Goal: Transaction & Acquisition: Purchase product/service

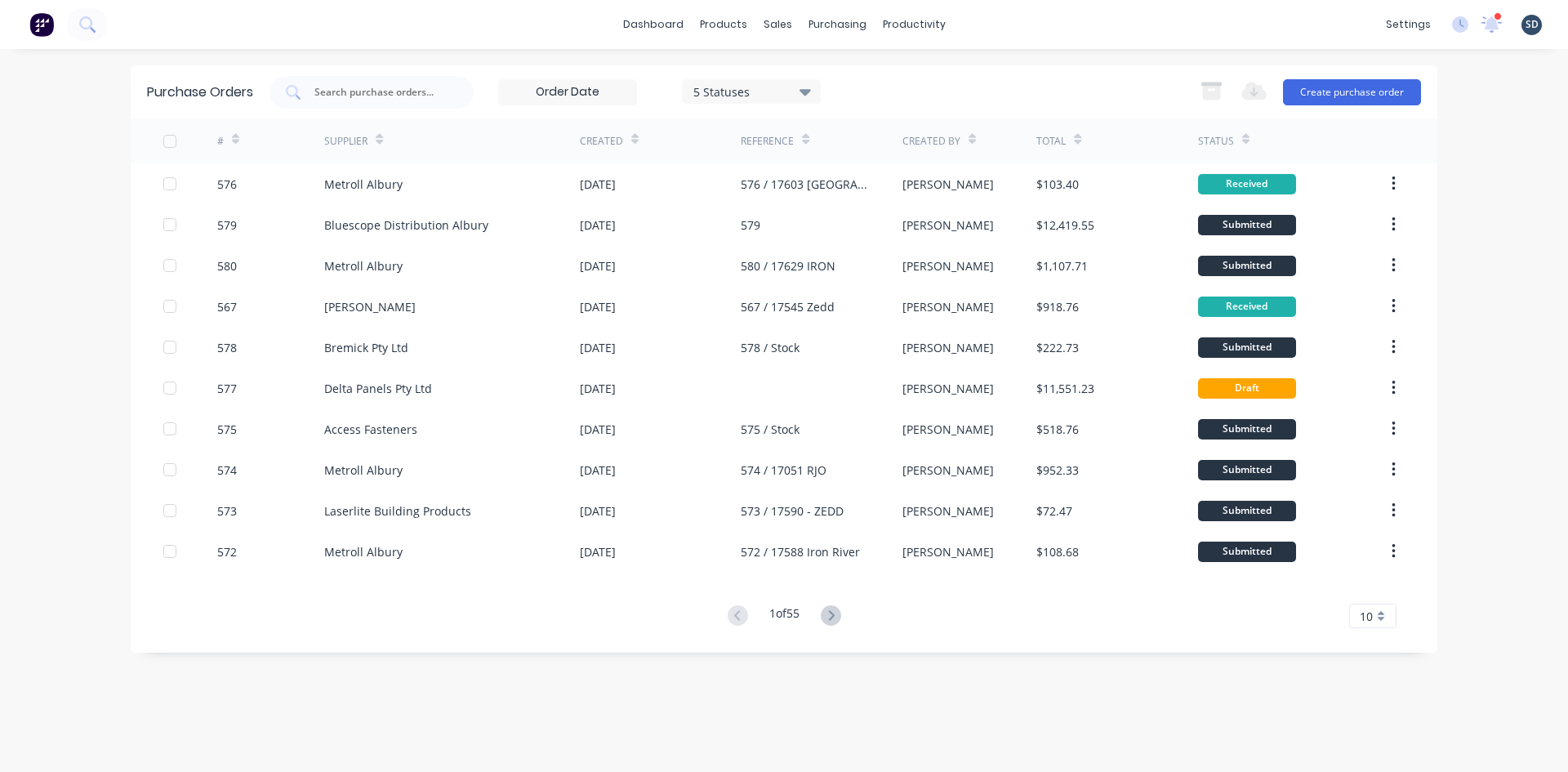
drag, startPoint x: 0, startPoint y: 0, endPoint x: 1009, endPoint y: 26, distance: 1009.3
click at [995, 23] on div "dashboard products sales purchasing productivity dashboard products Product Cat…" at bounding box center [784, 24] width 1568 height 49
click at [994, 22] on div "dashboard products sales purchasing productivity dashboard products Product Cat…" at bounding box center [784, 24] width 1568 height 49
click at [723, 16] on div "products" at bounding box center [723, 24] width 63 height 25
click at [768, 79] on div "Product Catalogue" at bounding box center [795, 78] width 101 height 15
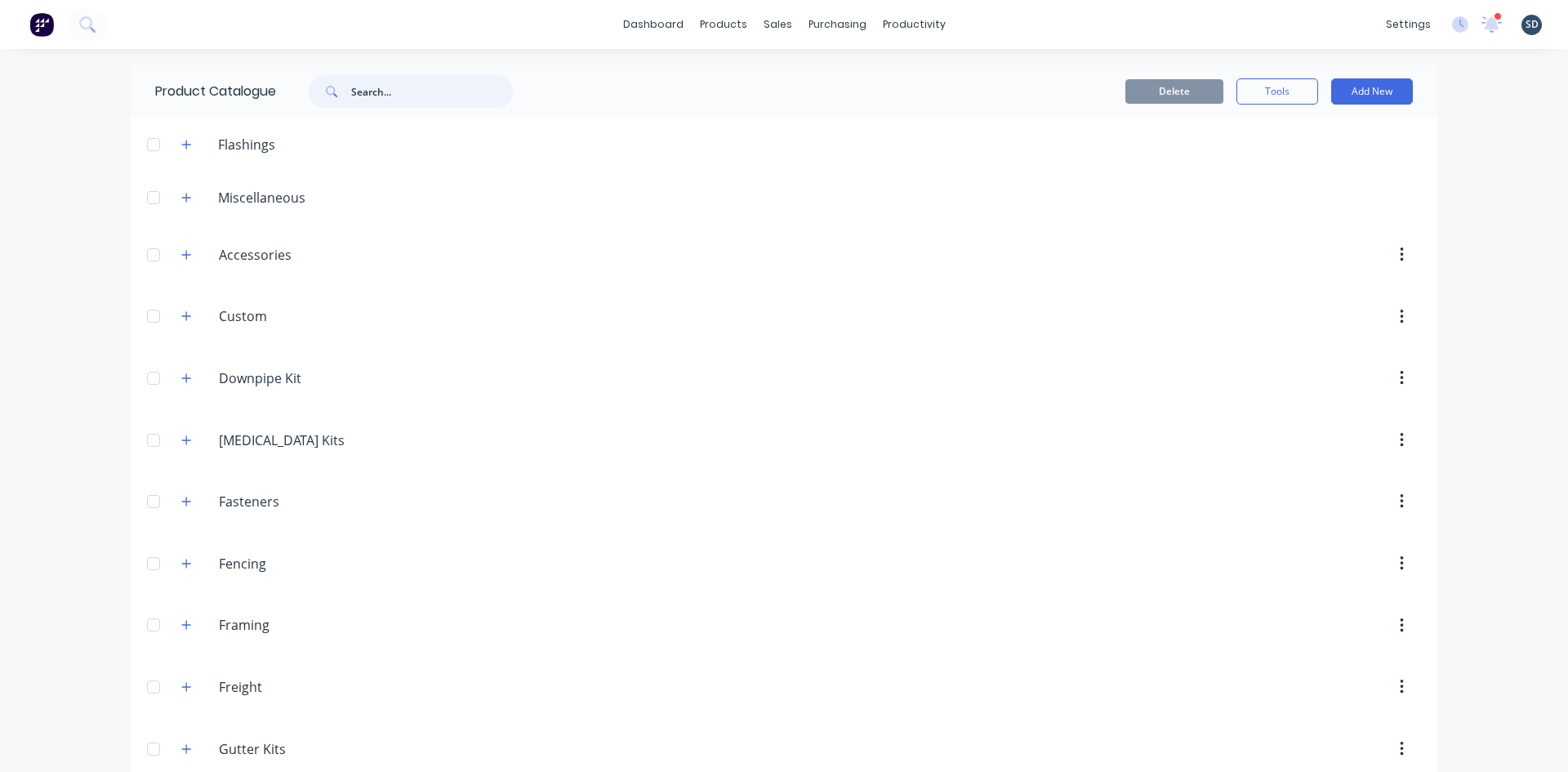
click at [367, 81] on input "text" at bounding box center [432, 92] width 161 height 33
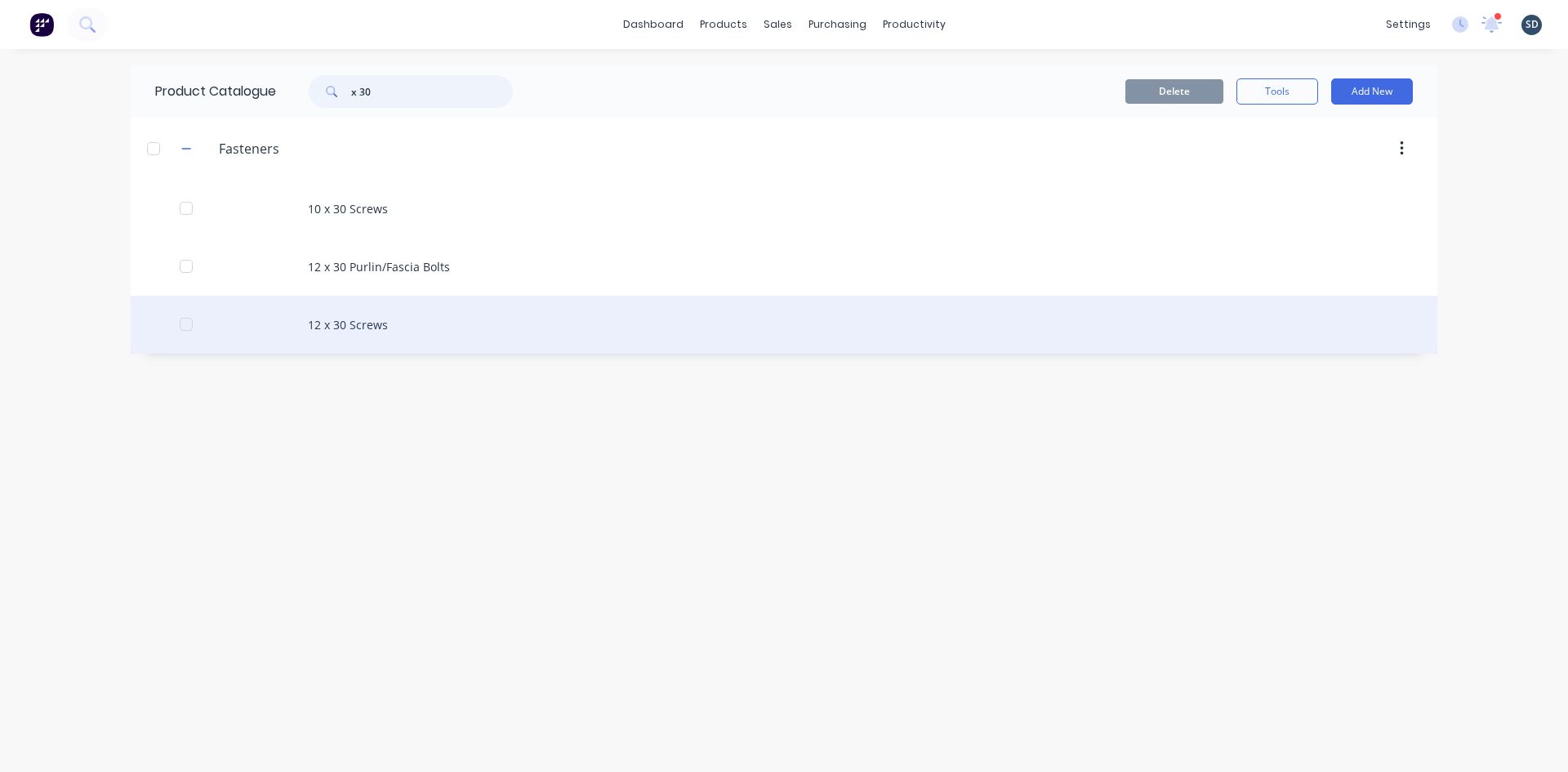
type input "x 30"
click at [482, 318] on div "12 x 30 Screws" at bounding box center [784, 324] width 1307 height 58
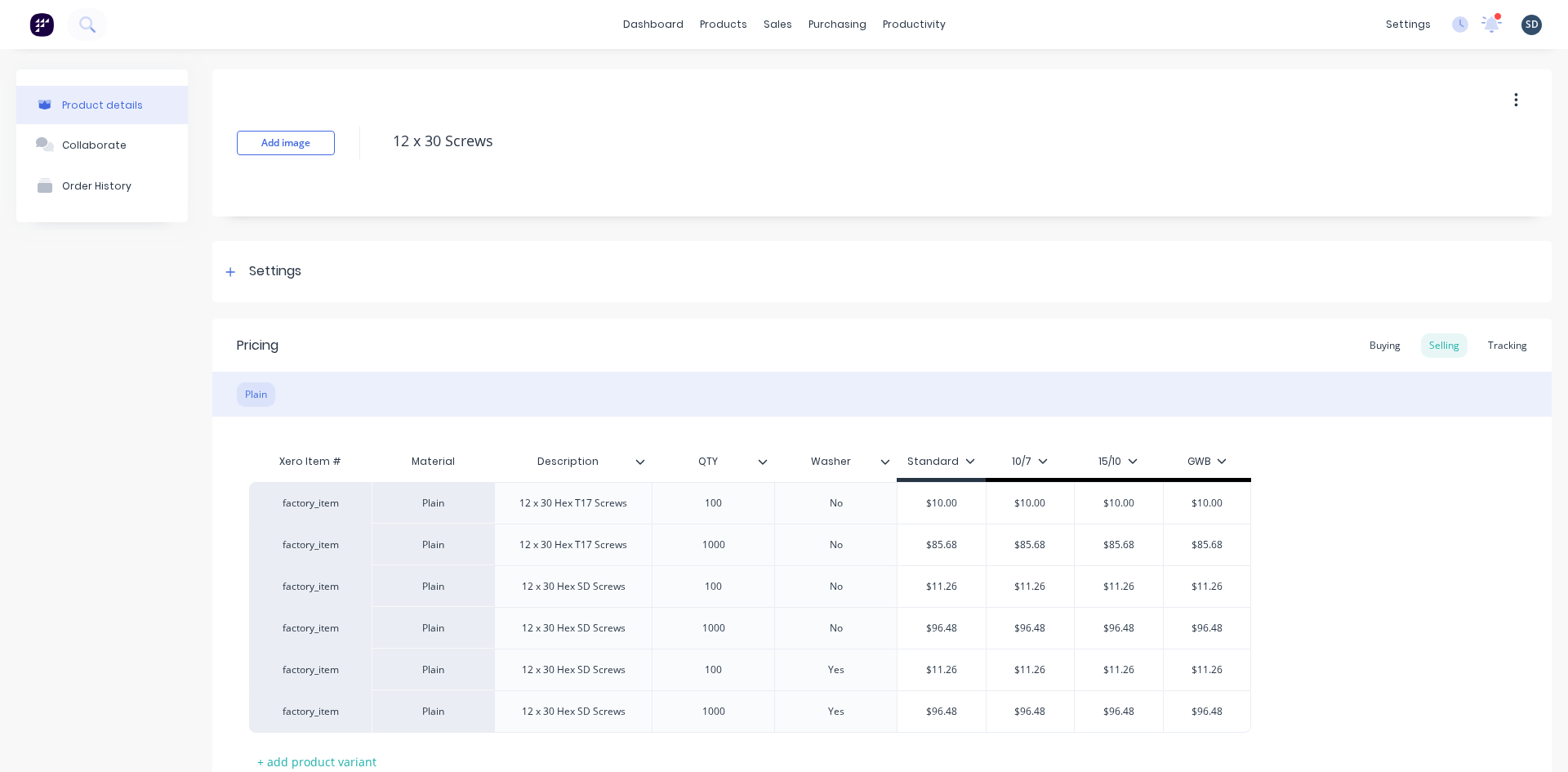
type textarea "x"
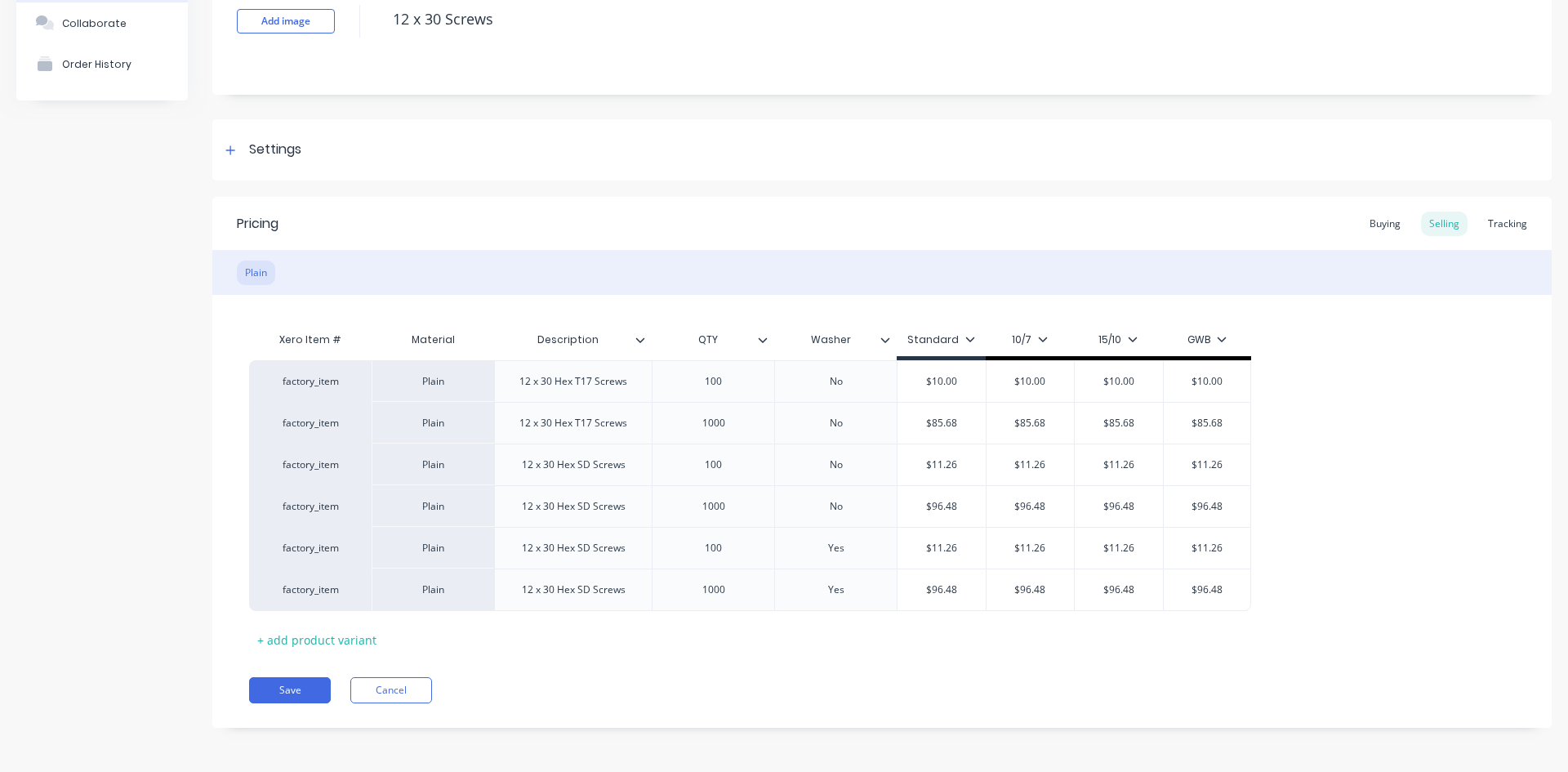
scroll to position [122, 0]
click at [1376, 220] on div "Buying" at bounding box center [1385, 223] width 48 height 25
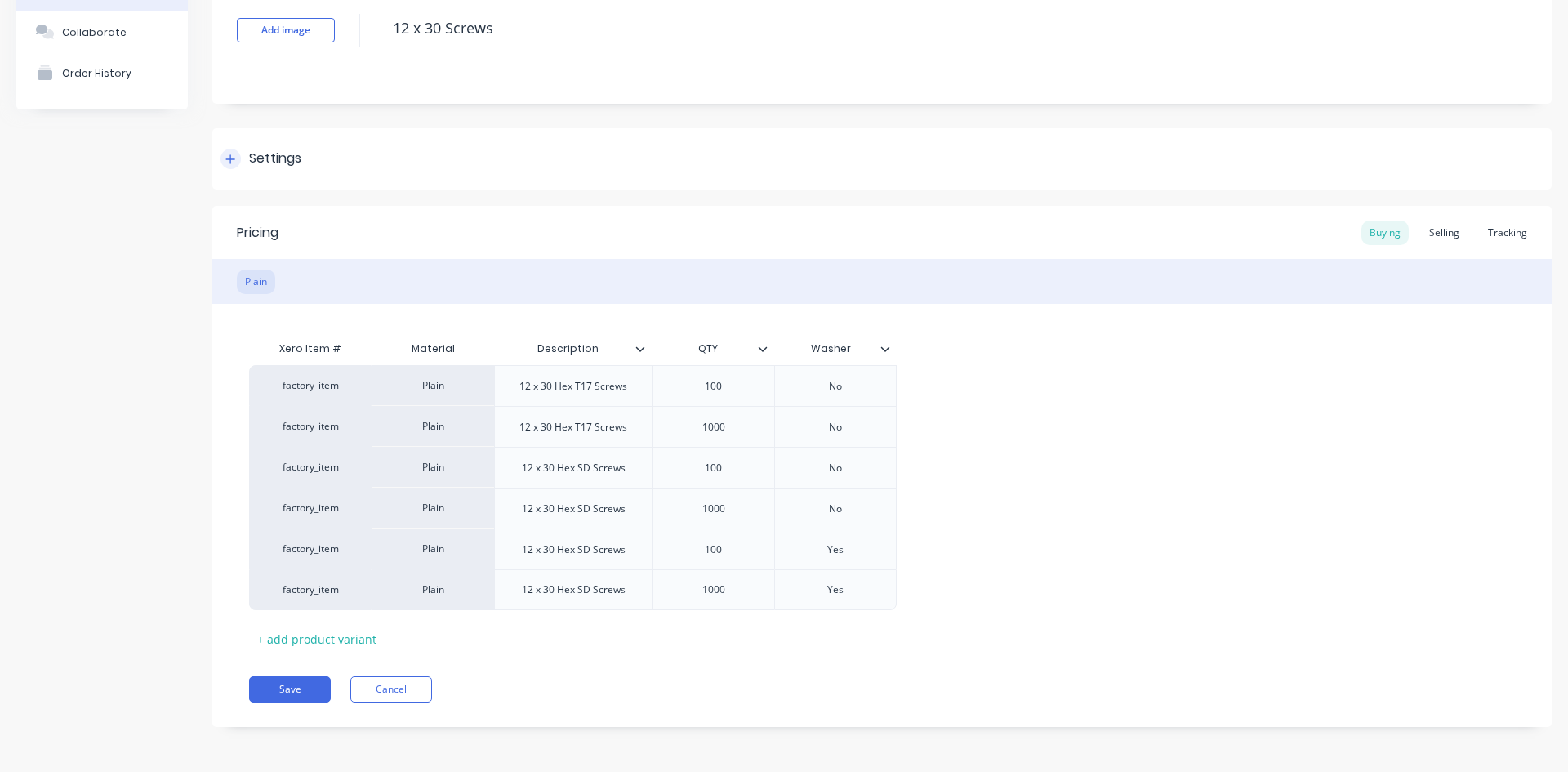
click at [232, 153] on icon at bounding box center [230, 159] width 10 height 11
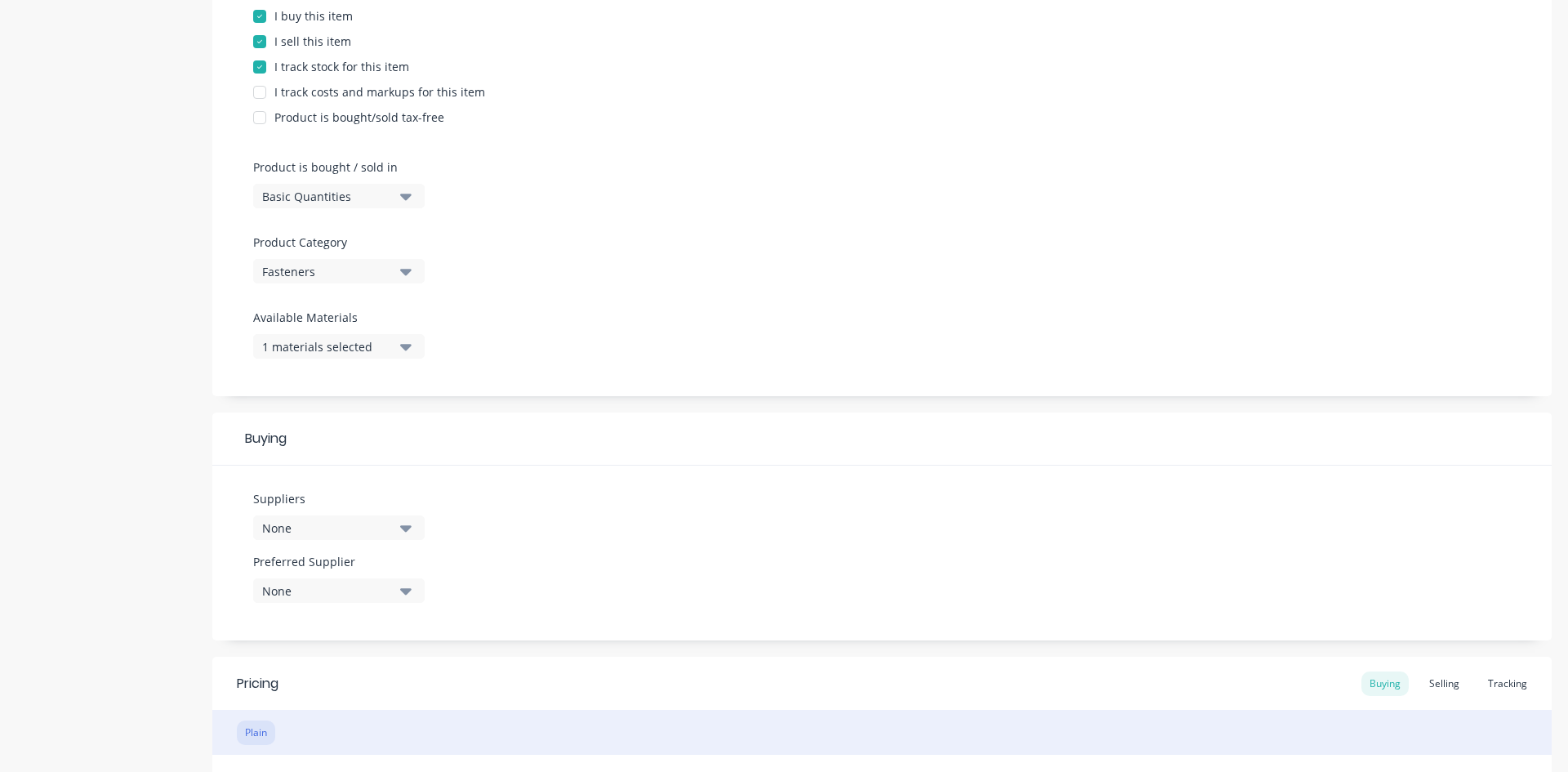
scroll to position [440, 0]
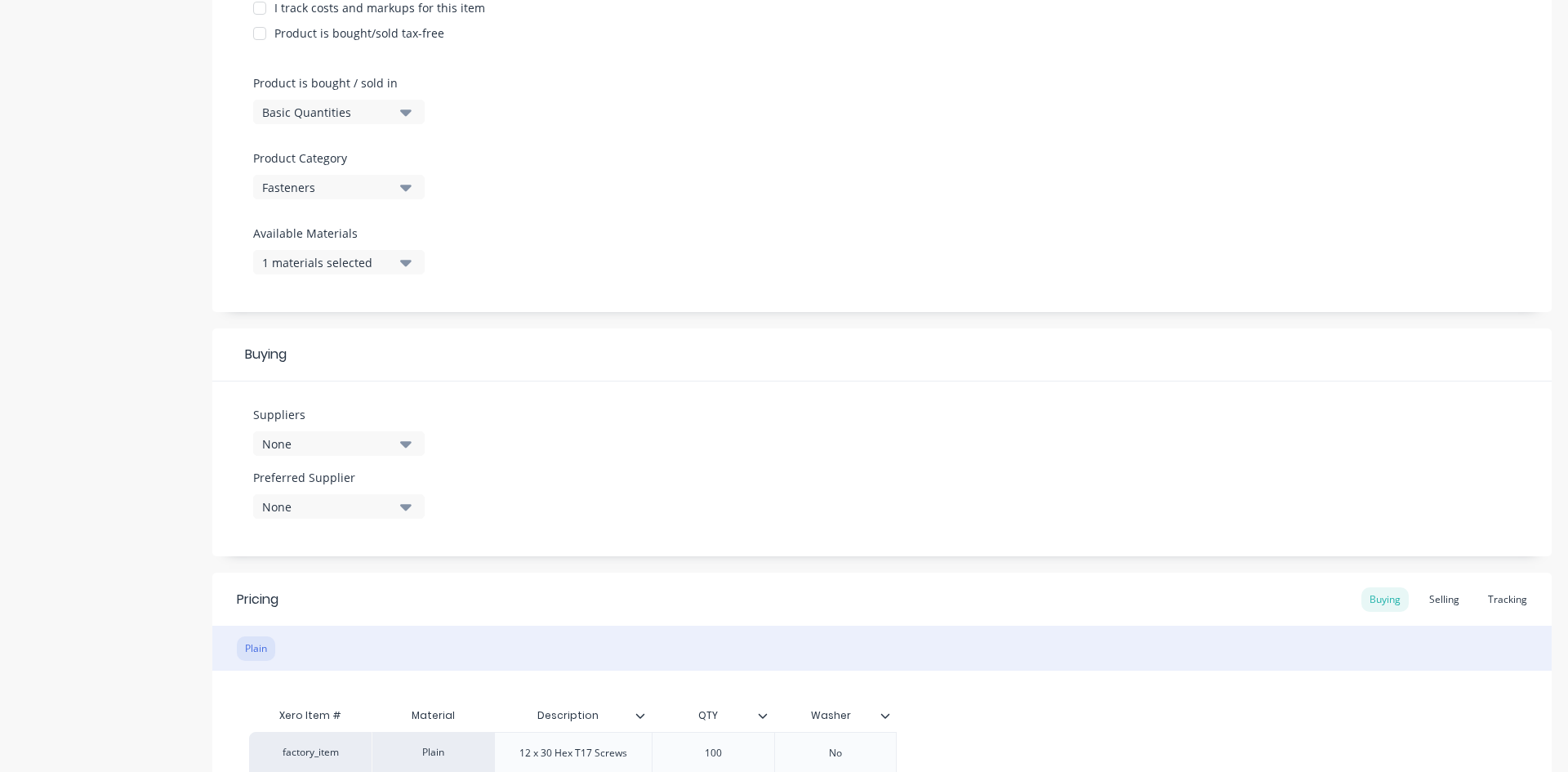
click at [317, 452] on div "None" at bounding box center [328, 443] width 130 height 17
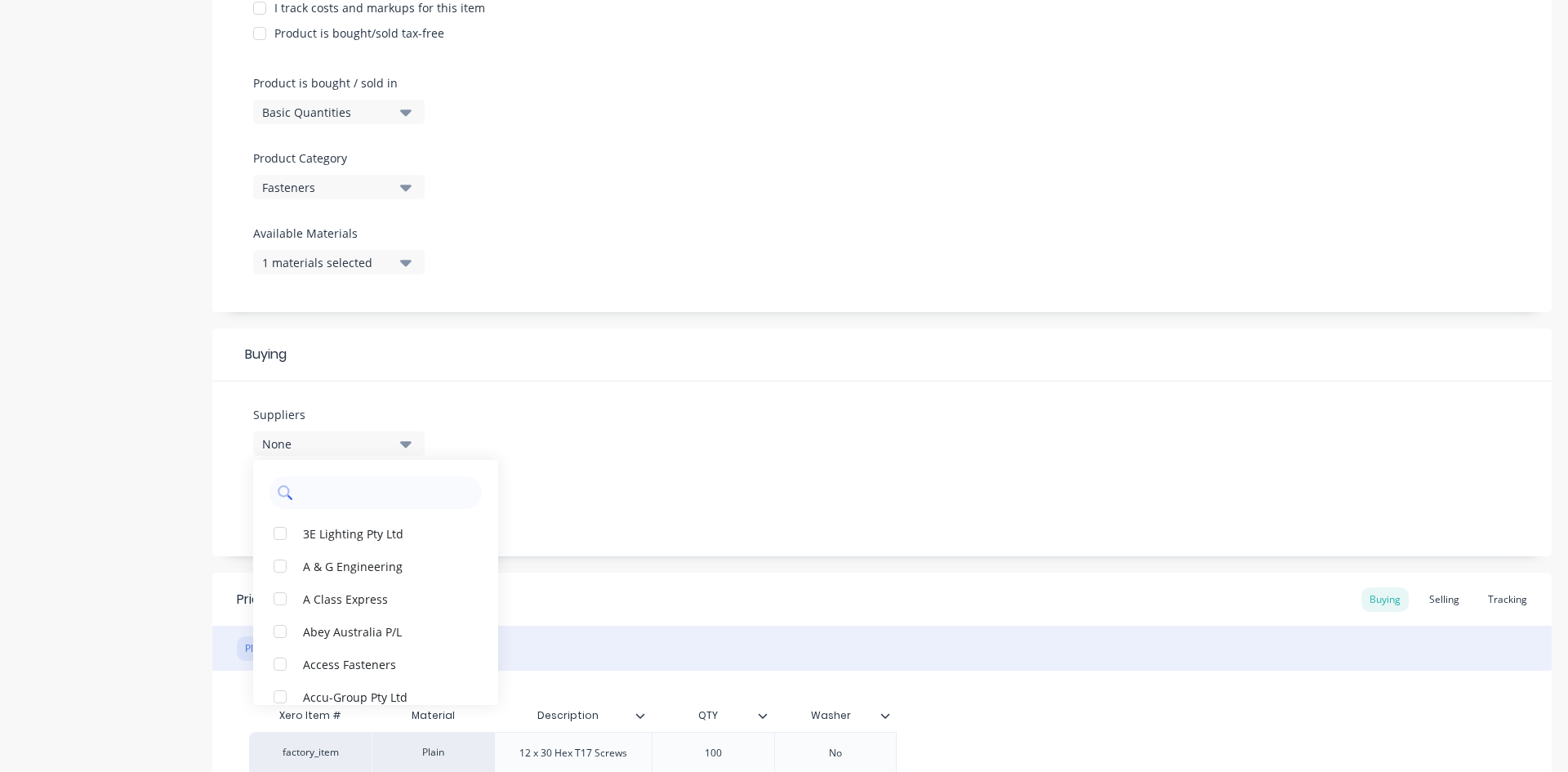
click at [328, 498] on input "text" at bounding box center [386, 493] width 173 height 33
type input "access"
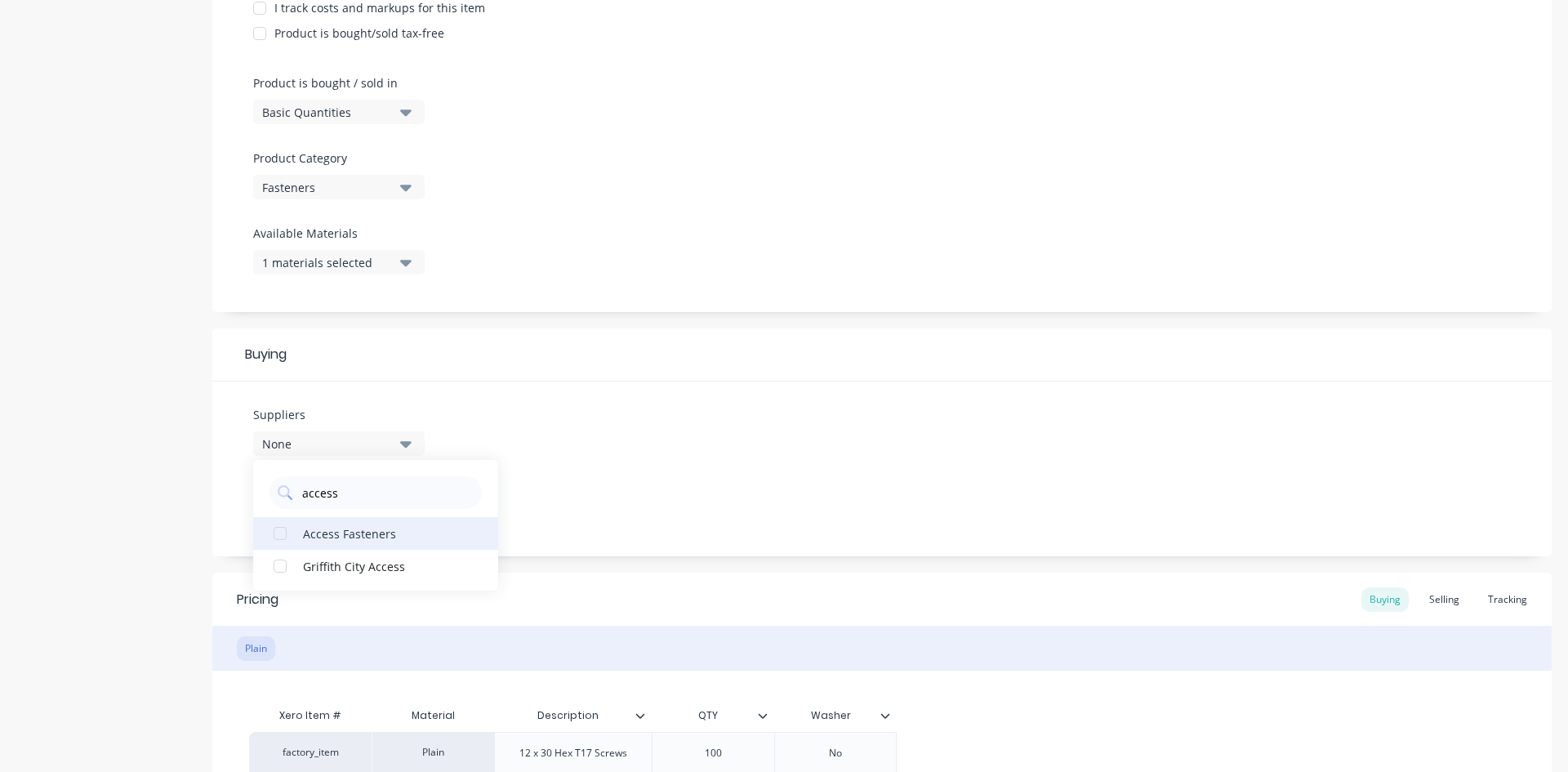
click at [271, 534] on div "button" at bounding box center [280, 533] width 33 height 33
type textarea "x"
type input "access"
click at [667, 404] on div "Suppliers 1 suppliers selected access Access Fasteners [GEOGRAPHIC_DATA] Access…" at bounding box center [881, 469] width 1339 height 174
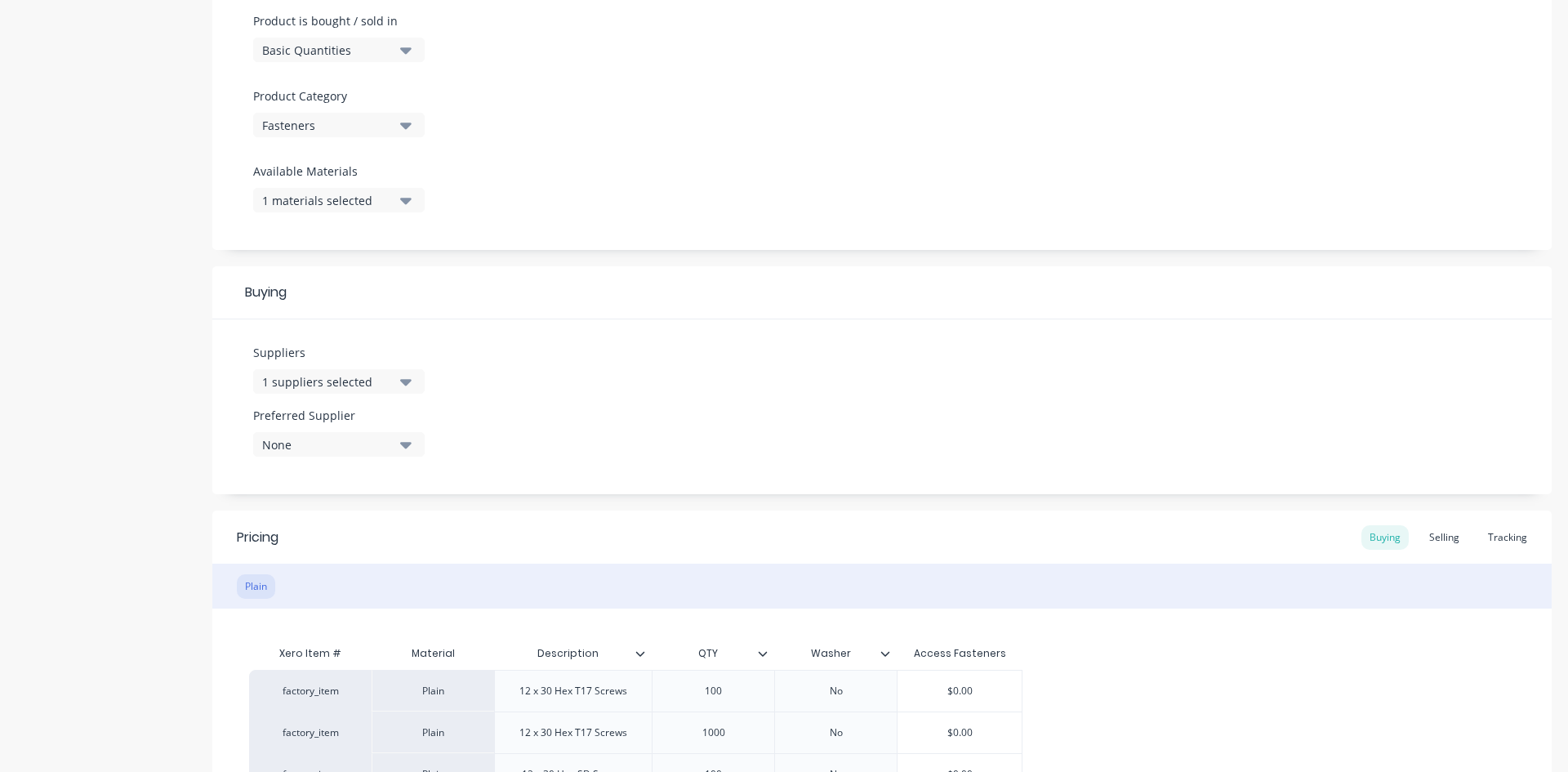
scroll to position [766, 0]
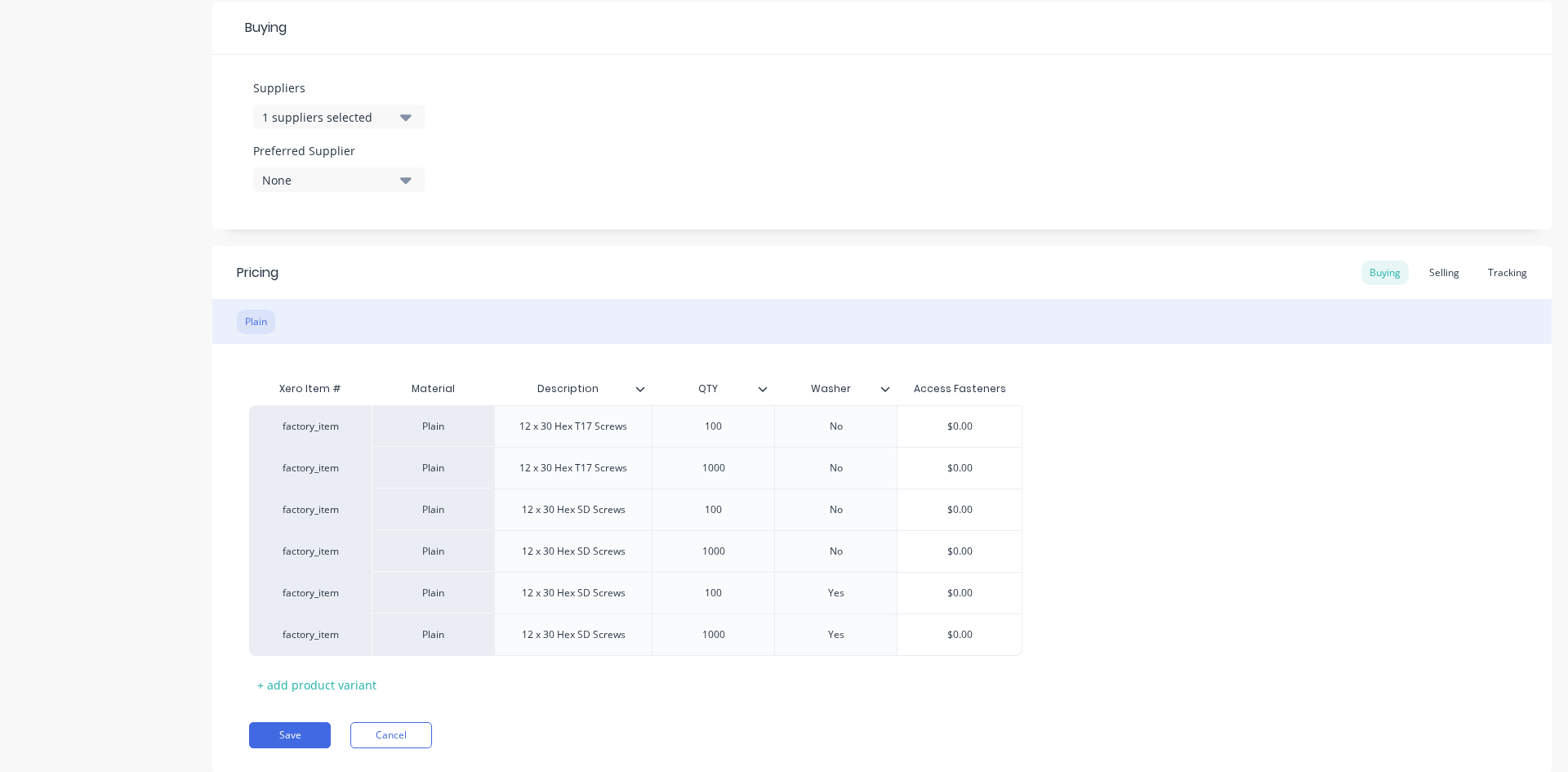
click at [353, 185] on div "None" at bounding box center [328, 180] width 130 height 17
click at [335, 274] on div "Access Fasteners" at bounding box center [384, 269] width 163 height 17
click at [762, 160] on div "Suppliers 1 suppliers selected access Preferred Supplier Access Fasteners Acces…" at bounding box center [881, 142] width 1339 height 174
click at [331, 184] on div "Access Fasteners" at bounding box center [328, 180] width 130 height 17
click at [315, 224] on Supplier "text" at bounding box center [386, 229] width 173 height 33
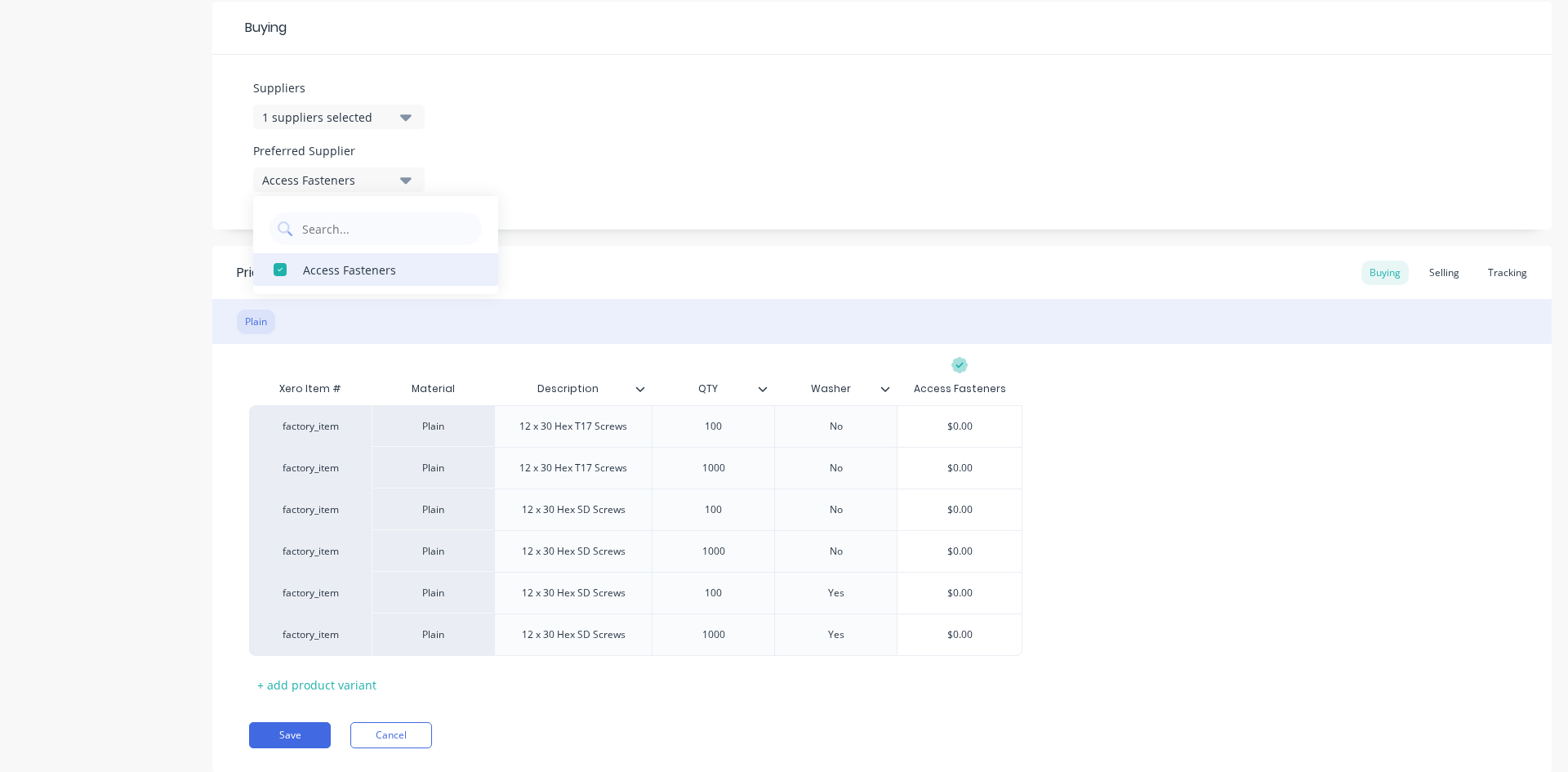
click at [284, 266] on div "button" at bounding box center [280, 270] width 33 height 33
type textarea "x"
click at [701, 234] on div "Add image 12 x 30 Screws Settings Product Options I buy this item I sell this i…" at bounding box center [881, 50] width 1339 height 1494
type input "$0.00"
drag, startPoint x: 977, startPoint y: 554, endPoint x: 952, endPoint y: 551, distance: 25.2
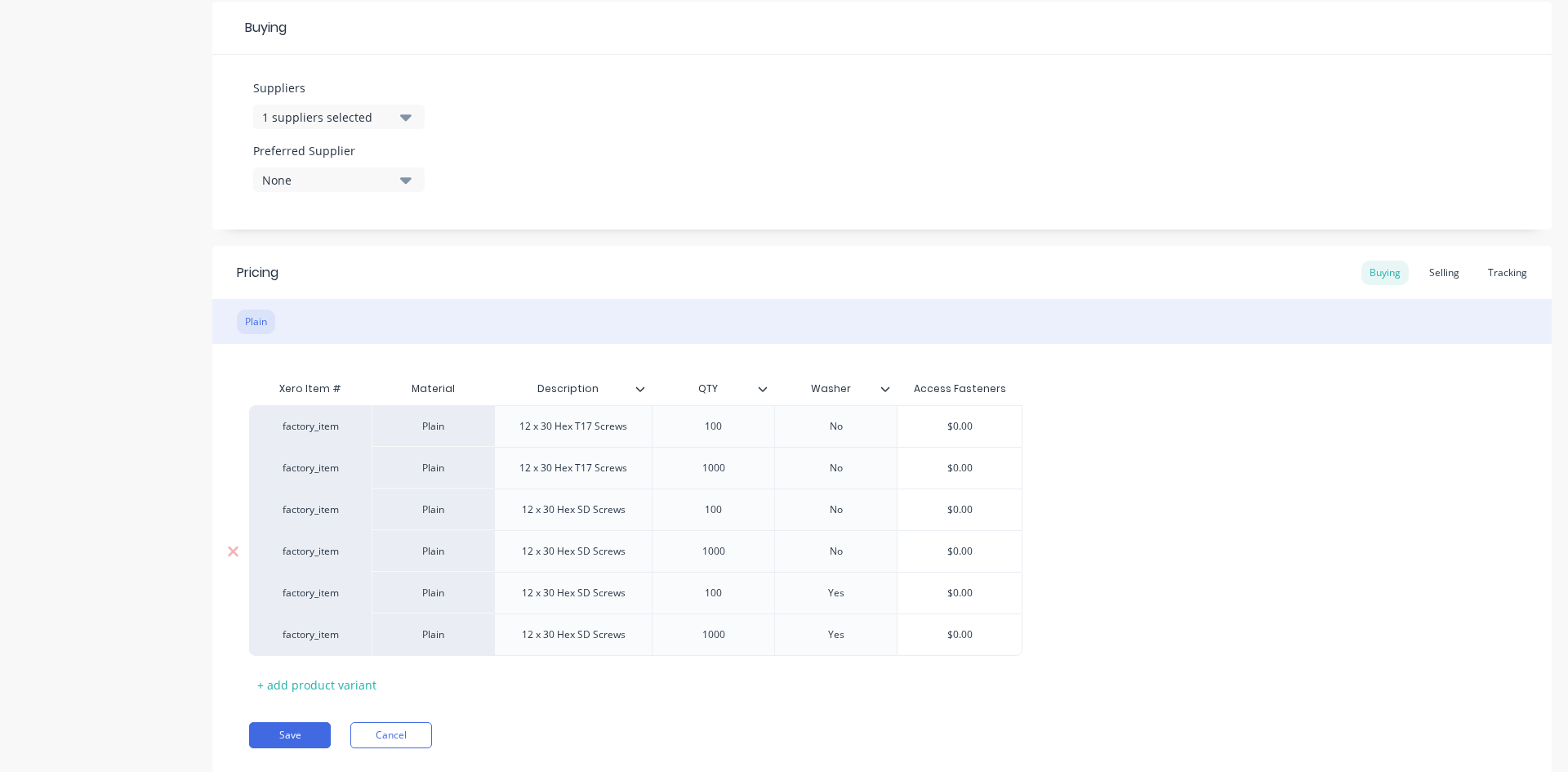
click at [952, 551] on input "$0.00" at bounding box center [959, 552] width 124 height 15
type input "$0.00"
click at [968, 511] on input "$0.00" at bounding box center [959, 509] width 124 height 15
type textarea "x"
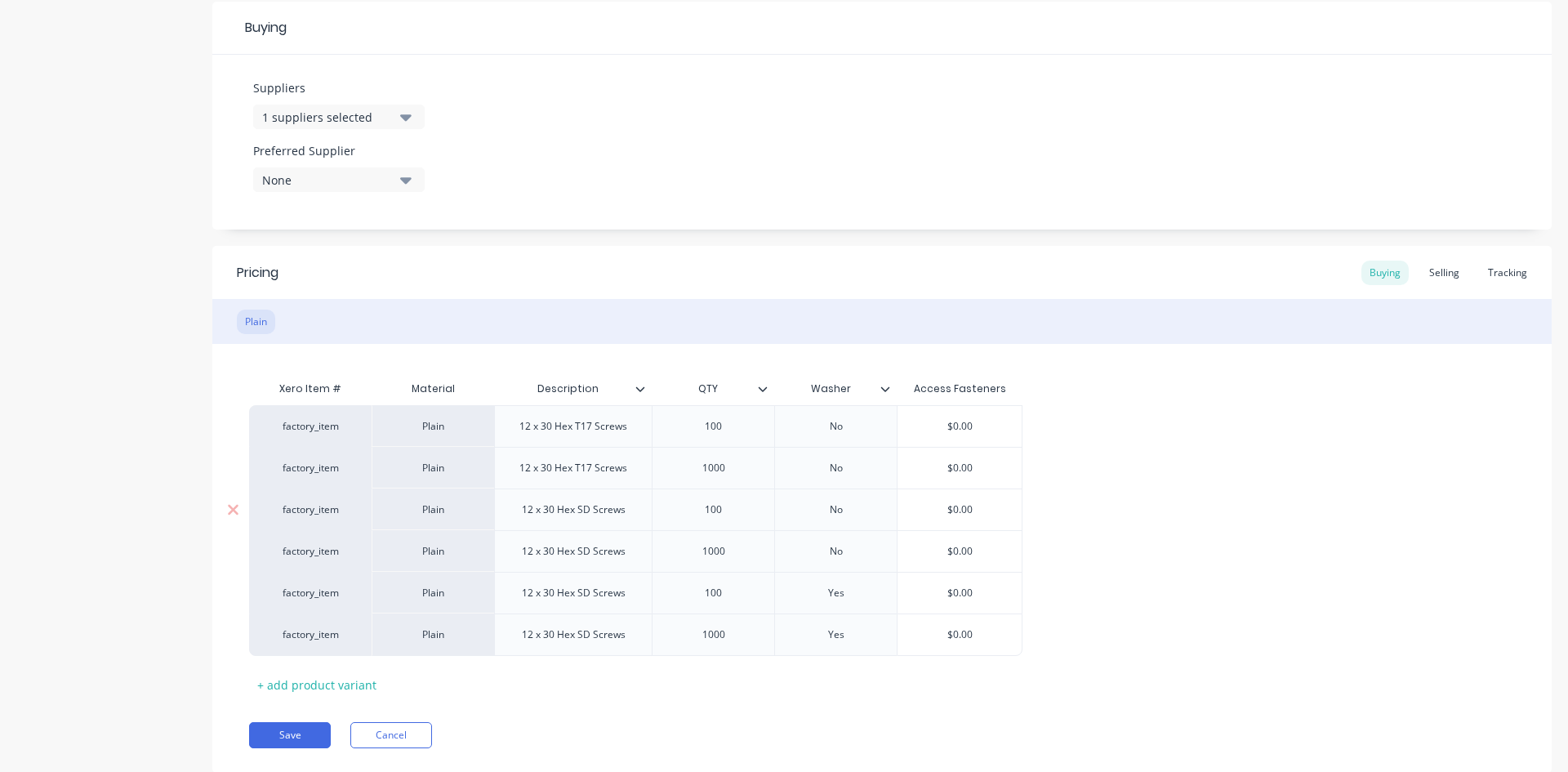
type input "$4"
type textarea "x"
type input "$4."
type textarea "x"
type input "$4.4"
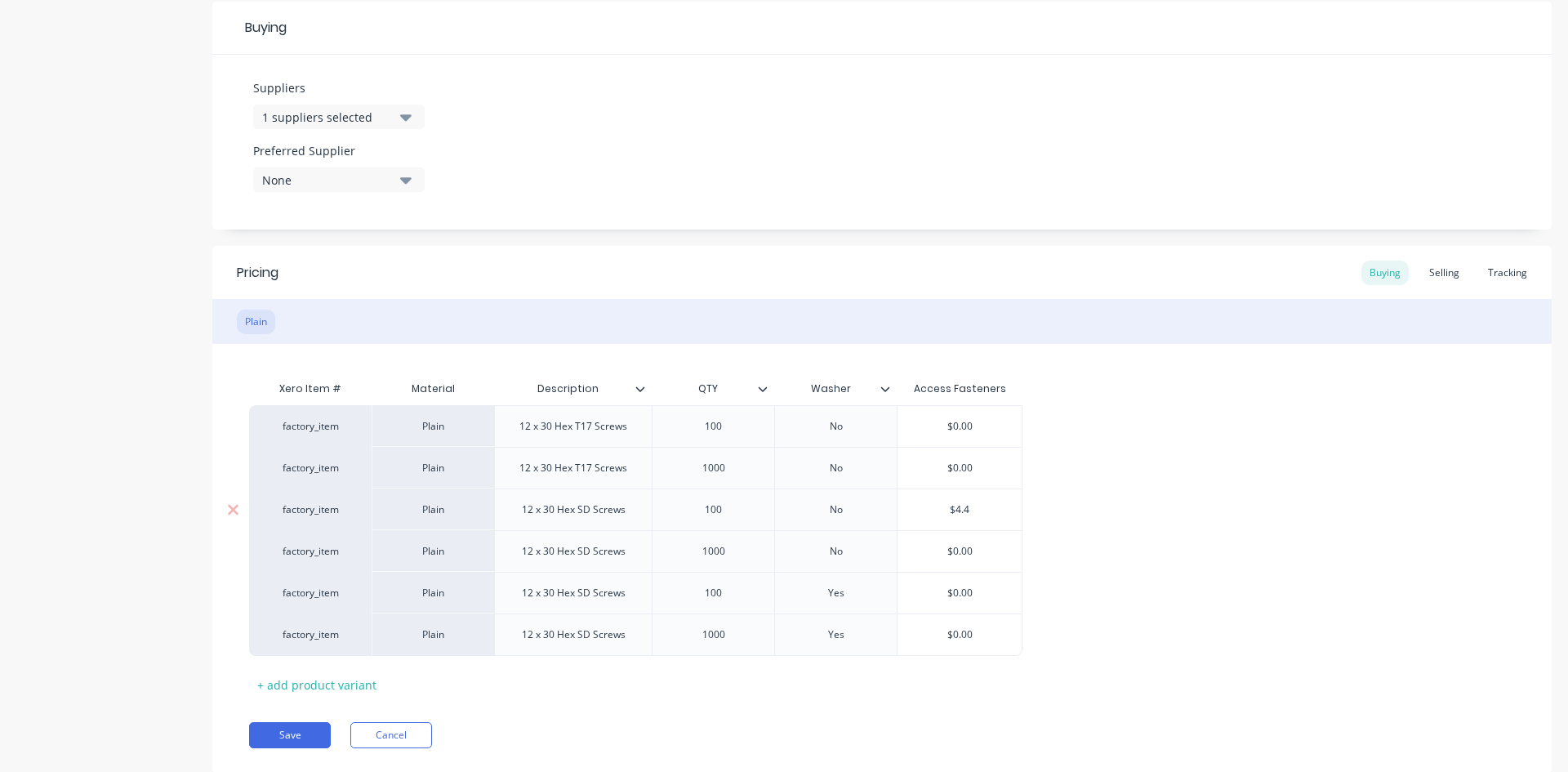
type textarea "x"
type input "$4.40"
type textarea "x"
type input "$4.408"
click at [1191, 509] on div "factory_item Plain 12 x 30 Hex T17 Screws 100 No $0.00 factory_item Plain 12 x …" at bounding box center [881, 530] width 1265 height 251
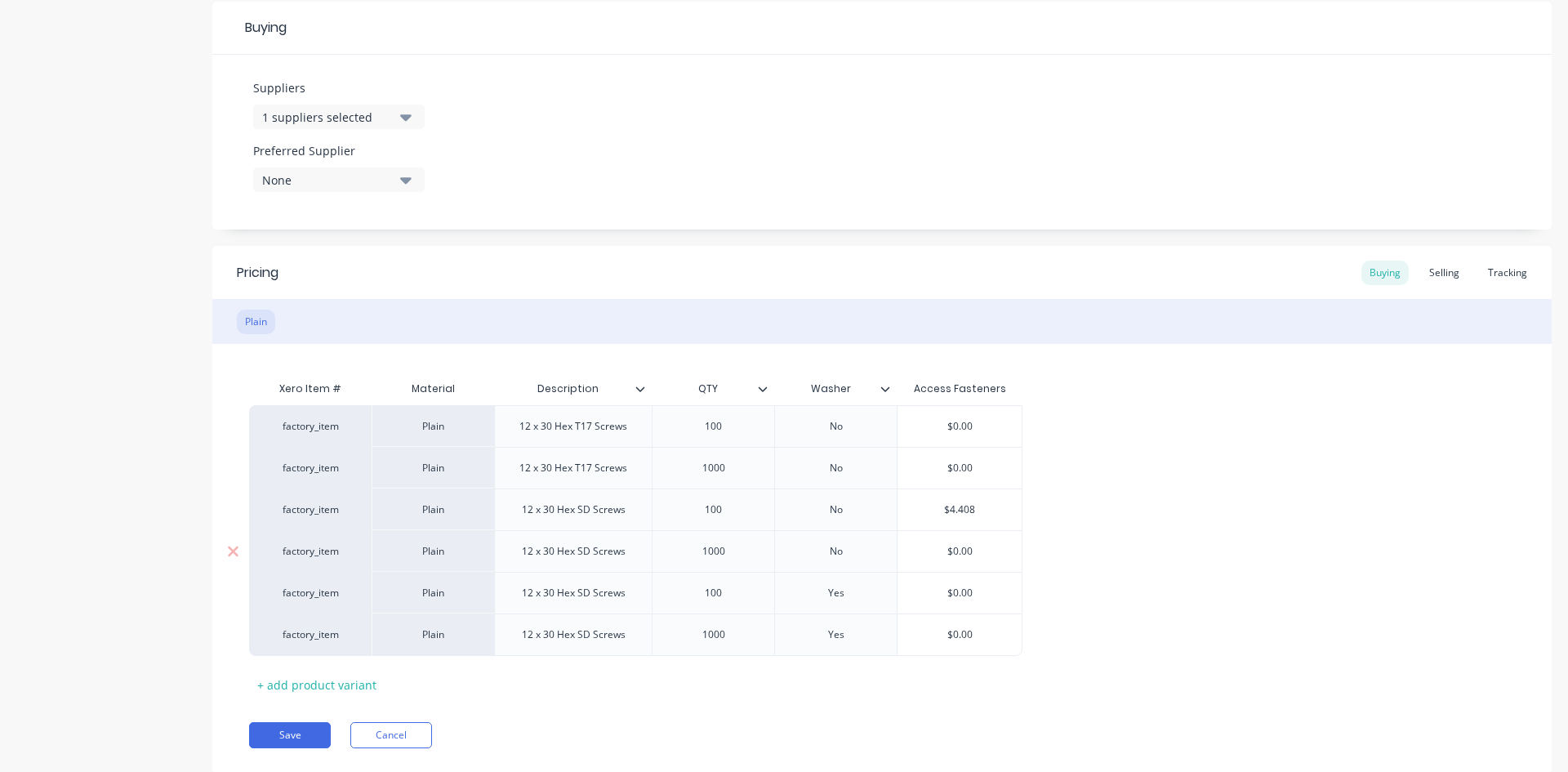
click at [968, 549] on input "$0.00" at bounding box center [959, 552] width 124 height 15
type textarea "x"
type input "$4"
type textarea "x"
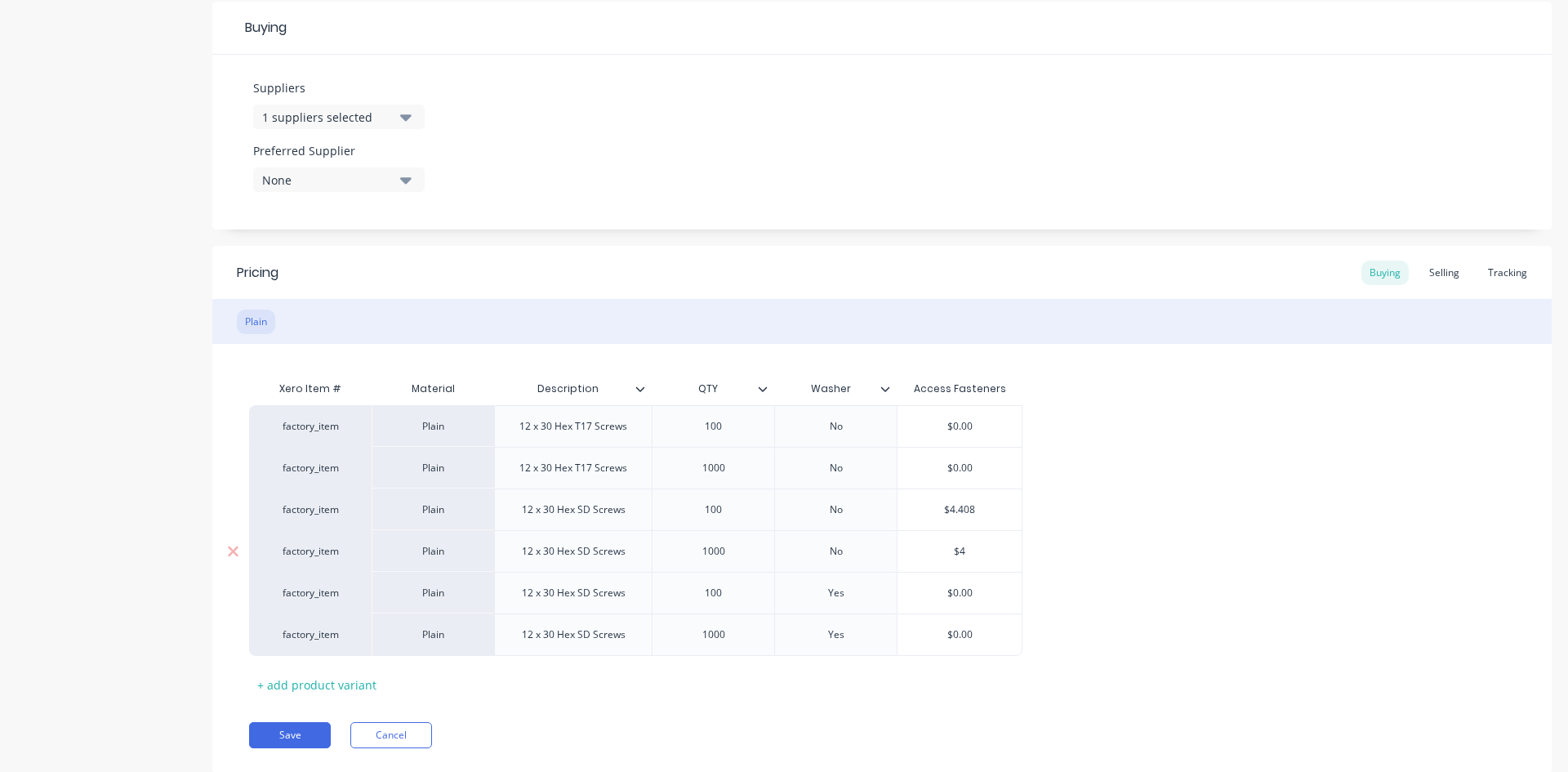
type input "$44"
type textarea "x"
type input "$44."
type textarea "x"
type input "$44.0"
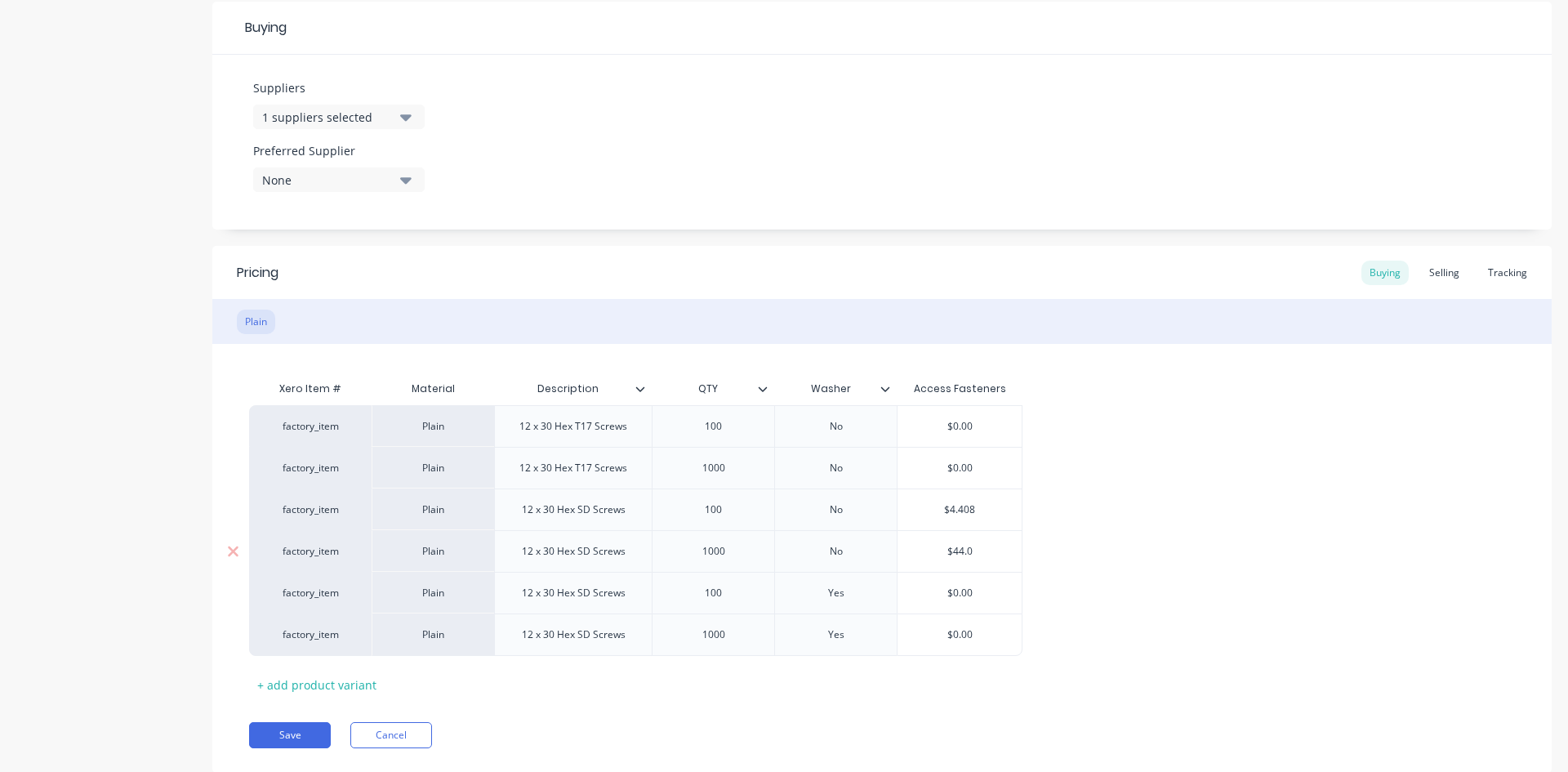
type textarea "x"
type input "$44.08"
click at [1140, 527] on div "factory_item Plain 12 x 30 Hex T17 Screws 100 No $0.00 factory_item Plain 12 x …" at bounding box center [881, 530] width 1265 height 251
click at [1435, 273] on div "Selling" at bounding box center [1443, 273] width 47 height 25
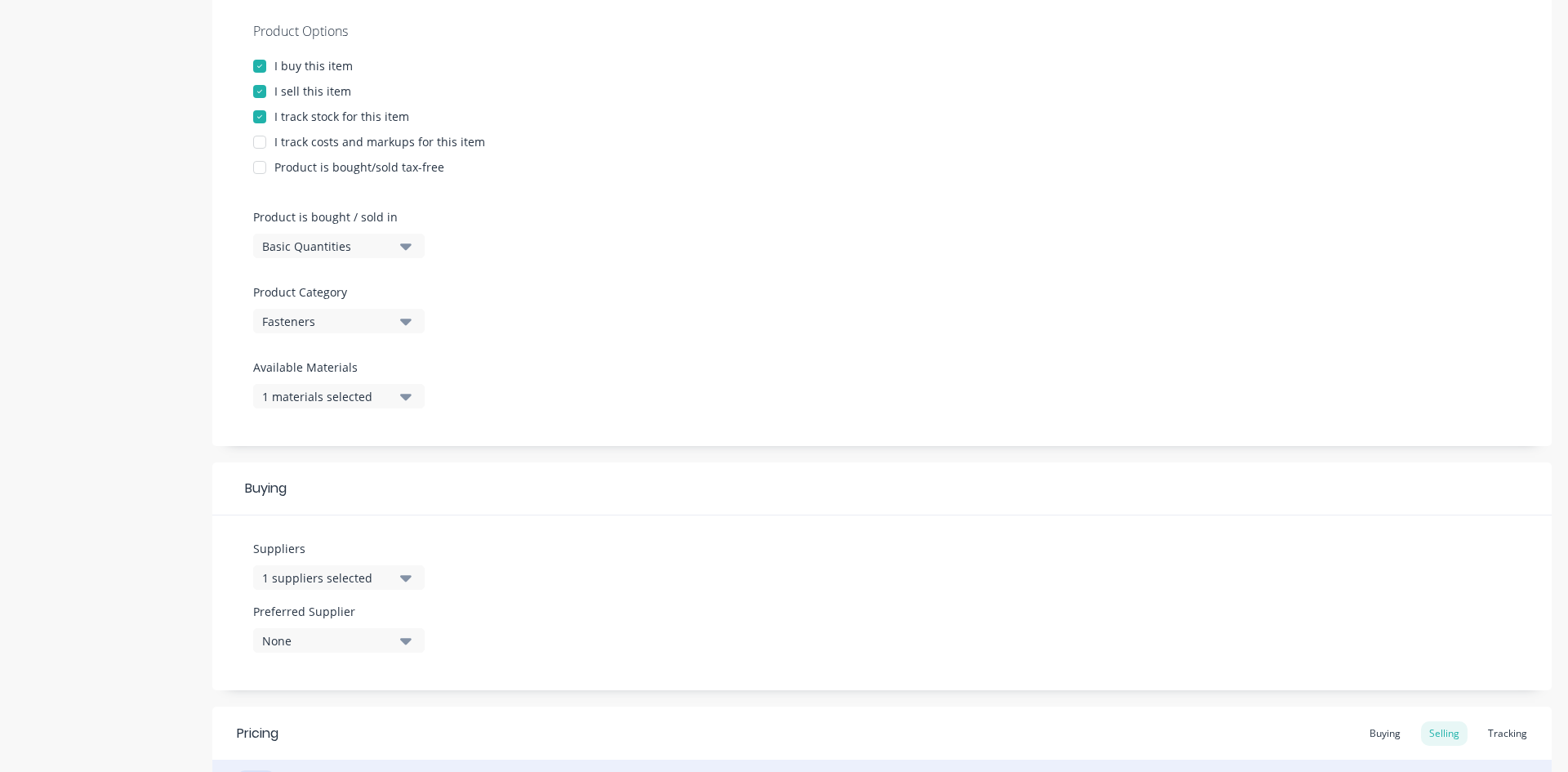
scroll to position [276, 0]
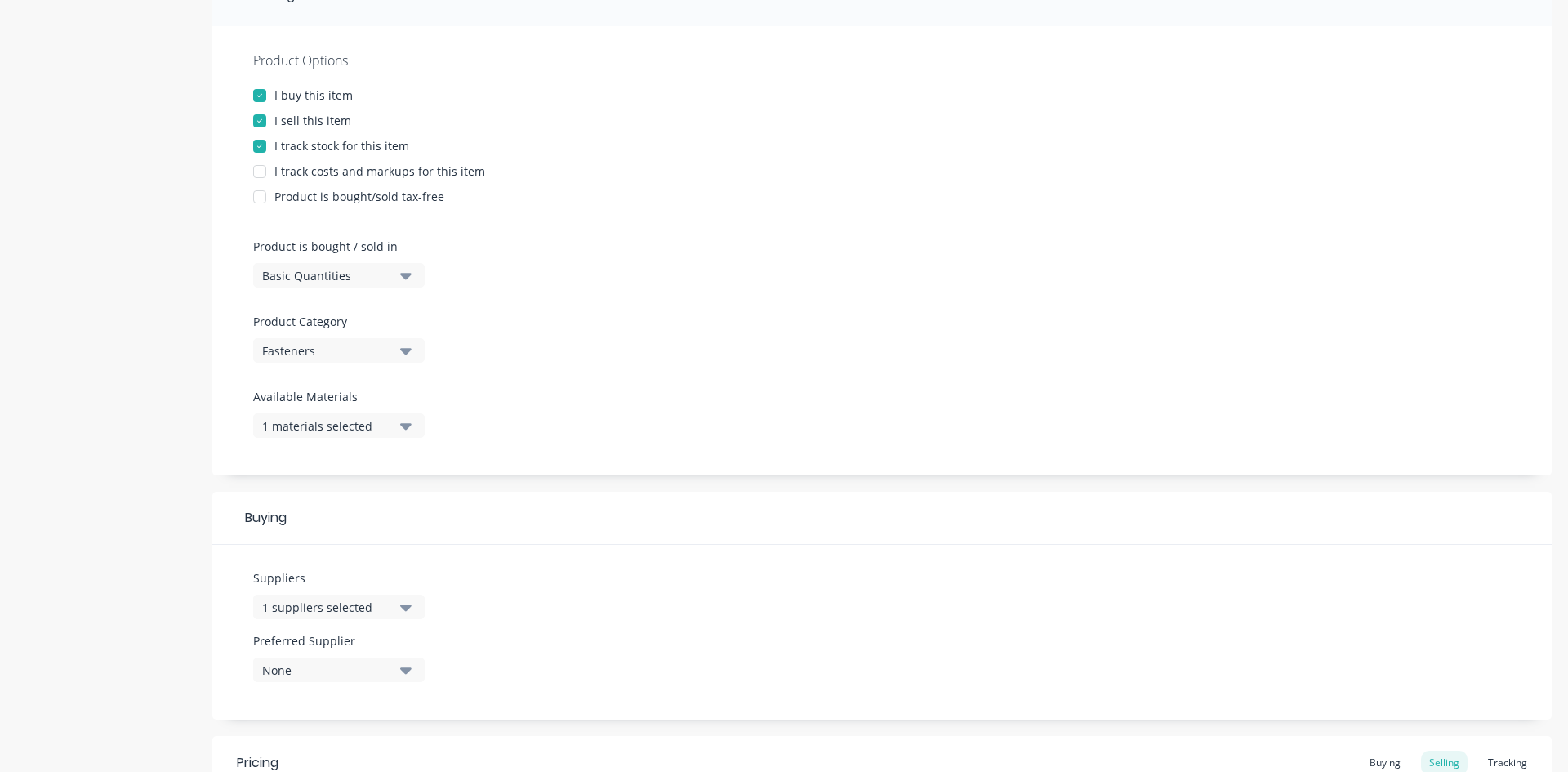
click at [258, 170] on div at bounding box center [260, 172] width 33 height 33
type textarea "x"
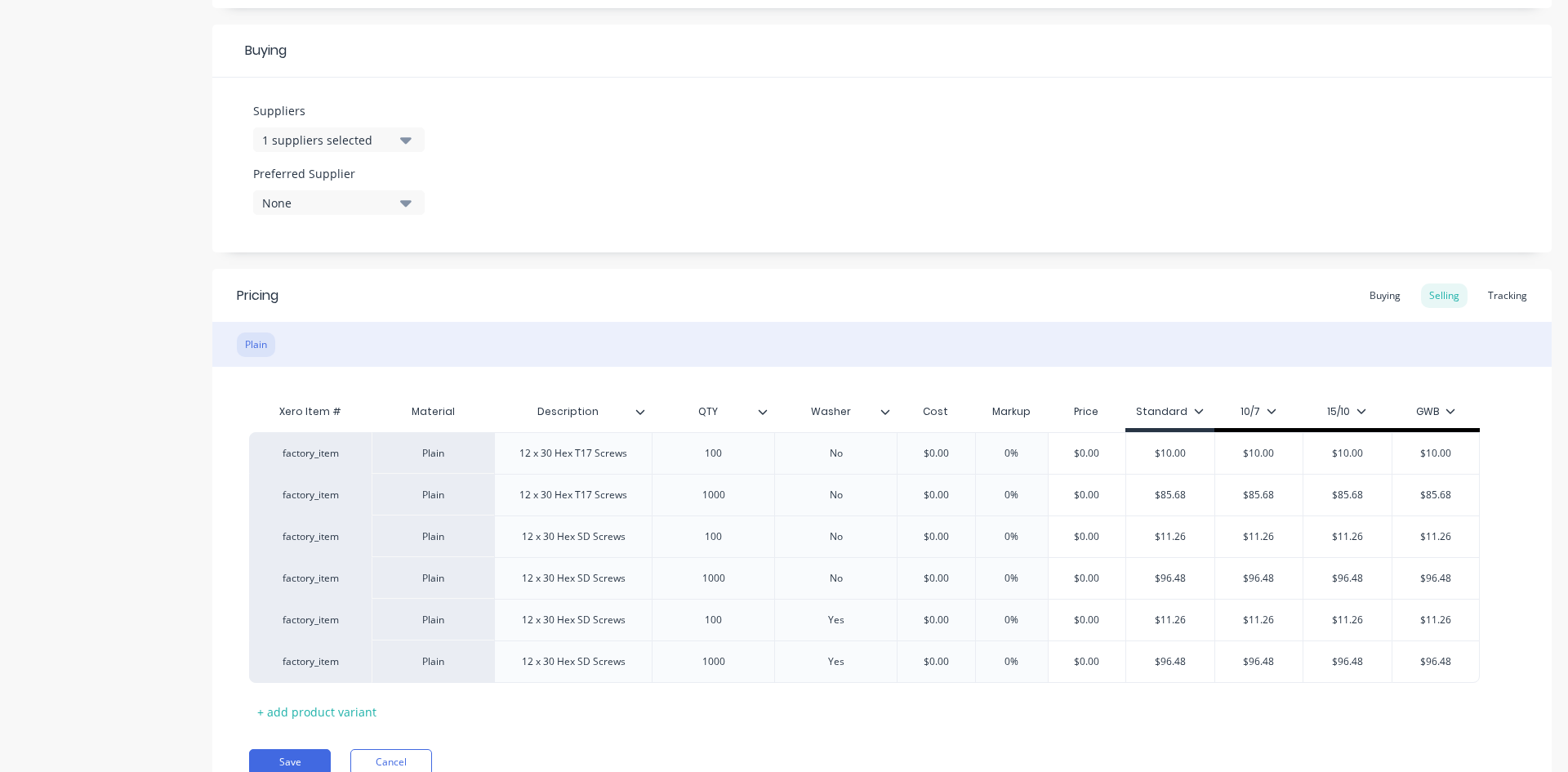
scroll to position [816, 0]
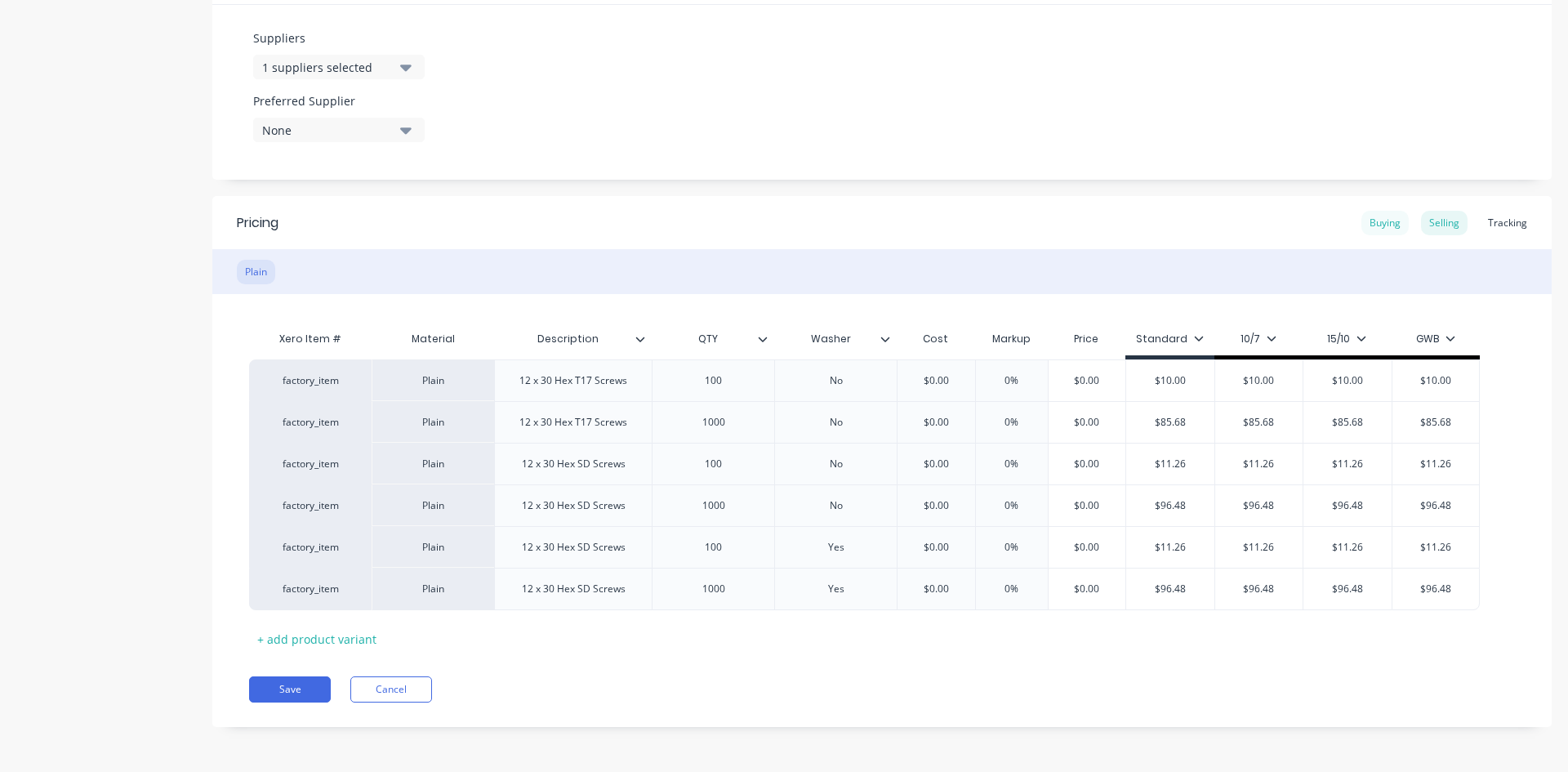
click at [1373, 221] on div "Buying" at bounding box center [1385, 223] width 48 height 25
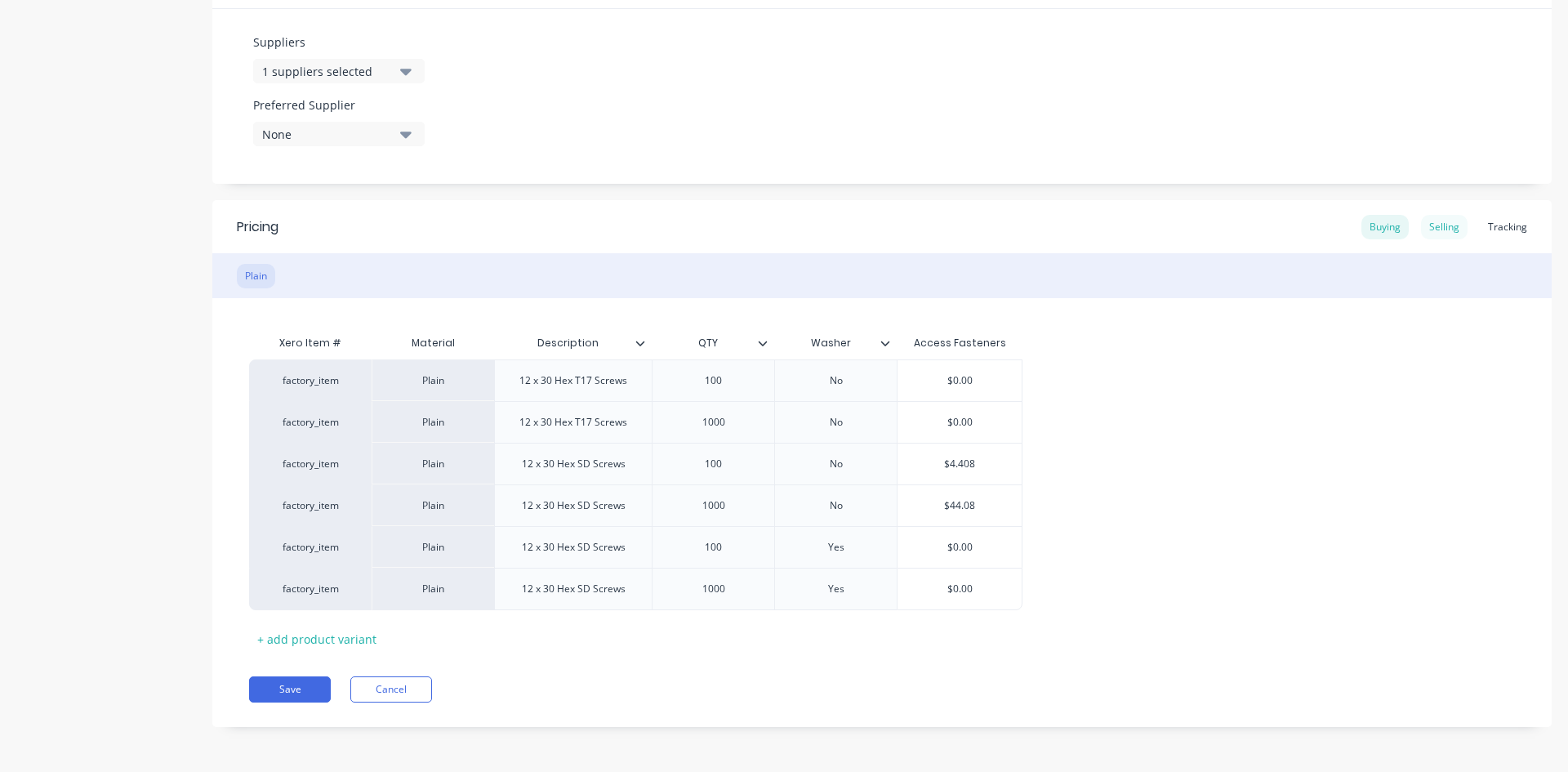
click at [1437, 229] on div "Selling" at bounding box center [1443, 227] width 47 height 25
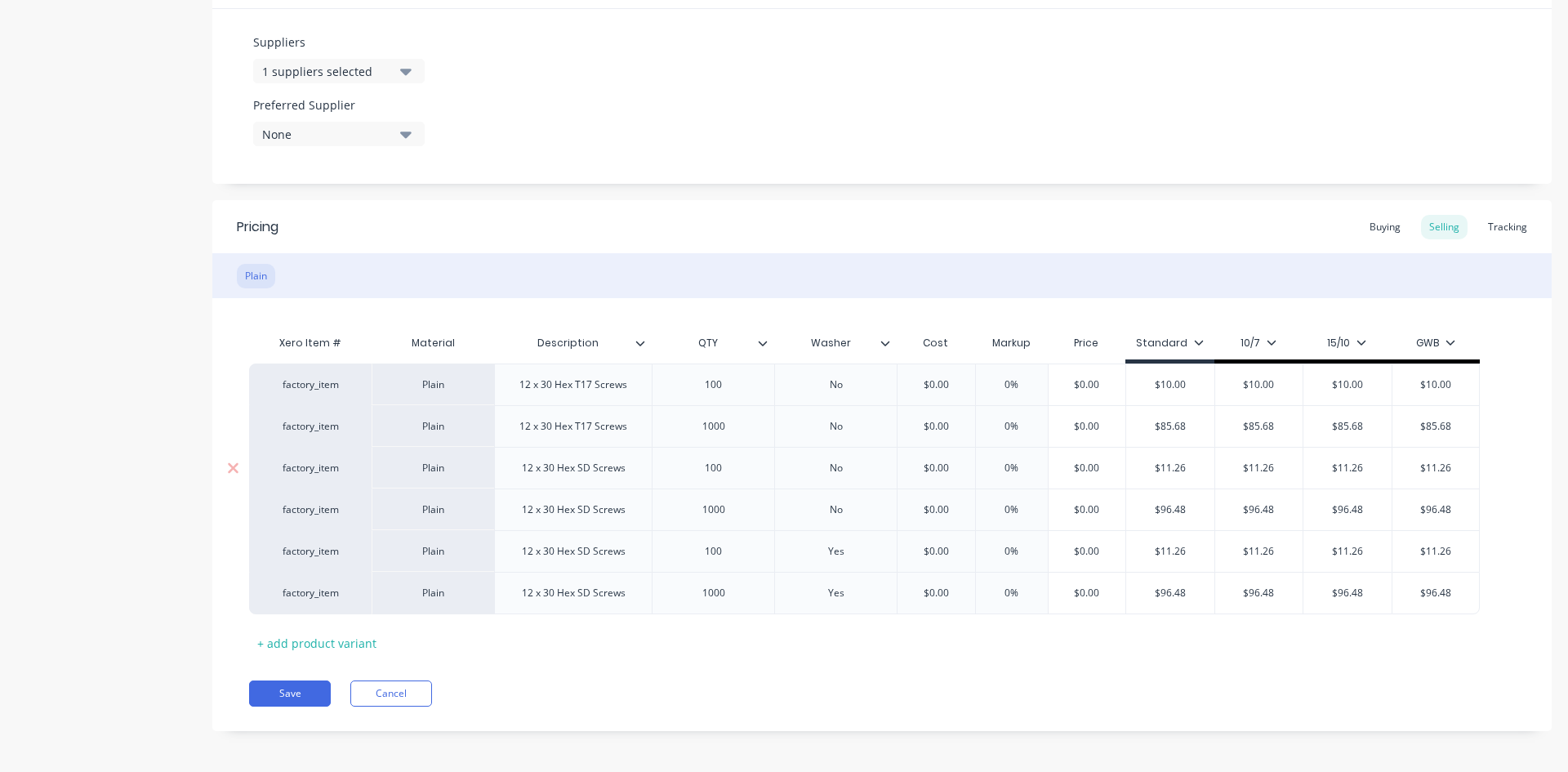
type input "$0.00"
click at [943, 466] on input "$0.00" at bounding box center [935, 468] width 82 height 15
type textarea "x"
type input "$4"
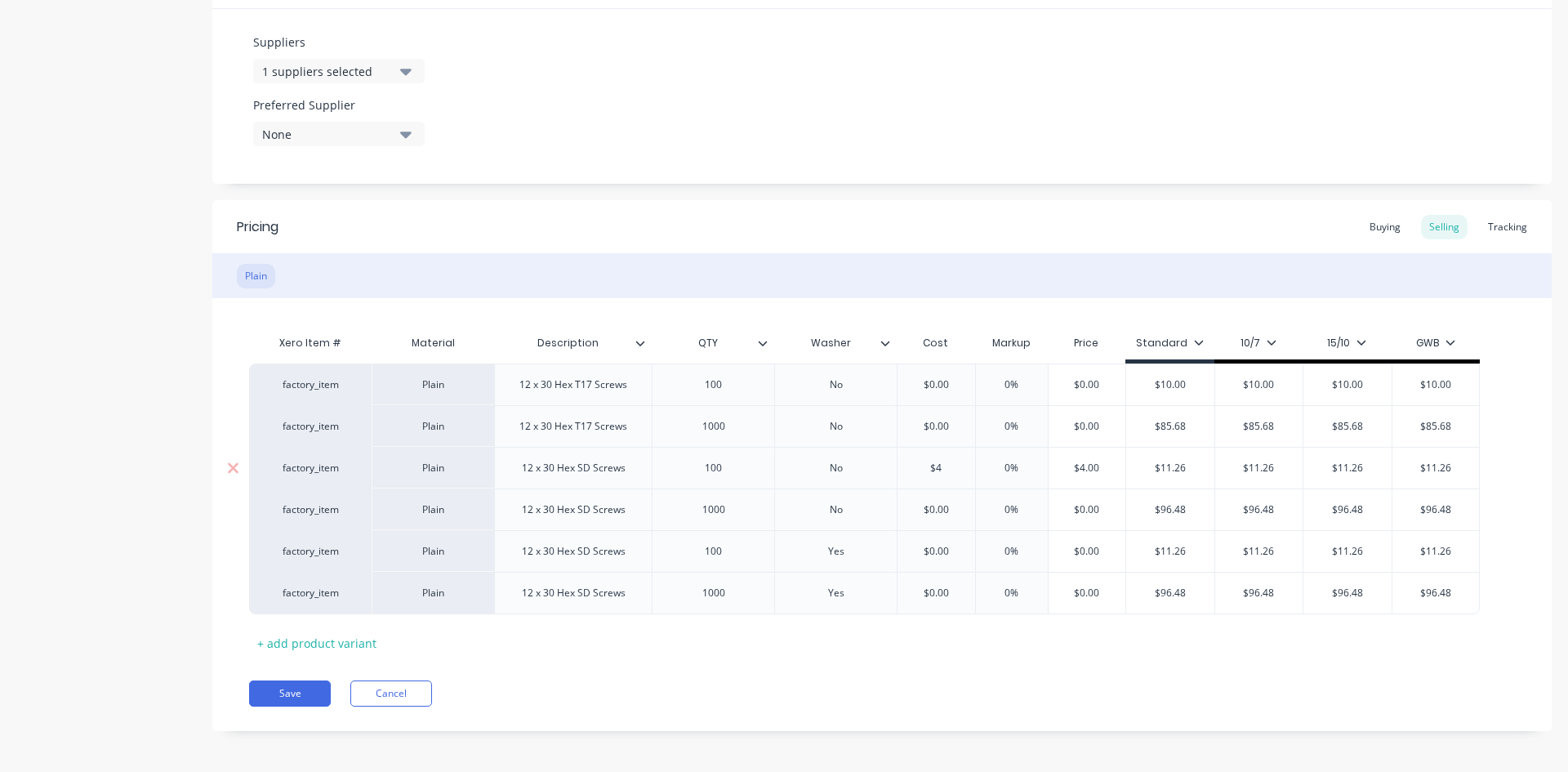
type textarea "x"
type input "$44"
type textarea "x"
type input "$440"
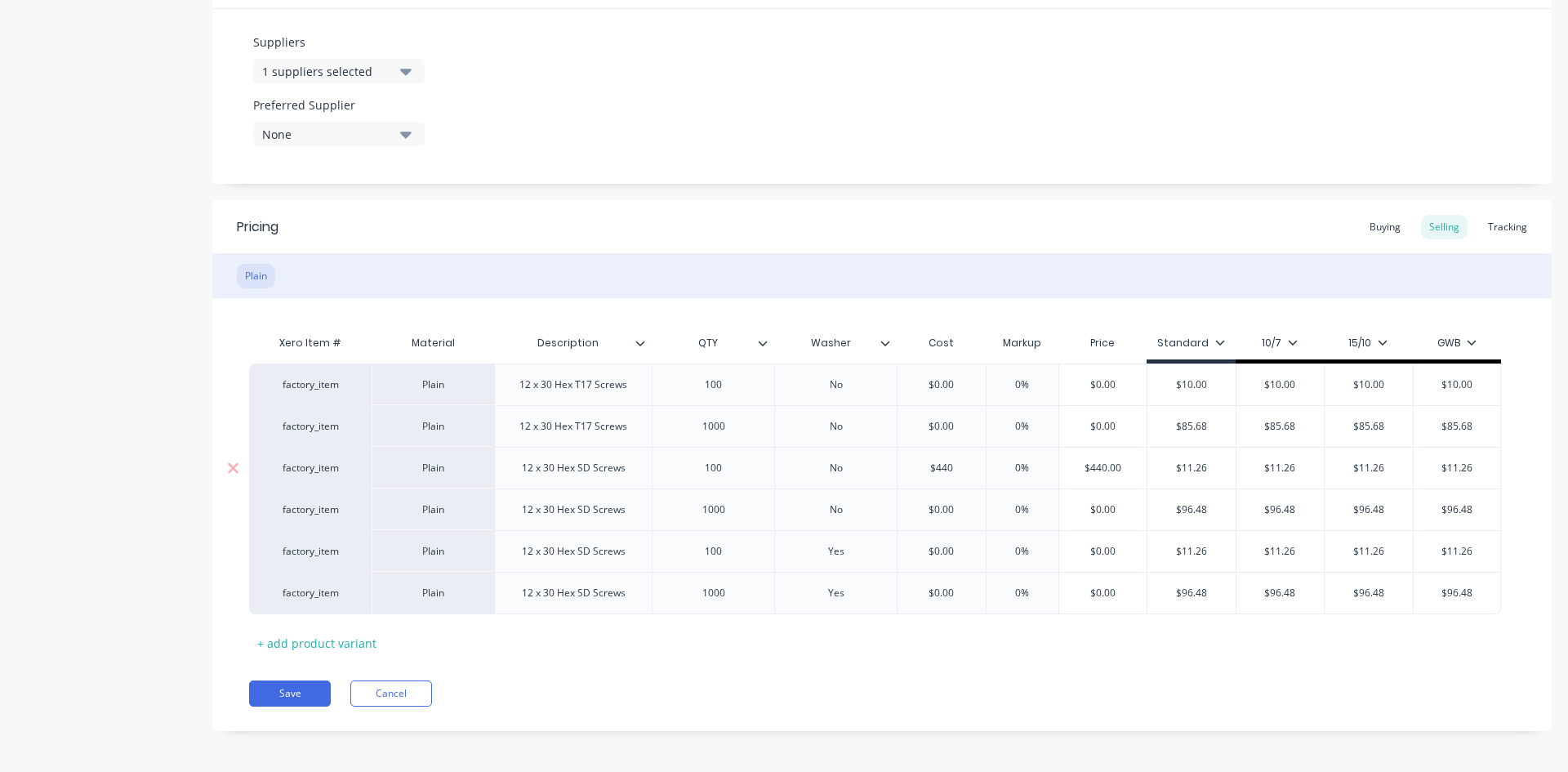
type textarea "x"
type input "$4408"
click at [940, 467] on input "$4408" at bounding box center [943, 468] width 93 height 15
type textarea "x"
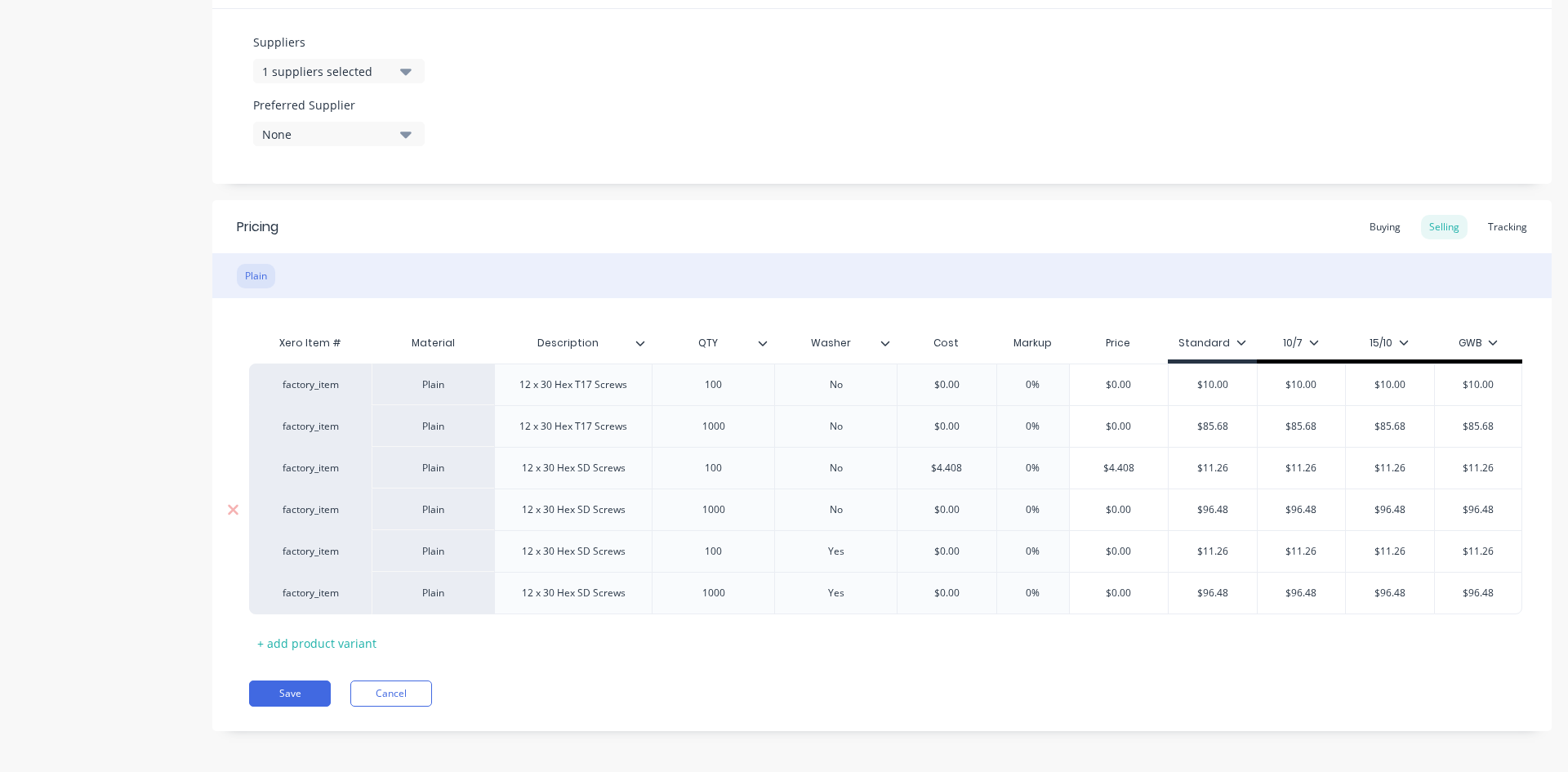
type input "$4.408"
type input "$0.00"
click at [952, 506] on input "$0.00" at bounding box center [947, 509] width 99 height 15
type textarea "x"
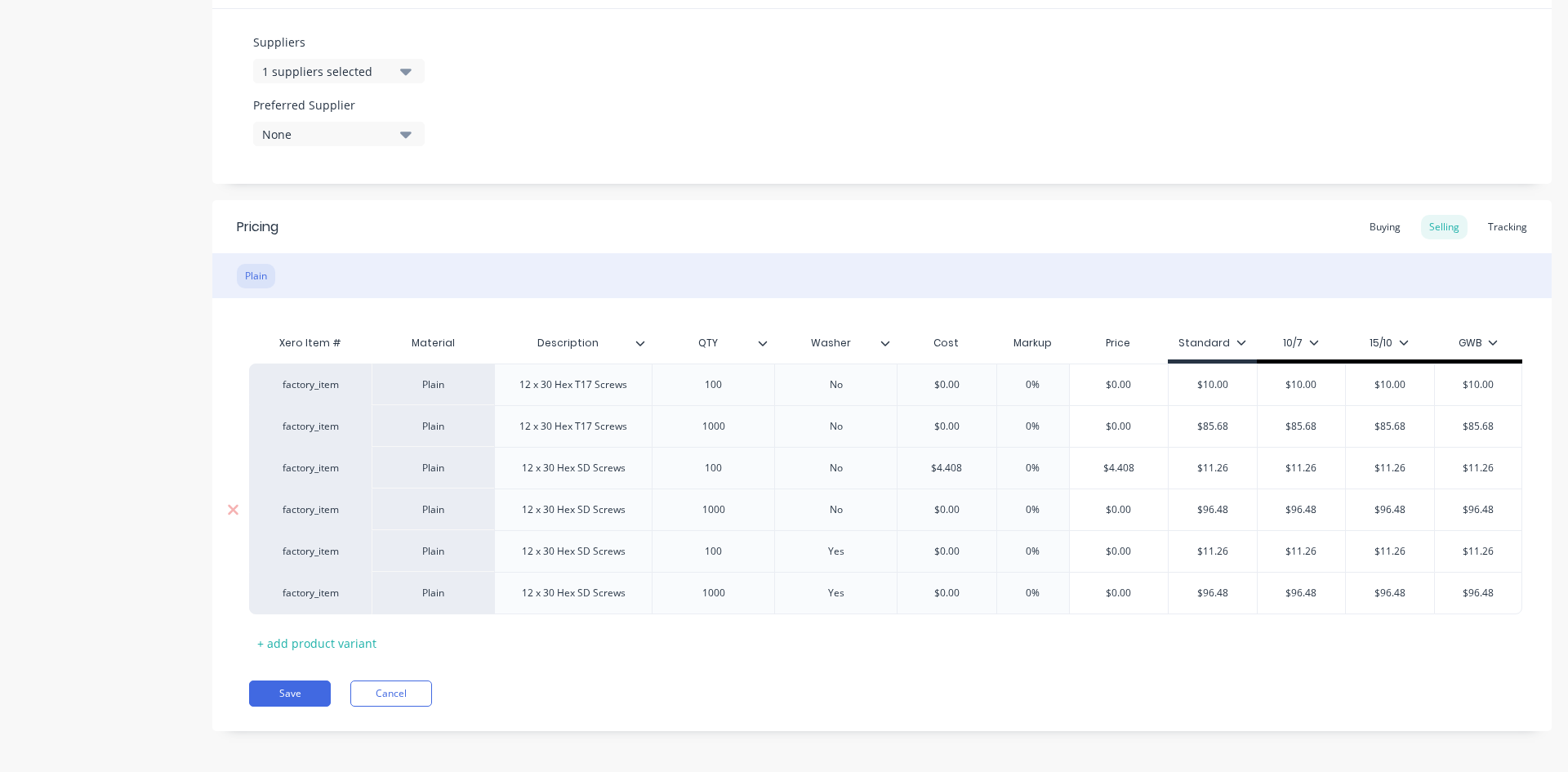
type input "$4"
type textarea "x"
type input "$44.0"
type textarea "x"
type input "$44.08"
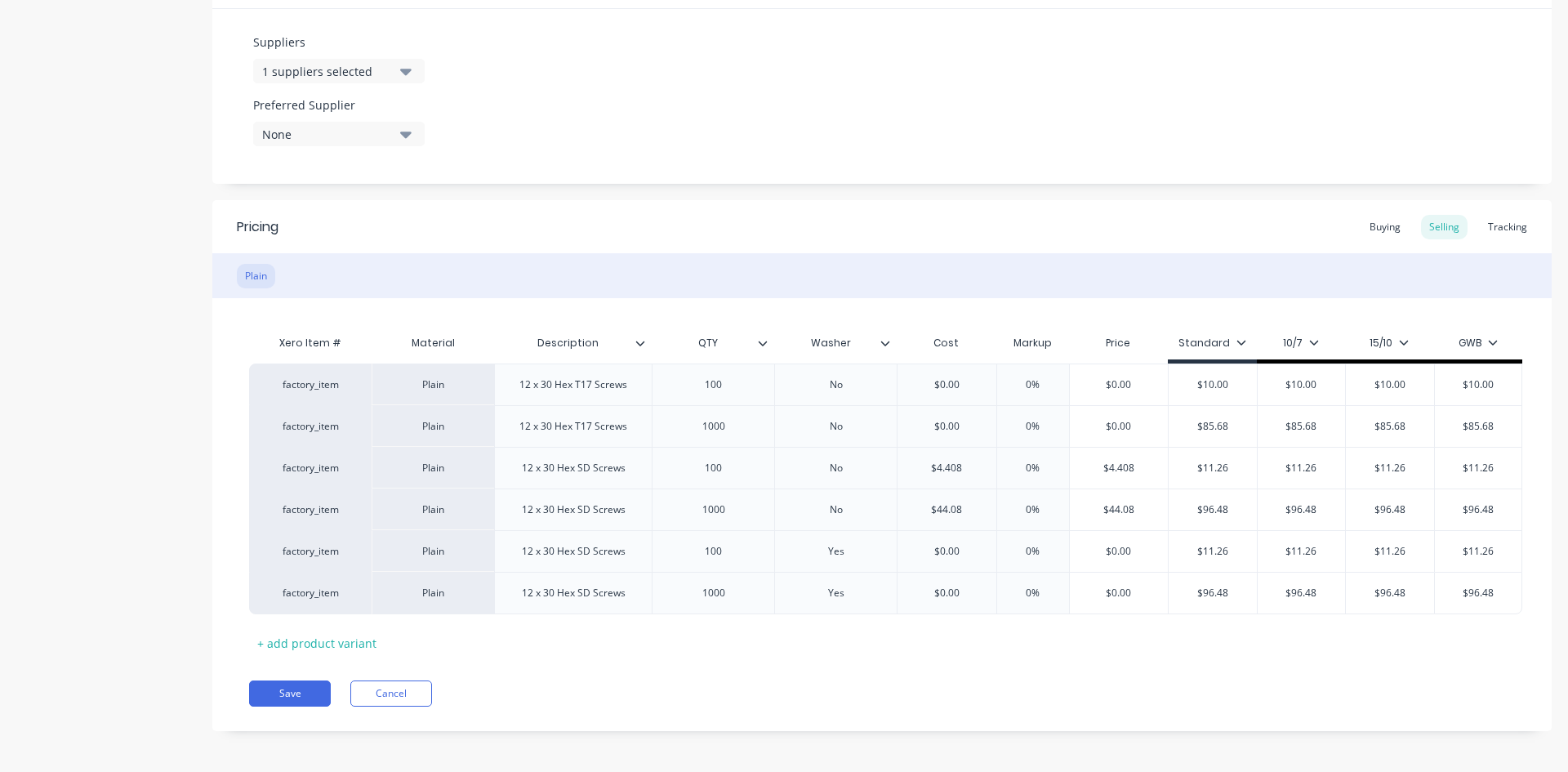
click at [1126, 638] on div "Xero Item # Material Description QTY Washer Cost Markup Price Standard 10/7 15/…" at bounding box center [881, 491] width 1265 height 330
type input "$4.408"
click at [1124, 467] on input "$4.408" at bounding box center [1119, 468] width 99 height 15
type textarea "x"
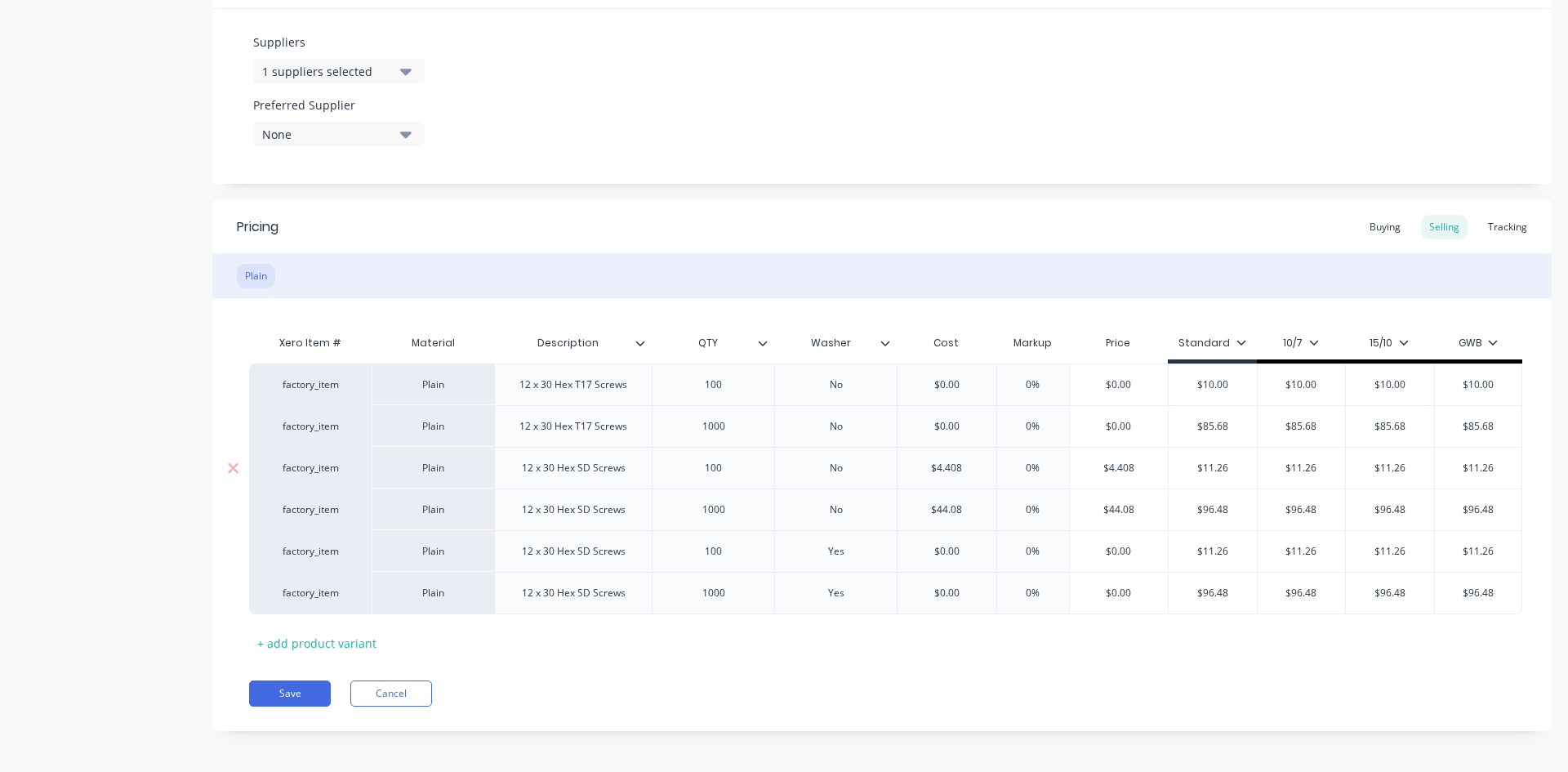
type input "$1"
type textarea "x"
type input "$11."
type textarea "x"
type input "$11.2"
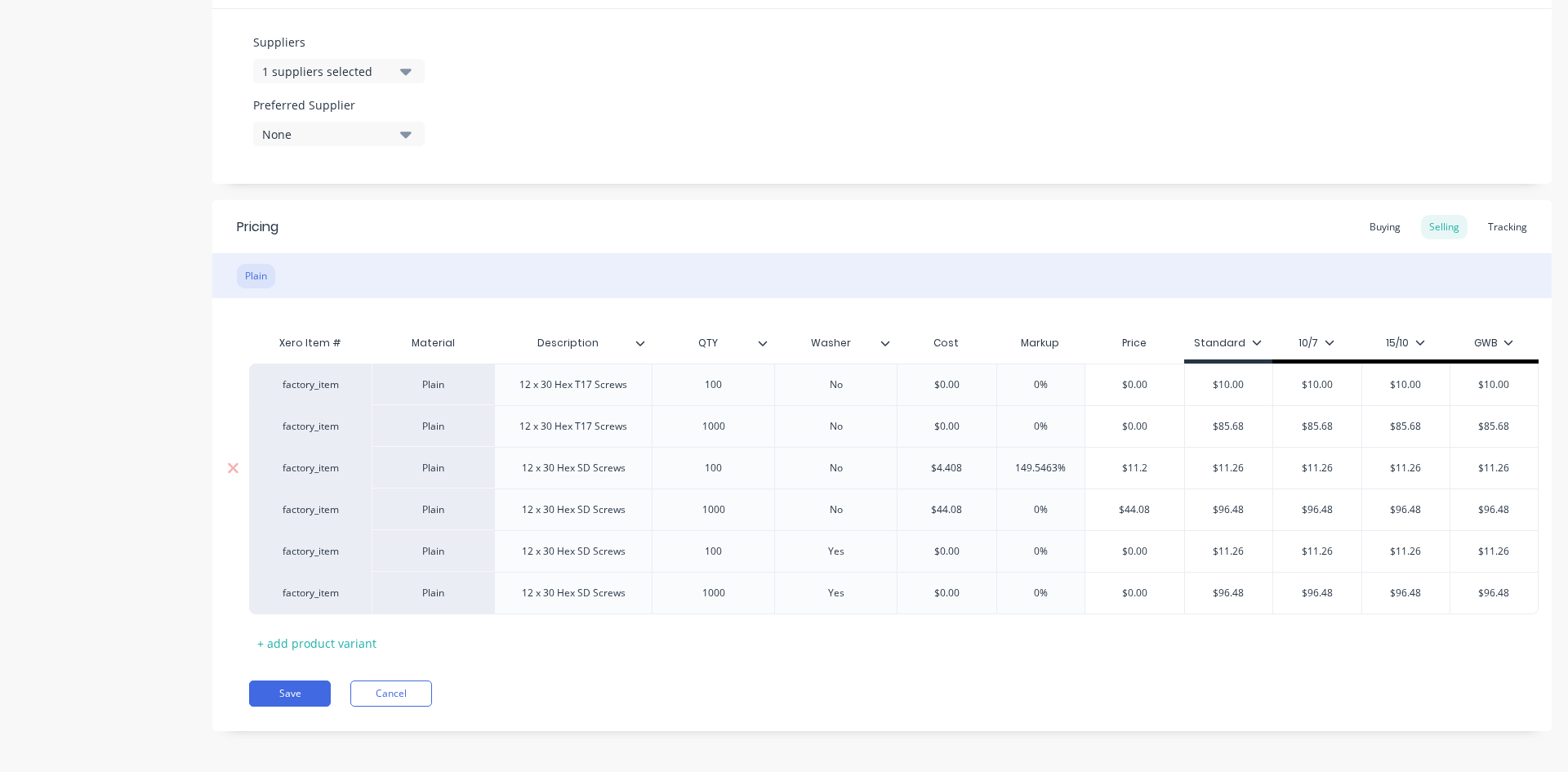
type textarea "x"
type input "$11.26"
type input "$44.08"
click at [1132, 509] on input "$44.08" at bounding box center [1135, 509] width 99 height 15
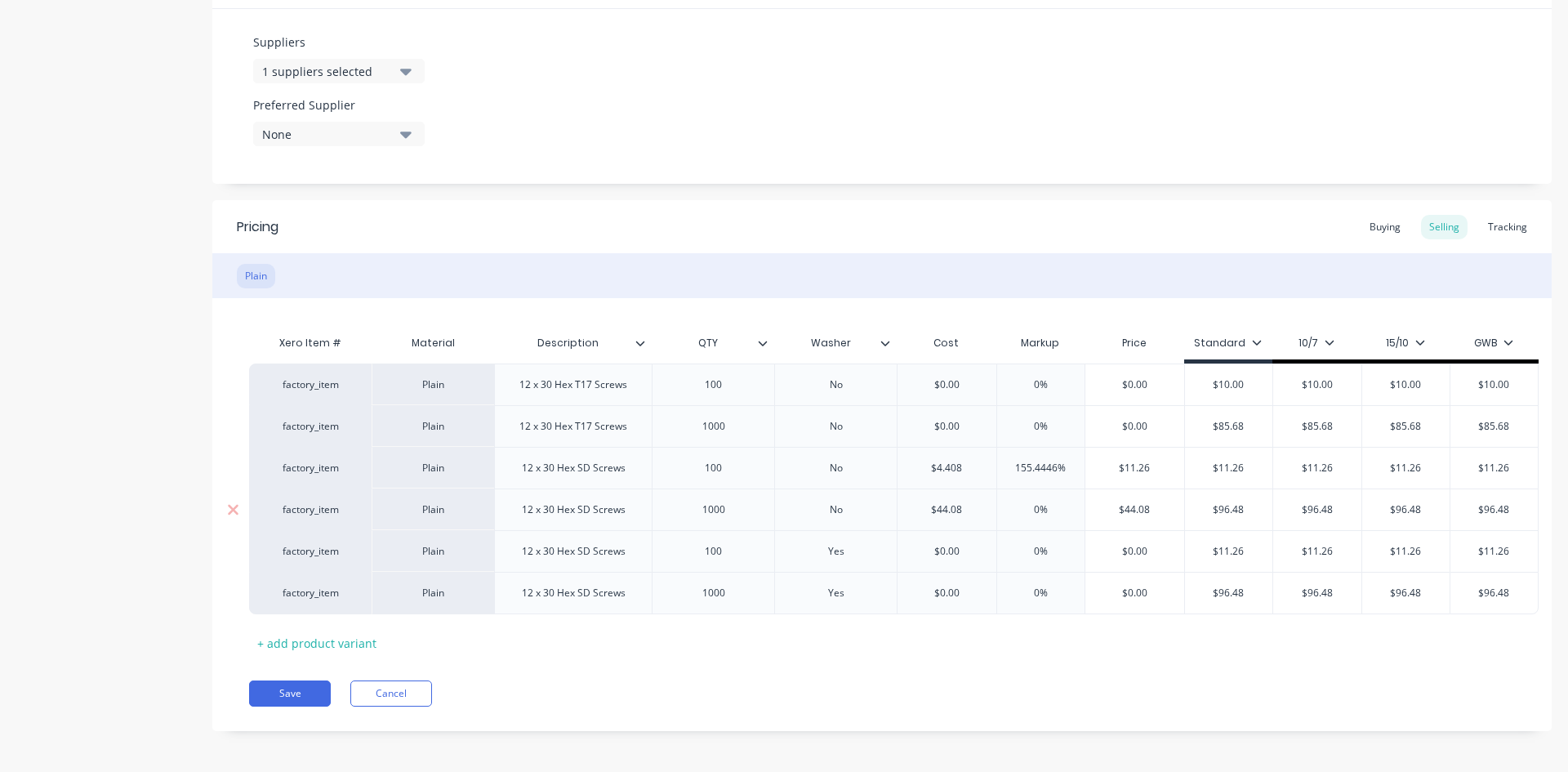
type textarea "x"
type input "$9"
type textarea "x"
type input "$96."
type textarea "x"
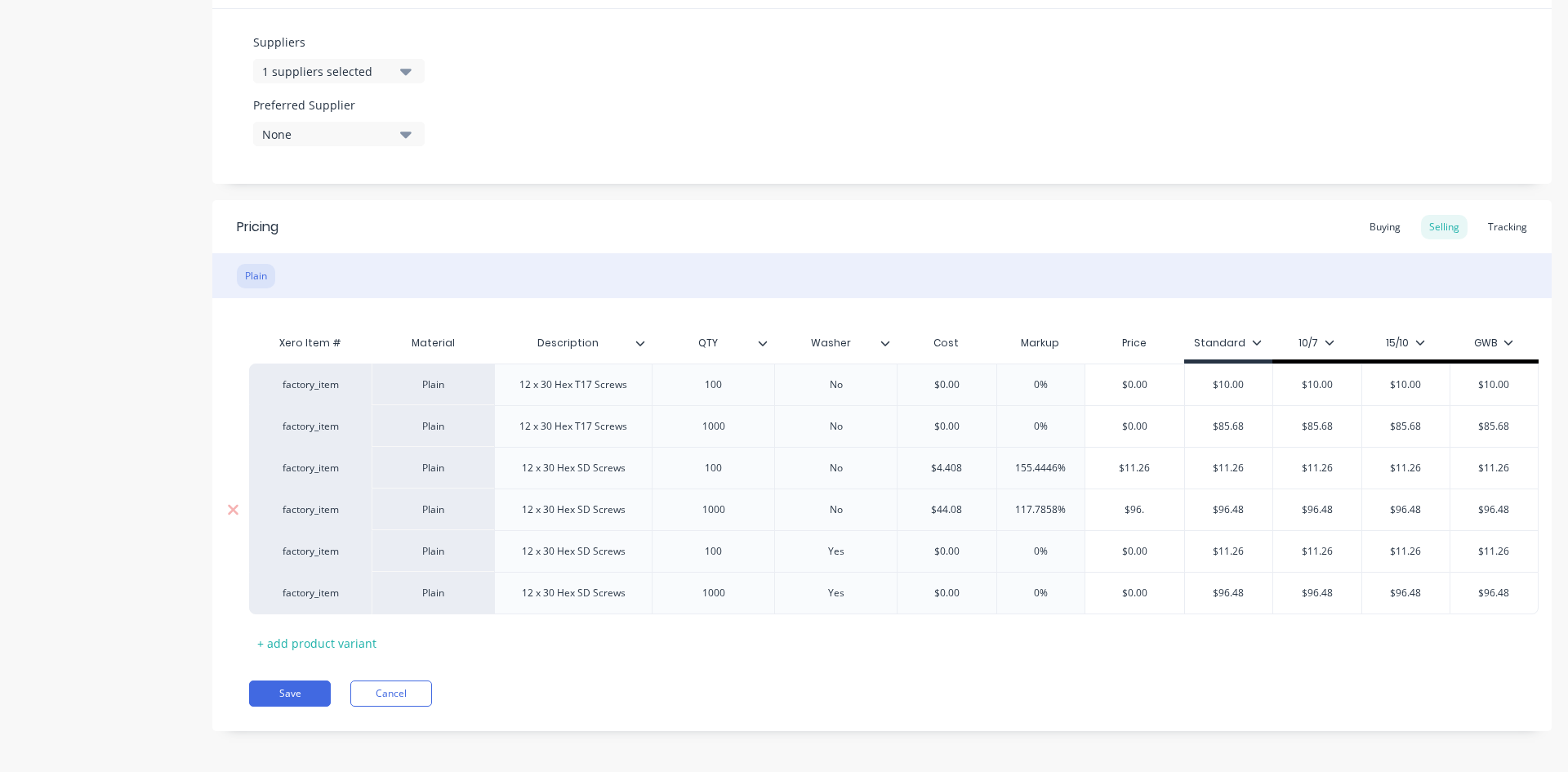
type input "$96.4"
type textarea "x"
type input "$96.48"
click at [1142, 634] on div "Xero Item # Material Description QTY Washer Cost Markup Price Standard 10/7 15/…" at bounding box center [881, 491] width 1265 height 330
click at [1385, 227] on div "Buying" at bounding box center [1385, 227] width 48 height 25
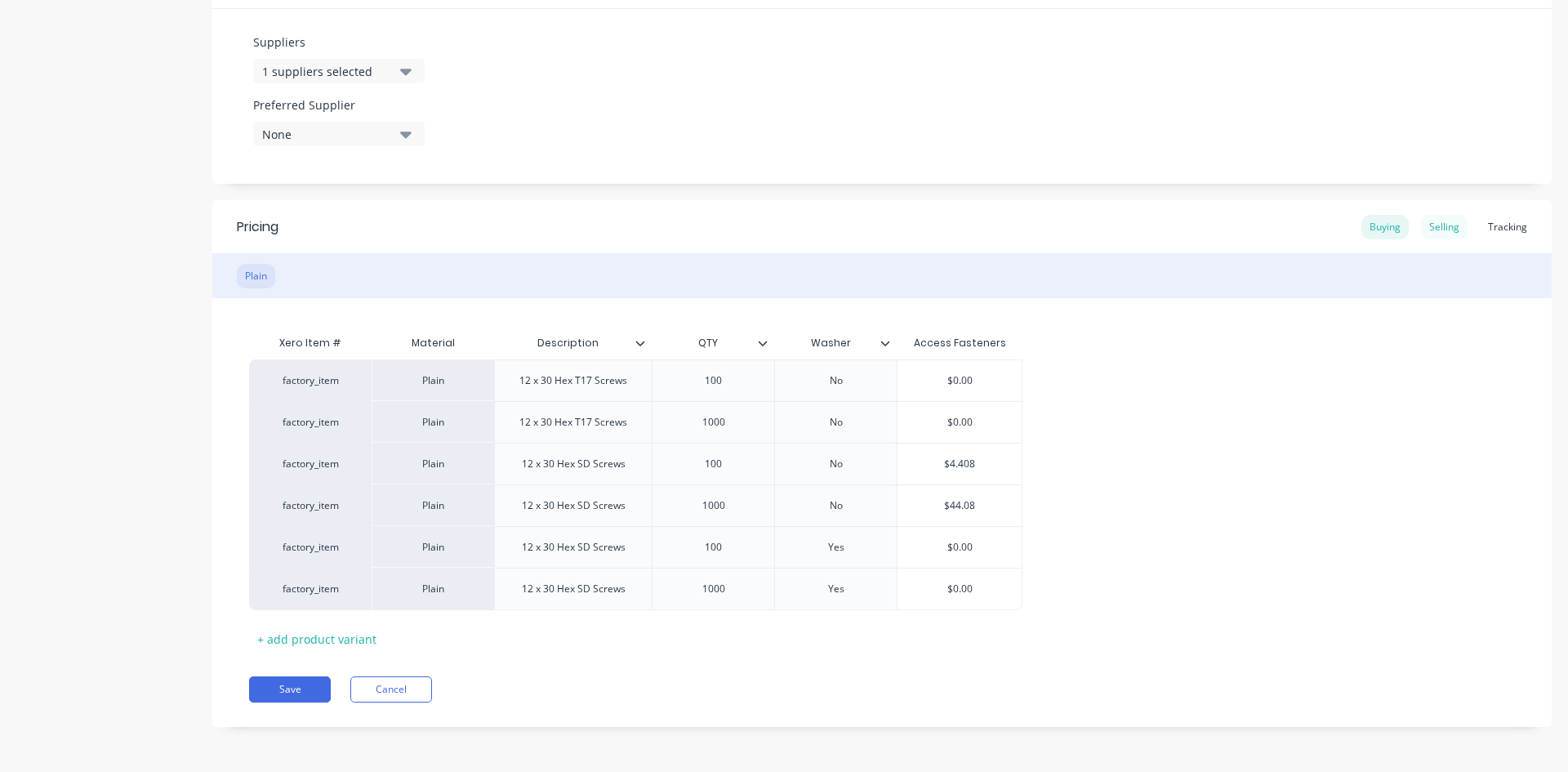
click at [1432, 225] on div "Selling" at bounding box center [1443, 227] width 47 height 25
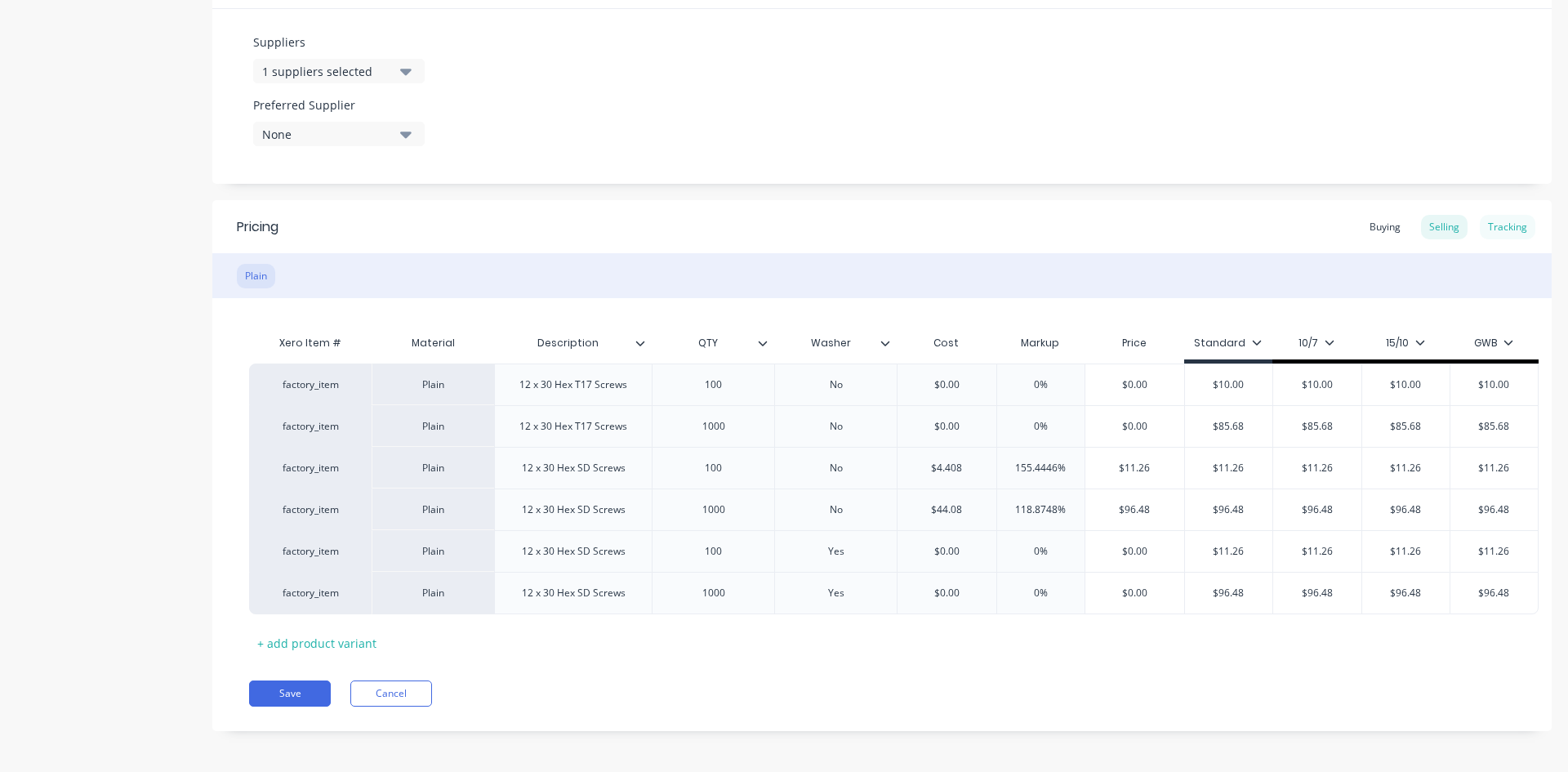
click at [1488, 226] on div "Tracking" at bounding box center [1507, 227] width 56 height 25
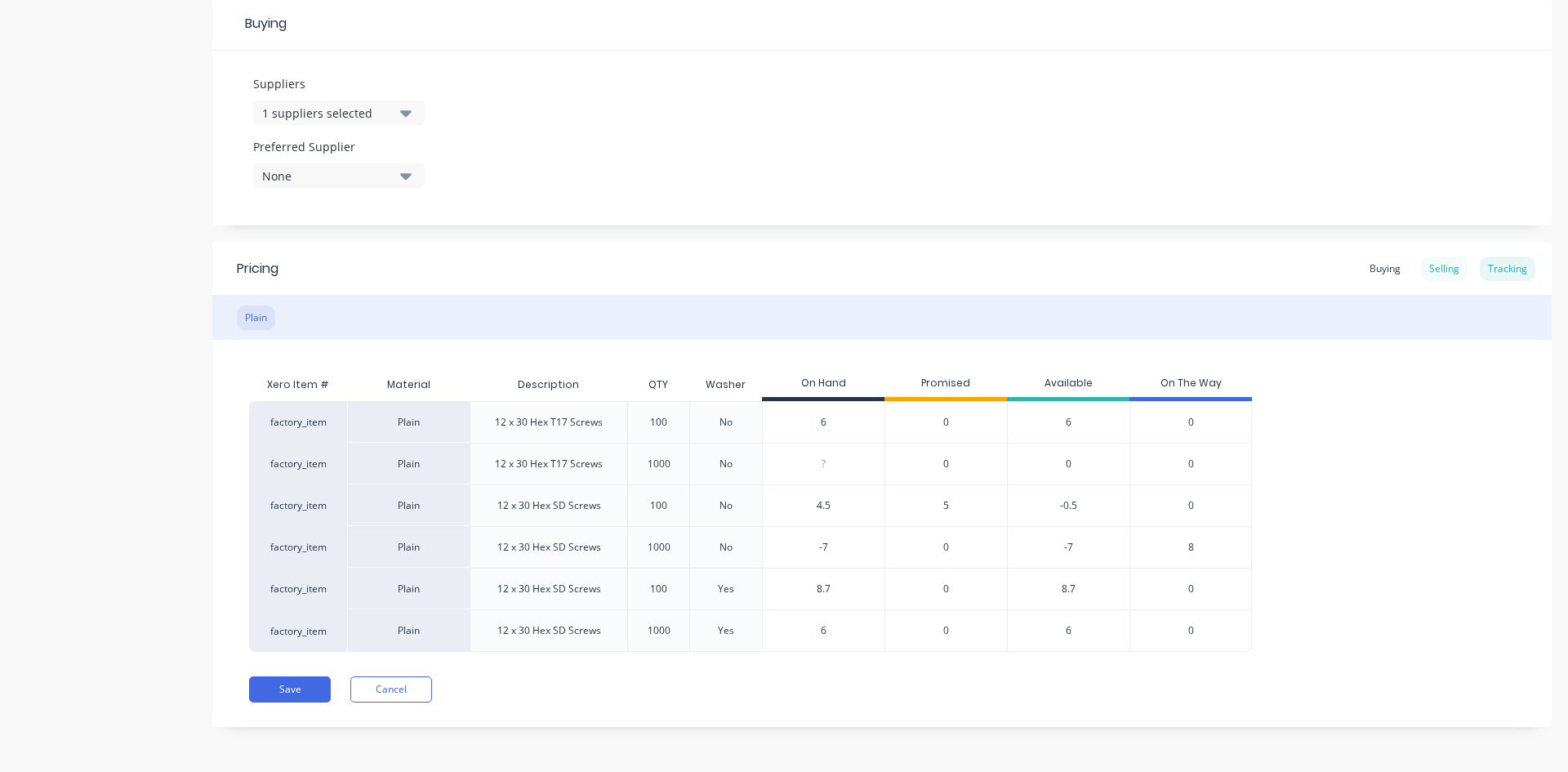
click at [1432, 270] on div "Selling" at bounding box center [1443, 268] width 47 height 25
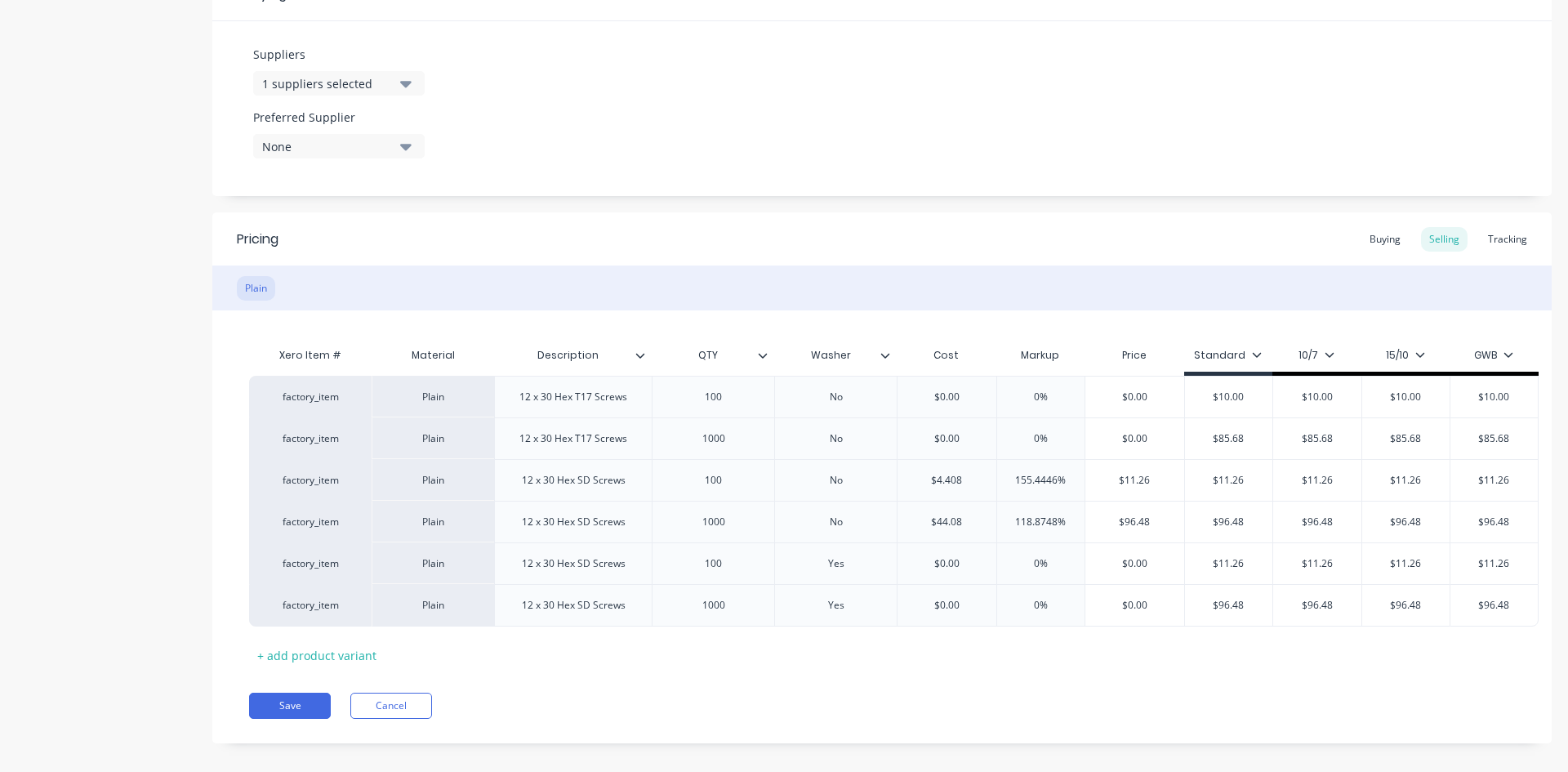
scroll to position [816, 0]
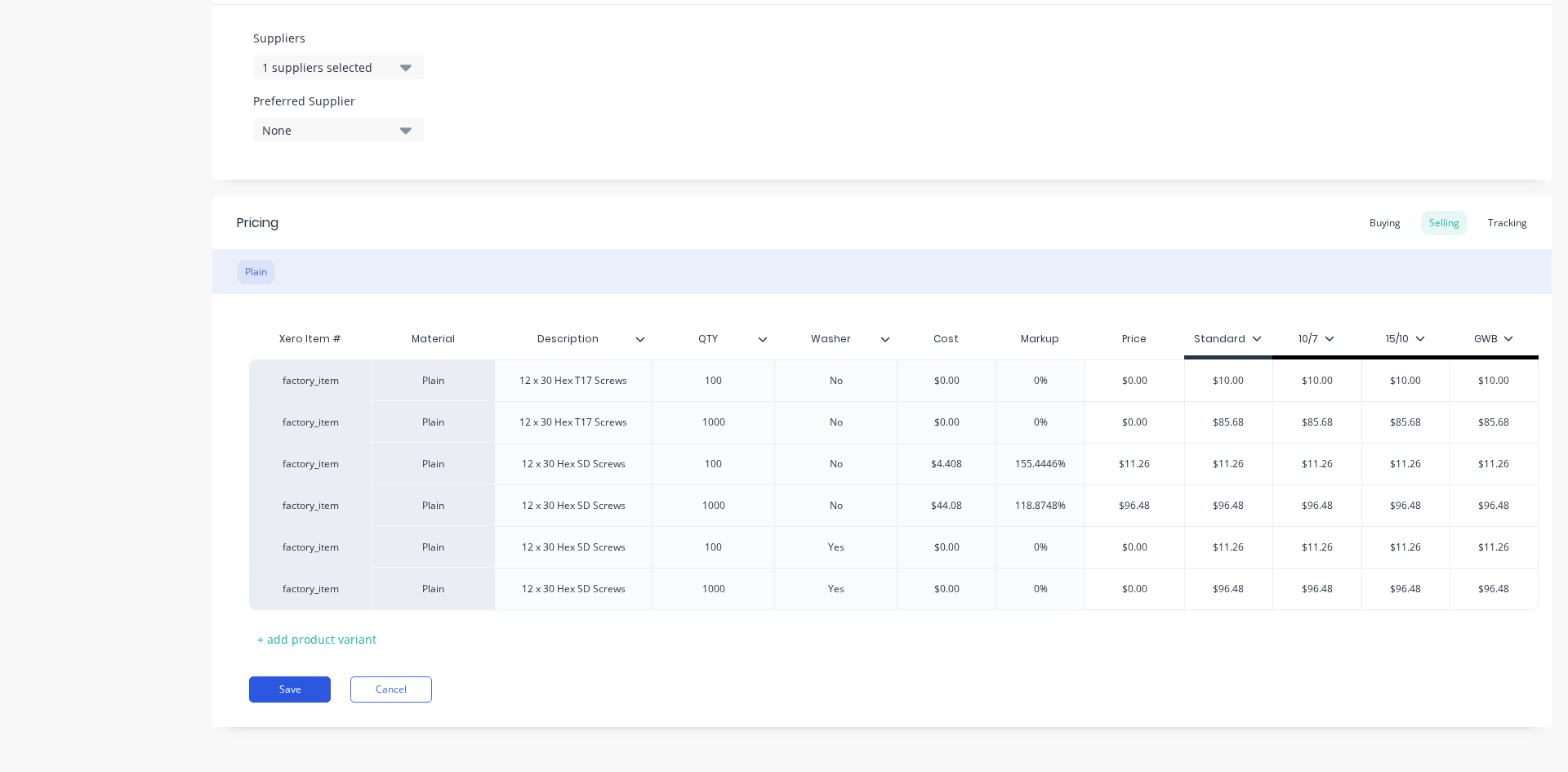
click at [285, 690] on button "Save" at bounding box center [289, 689] width 82 height 26
type textarea "x"
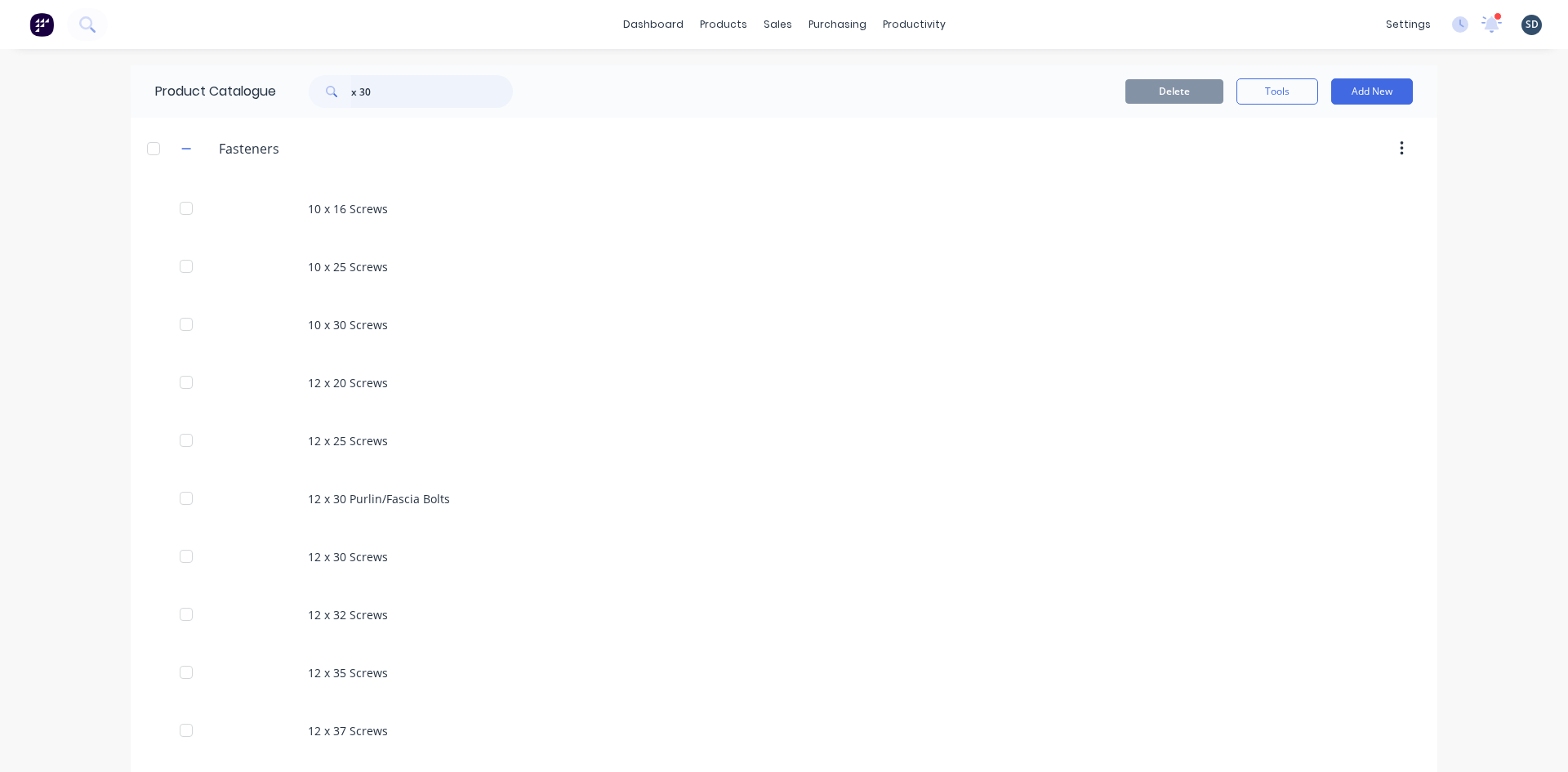
click at [380, 102] on input "x 30" at bounding box center [432, 92] width 161 height 33
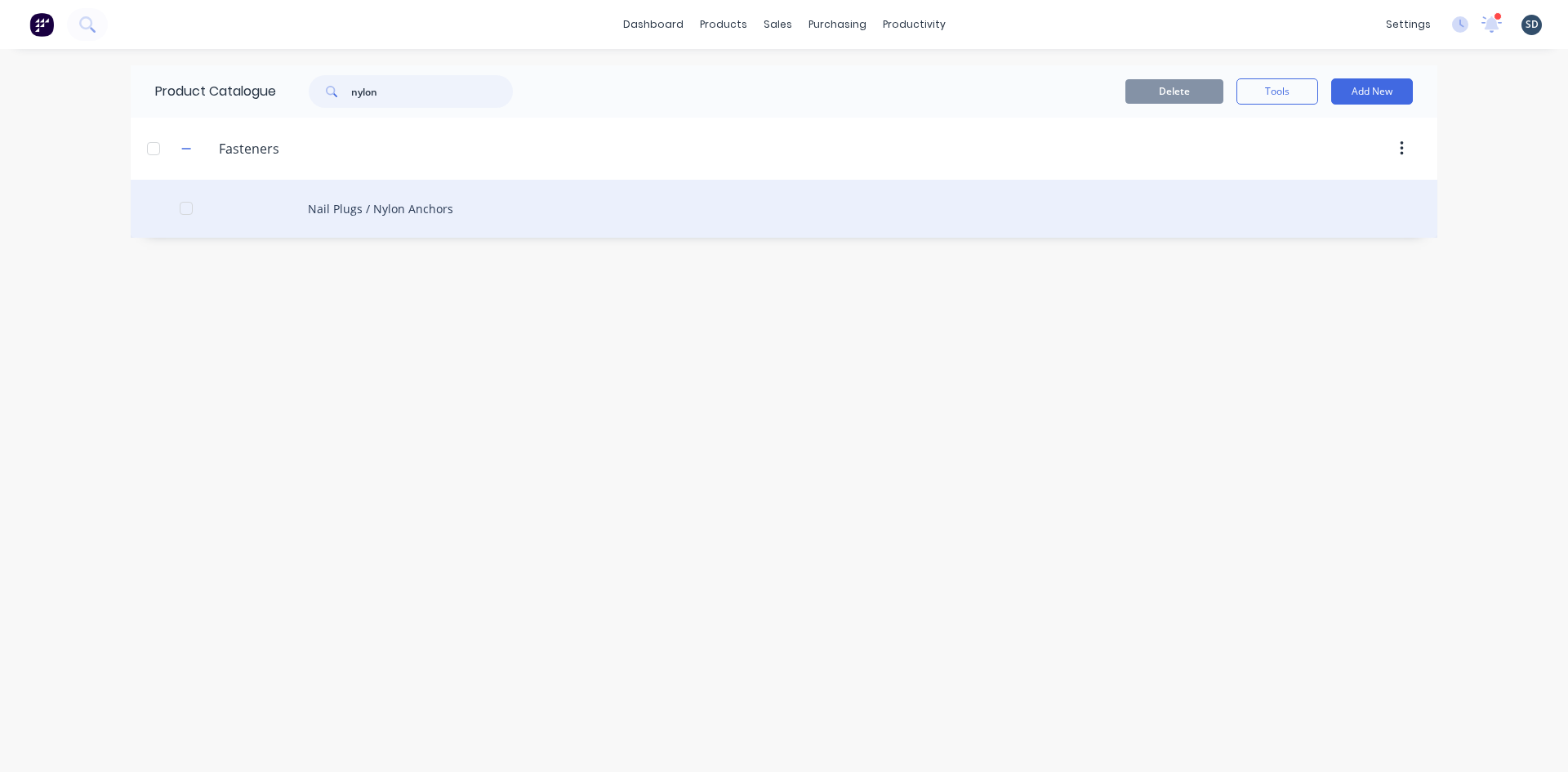
type input "nylon"
click at [513, 218] on div "Nail Plugs / Nylon Anchors" at bounding box center [784, 208] width 1307 height 58
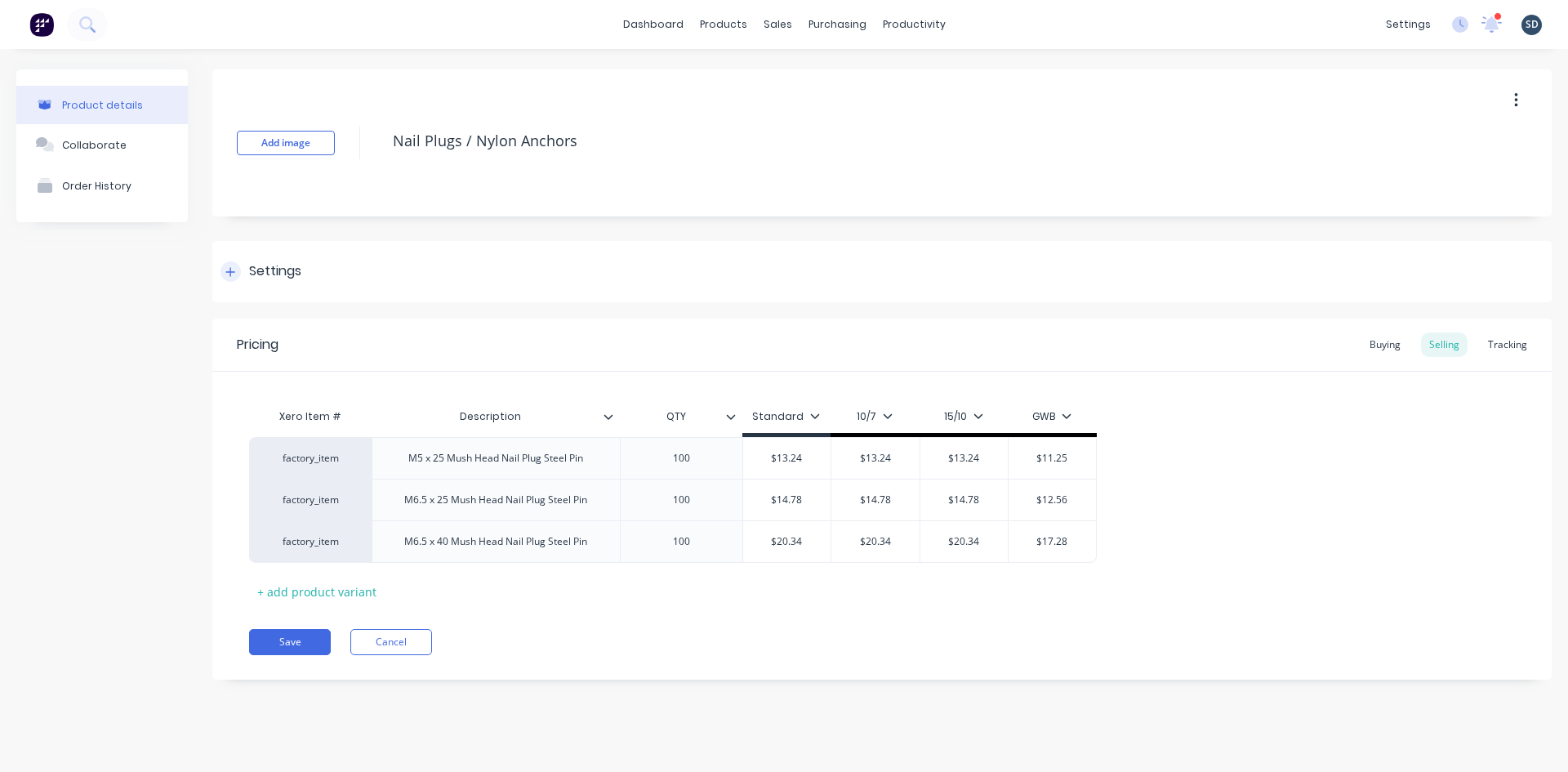
click at [235, 270] on icon at bounding box center [230, 272] width 10 height 11
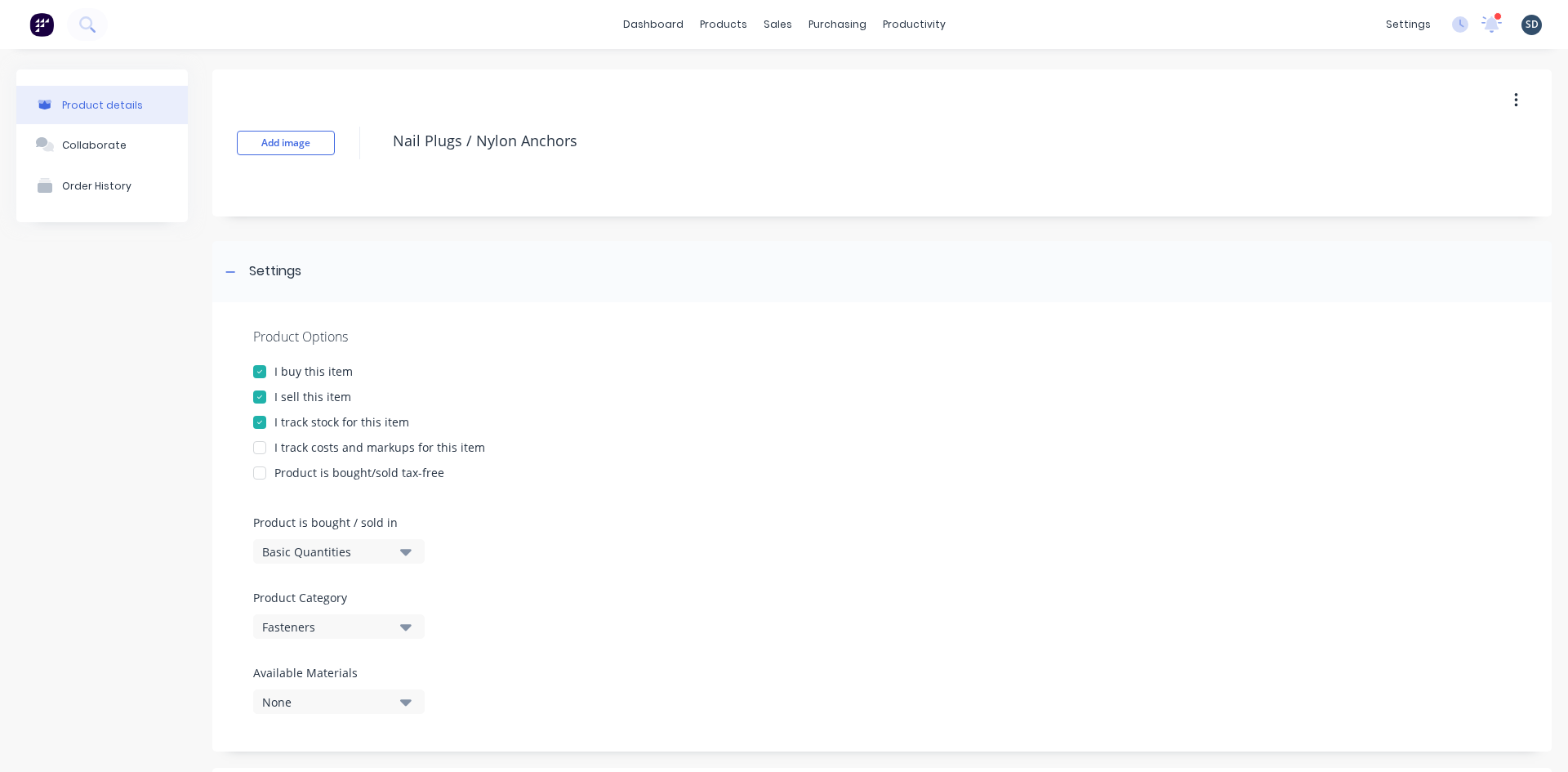
click at [261, 446] on div at bounding box center [260, 448] width 33 height 33
type textarea "x"
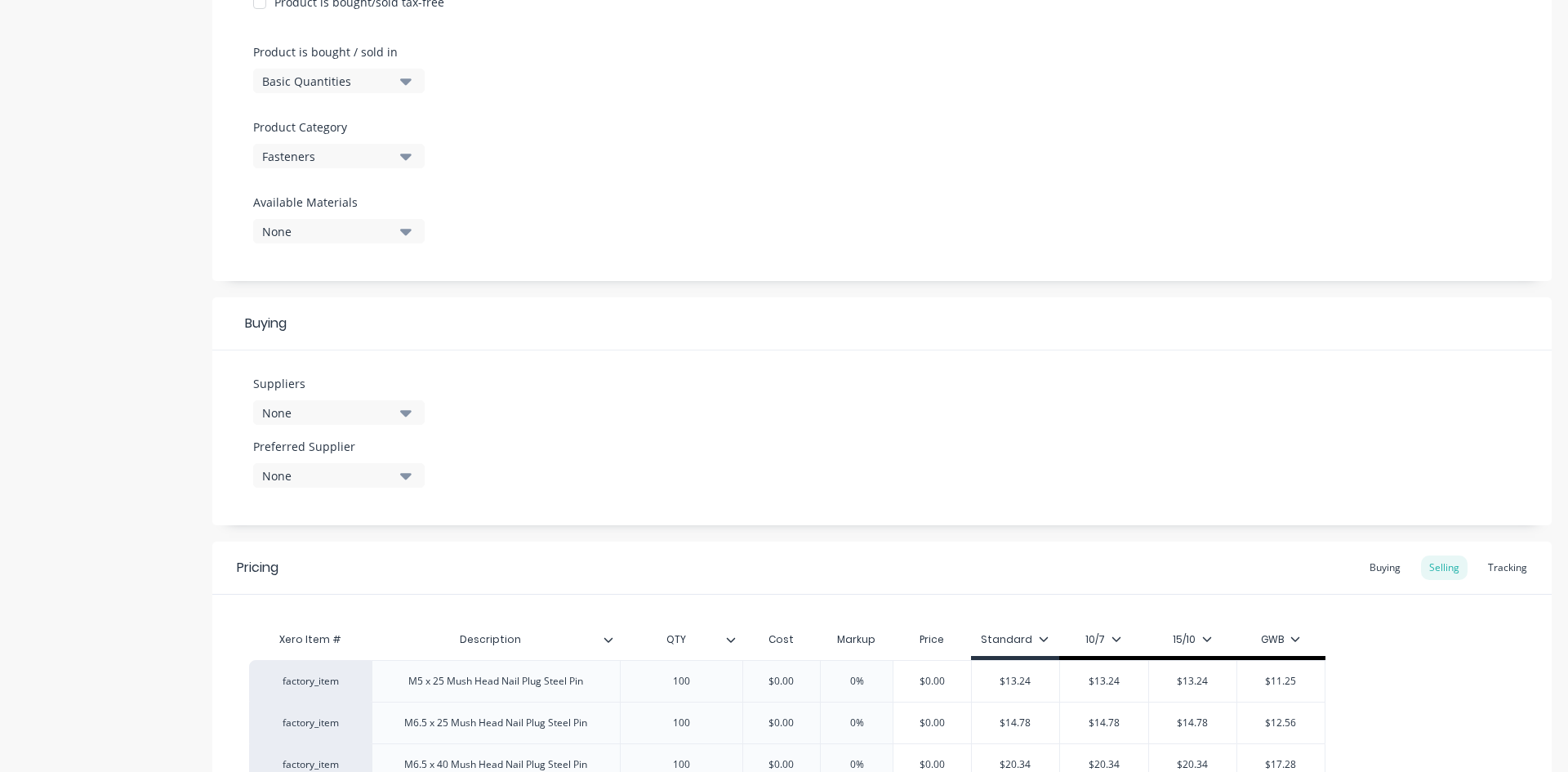
scroll to position [490, 0]
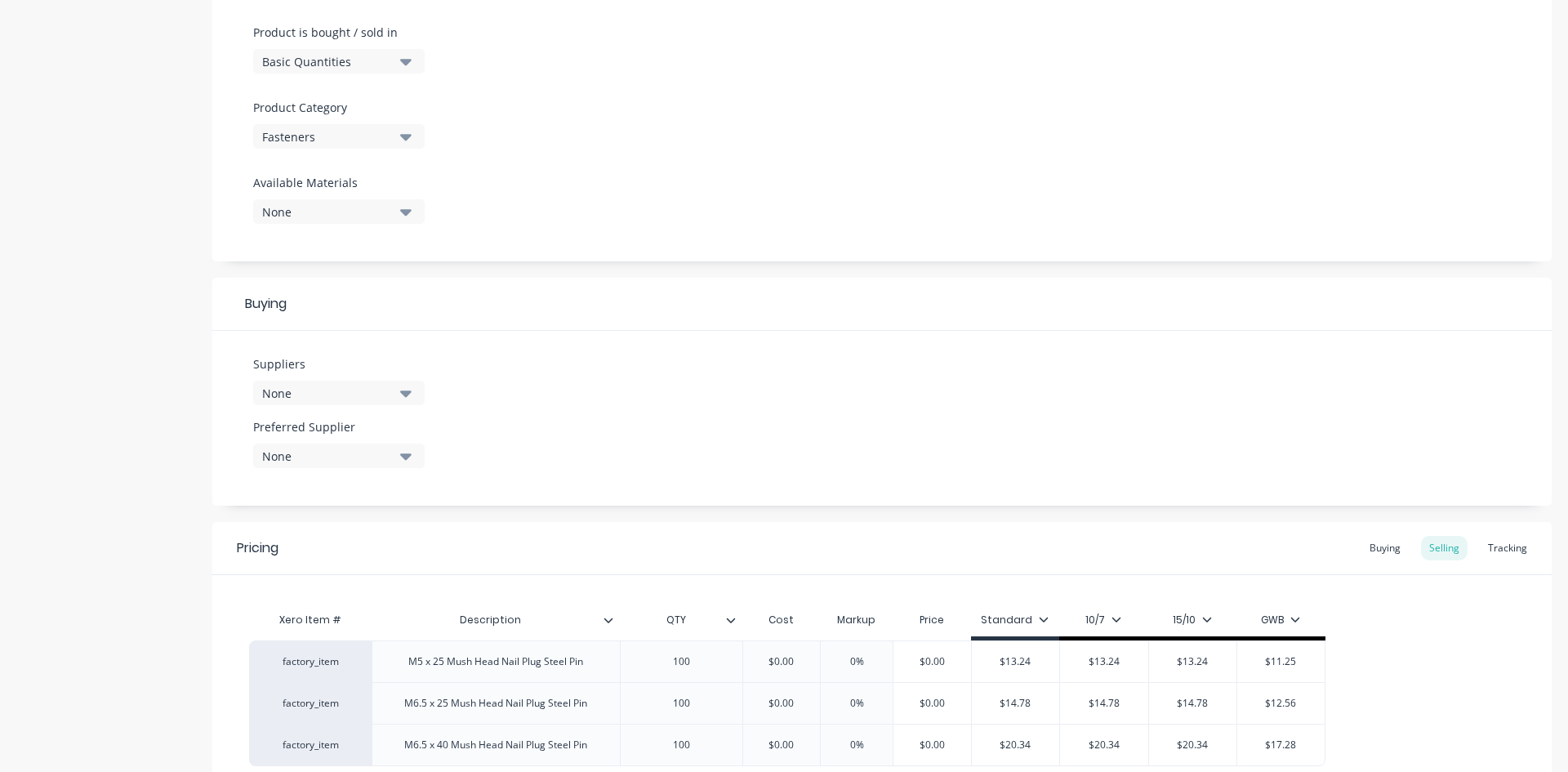
click at [319, 386] on div "None" at bounding box center [328, 393] width 130 height 17
click at [317, 444] on input "text" at bounding box center [386, 442] width 173 height 33
type input "access"
click at [278, 483] on div "button" at bounding box center [280, 483] width 33 height 33
type textarea "x"
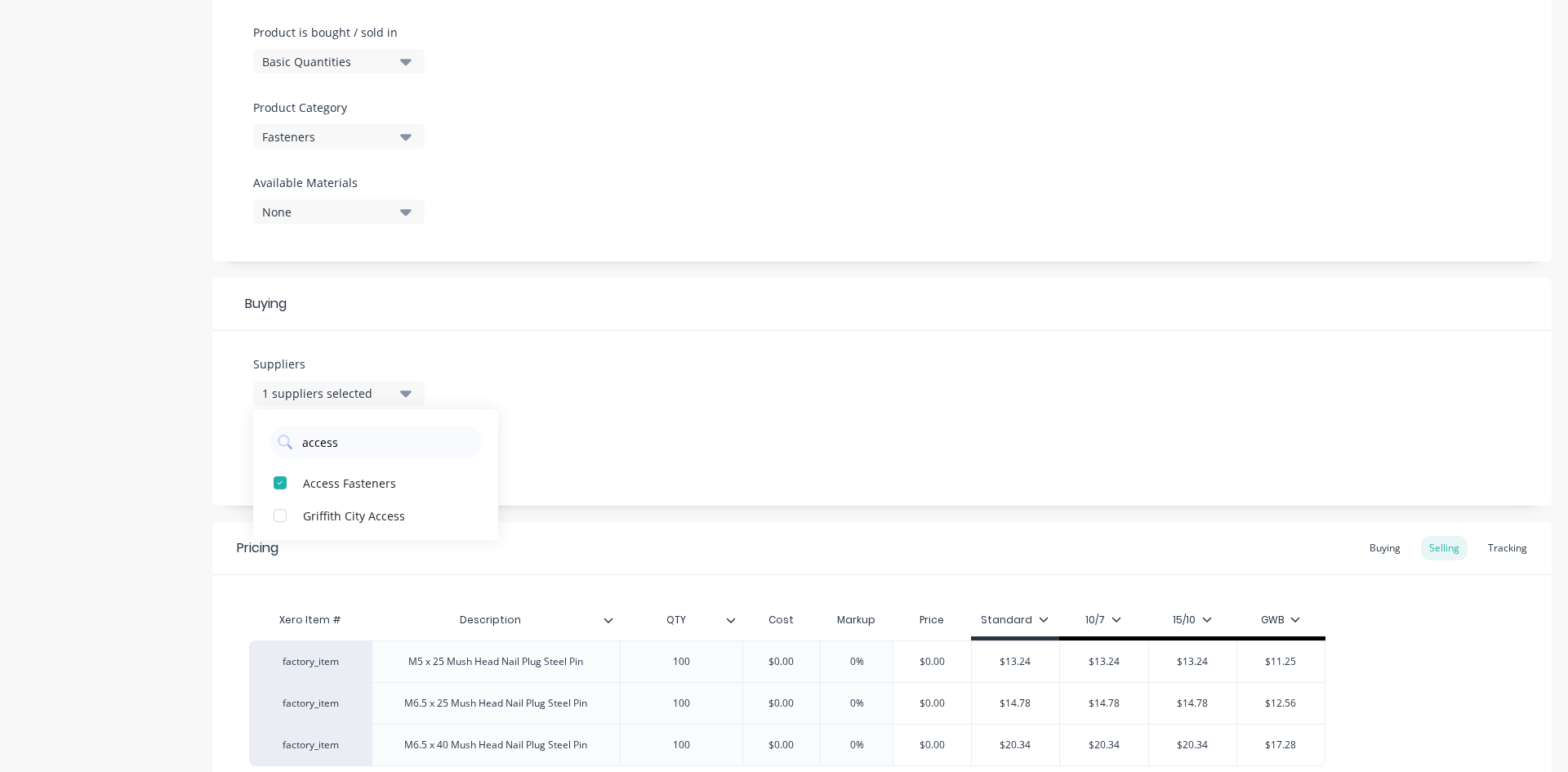
type input "access"
click at [775, 418] on div "Suppliers 1 suppliers selected access Access Fasteners [GEOGRAPHIC_DATA] Access…" at bounding box center [881, 418] width 1339 height 174
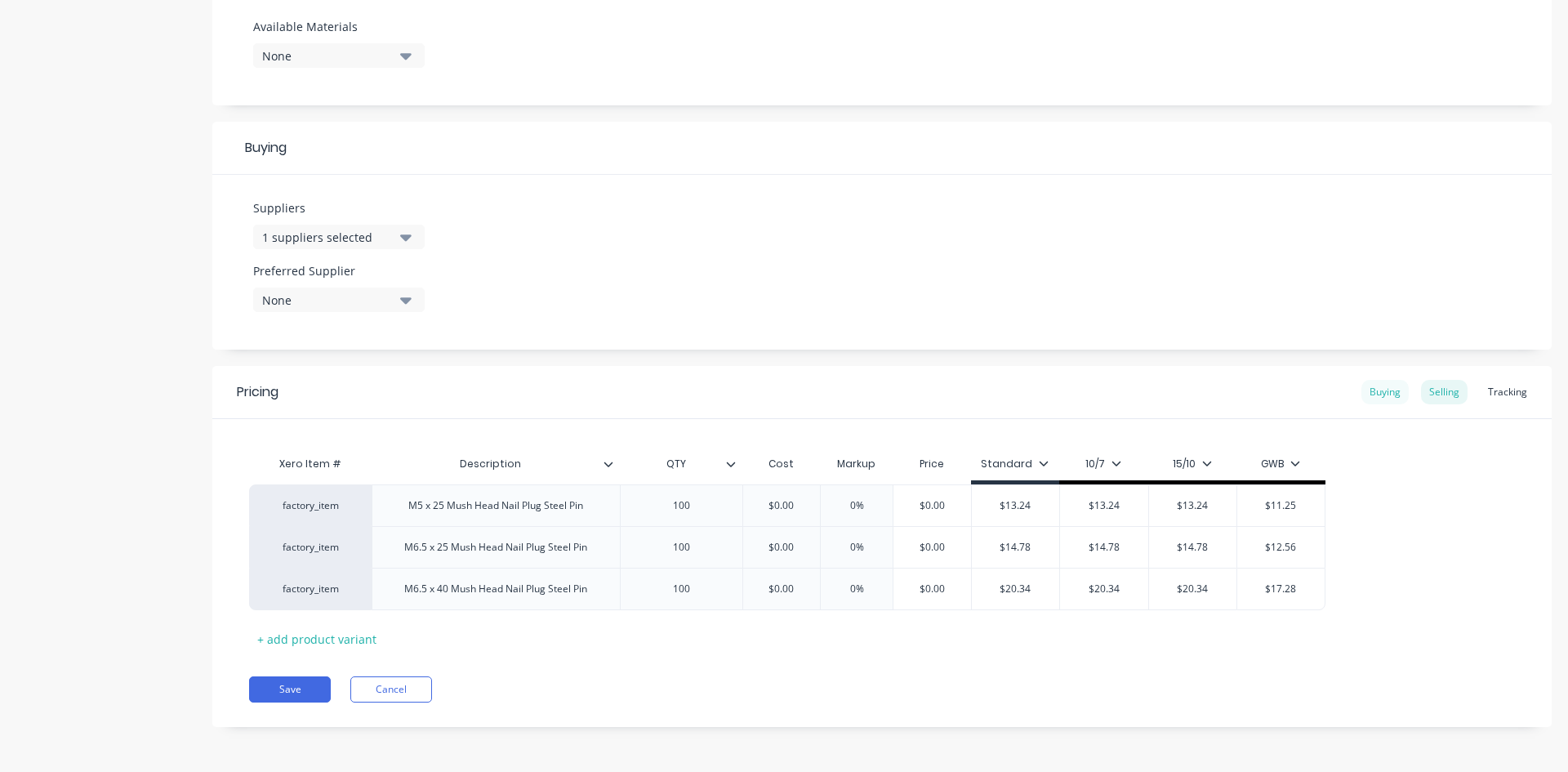
click at [1383, 394] on div "Buying" at bounding box center [1385, 392] width 48 height 25
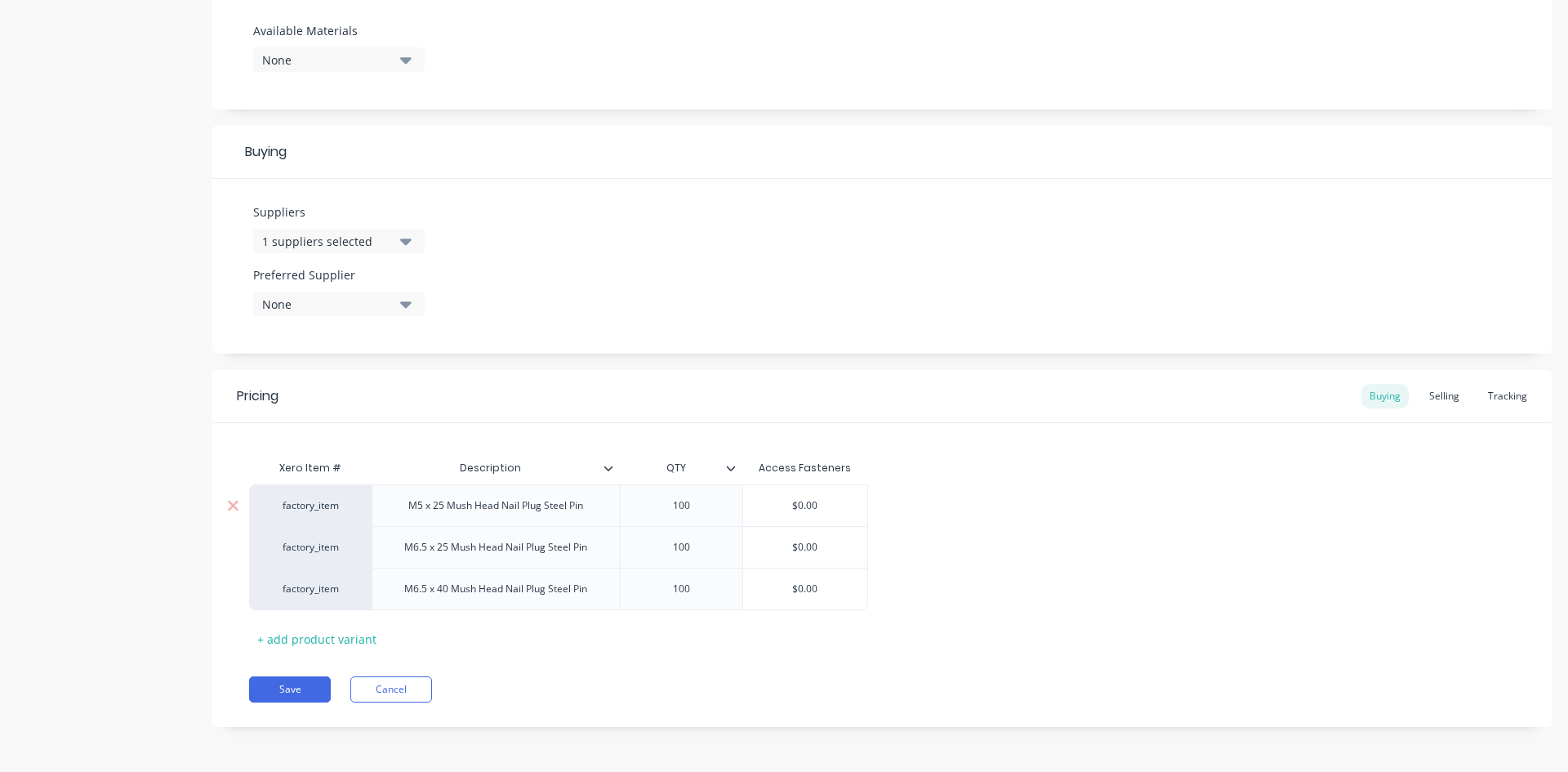
type input "$0.00"
drag, startPoint x: 827, startPoint y: 506, endPoint x: 797, endPoint y: 501, distance: 30.4
click at [797, 501] on input "$0.00" at bounding box center [805, 506] width 124 height 15
type textarea "x"
type input "$3"
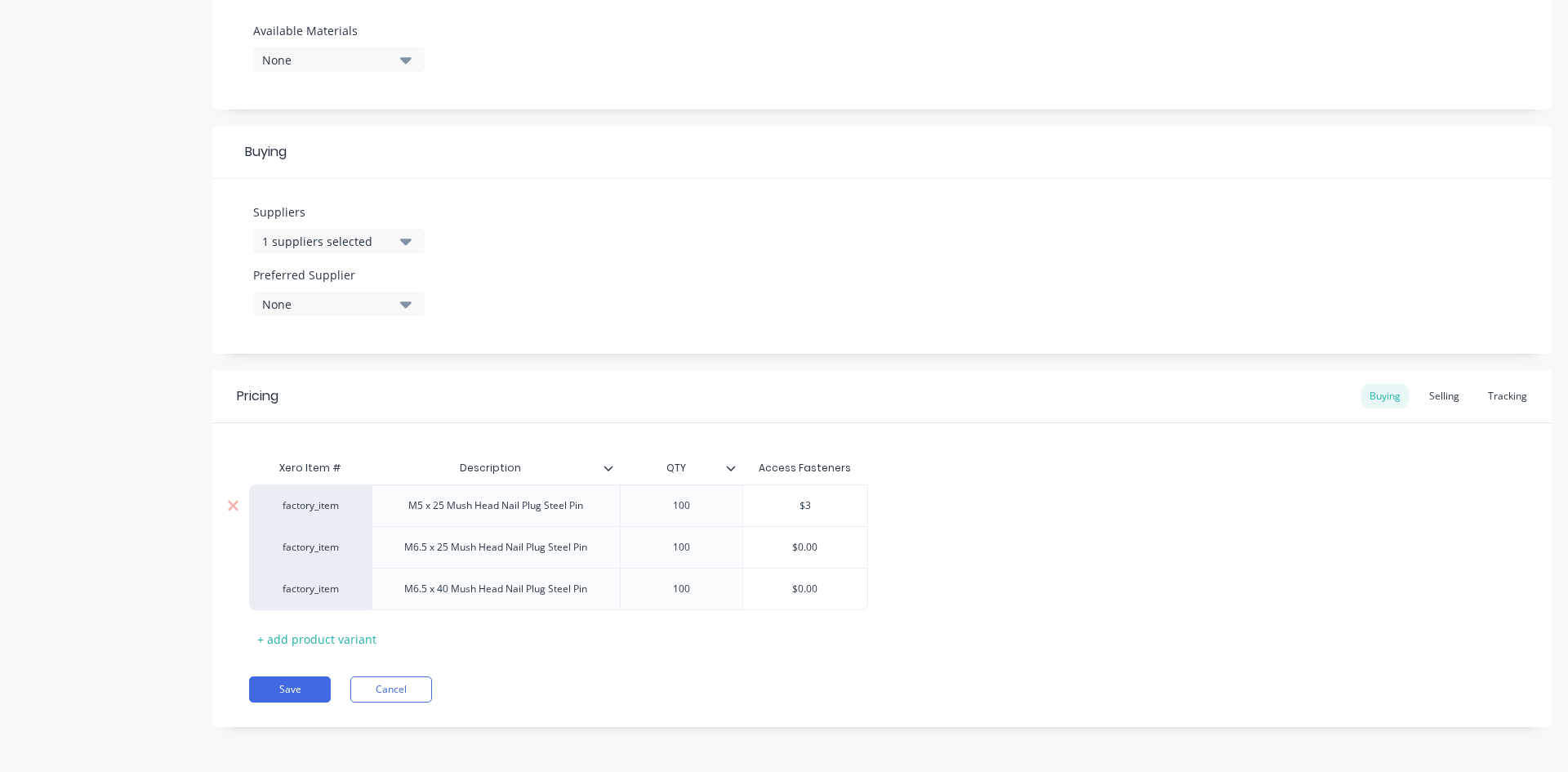
type textarea "x"
type input "$3."
type textarea "x"
type input "$3.9"
type textarea "x"
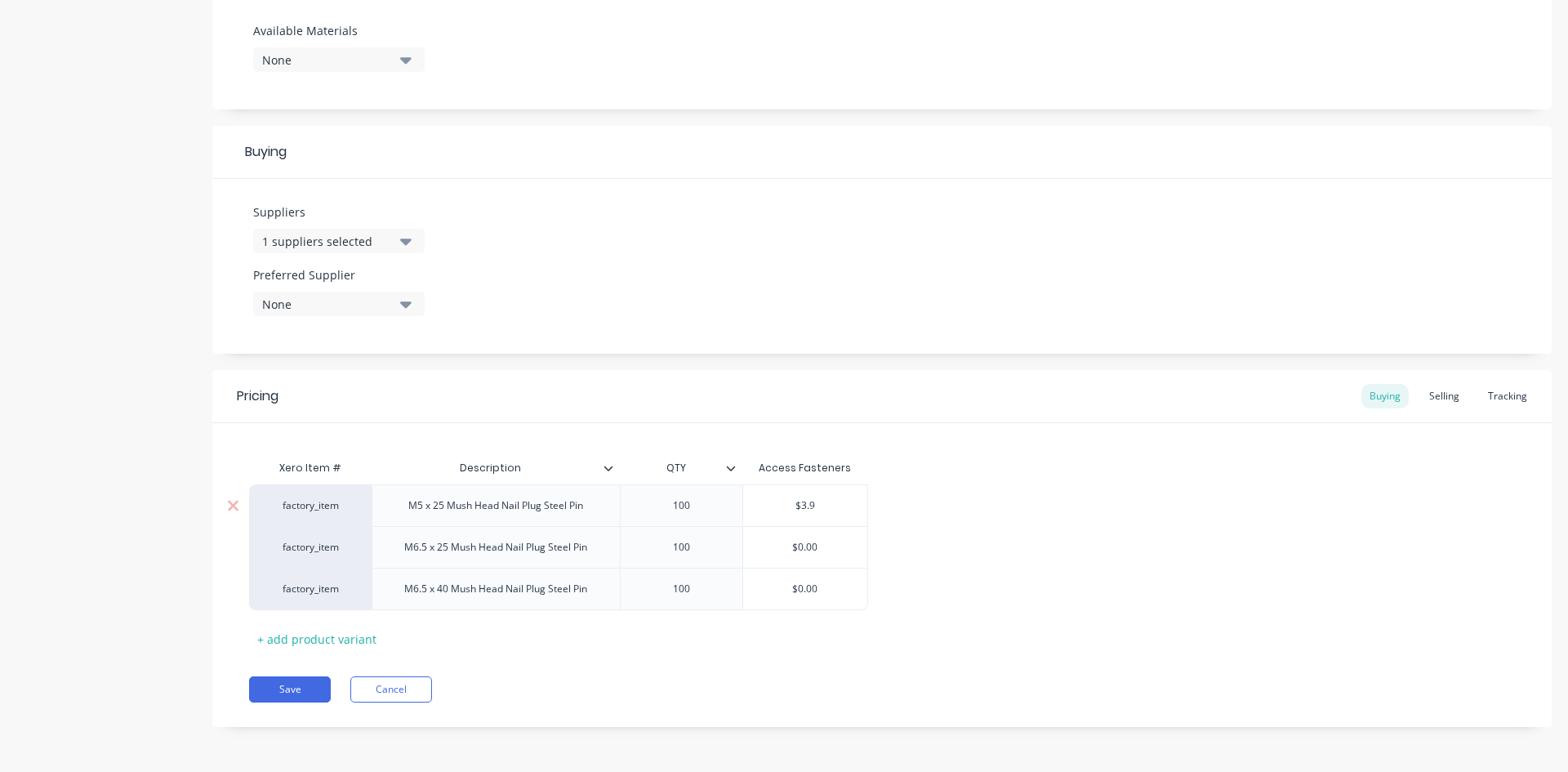
type input "$3.97"
type textarea "x"
type input "$3.9"
type textarea "x"
type input "$3.92"
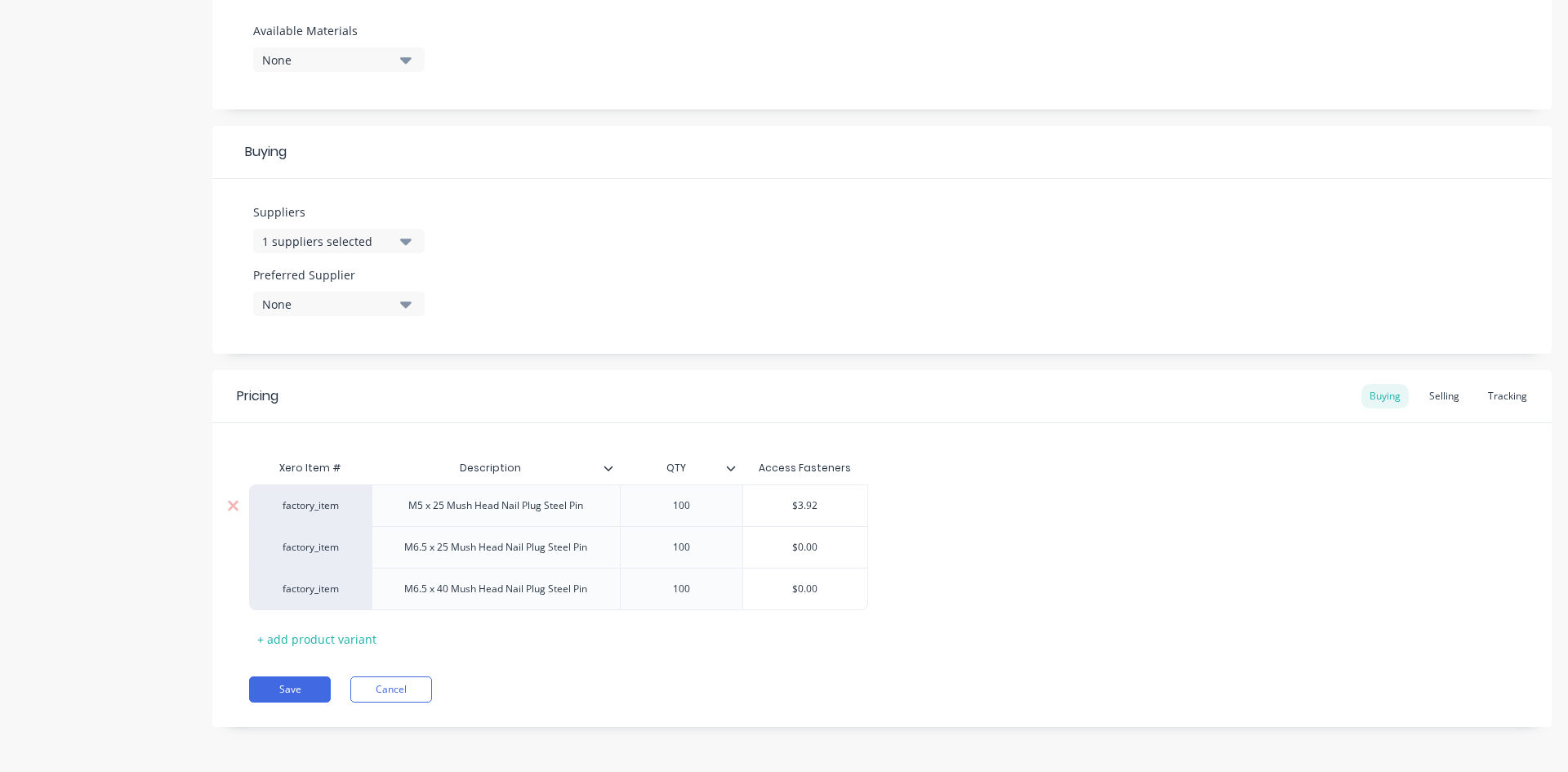
type textarea "x"
type input "$3.927"
click at [1088, 512] on div "factory_item M5 x 25 Mush Head Nail Plug Steel Pin 100 $3.927 $3.927 factory_it…" at bounding box center [881, 547] width 1265 height 126
type input "$0.00"
drag, startPoint x: 830, startPoint y: 591, endPoint x: 797, endPoint y: 583, distance: 34.0
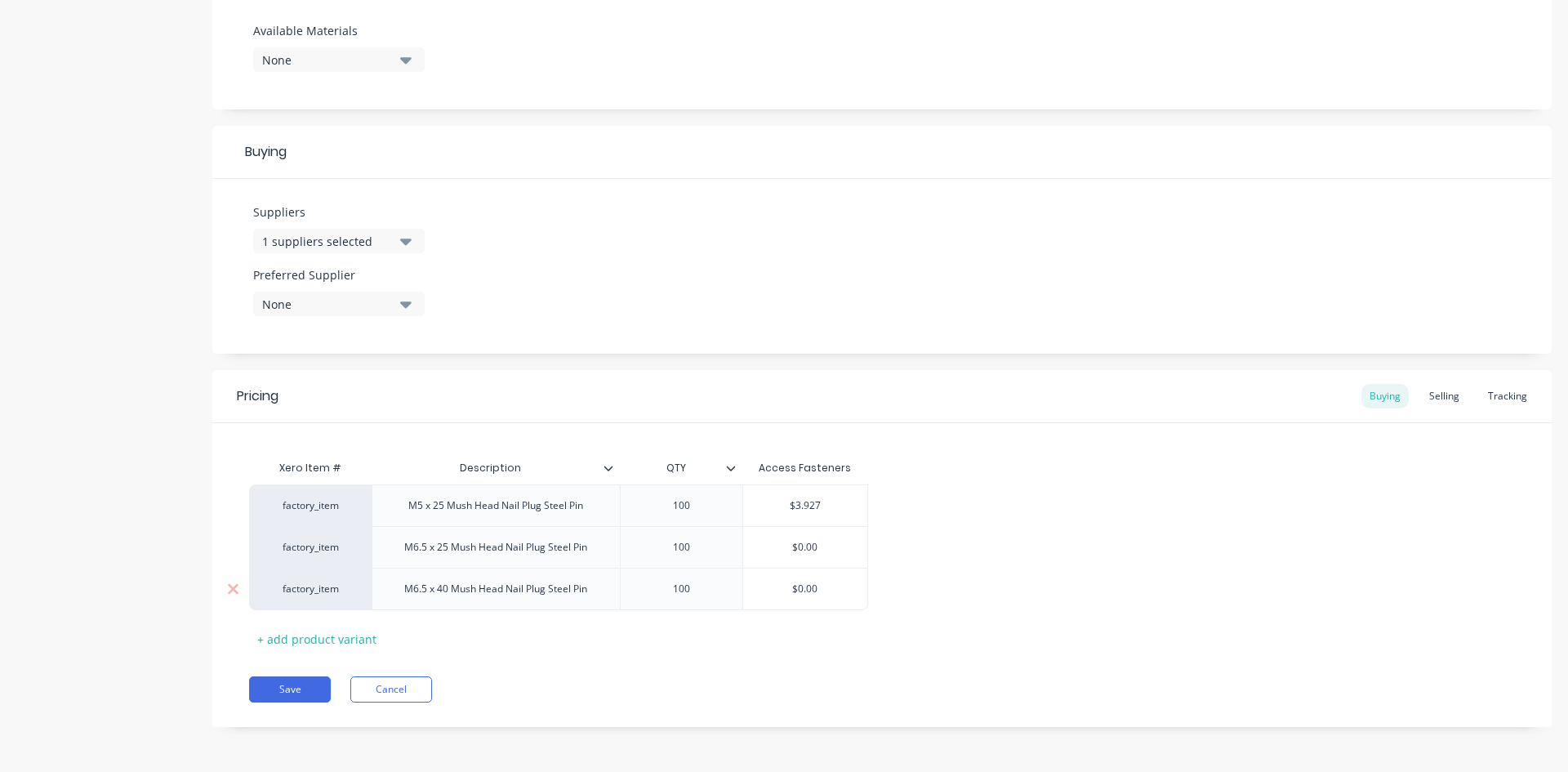
click at [797, 583] on input "$0.00" at bounding box center [805, 589] width 124 height 15
type textarea "x"
type input "$5"
type textarea "x"
type input "$5."
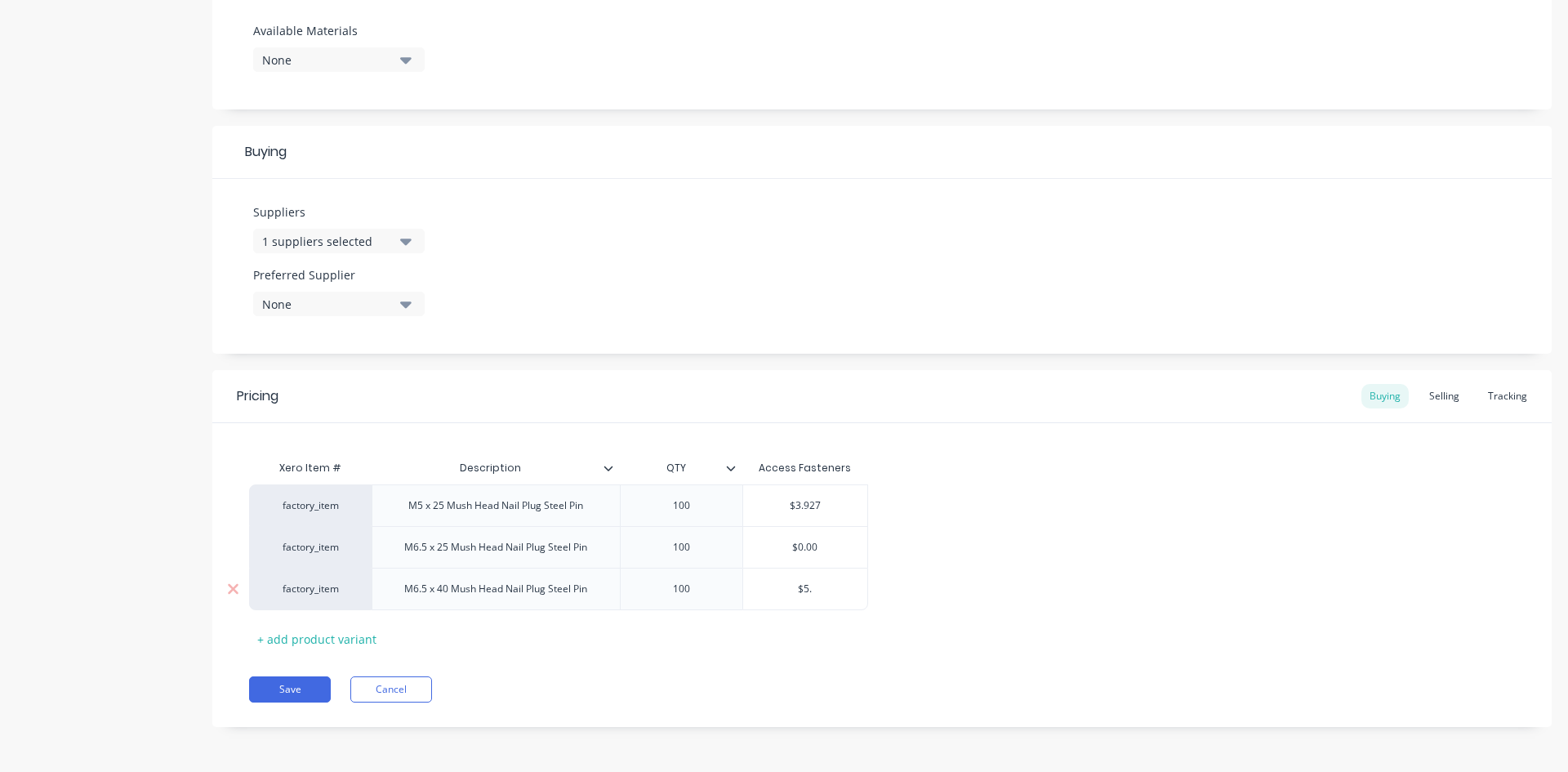
type textarea "x"
type input "$5.7"
type textarea "x"
type input "$5.77"
type textarea "x"
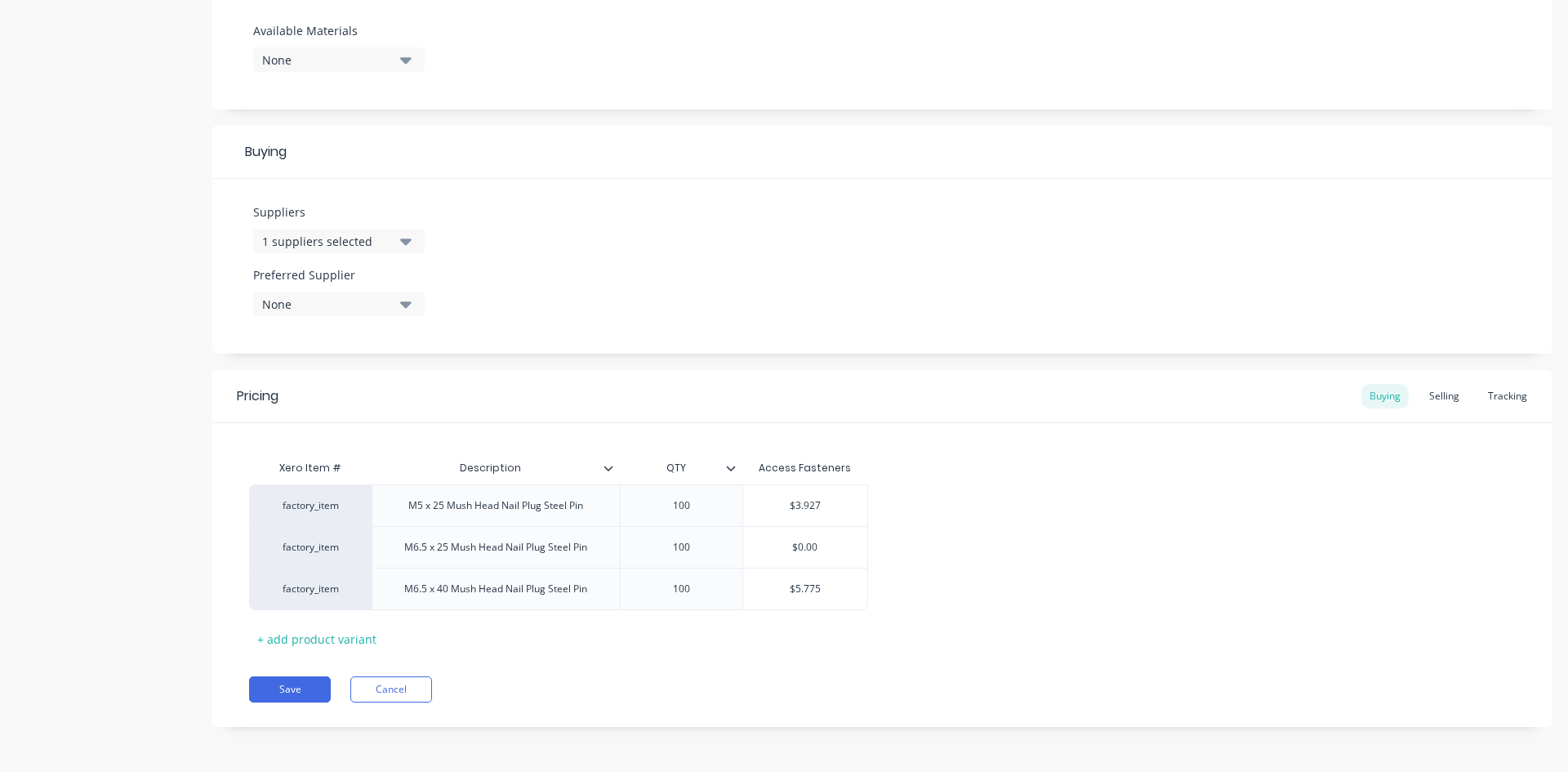
type input "$5.775"
click at [1255, 521] on div "factory_item M5 x 25 Mush Head Nail Plug Steel Pin 100 $3.927 $3.927 factory_it…" at bounding box center [881, 547] width 1265 height 126
click at [1438, 397] on div "Selling" at bounding box center [1443, 396] width 47 height 25
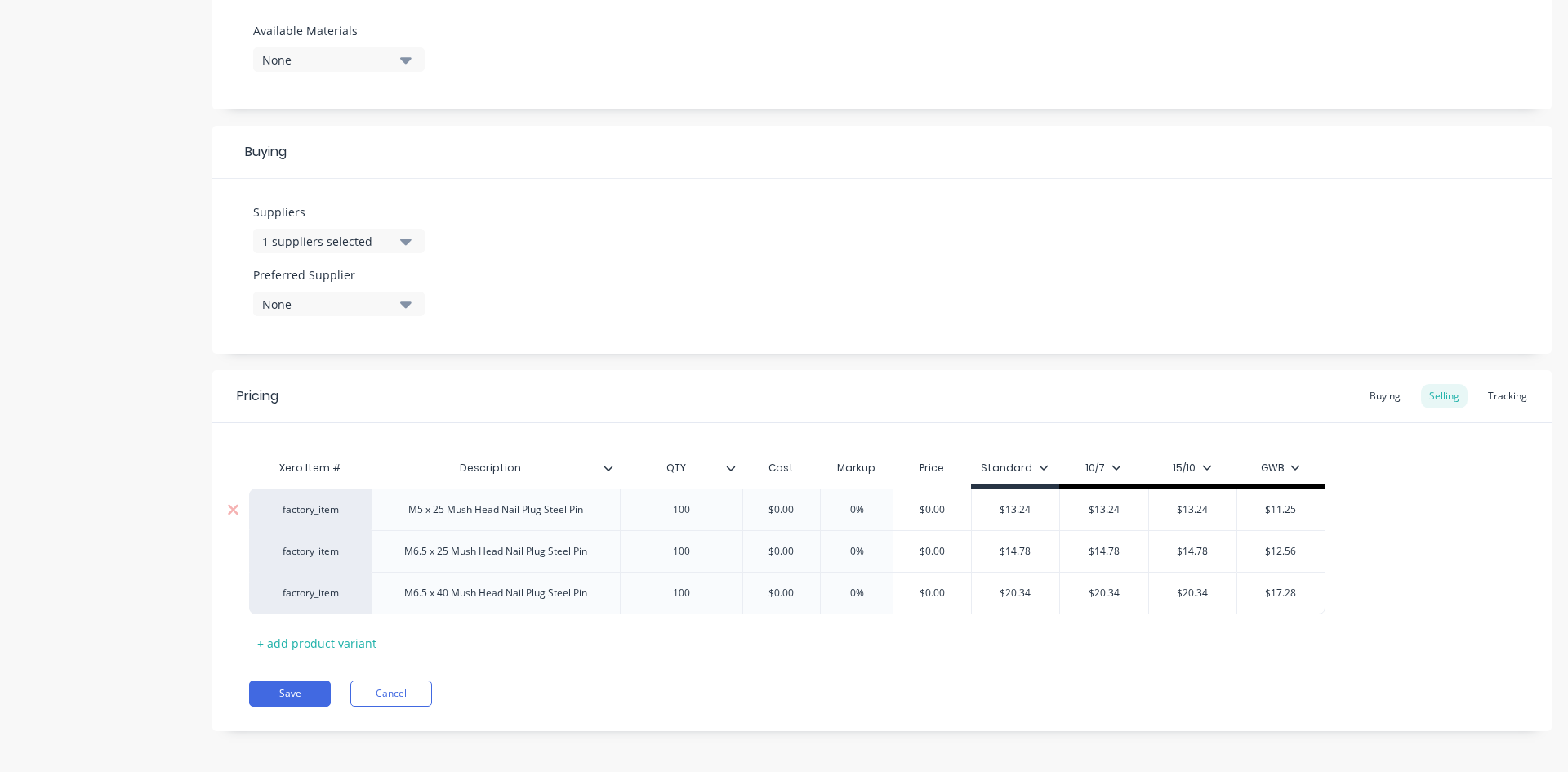
type input "$0.00"
drag, startPoint x: 806, startPoint y: 504, endPoint x: 773, endPoint y: 503, distance: 33.0
click at [773, 503] on input "$0.00" at bounding box center [781, 509] width 82 height 15
type textarea "x"
type input "$3."
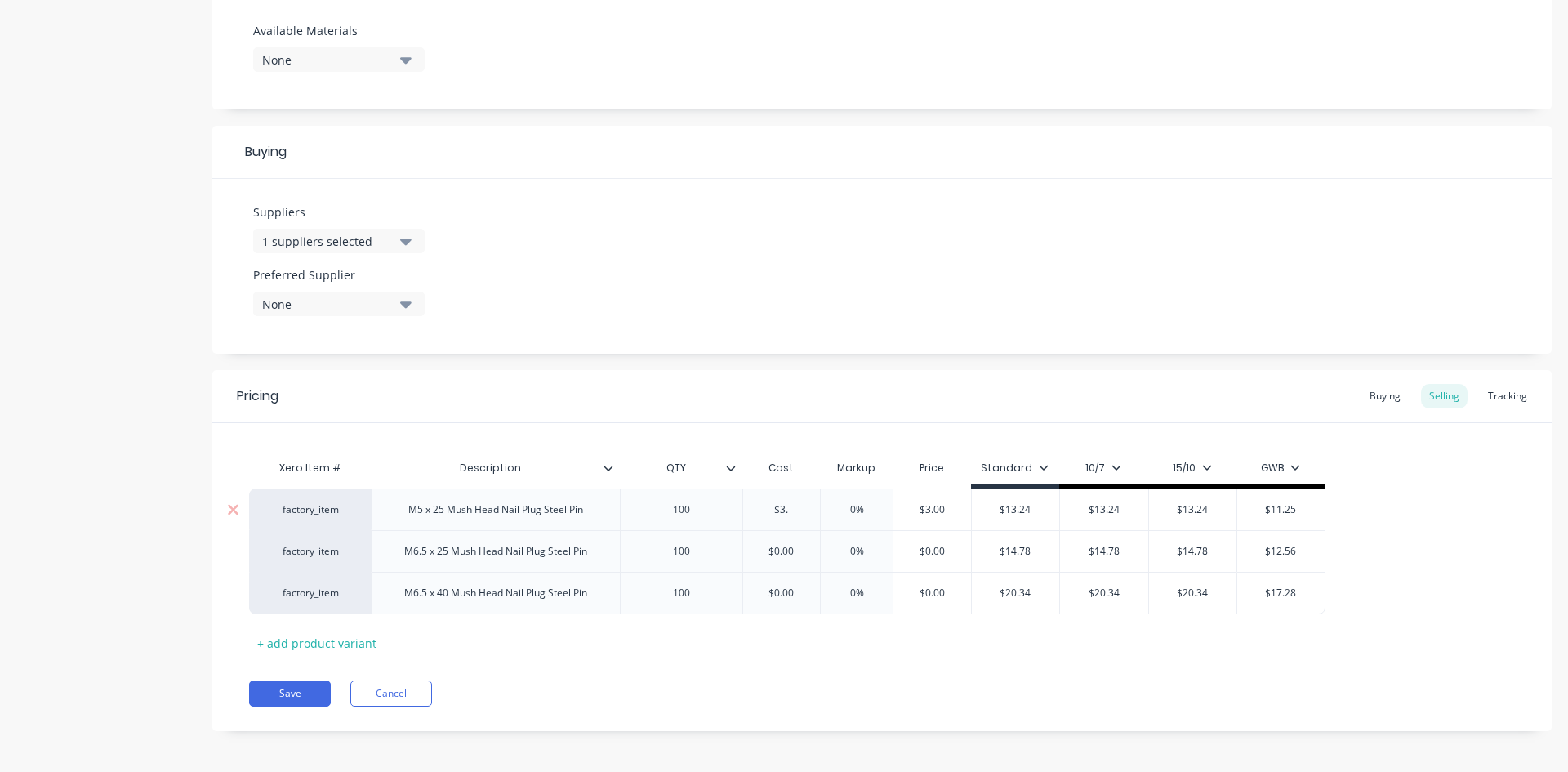
type textarea "x"
type input "$3.9"
type textarea "x"
type input "$3.92"
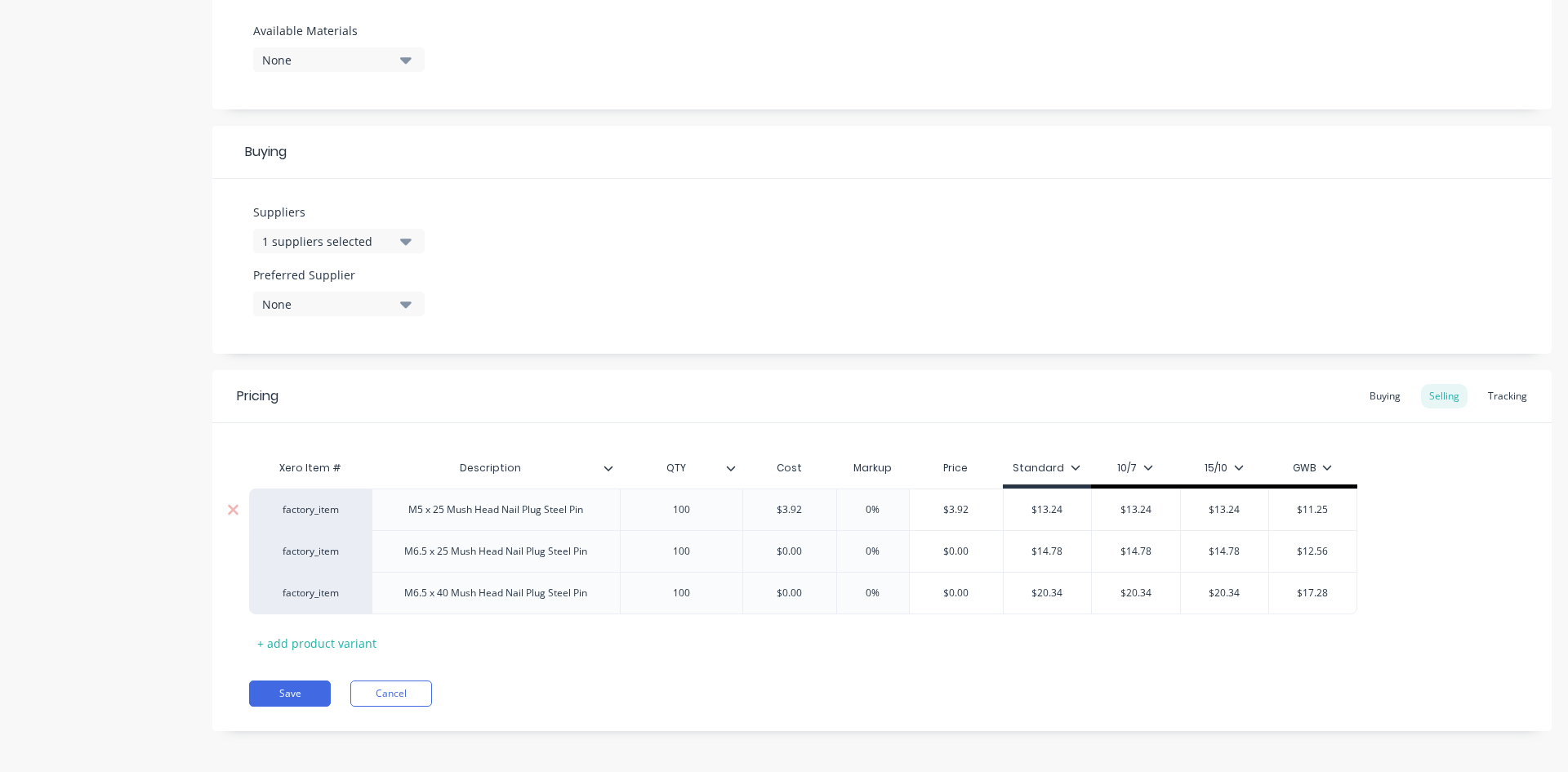
type textarea "x"
type input "$3.927"
click at [1369, 400] on div "Buying" at bounding box center [1385, 396] width 48 height 25
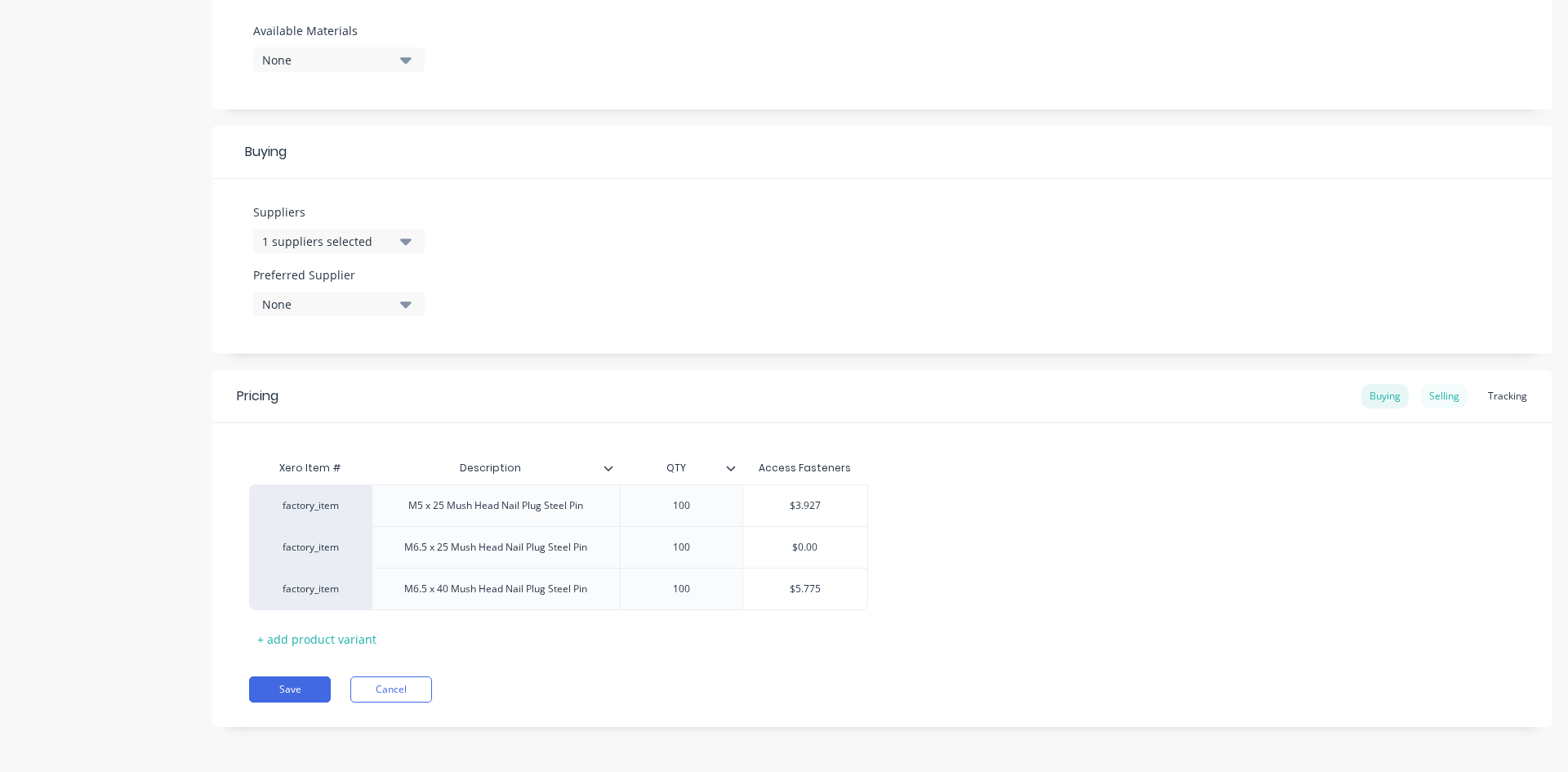
click at [1440, 398] on div "Selling" at bounding box center [1443, 396] width 47 height 25
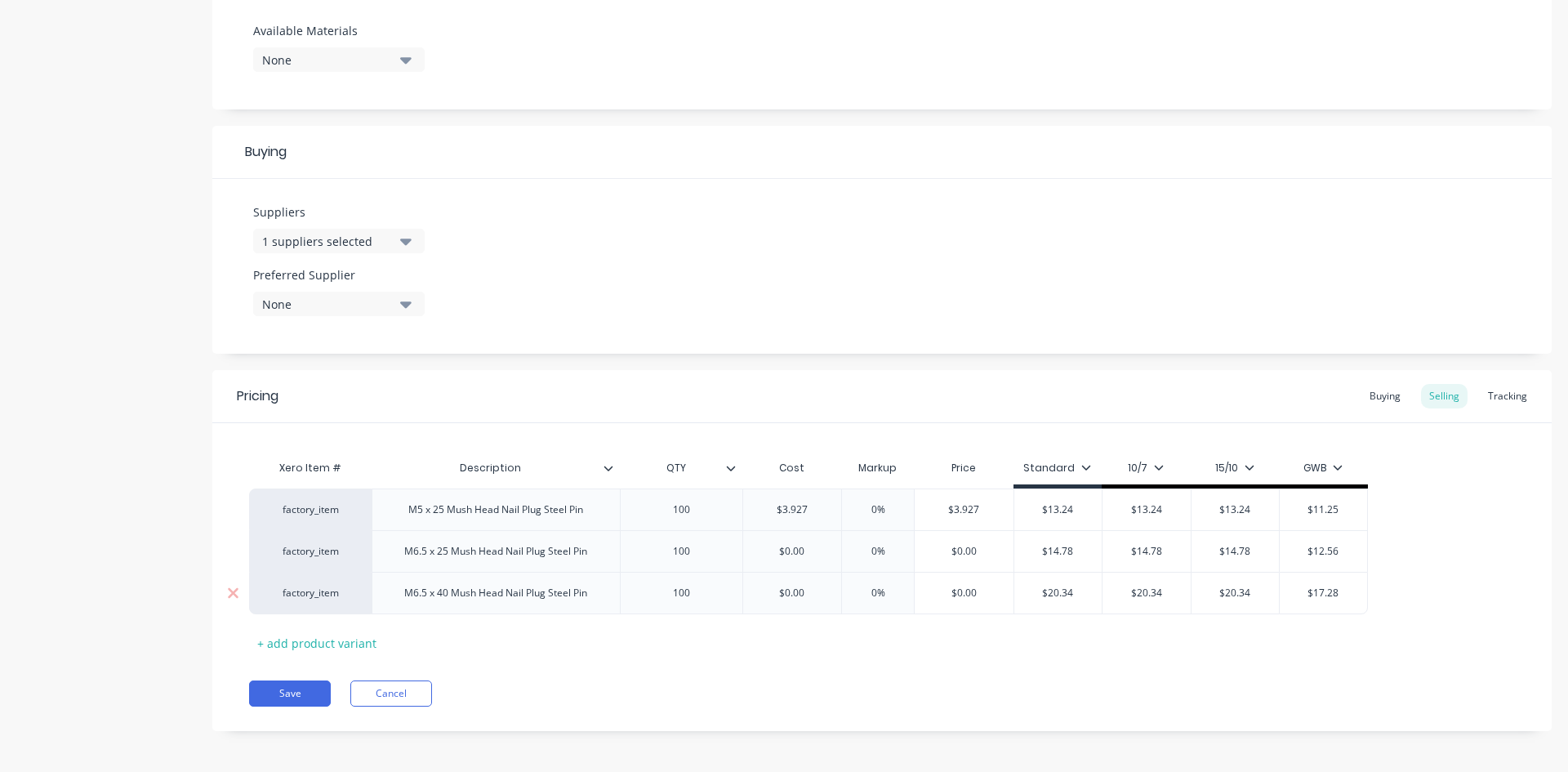
type input "$0.00"
drag, startPoint x: 803, startPoint y: 590, endPoint x: 784, endPoint y: 585, distance: 19.6
click at [784, 585] on div "$0.00 $0.00" at bounding box center [793, 593] width 99 height 40
click at [802, 589] on input "$0.00" at bounding box center [793, 593] width 99 height 15
drag, startPoint x: 808, startPoint y: 590, endPoint x: 785, endPoint y: 587, distance: 23.2
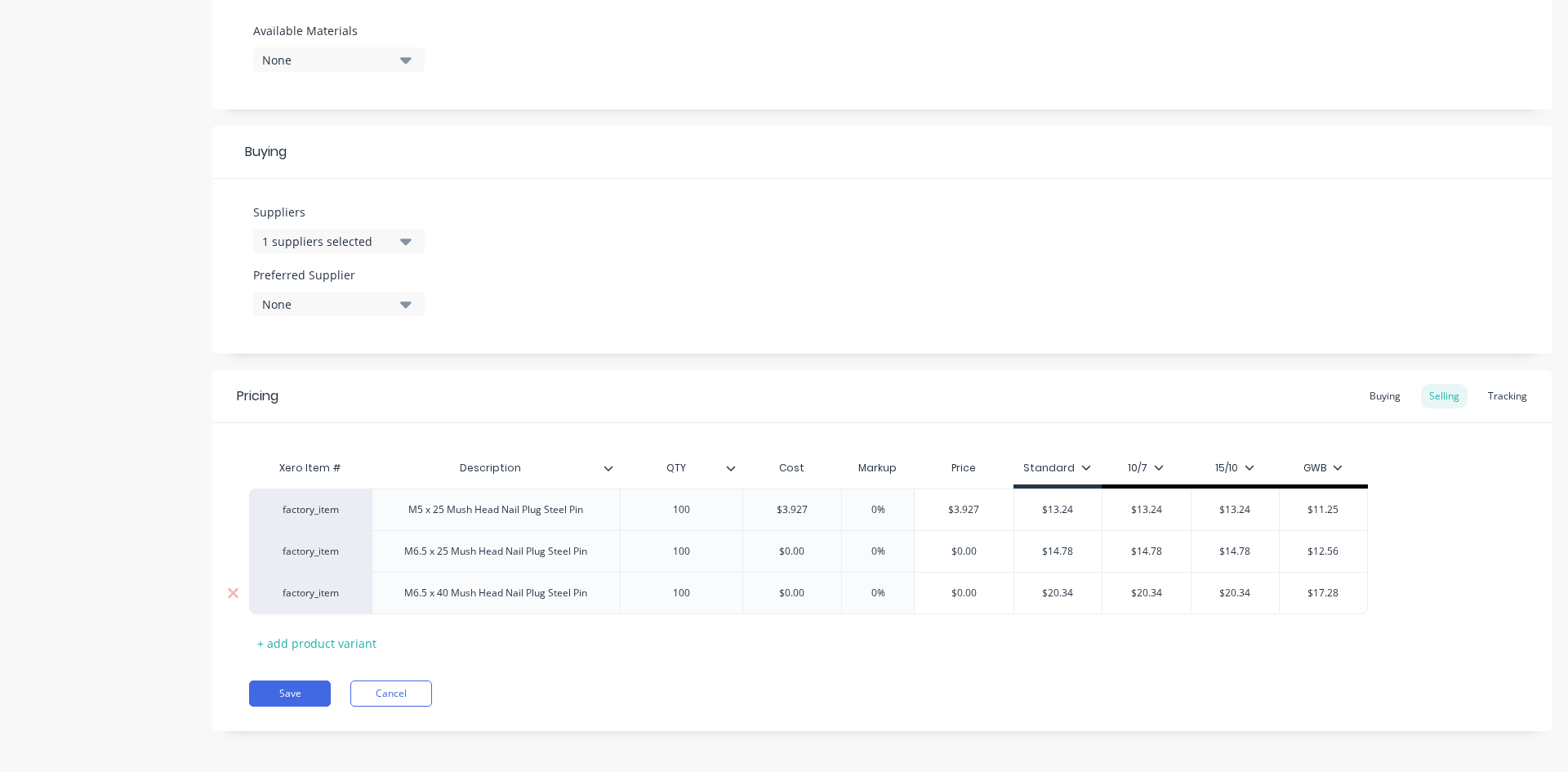
click at [785, 587] on input "$0.00" at bounding box center [793, 593] width 99 height 15
type textarea "x"
type input "$5."
type textarea "x"
type input "$5.7"
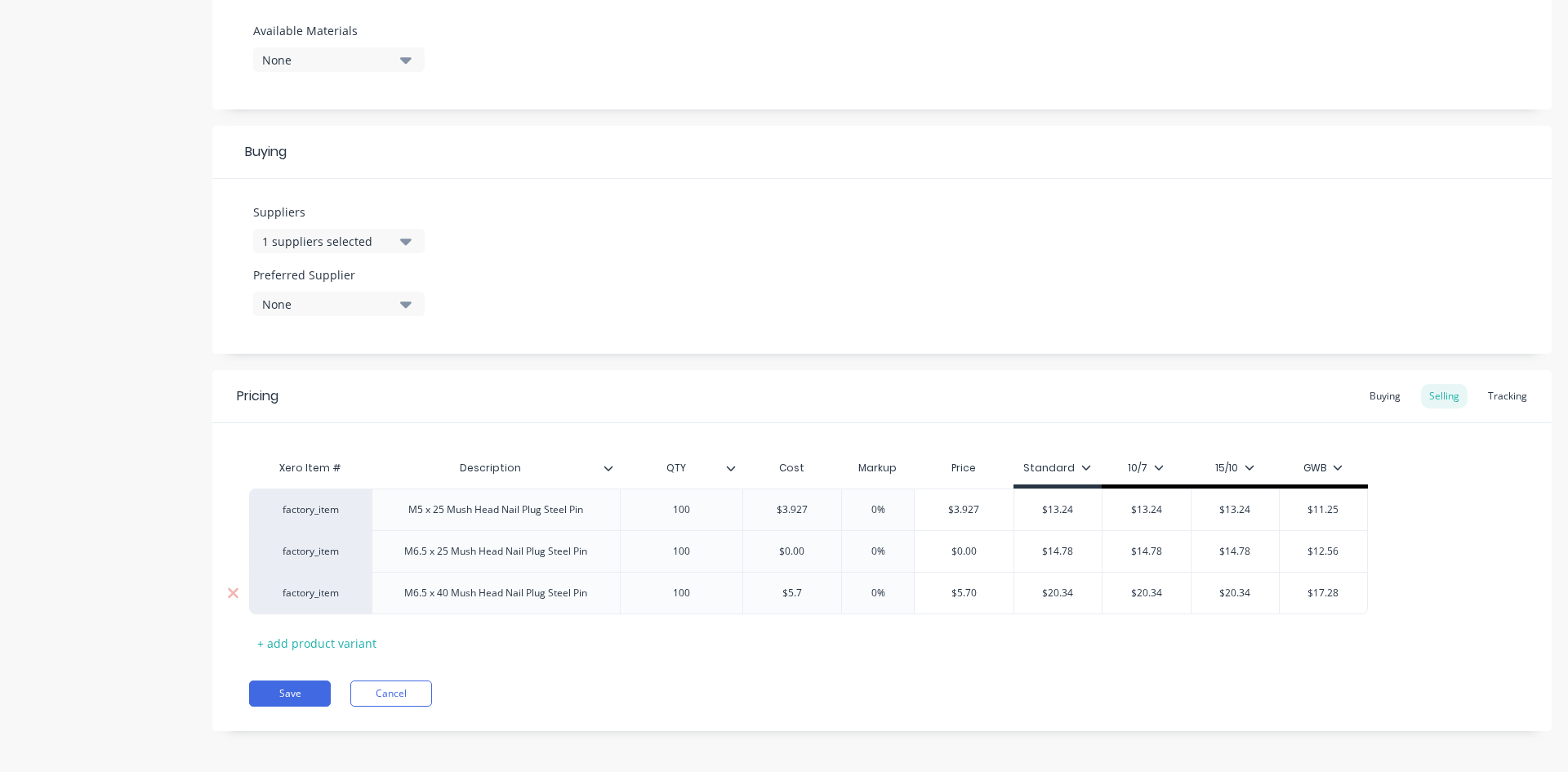
type textarea "x"
type input "$5.77"
type textarea "x"
type input "$5.775"
click at [879, 641] on div "Xero Item # Description QTY Cost Markup Price Standard 10/7 15/10 GWB factory_i…" at bounding box center [881, 554] width 1265 height 204
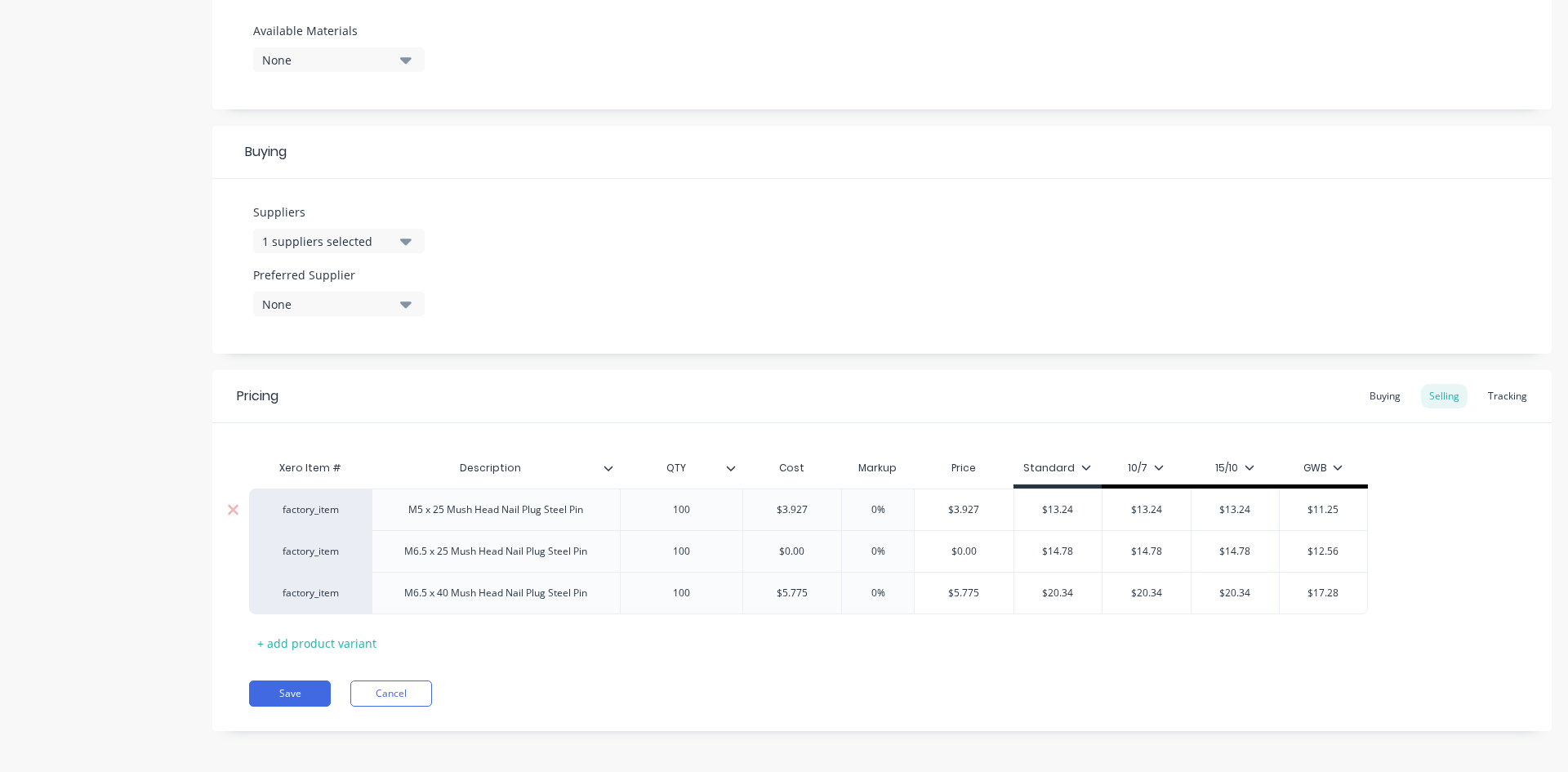
type input "$3.927"
drag, startPoint x: 986, startPoint y: 510, endPoint x: 954, endPoint y: 509, distance: 32.0
click at [954, 509] on input "$3.927" at bounding box center [964, 509] width 99 height 15
type textarea "x"
type input "$1"
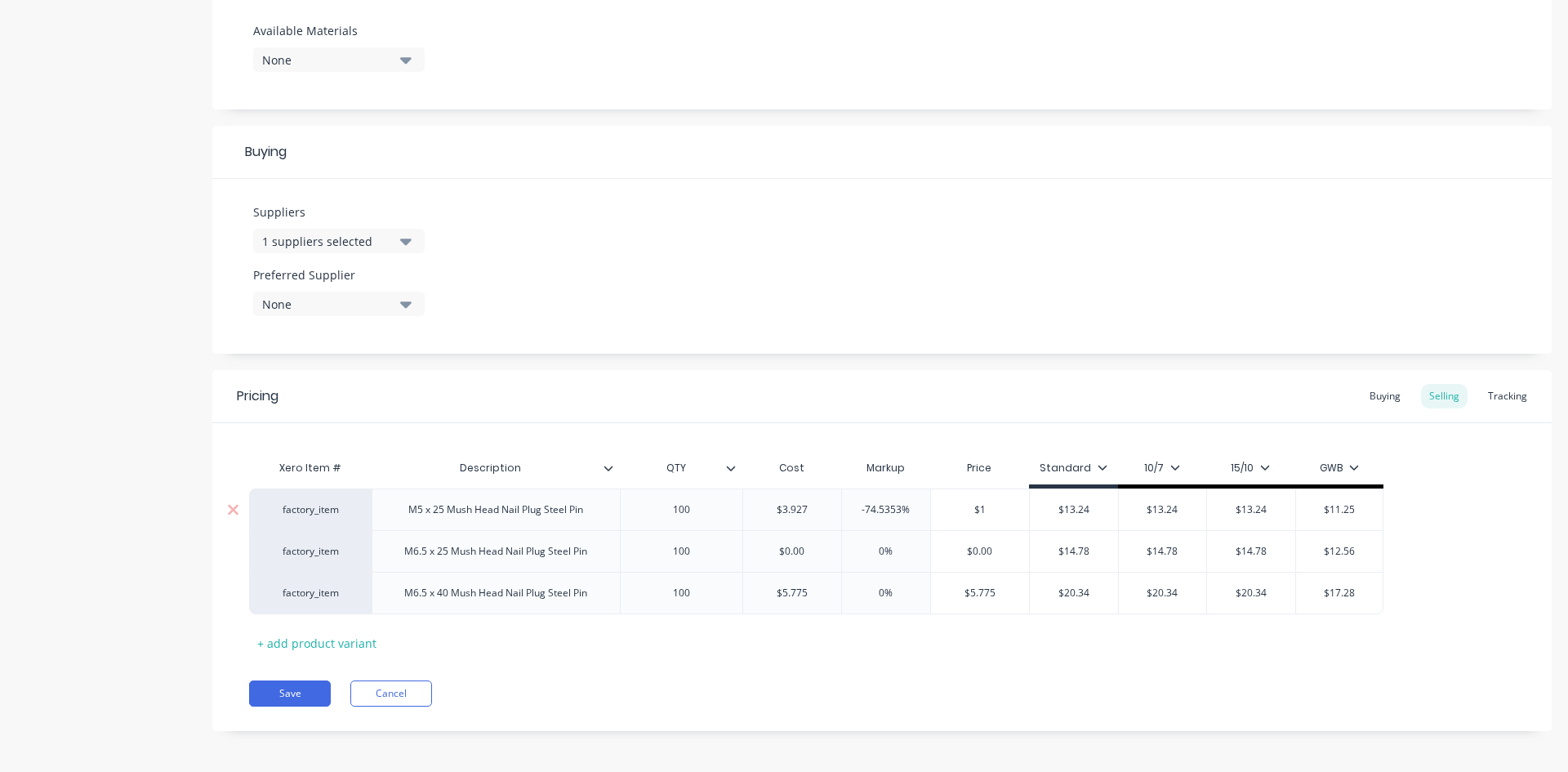
type textarea "x"
type input "$13."
type textarea "x"
type input "$13.2"
type textarea "x"
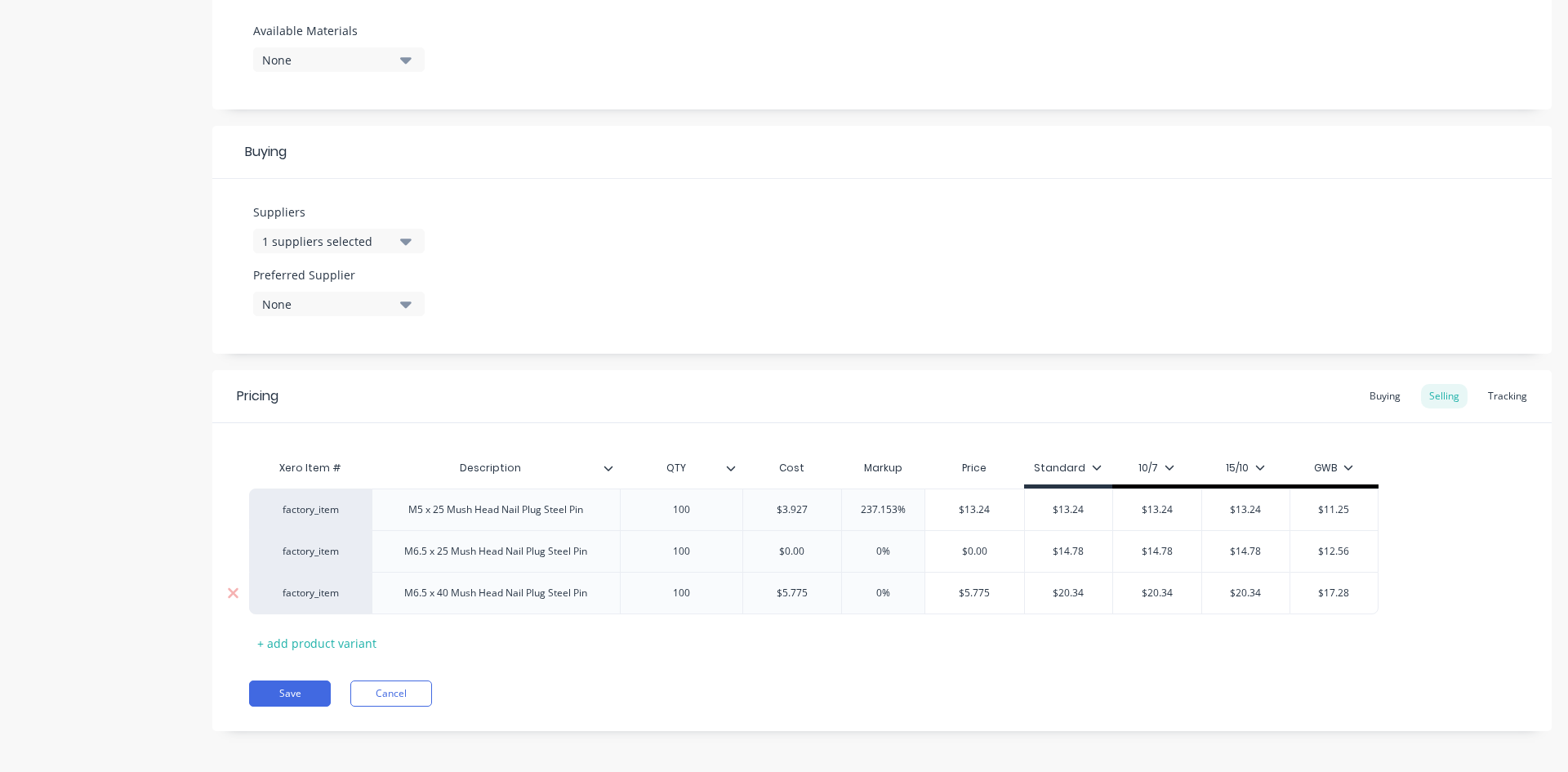
type input "$13.24"
type input "$5.775"
drag, startPoint x: 995, startPoint y: 593, endPoint x: 964, endPoint y: 589, distance: 31.3
click at [964, 589] on input "$5.775" at bounding box center [974, 593] width 99 height 15
type textarea "x"
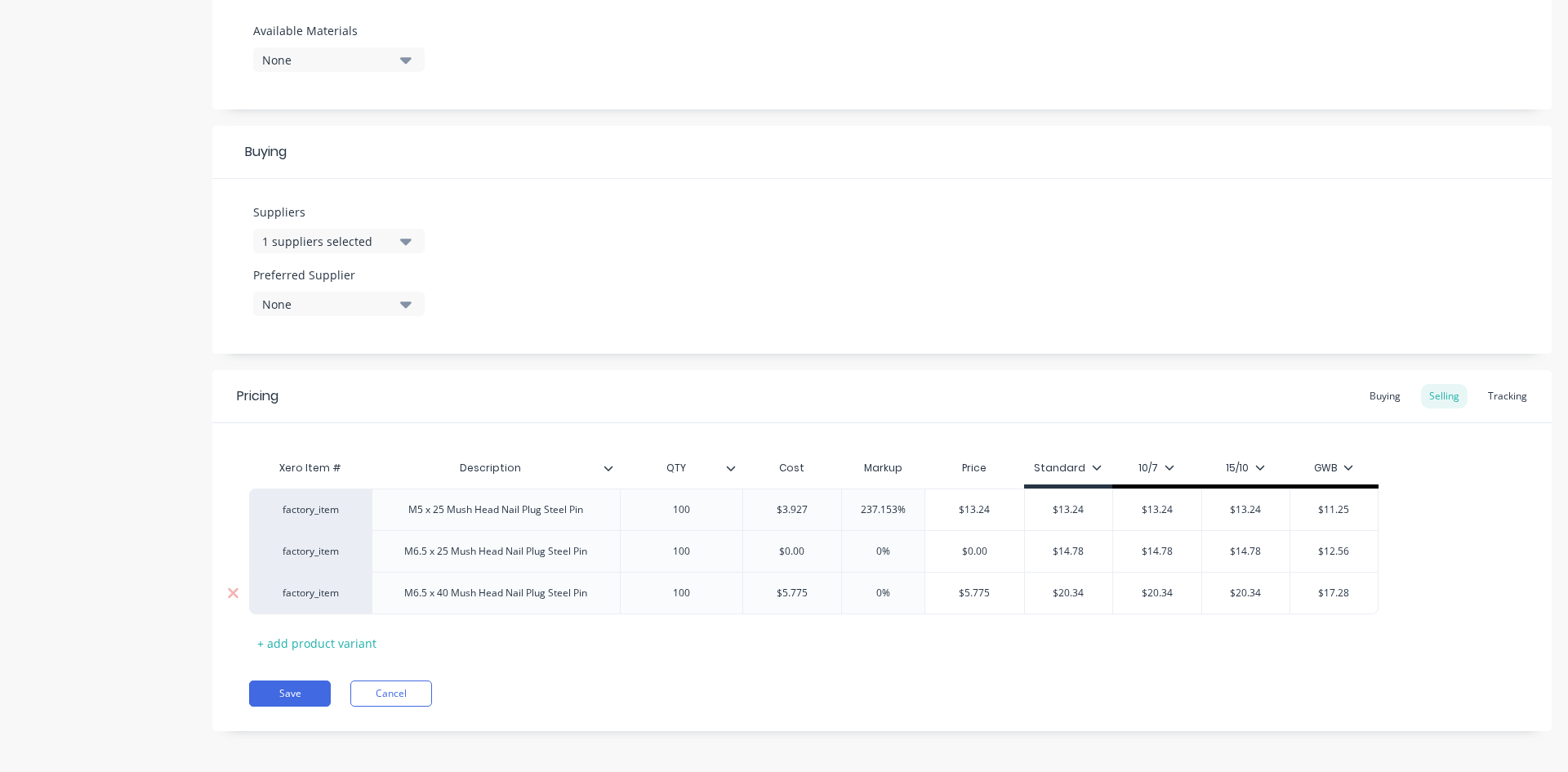
type input "$2"
type textarea "x"
type input "$20."
type textarea "x"
type input "$20.3"
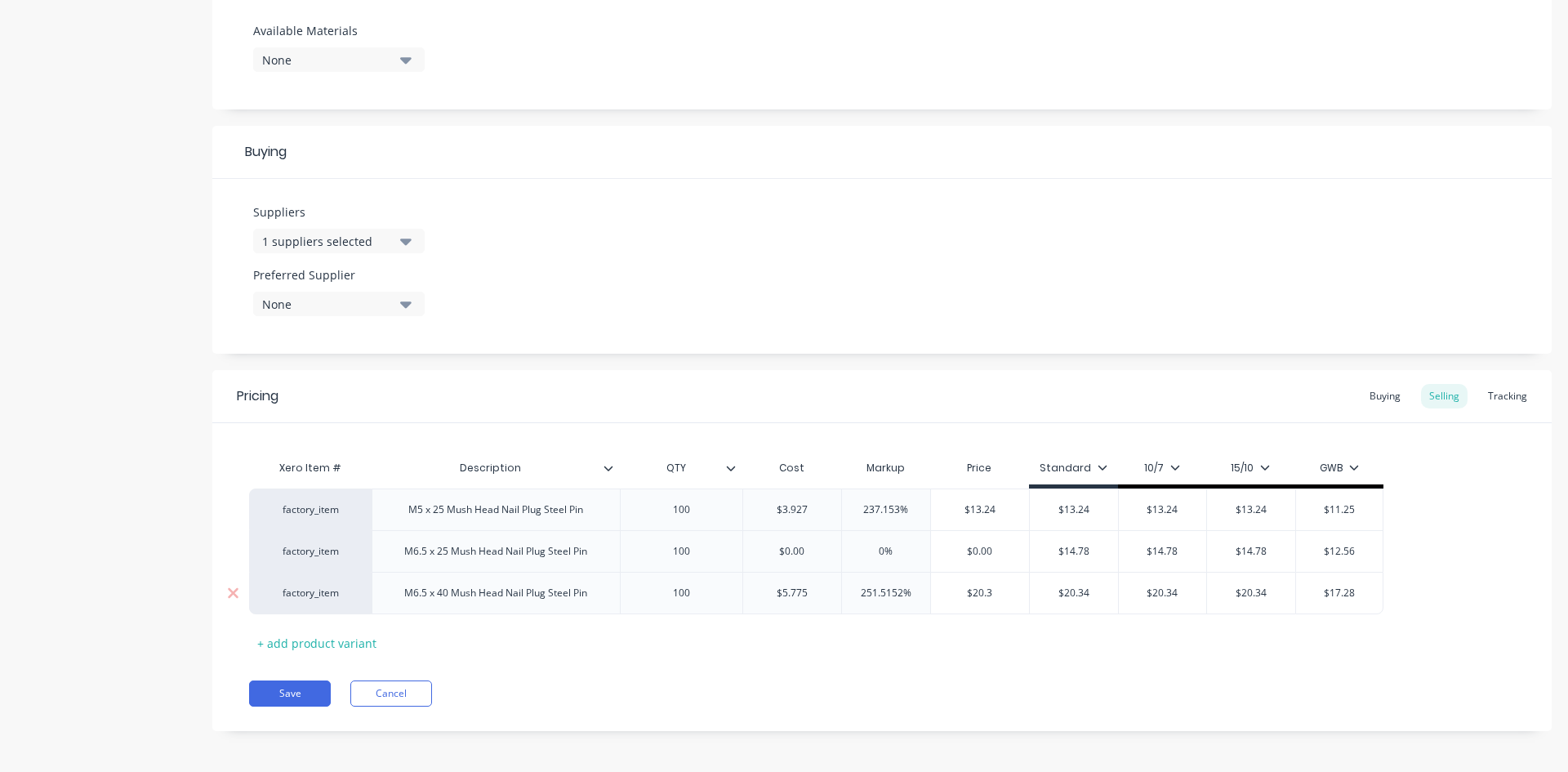
type textarea "x"
type input "$20.34"
click at [961, 660] on div "Pricing Buying Selling Tracking Xero Item # Description QTY Cost Markup Price S…" at bounding box center [881, 550] width 1339 height 361
click at [1376, 397] on div "Buying" at bounding box center [1385, 396] width 48 height 25
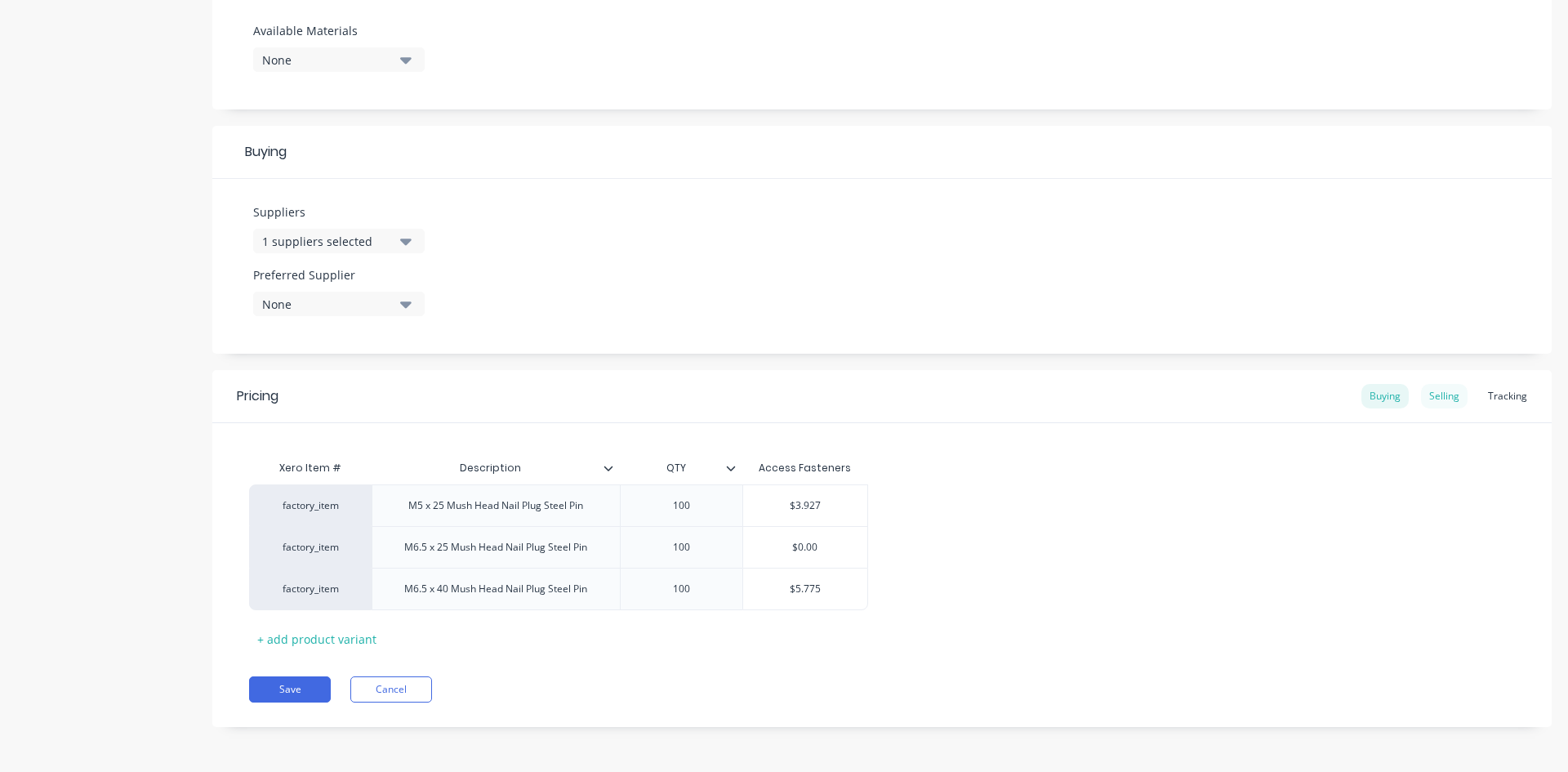
click at [1428, 394] on div "Selling" at bounding box center [1443, 396] width 47 height 25
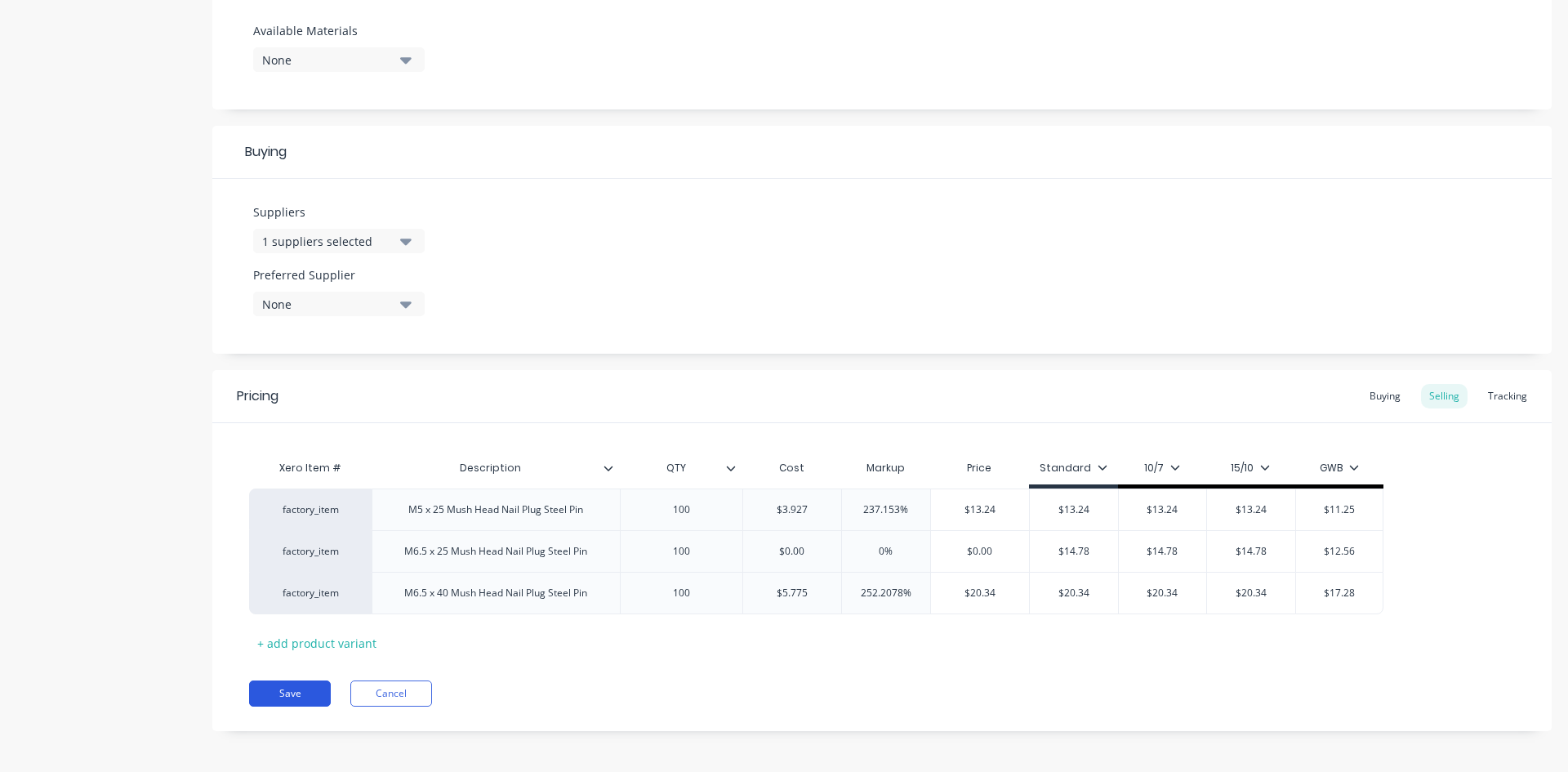
click at [290, 693] on button "Save" at bounding box center [289, 693] width 82 height 26
type textarea "x"
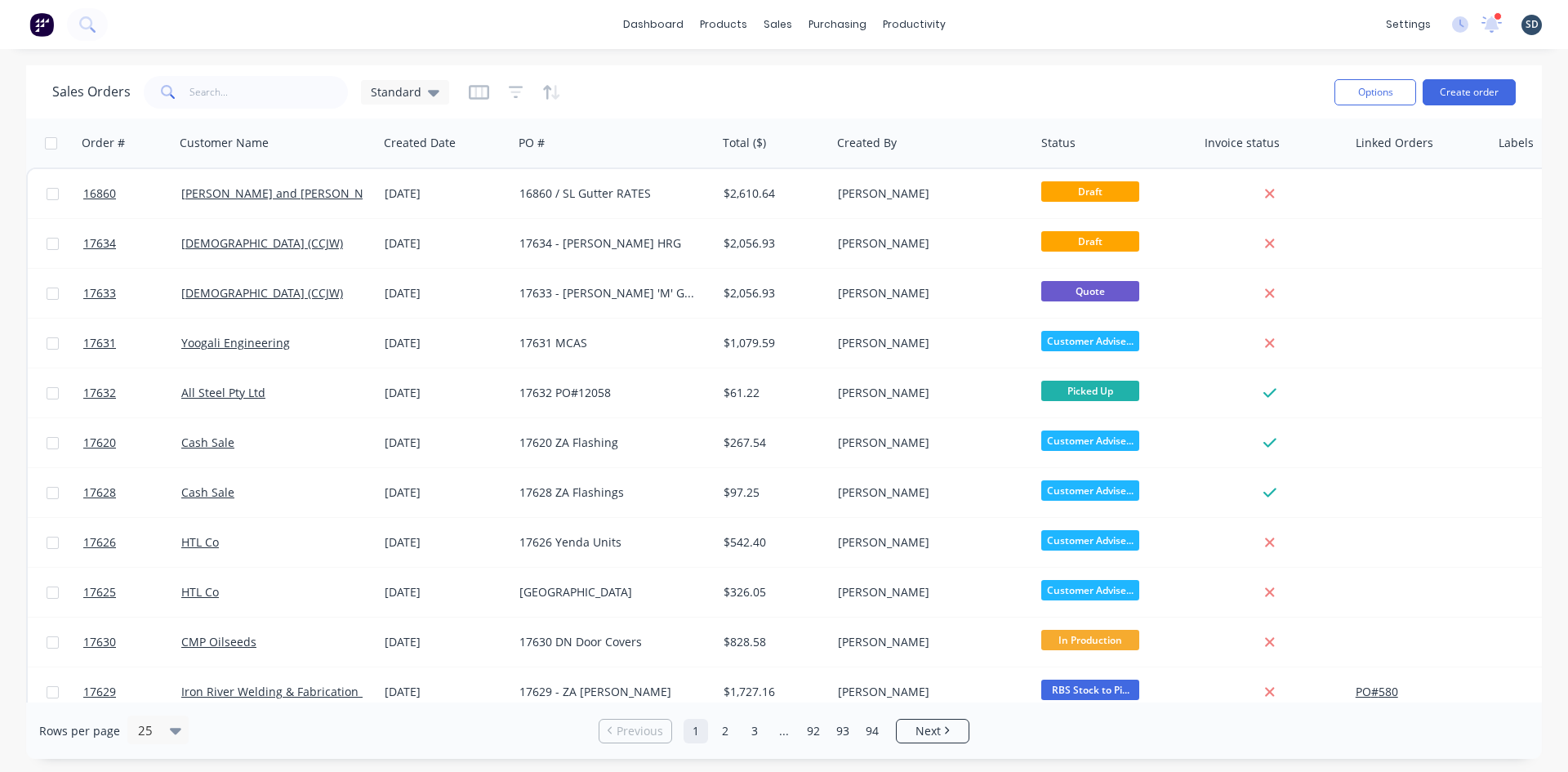
click at [669, 203] on div "16860 / SL Gutter RATES" at bounding box center [615, 193] width 204 height 49
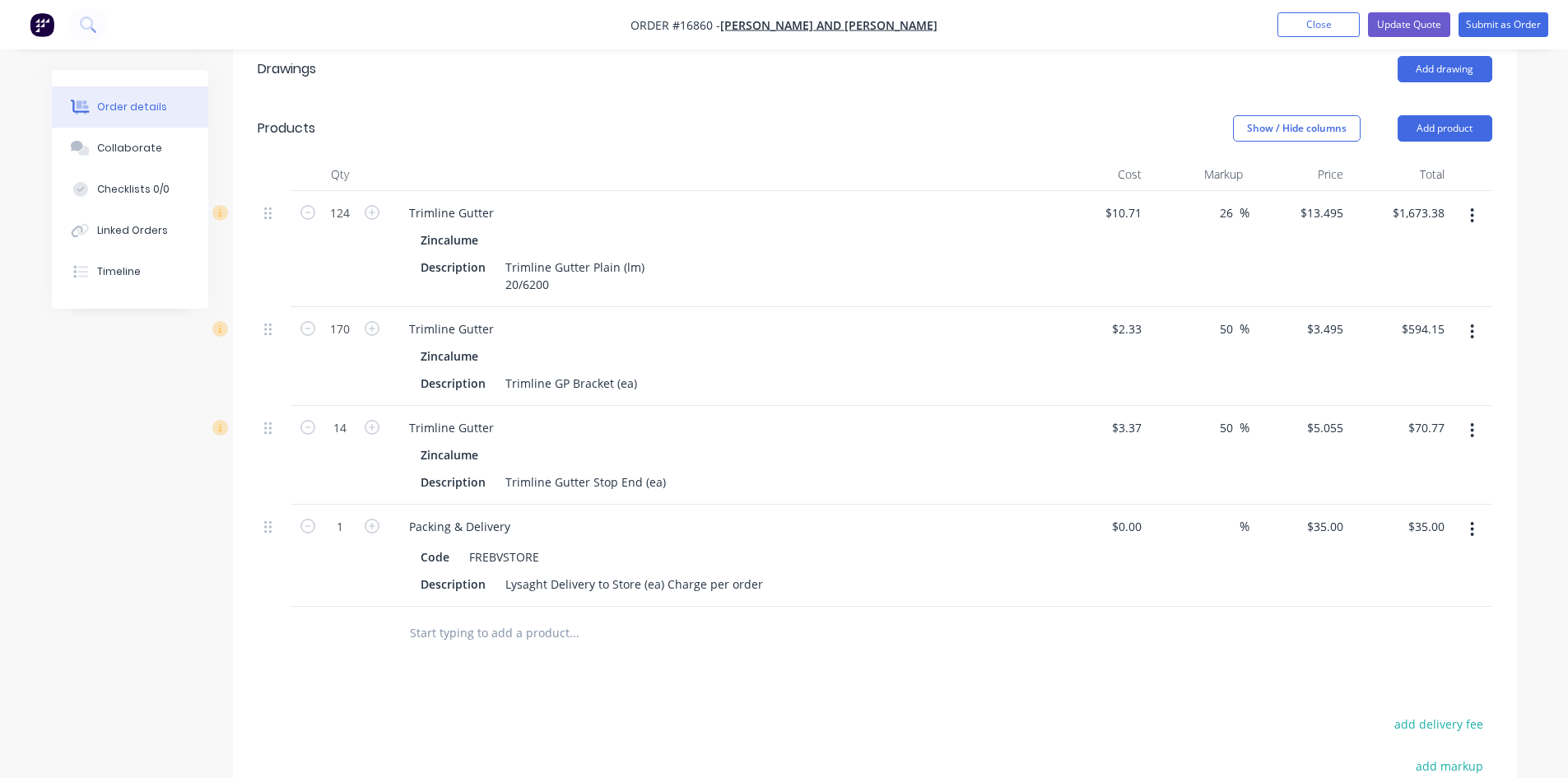
scroll to position [599, 0]
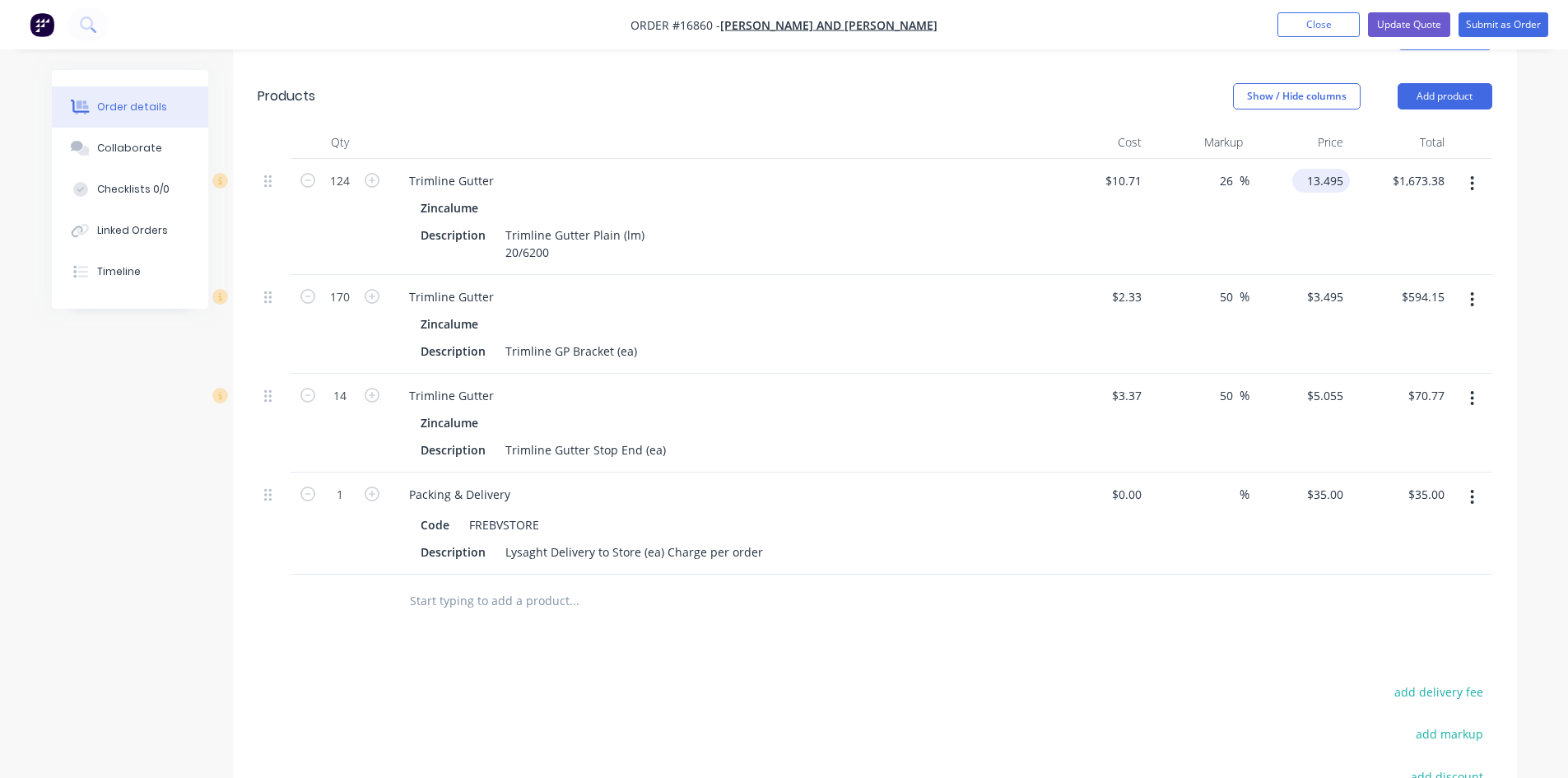
click at [1323, 168] on input "13.495" at bounding box center [1324, 180] width 51 height 24
type input "11.98"
type input "10.71"
type input "11.86"
type input "$11.98"
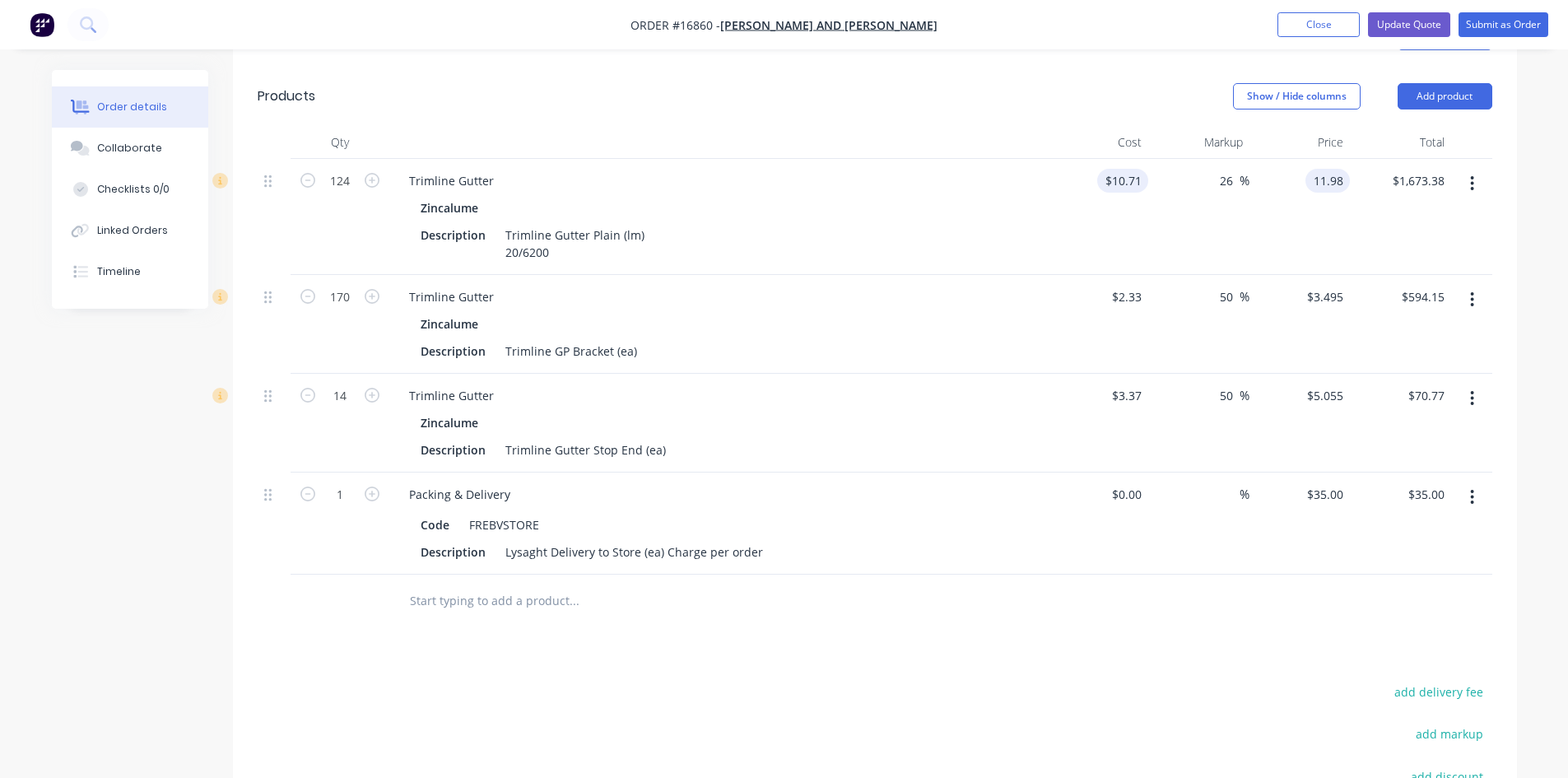
type input "$1,485.52"
click at [1123, 168] on input "10.71" at bounding box center [1126, 180] width 44 height 24
click at [1126, 168] on input "10.71" at bounding box center [1126, 180] width 44 height 24
type input "$8.25"
type input "$9.2283"
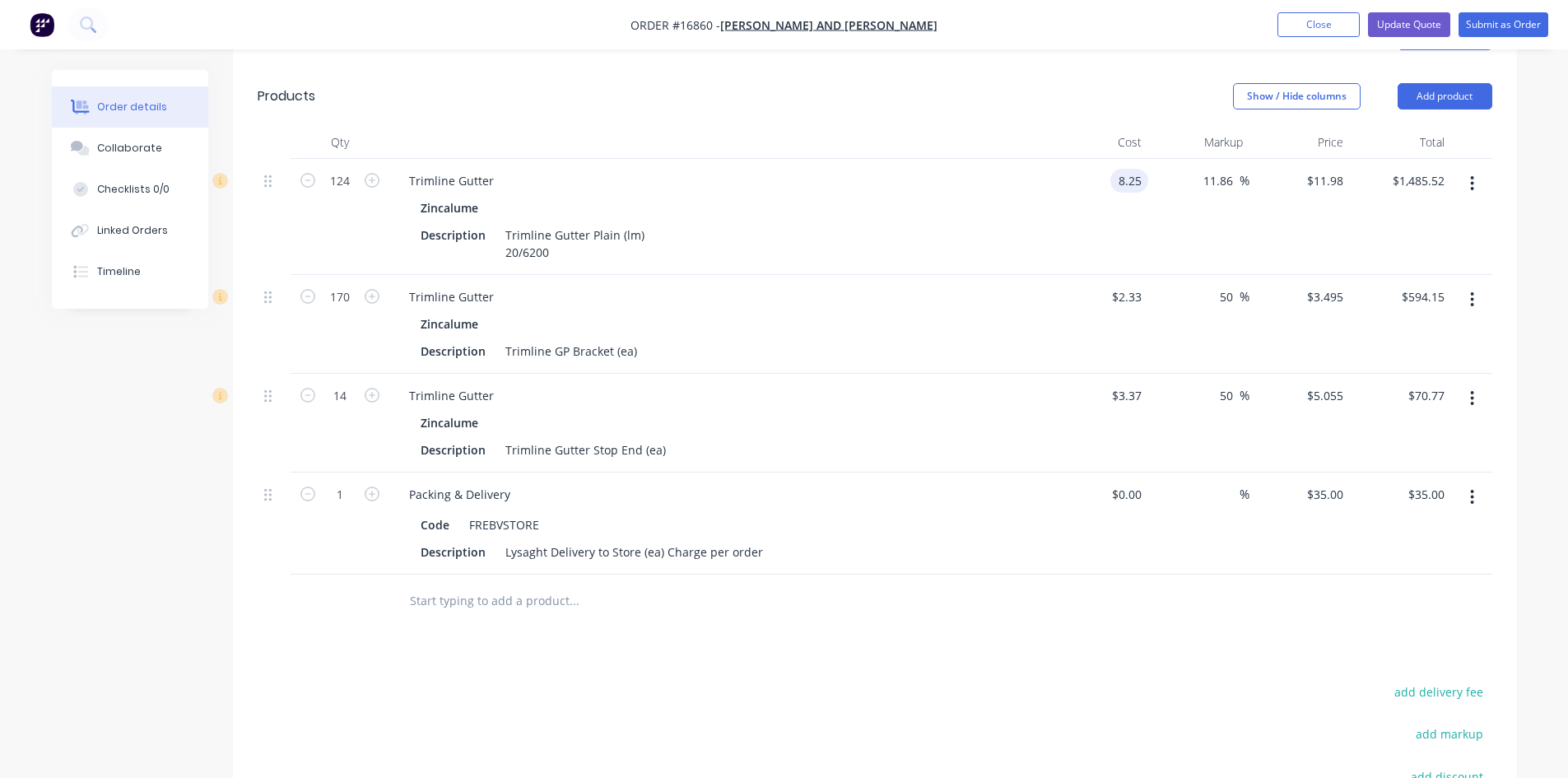
type input "$1,144.31"
click at [1054, 83] on div "Show / Hide columns Add product" at bounding box center [1006, 96] width 972 height 26
click at [1328, 168] on input "9.2283" at bounding box center [1324, 180] width 51 height 24
type input "11.98"
type input "45.21"
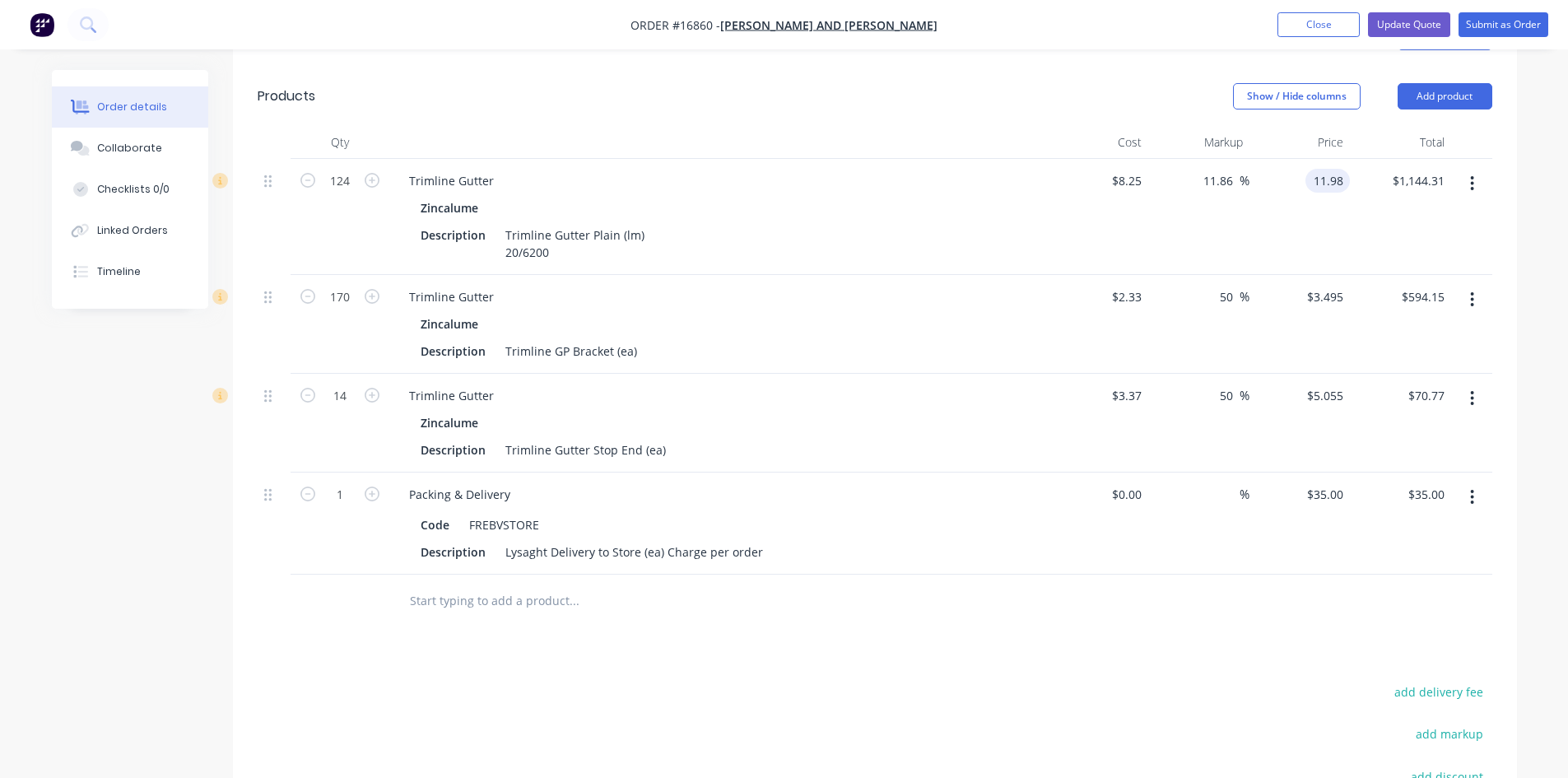
type input "$11.98"
type input "$1,485.52"
click at [1069, 83] on div "Show / Hide columns Add product" at bounding box center [1006, 96] width 972 height 26
click at [1328, 285] on input "3.495" at bounding box center [1327, 297] width 44 height 24
type input "3.11"
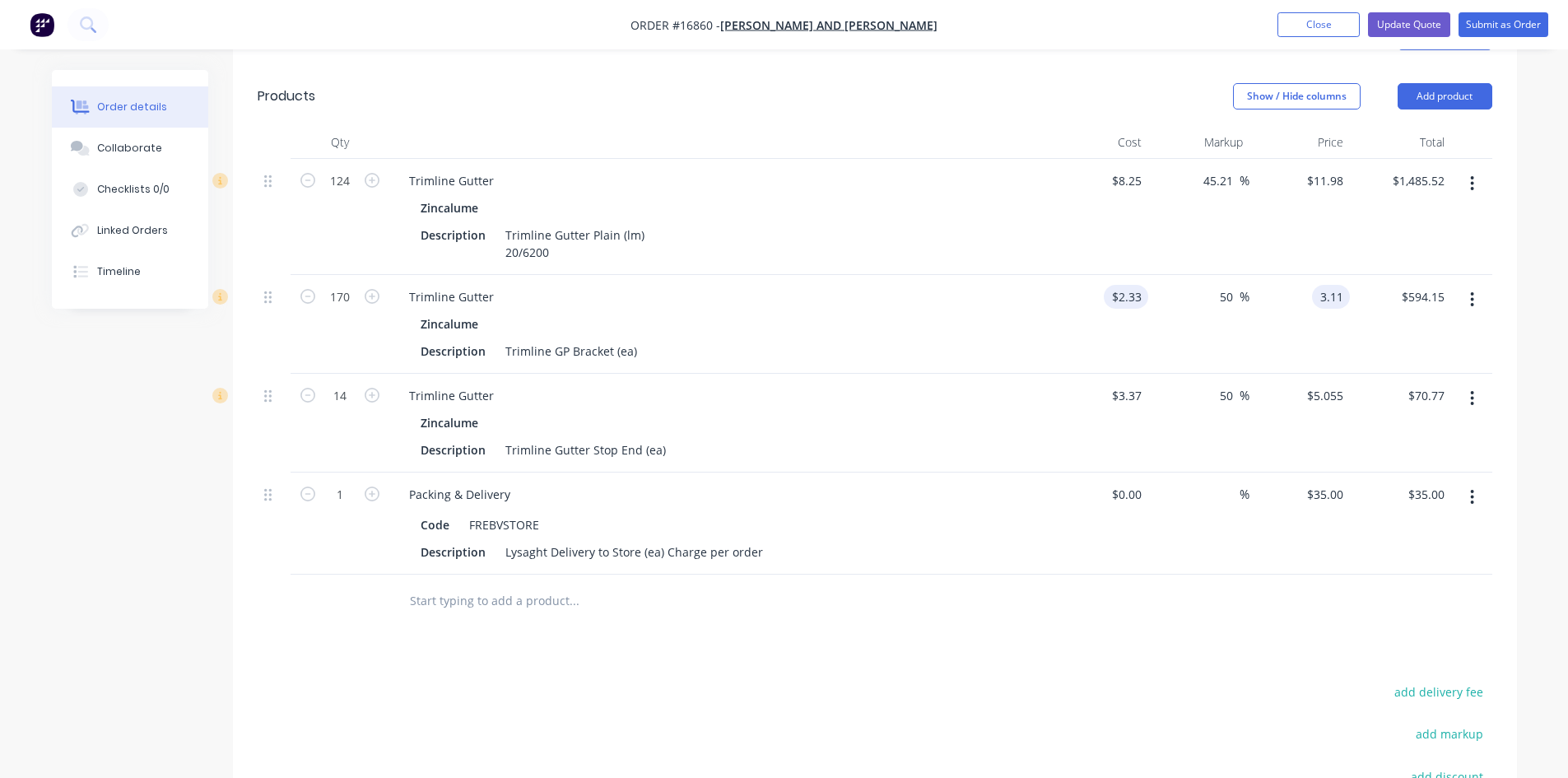
type input "2.33"
type input "33.48"
type input "$3.11"
type input "$528.70"
click at [1142, 285] on input "2.33" at bounding box center [1130, 297] width 38 height 24
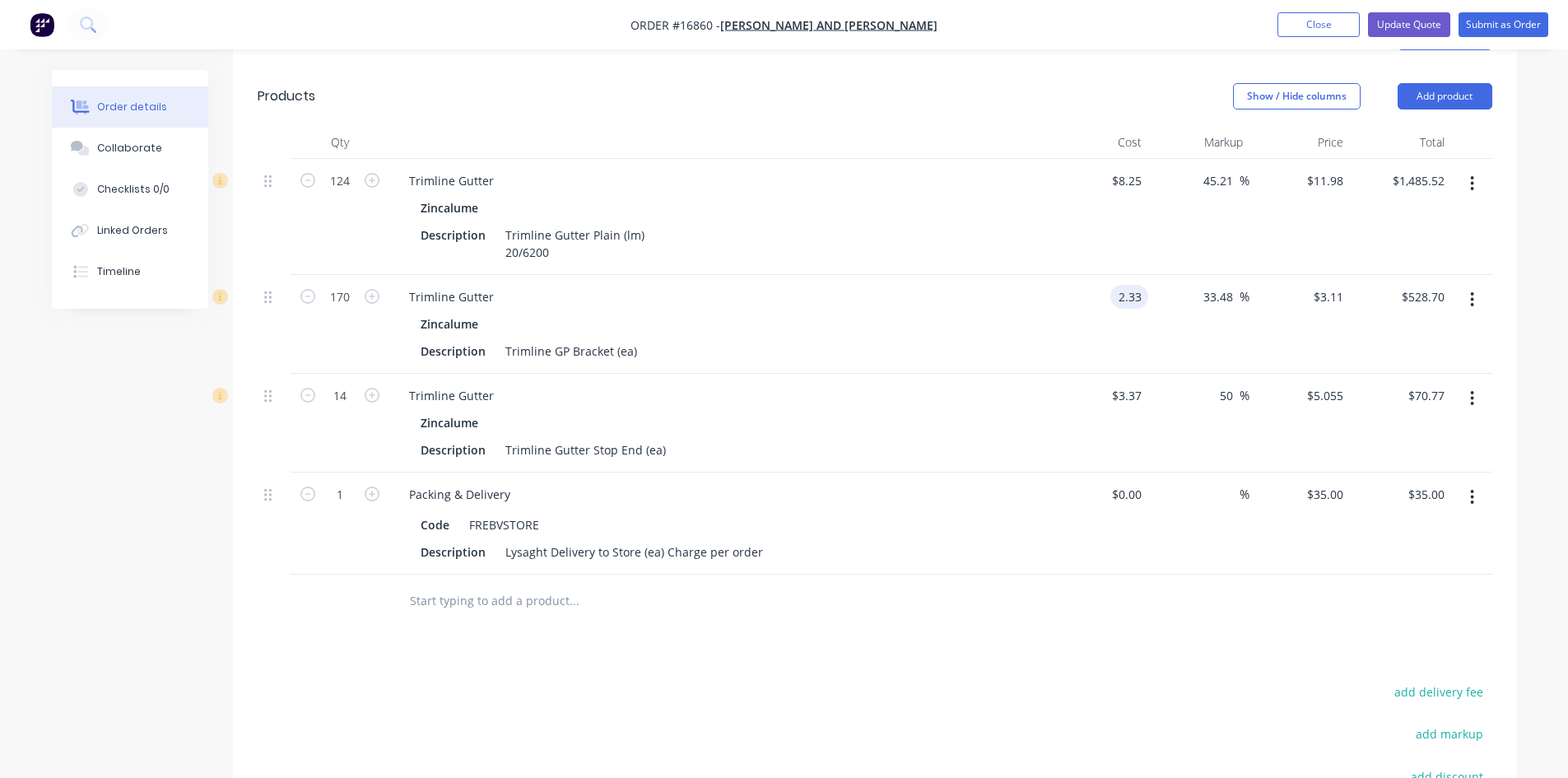
click at [1137, 285] on input "2.33" at bounding box center [1133, 297] width 31 height 24
type input "$1.99"
type input "2.6562"
type input "$451.55"
click at [1341, 285] on input "2.6562" at bounding box center [1331, 297] width 38 height 24
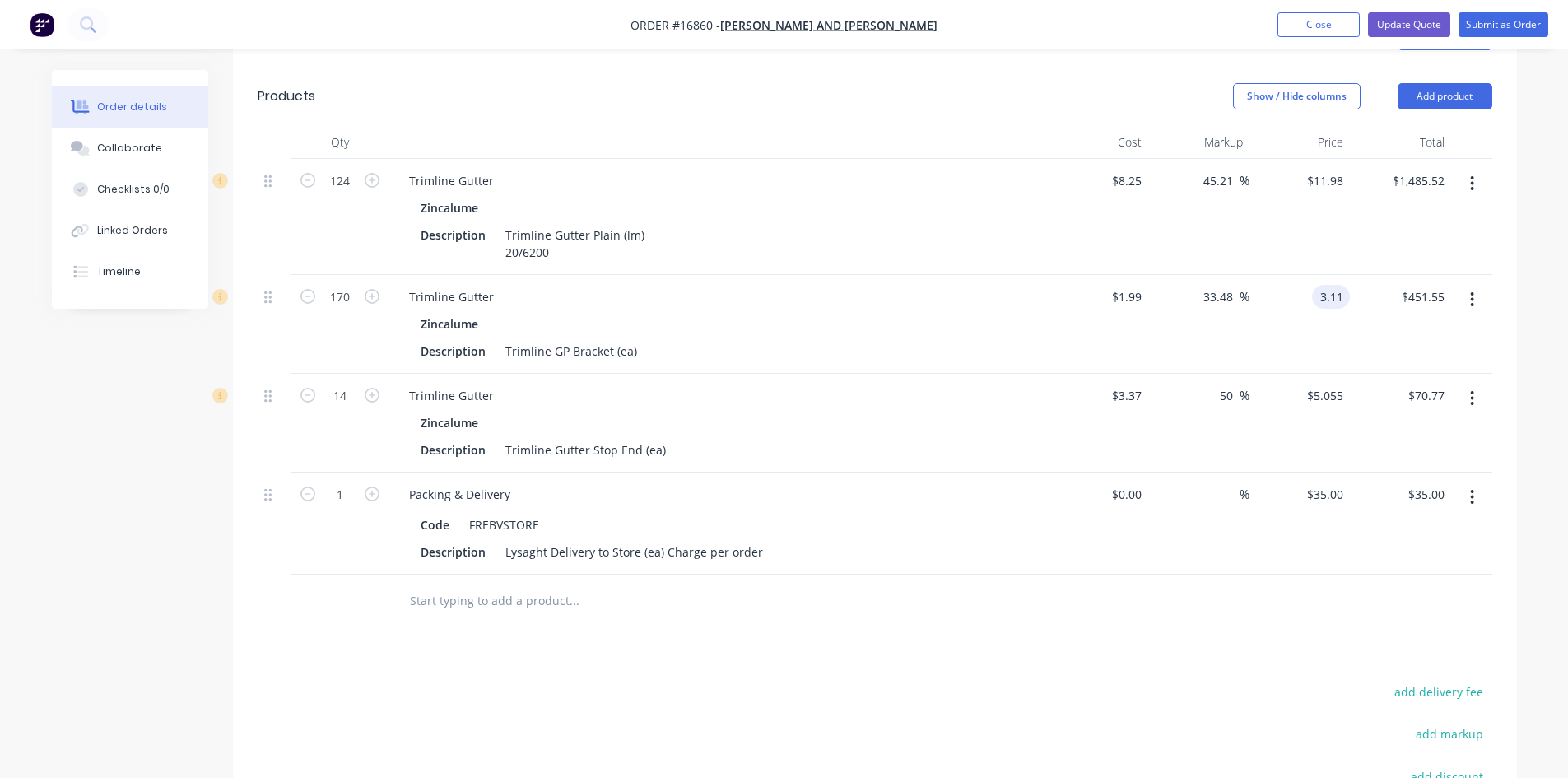
type input "3.11"
type input "56.28"
type input "$3.11"
type input "$528.70"
click at [1018, 318] on div "Zincalume Description Trimline GP Bracket (ea)" at bounding box center [719, 337] width 646 height 51
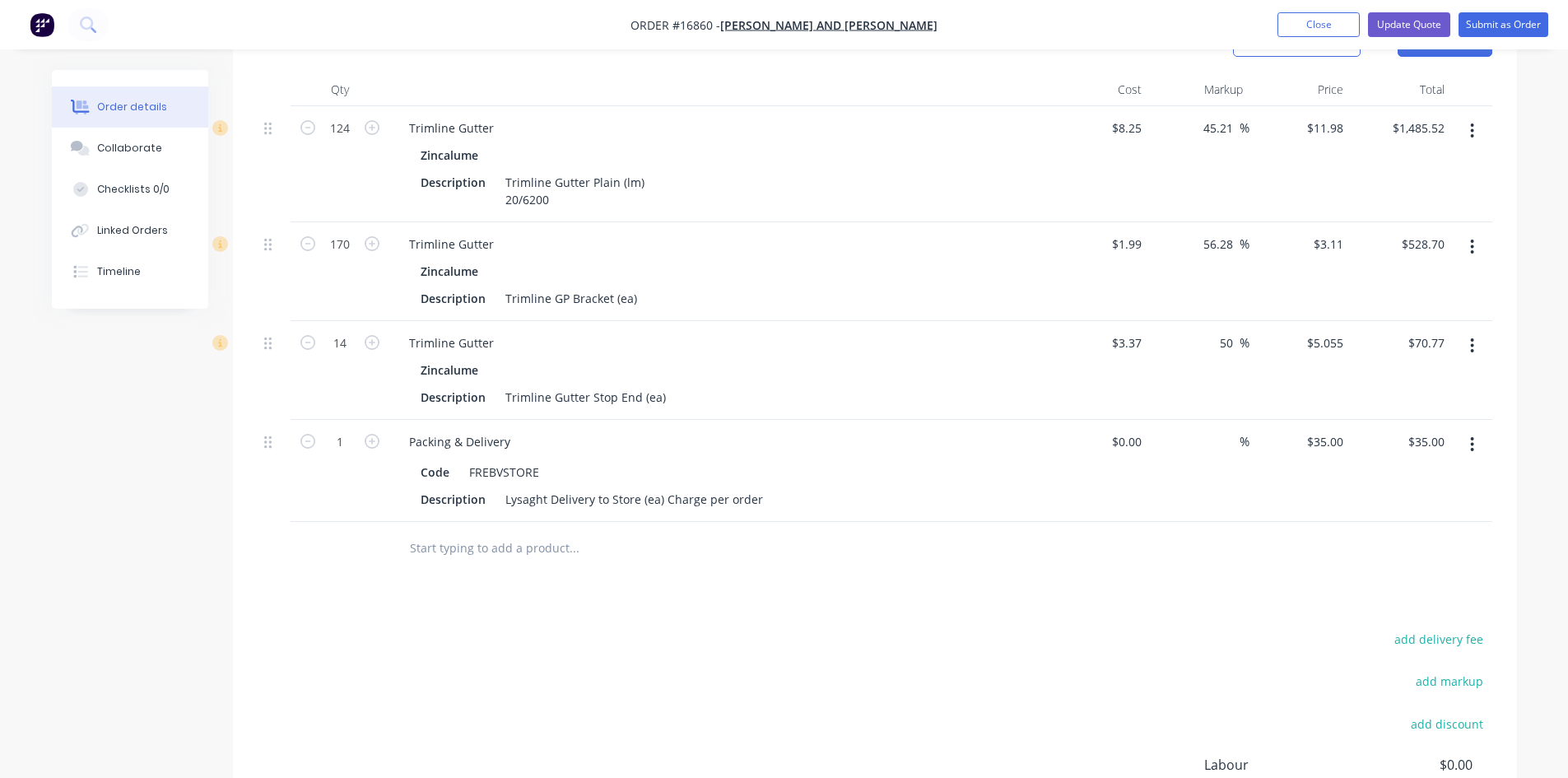
scroll to position [681, 0]
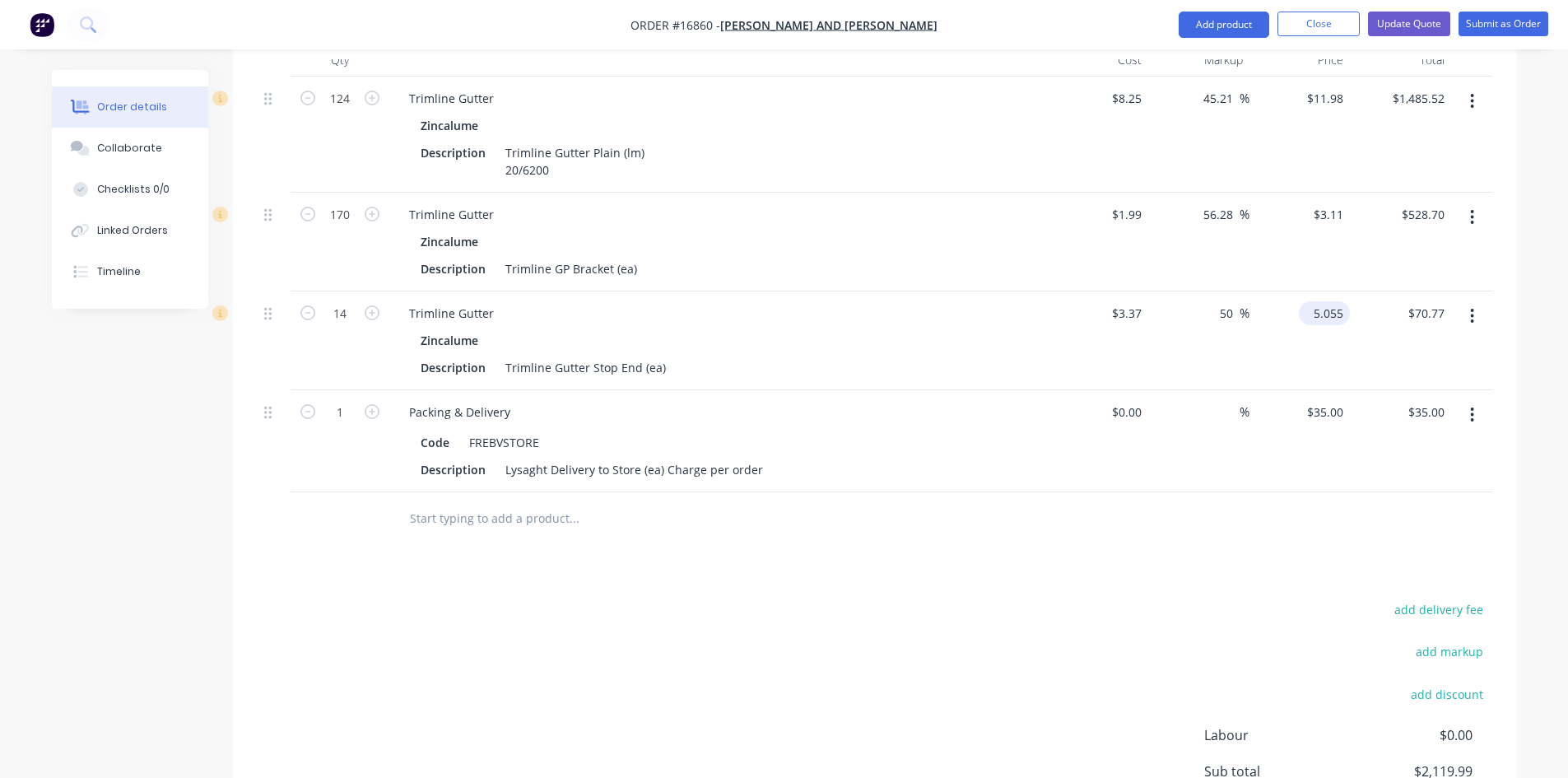
click at [1329, 302] on input "5.055" at bounding box center [1327, 314] width 44 height 24
type input "5.99"
type input "3.37"
type input "77.74"
type input "$5.99"
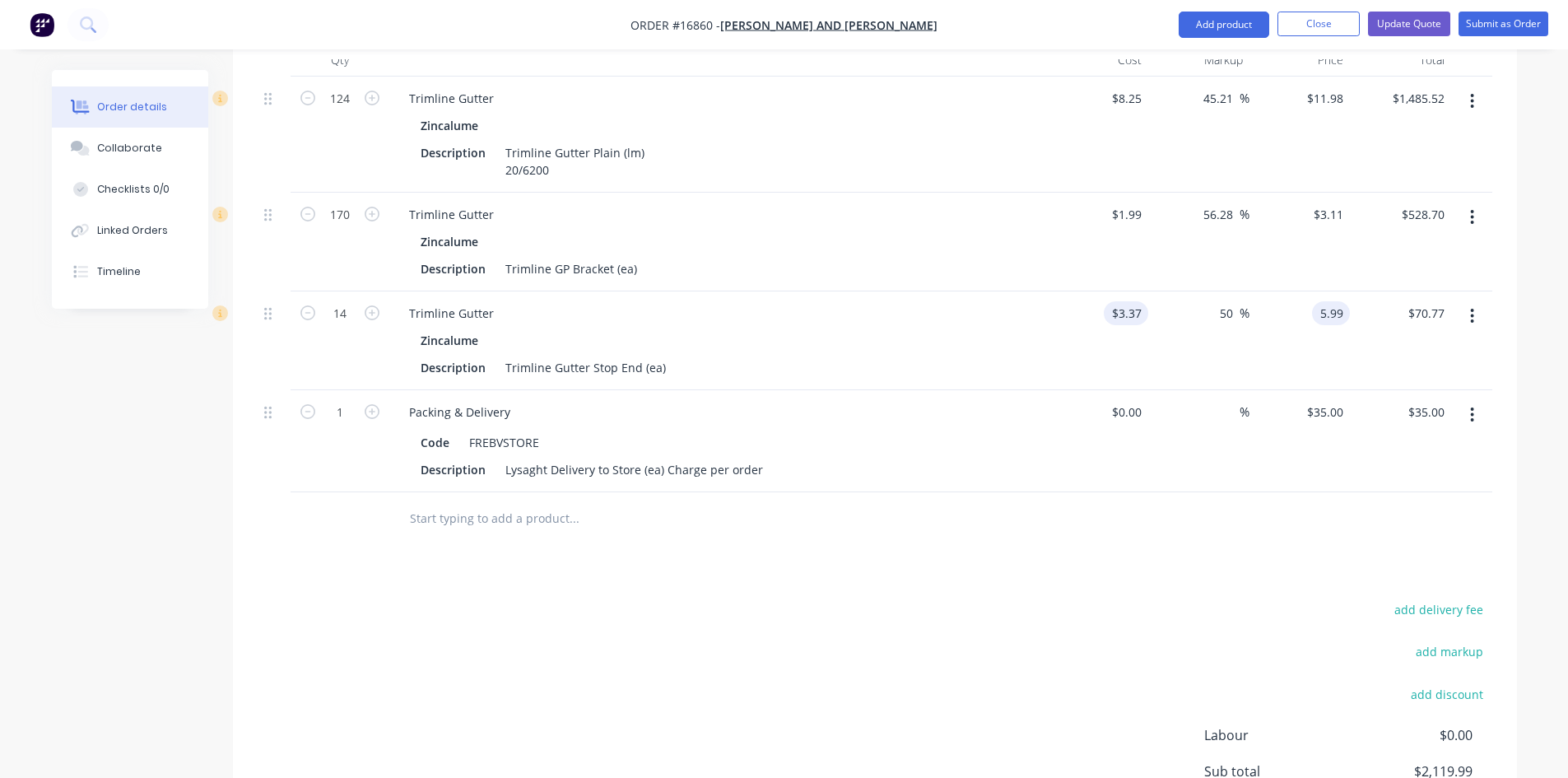
type input "$83.86"
click at [1126, 302] on input "3.37" at bounding box center [1130, 314] width 38 height 24
type input "$2.50"
type input "$4.4436"
type input "$62.21"
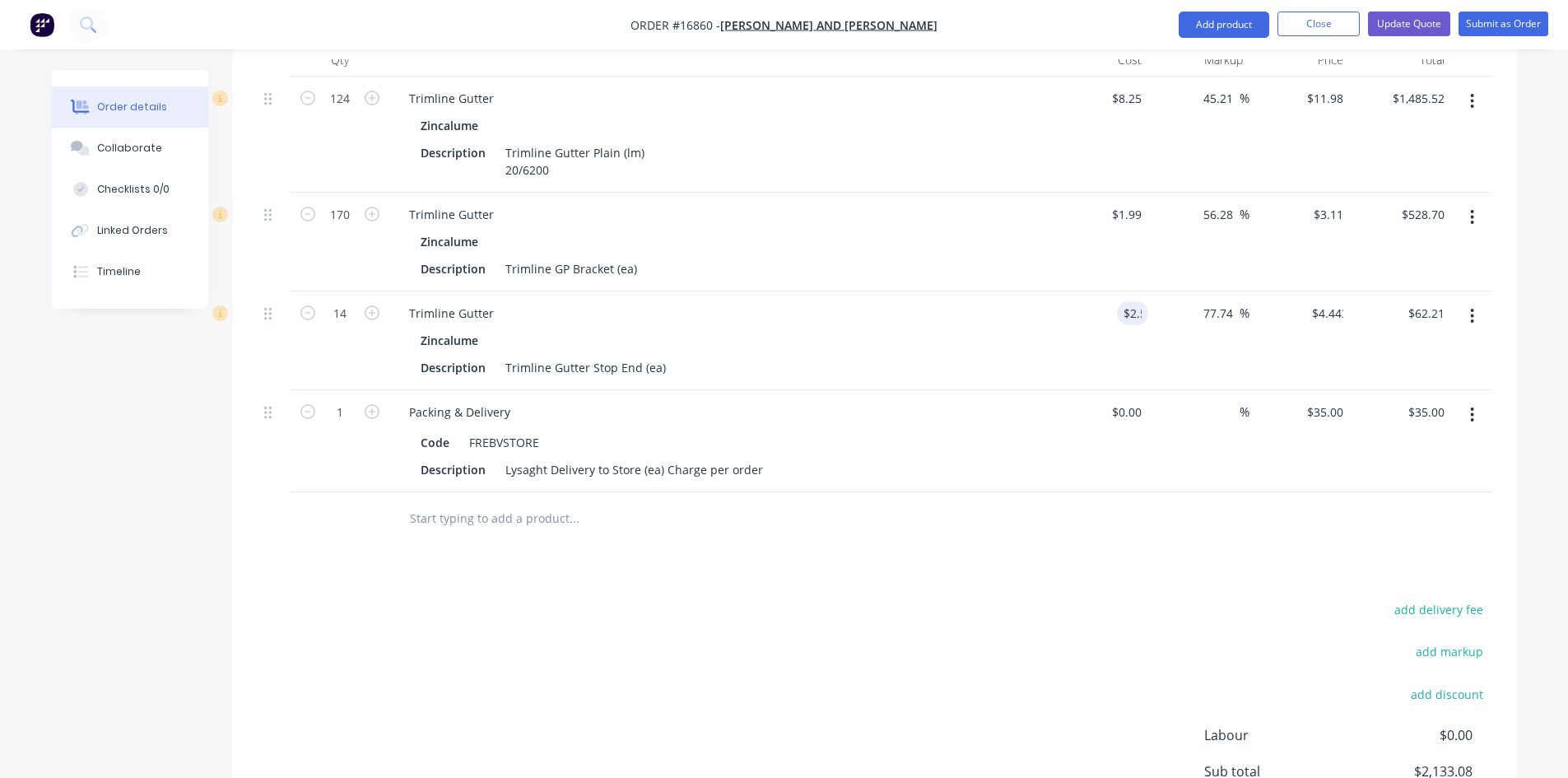
click at [1046, 291] on div "Trimline Gutter Zincalume Description Trimline Gutter Stop End (ea)" at bounding box center [719, 340] width 659 height 99
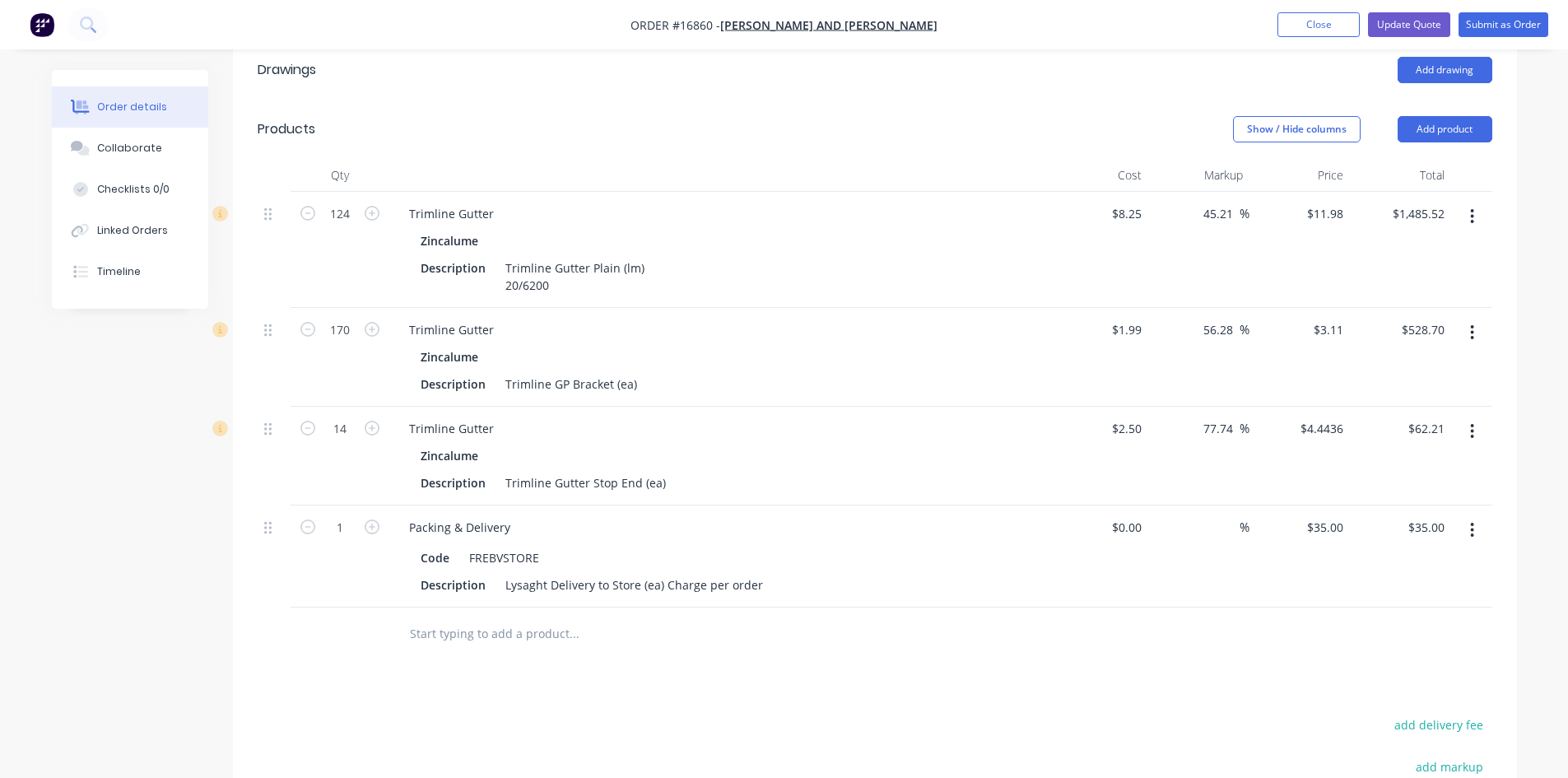
scroll to position [599, 0]
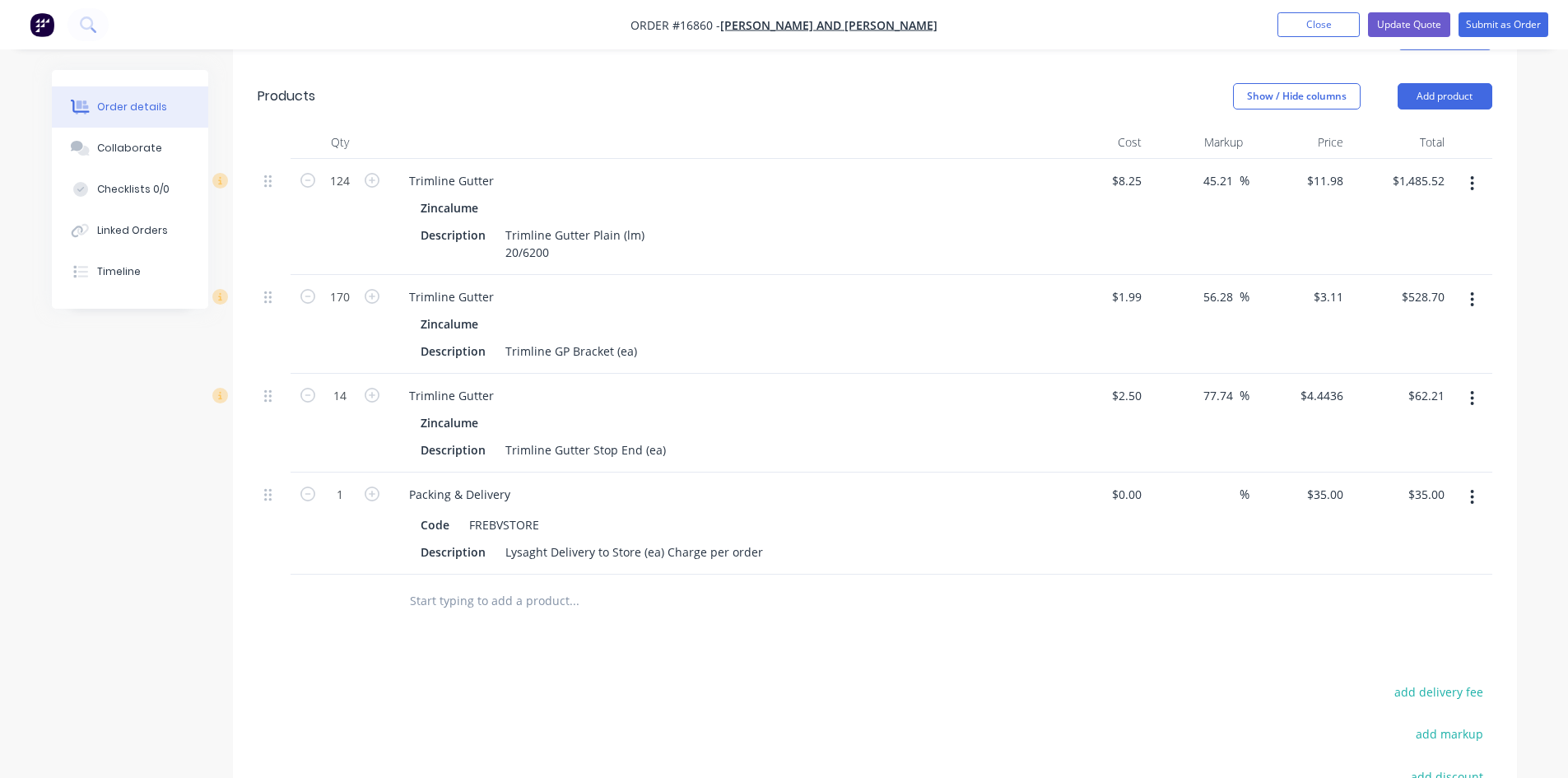
click at [1476, 168] on button "button" at bounding box center [1473, 183] width 39 height 30
click at [1414, 215] on div "Edit" at bounding box center [1414, 227] width 127 height 24
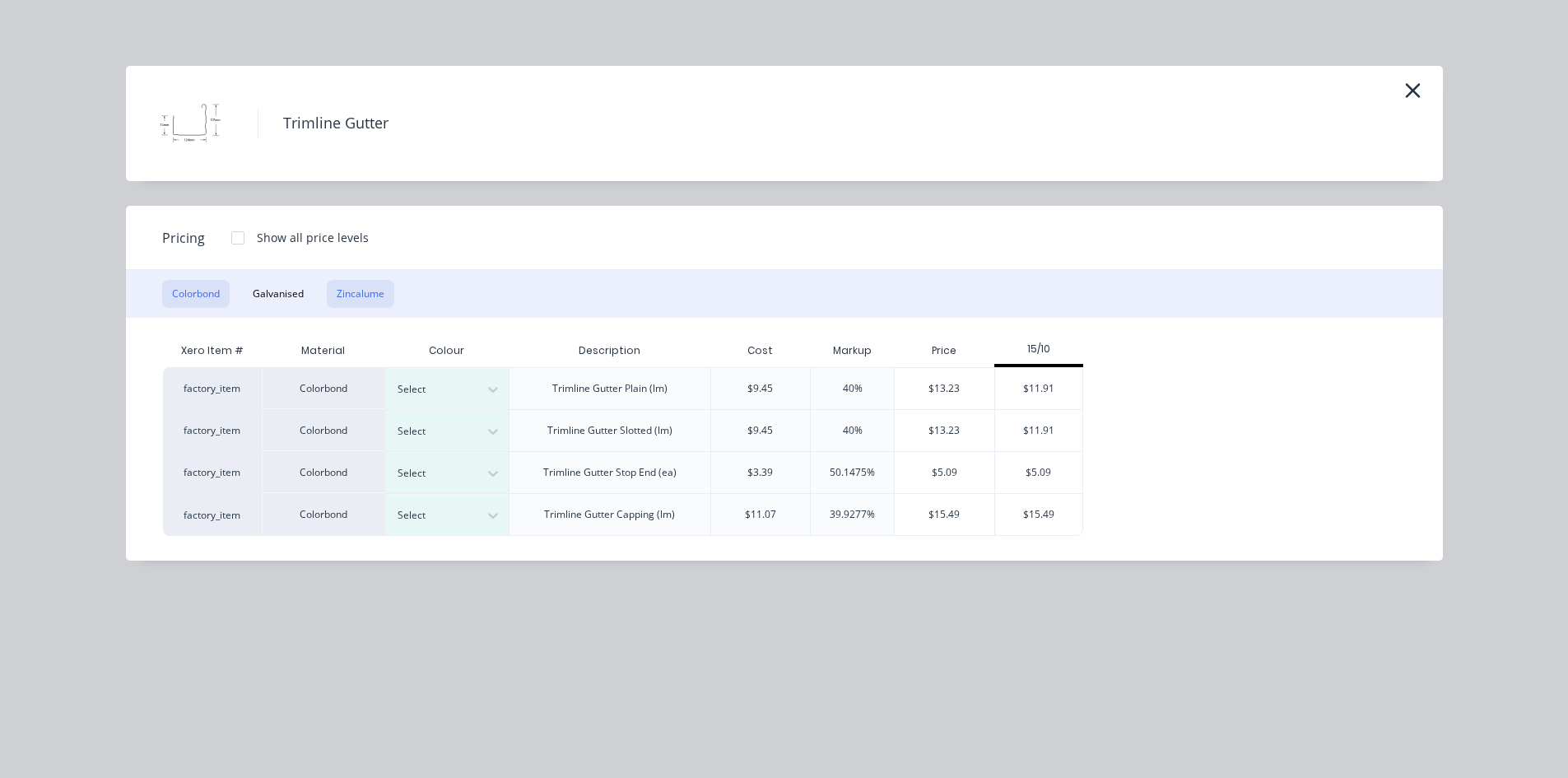
click at [363, 291] on button "Zincalume" at bounding box center [360, 294] width 68 height 28
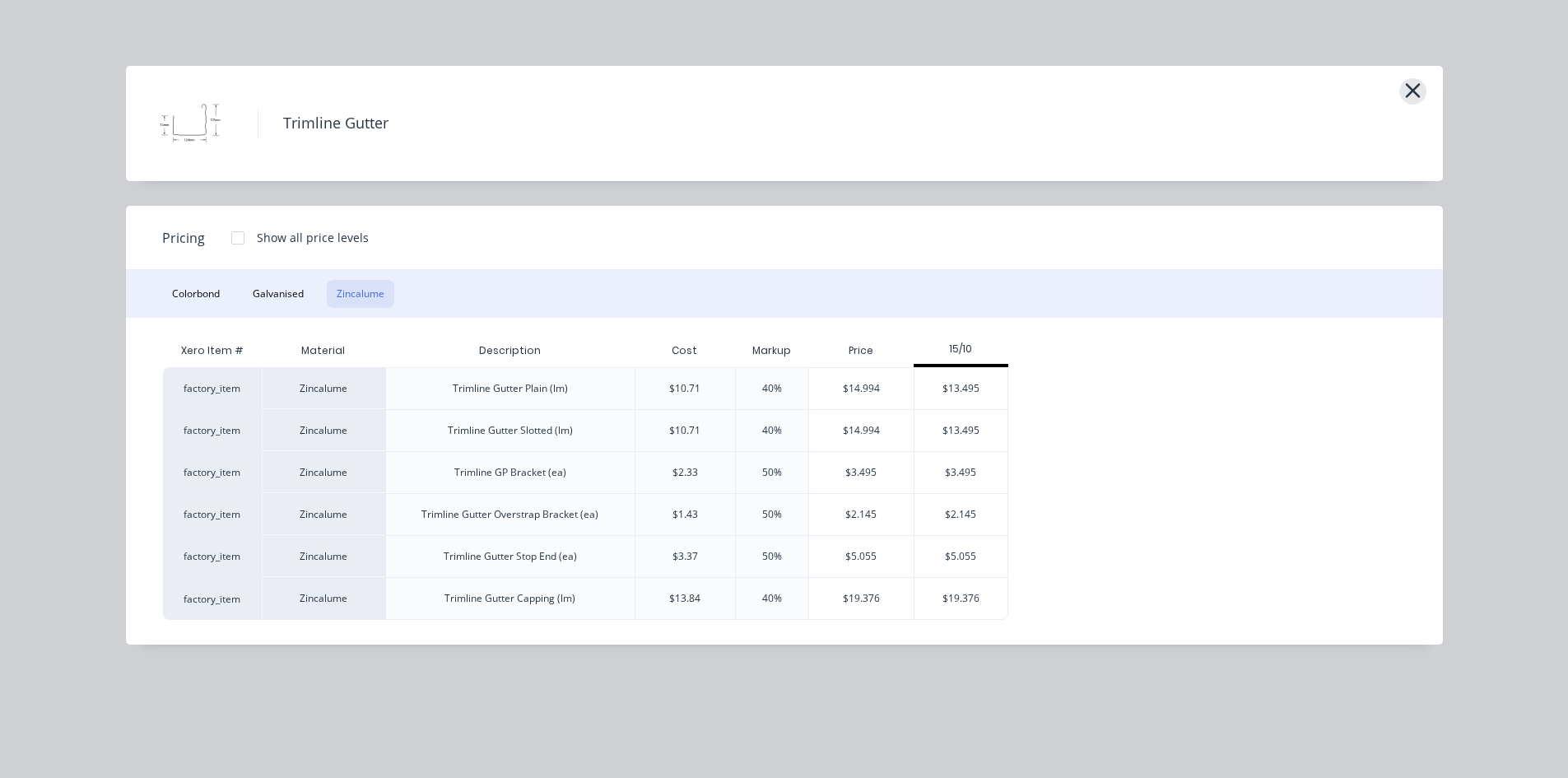
click at [1415, 90] on icon "button" at bounding box center [1413, 91] width 15 height 15
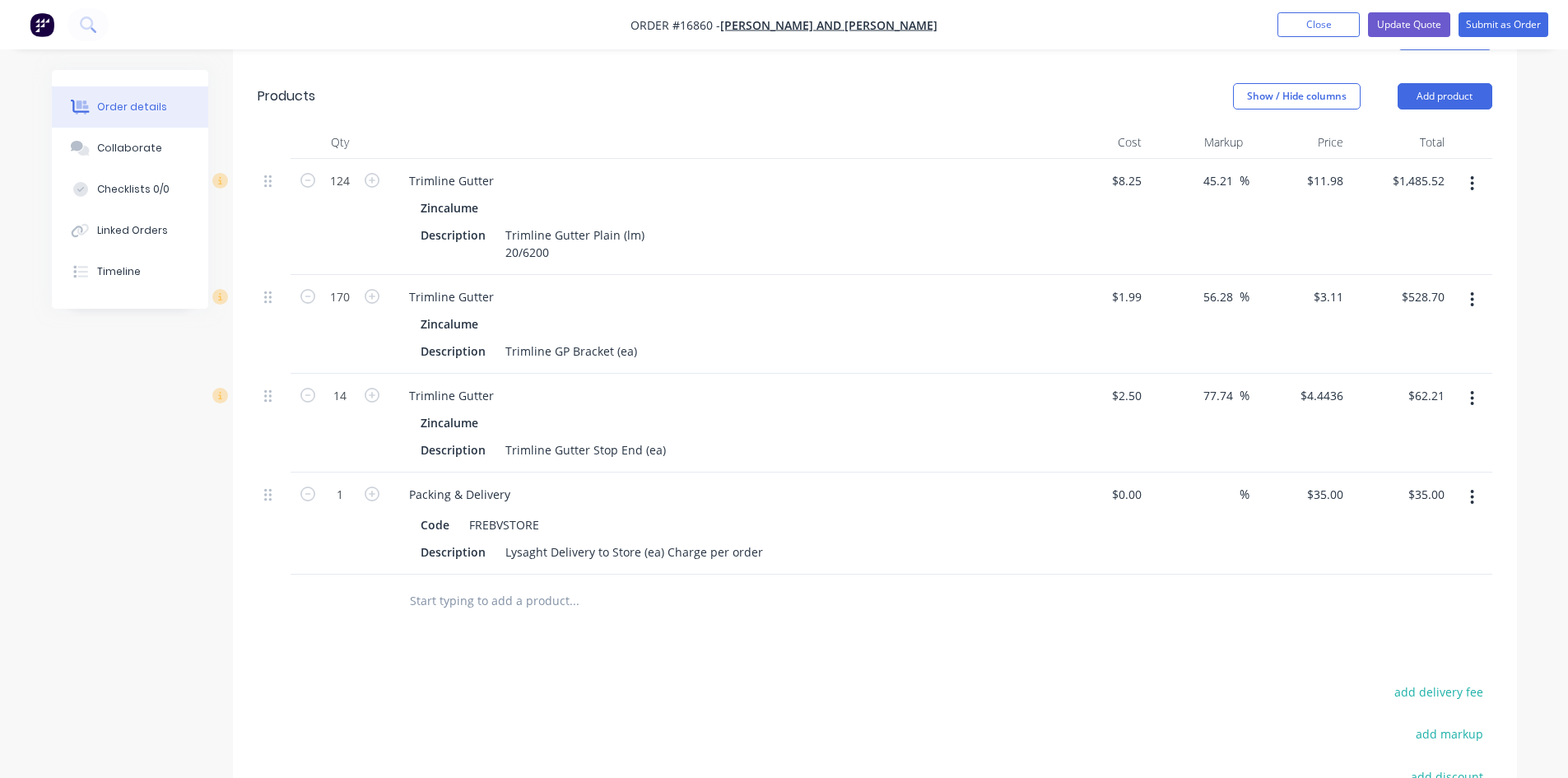
click at [1477, 285] on button "button" at bounding box center [1473, 300] width 39 height 30
click at [1453, 331] on div "Edit" at bounding box center [1414, 343] width 127 height 24
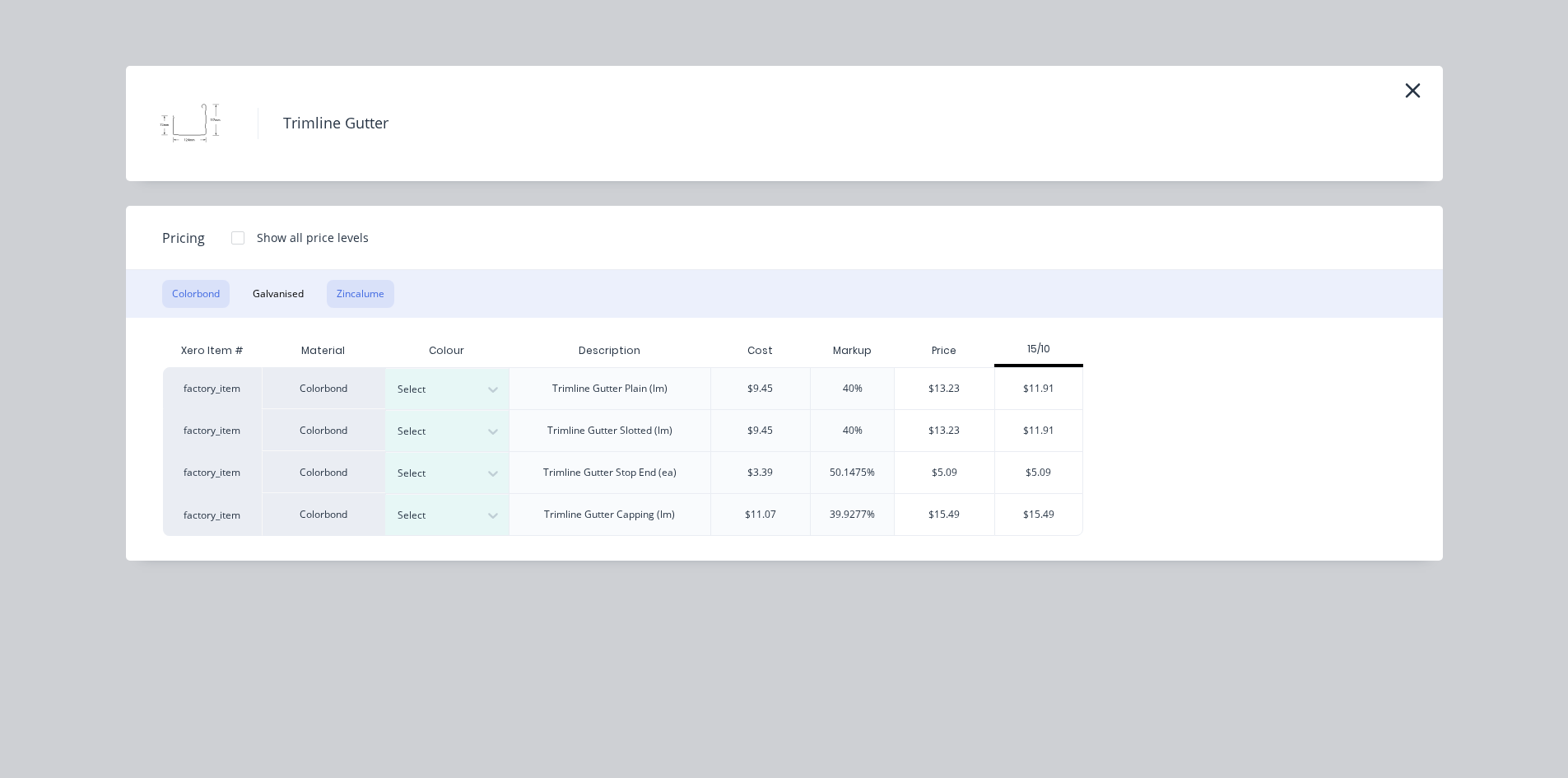
click at [348, 295] on button "Zincalume" at bounding box center [360, 294] width 68 height 28
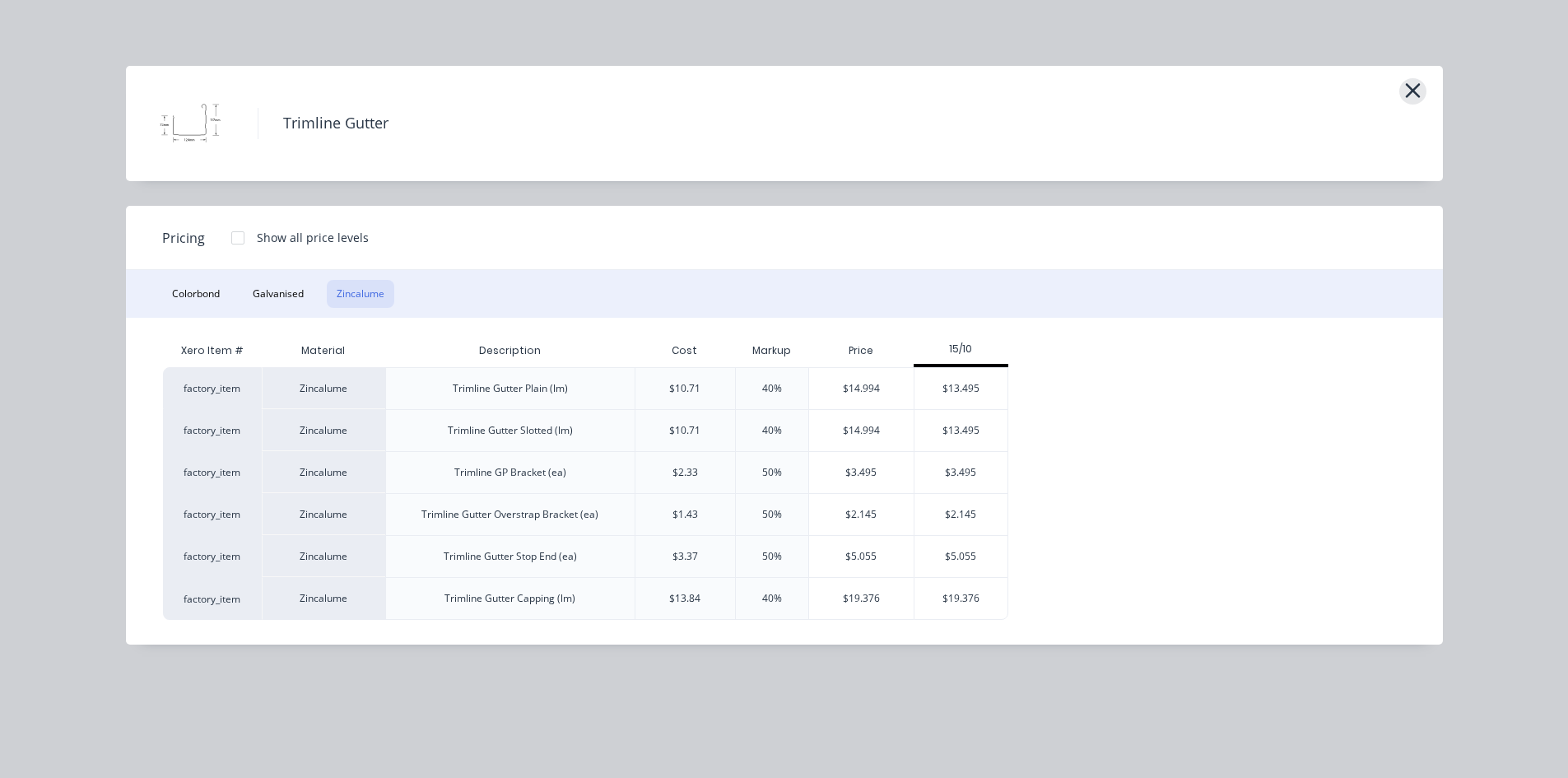
click at [1410, 88] on icon "button" at bounding box center [1413, 91] width 15 height 15
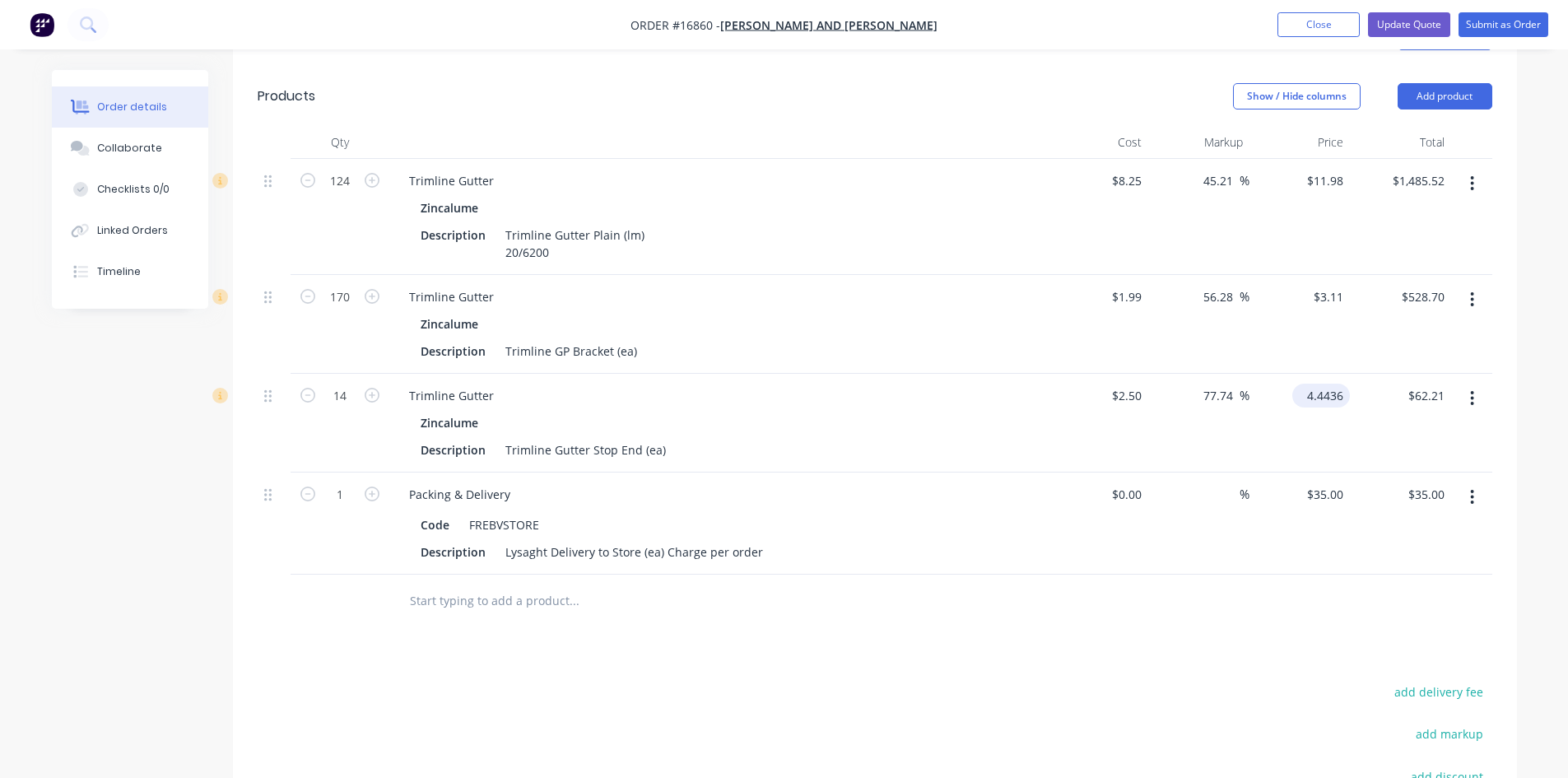
click at [1330, 384] on input "4.4436" at bounding box center [1324, 396] width 51 height 24
click at [1475, 384] on button "button" at bounding box center [1473, 399] width 39 height 30
click at [1429, 430] on div "Edit" at bounding box center [1414, 442] width 127 height 24
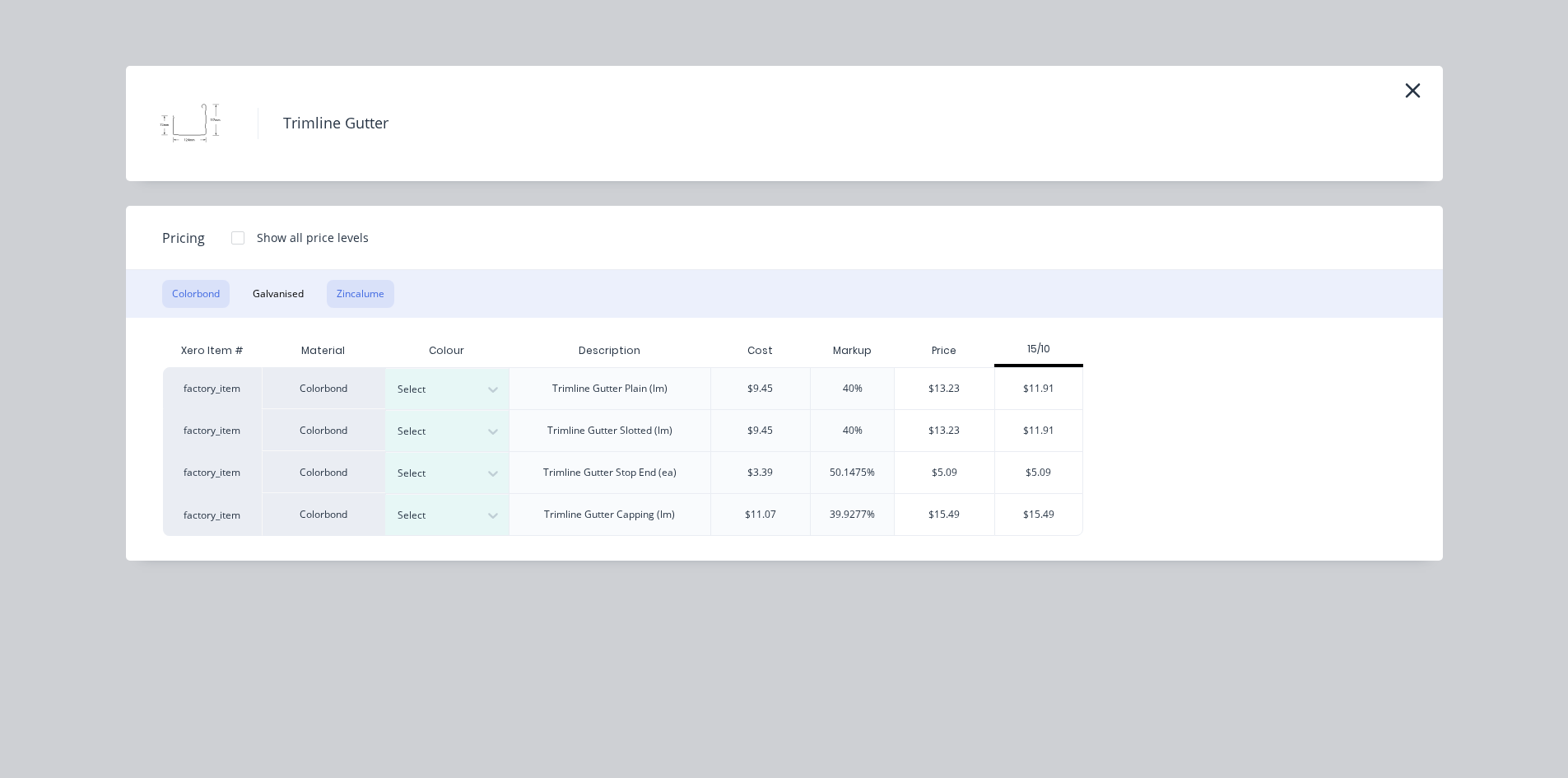
click at [364, 295] on button "Zincalume" at bounding box center [360, 294] width 68 height 28
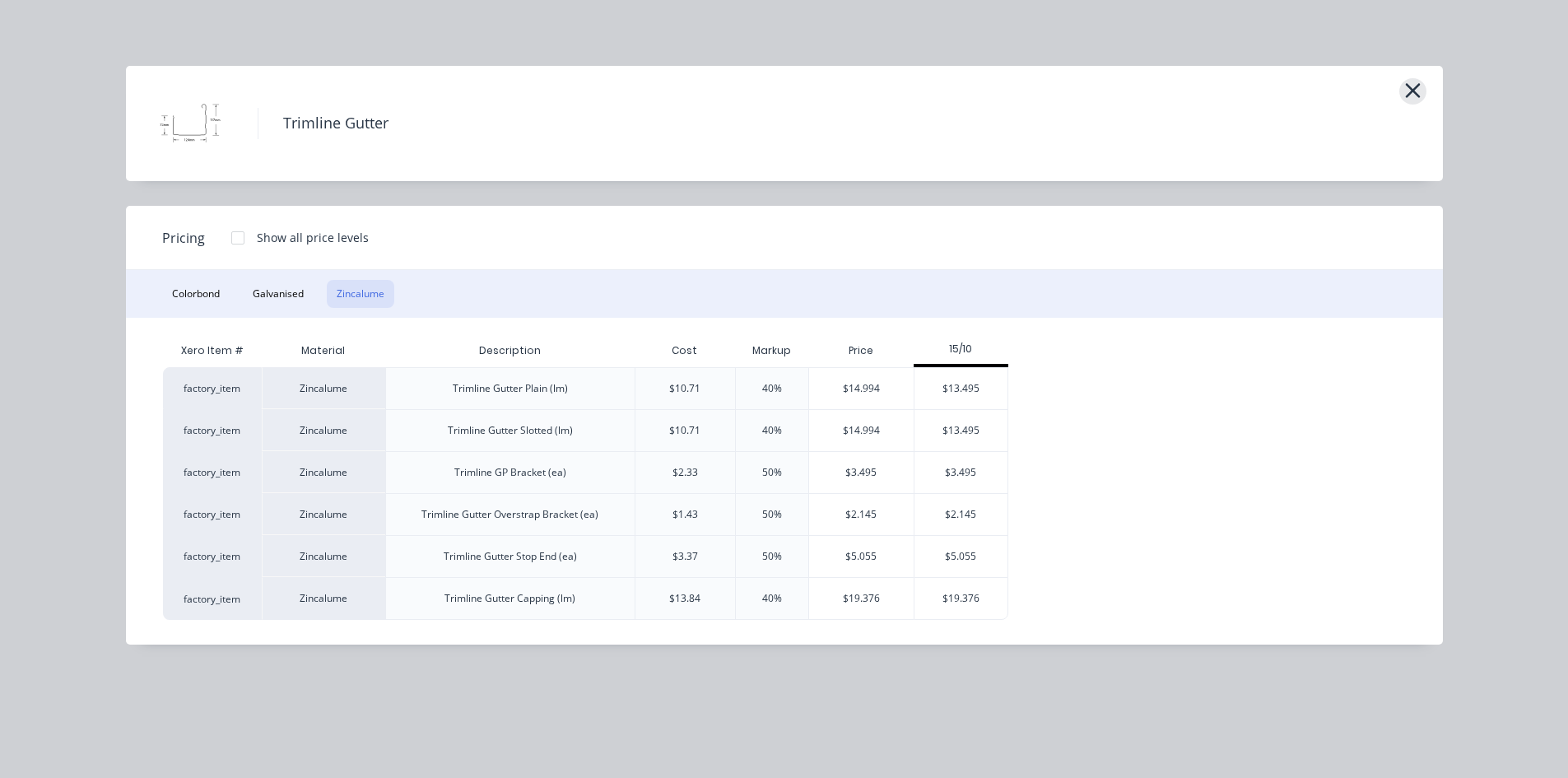
click at [1413, 91] on icon "button" at bounding box center [1413, 91] width 15 height 15
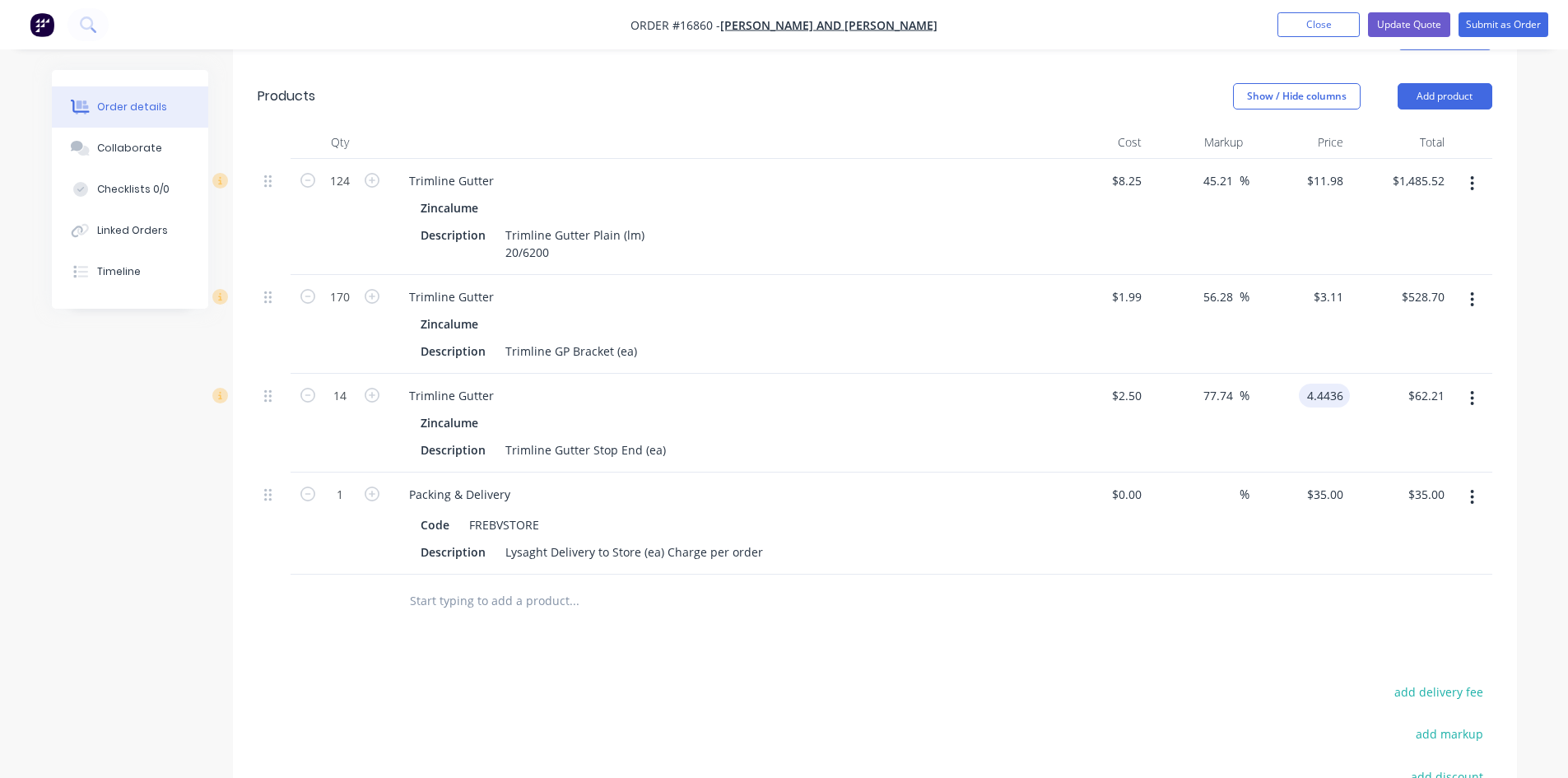
click at [1327, 384] on input "4.4436" at bounding box center [1327, 396] width 44 height 24
type input "5.055"
type input "102.2"
type input "$5.055"
type input "$70.77"
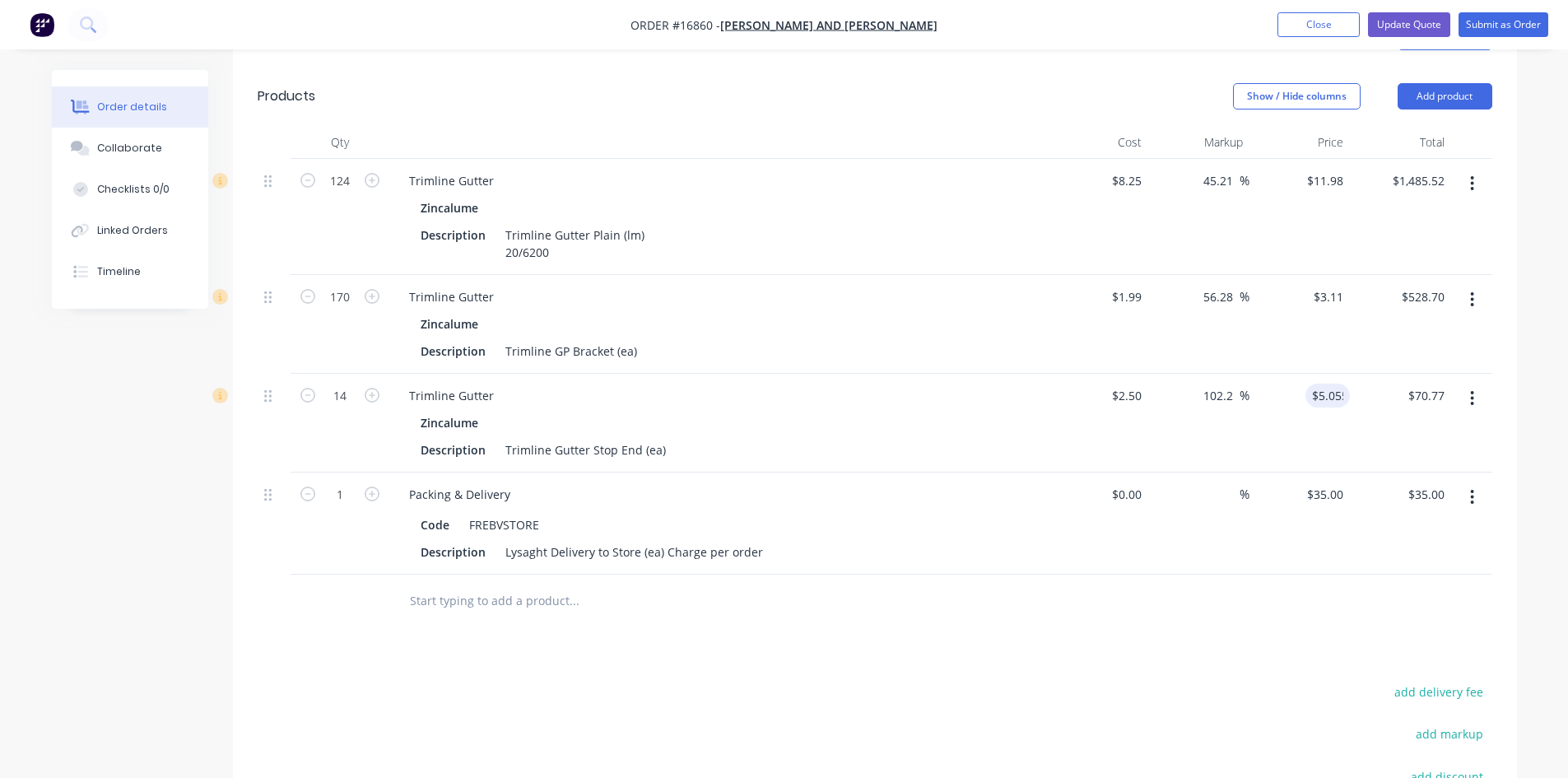
click at [1501, 319] on div "Qty Cost Markup Price Total 124 Trimline Gutter Zincalume Description Trimline …" at bounding box center [875, 377] width 1284 height 502
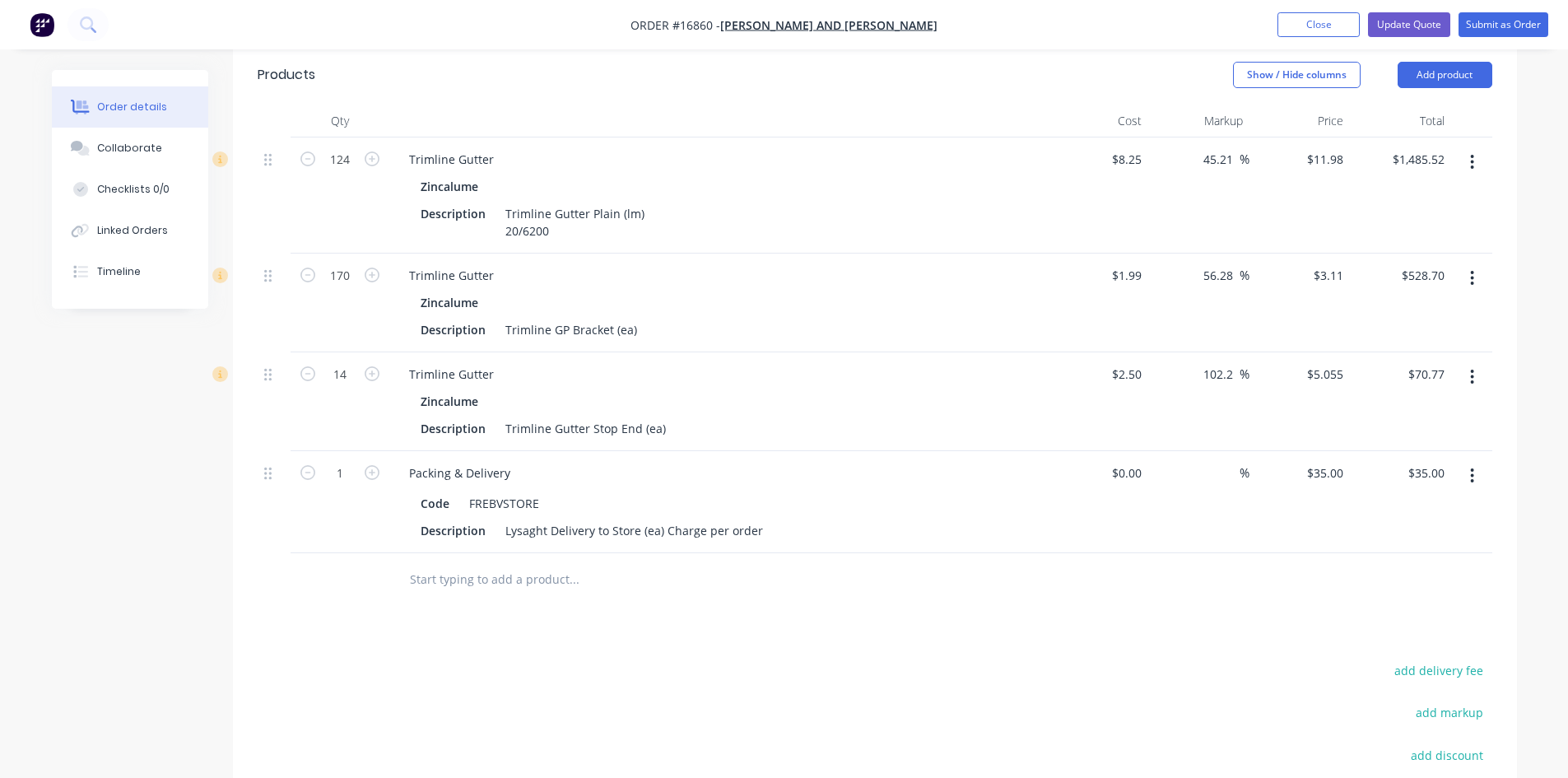
scroll to position [516, 0]
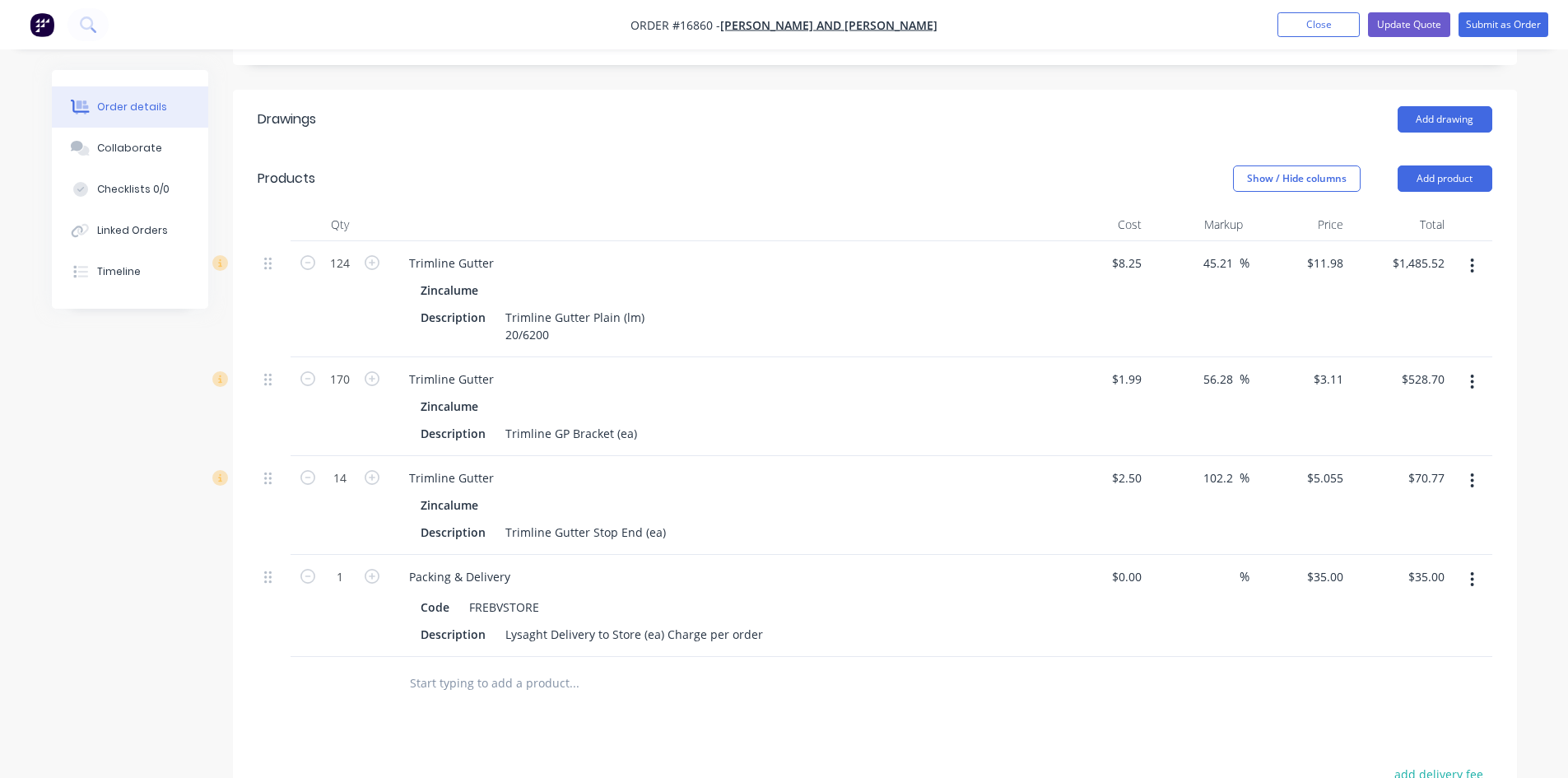
click at [971, 174] on header "Products Show / Hide columns Add product" at bounding box center [875, 179] width 1284 height 59
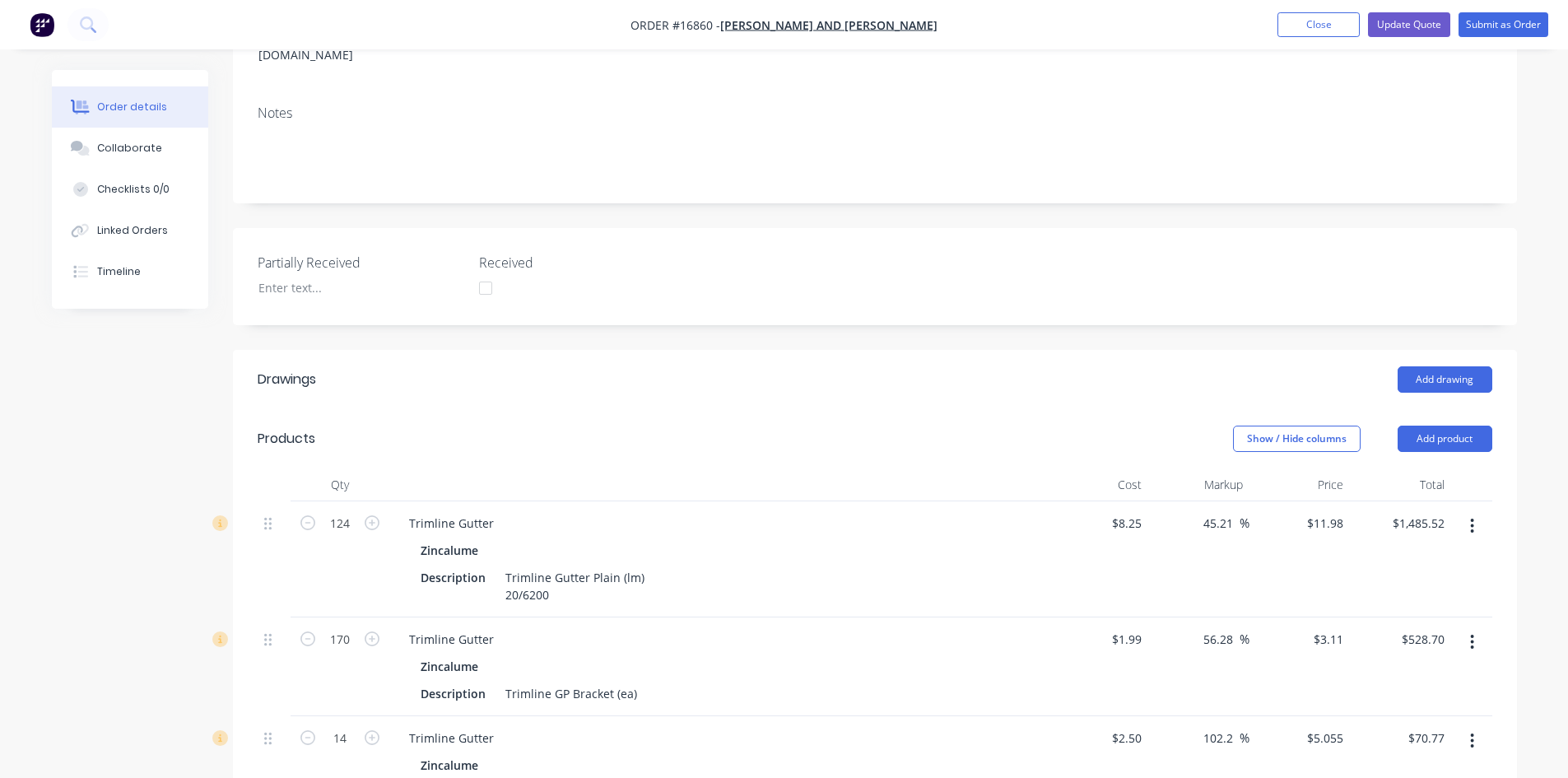
scroll to position [187, 0]
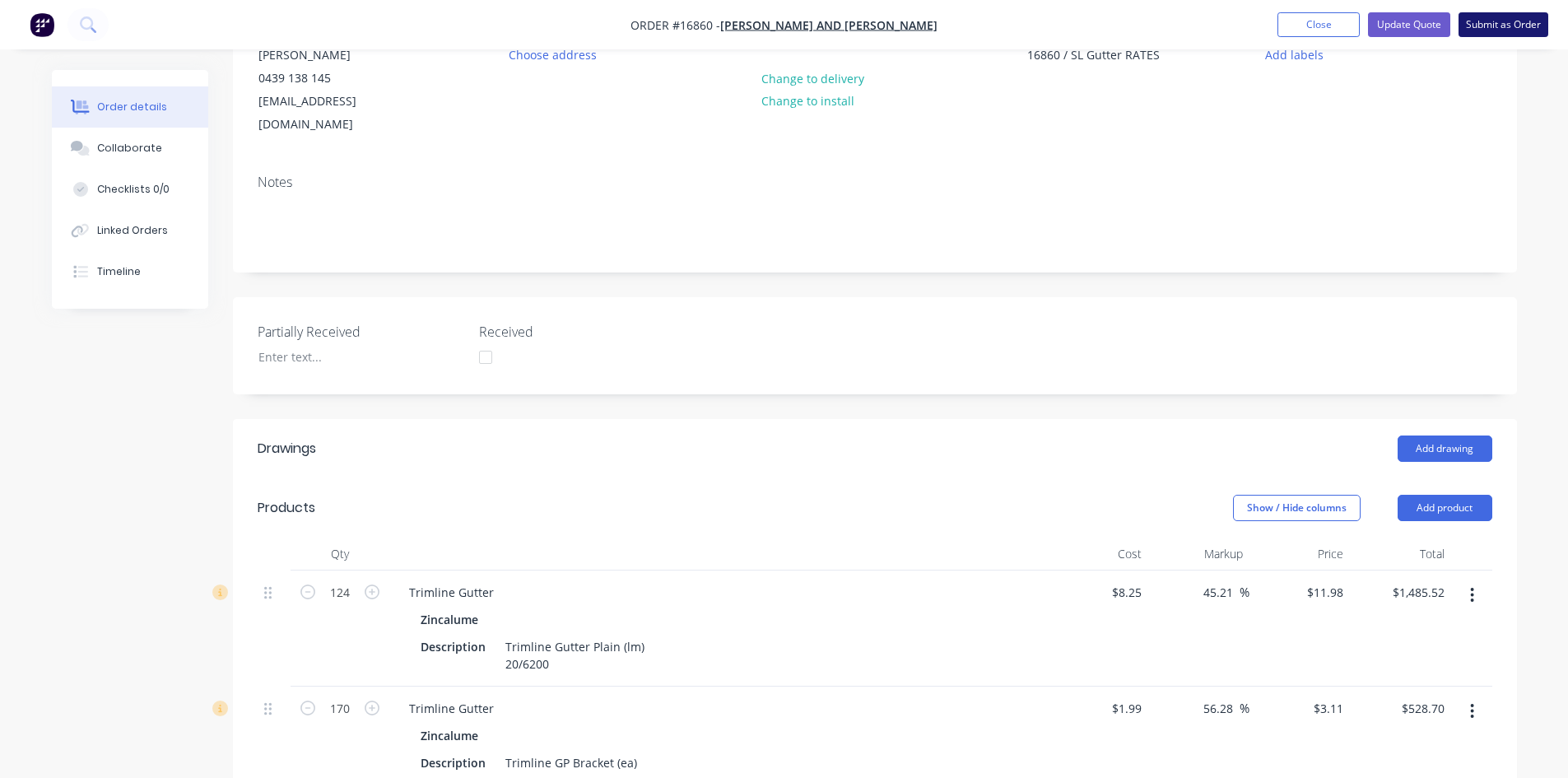
click at [1492, 27] on button "Submit as Order" at bounding box center [1503, 24] width 90 height 25
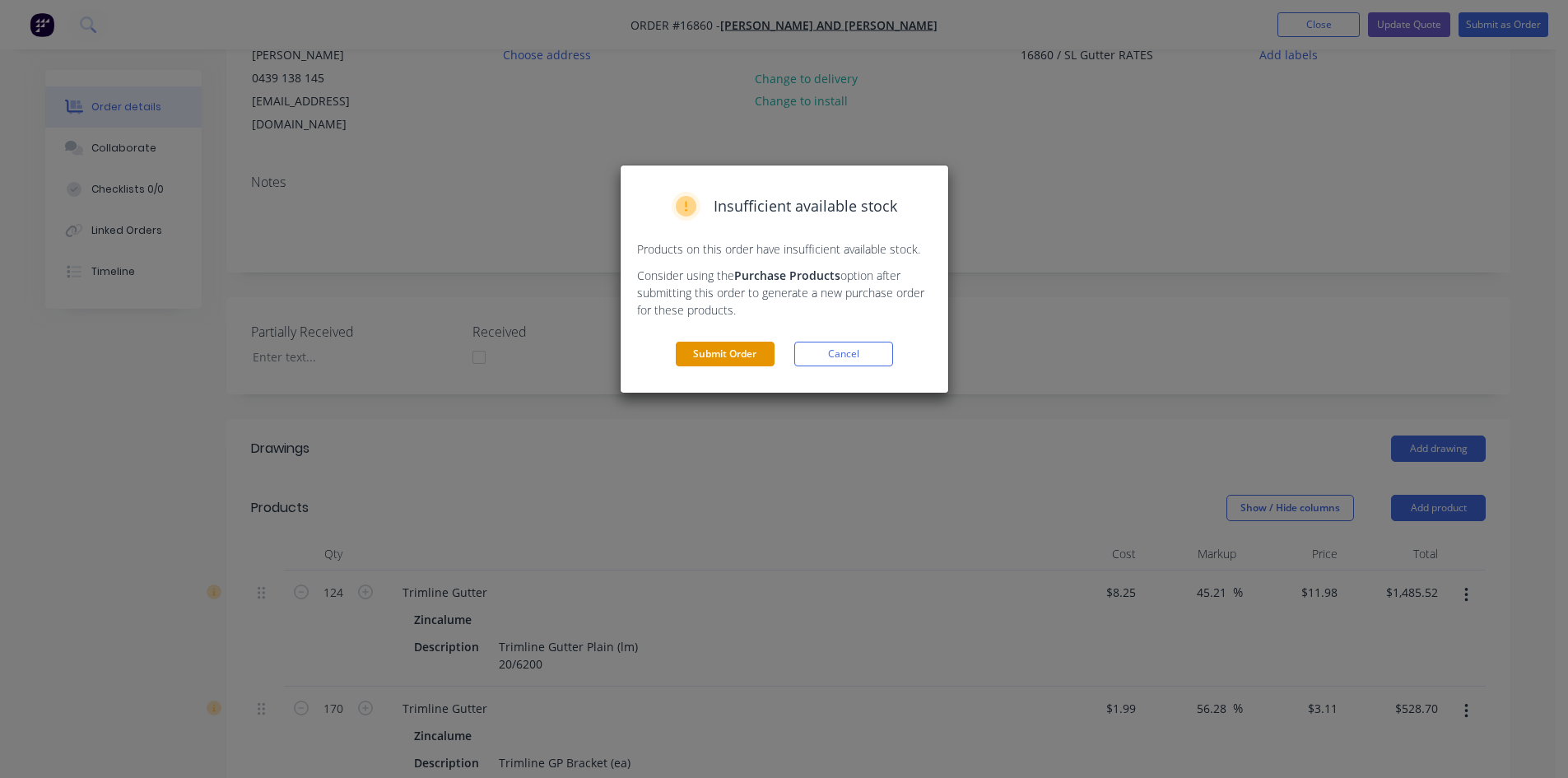
click at [736, 355] on button "Submit Order" at bounding box center [725, 353] width 99 height 25
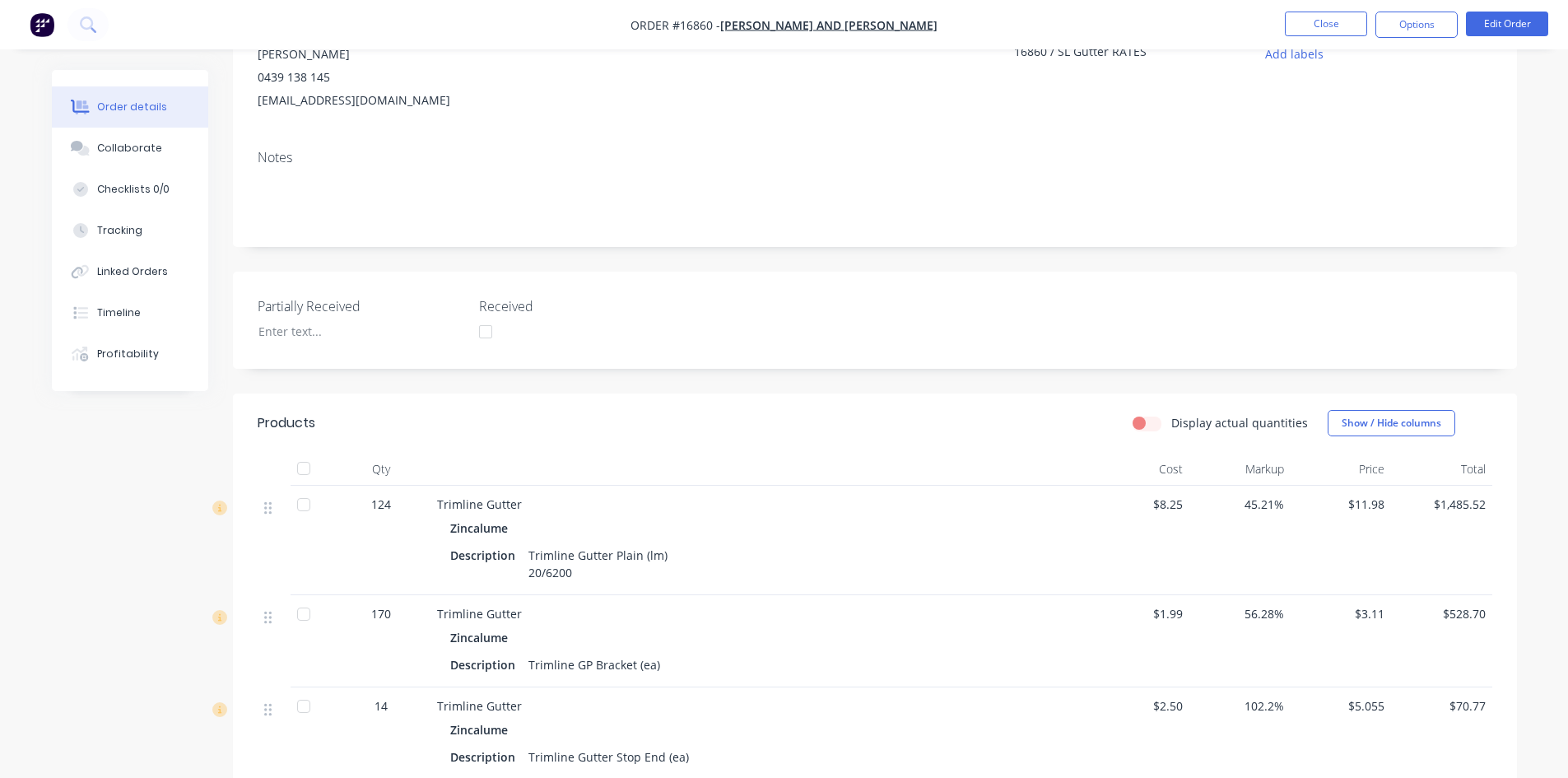
scroll to position [0, 0]
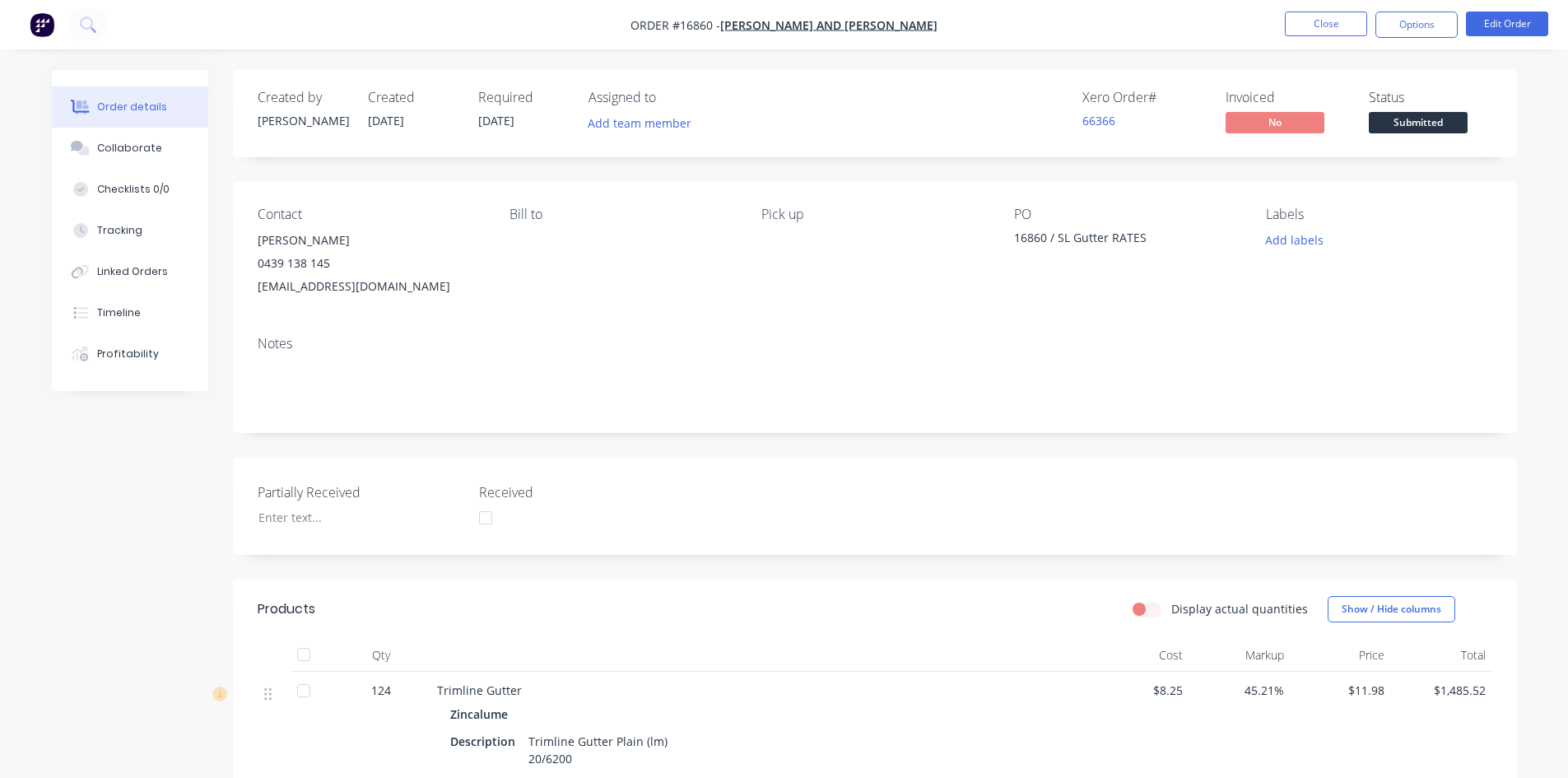
click at [1141, 235] on div "16860 / SL Gutter RATES" at bounding box center [1117, 240] width 205 height 23
click at [1518, 19] on button "Edit Order" at bounding box center [1507, 23] width 82 height 25
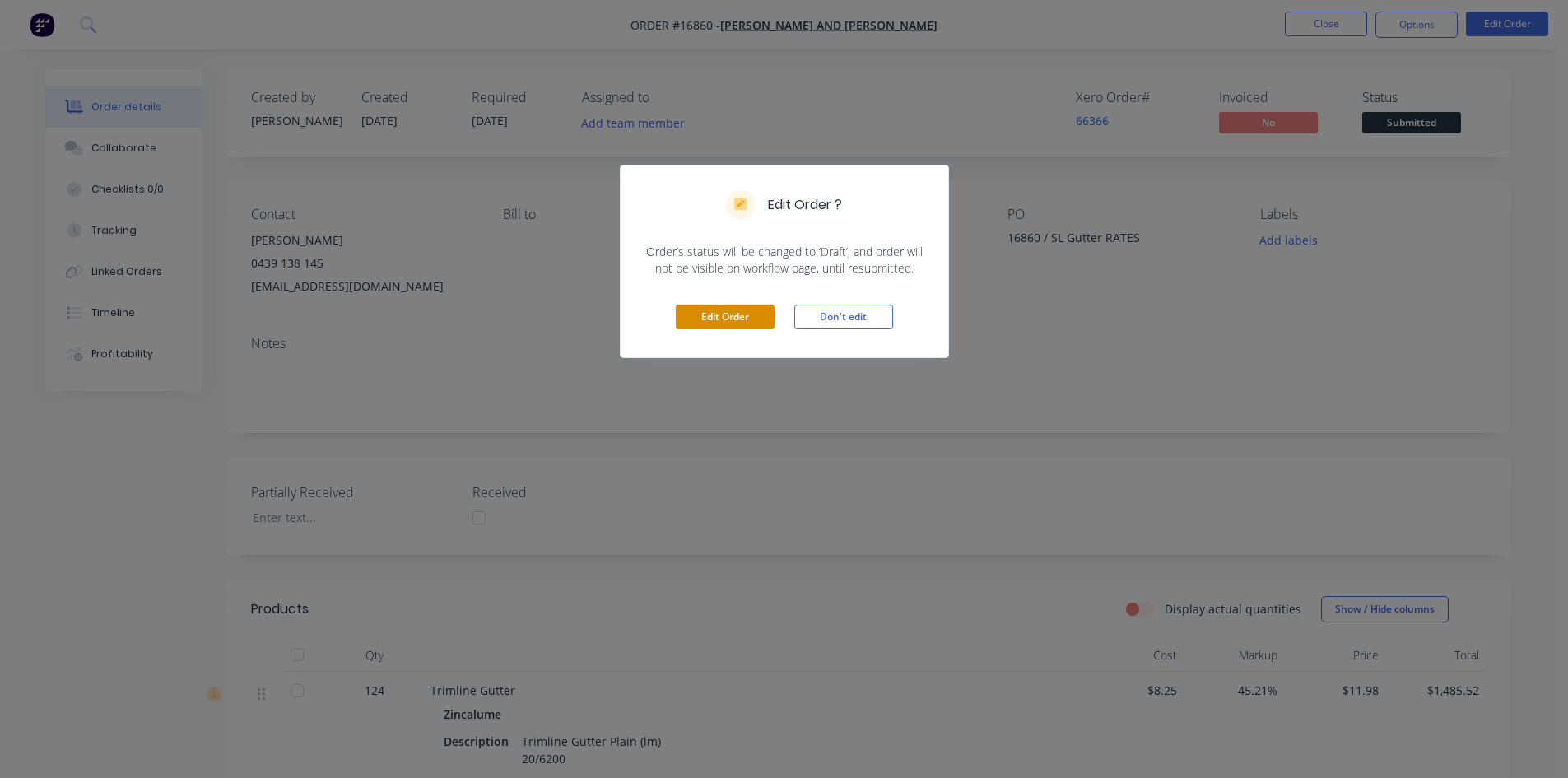
click at [752, 320] on button "Edit Order" at bounding box center [725, 316] width 99 height 25
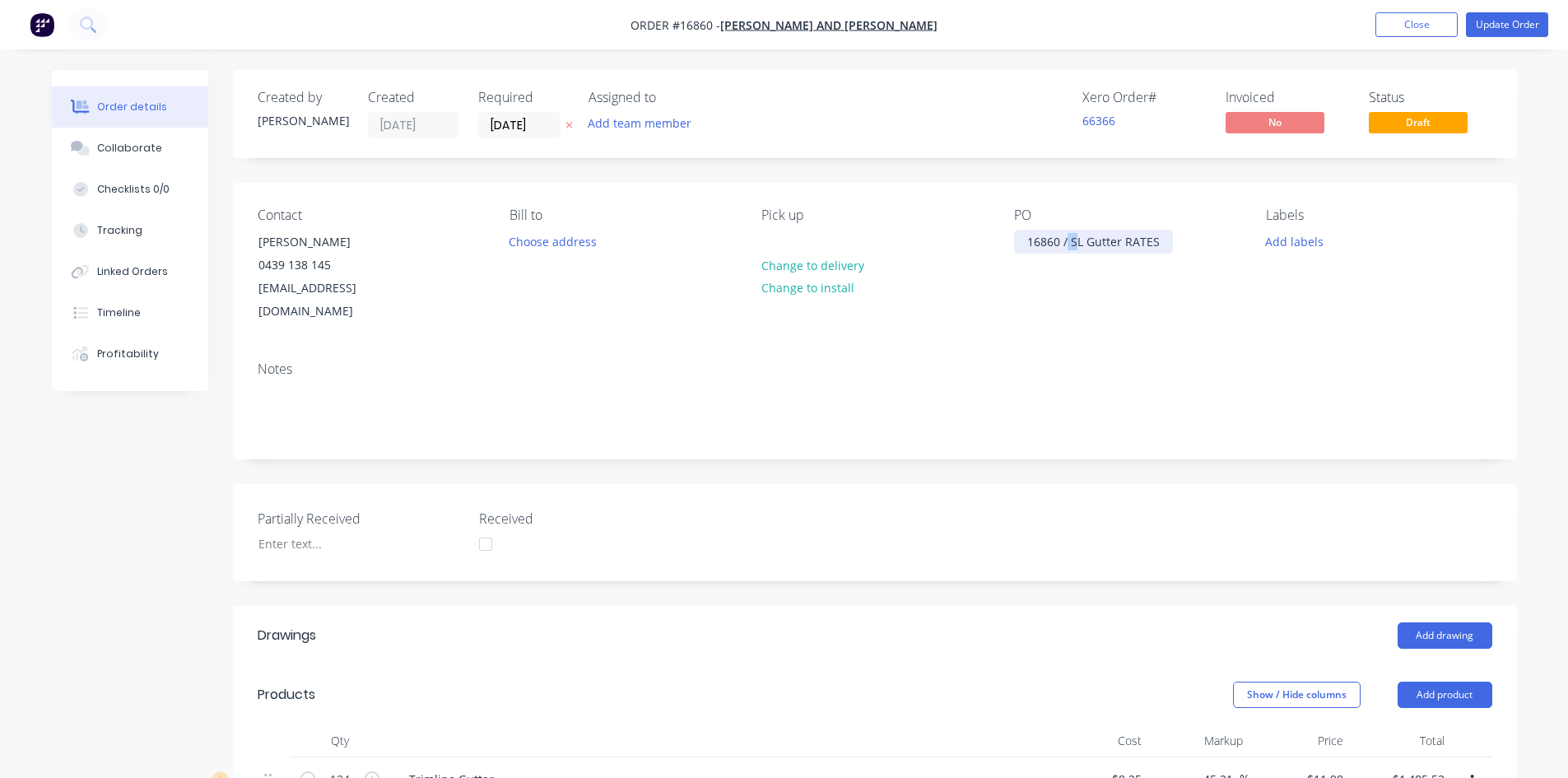
drag, startPoint x: 1078, startPoint y: 239, endPoint x: 1068, endPoint y: 238, distance: 10.0
click at [1068, 238] on div "16860 / SL Gutter RATES" at bounding box center [1093, 241] width 159 height 24
click at [1154, 243] on div "16860 / TL Gutter RATES" at bounding box center [1093, 241] width 159 height 24
click at [1154, 316] on div "Contact Jay Sargeant 0439 138 145 rainwatergoodsandservices@gmail.com Bill to C…" at bounding box center [875, 266] width 1284 height 166
click at [1525, 23] on button "Update Order" at bounding box center [1507, 24] width 82 height 25
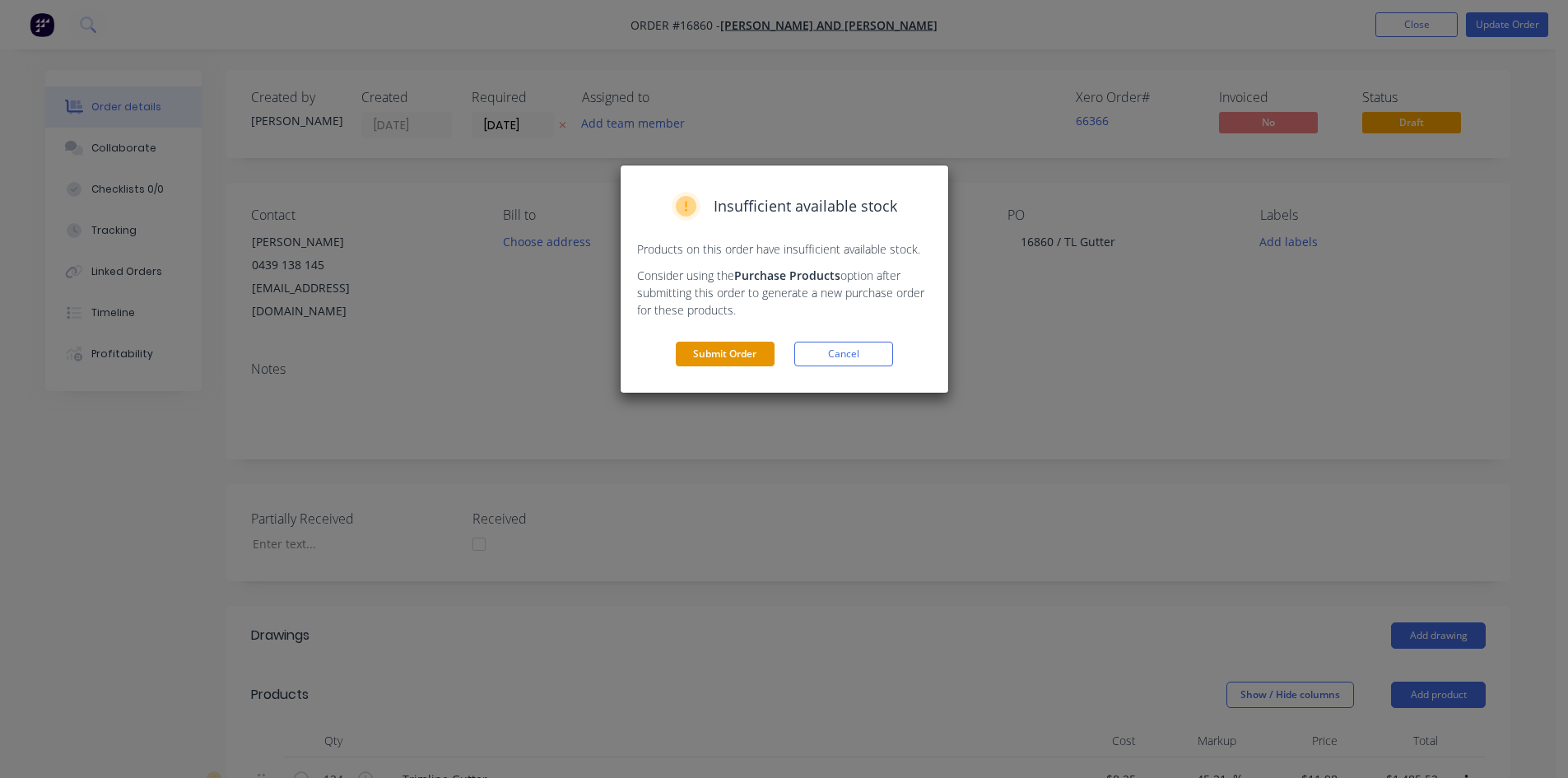
click at [708, 348] on button "Submit Order" at bounding box center [725, 353] width 99 height 25
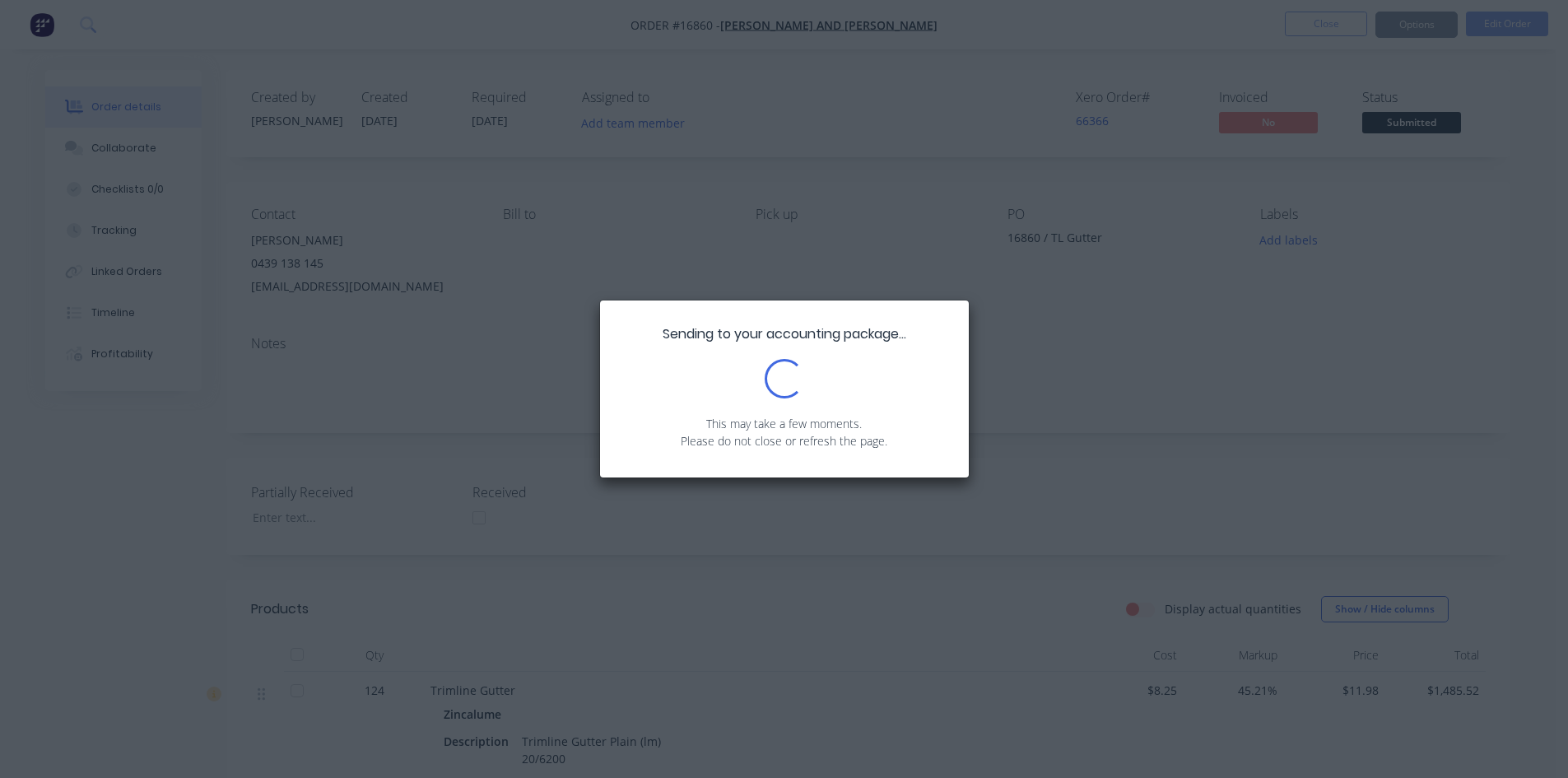
click at [145, 150] on div "Sending to your accounting package... Loading... This may take a few moments. P…" at bounding box center [784, 389] width 1568 height 778
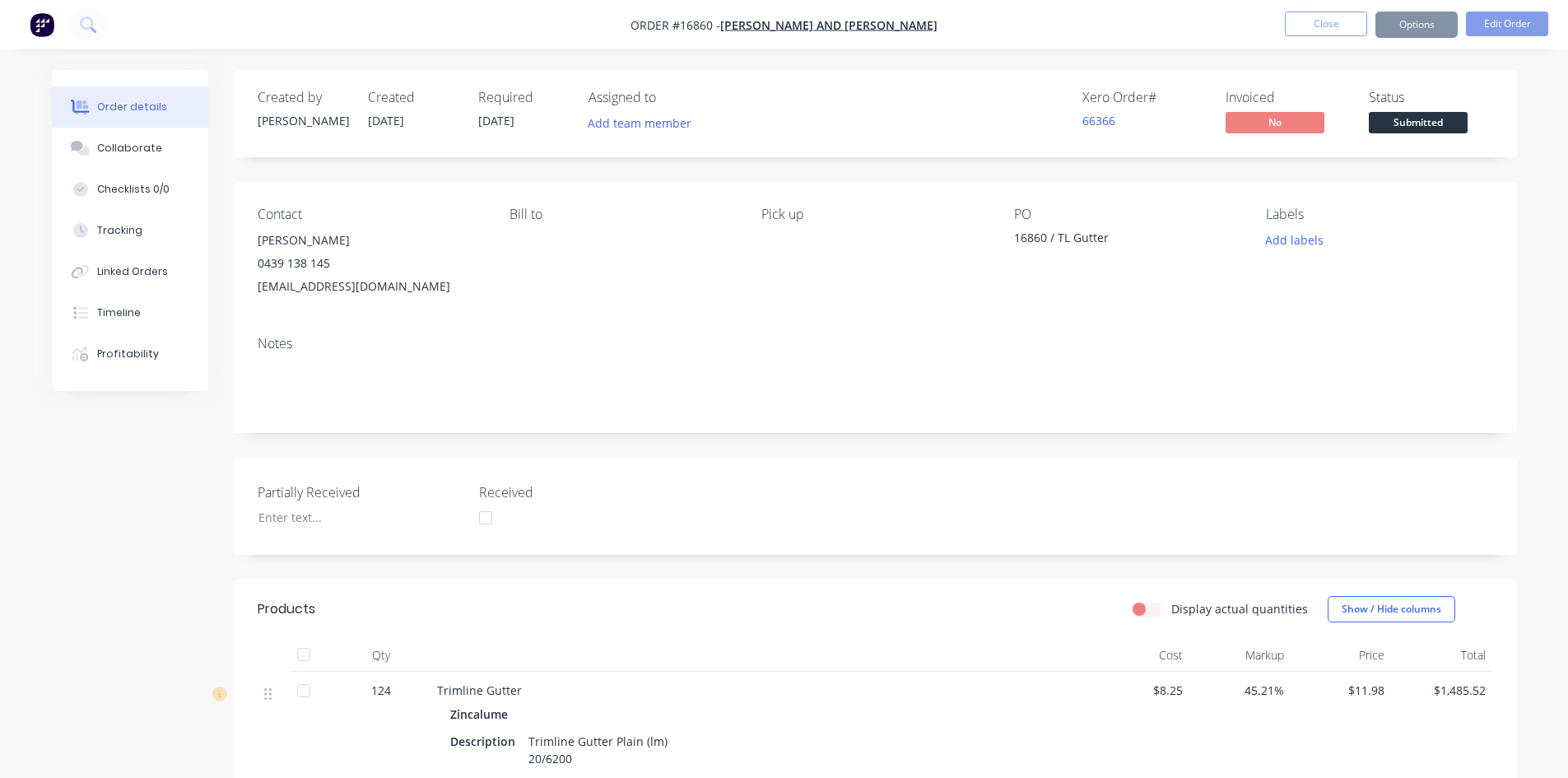
click at [142, 150] on div "Collaborate" at bounding box center [130, 148] width 65 height 15
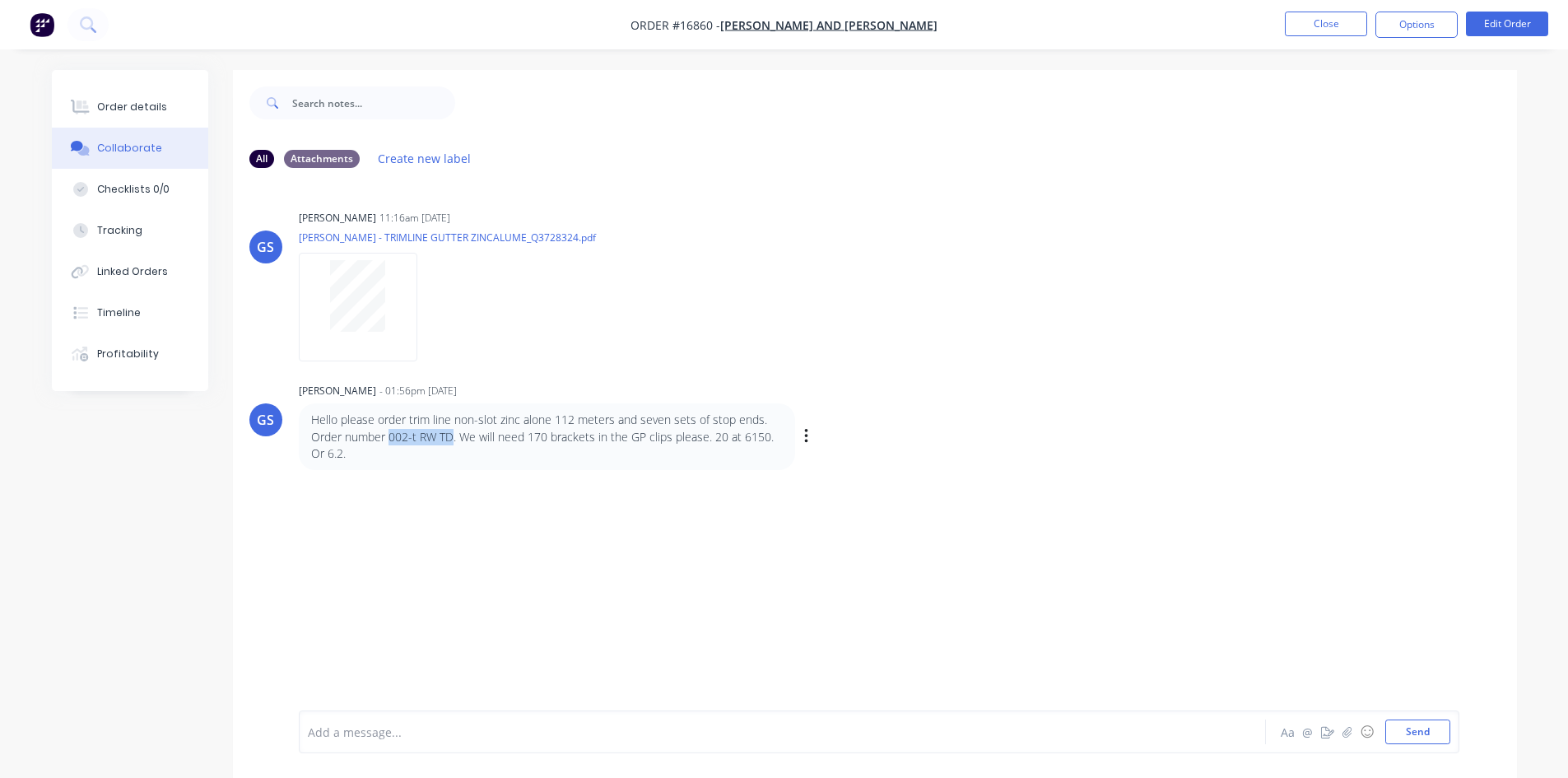
drag, startPoint x: 389, startPoint y: 437, endPoint x: 451, endPoint y: 433, distance: 62.1
click at [451, 433] on p "Hello please order trim line non-slot zinc alone 112 meters and seven sets of s…" at bounding box center [547, 437] width 472 height 50
copy p "002-t RW TD"
click at [102, 103] on div "Order details" at bounding box center [132, 107] width 70 height 15
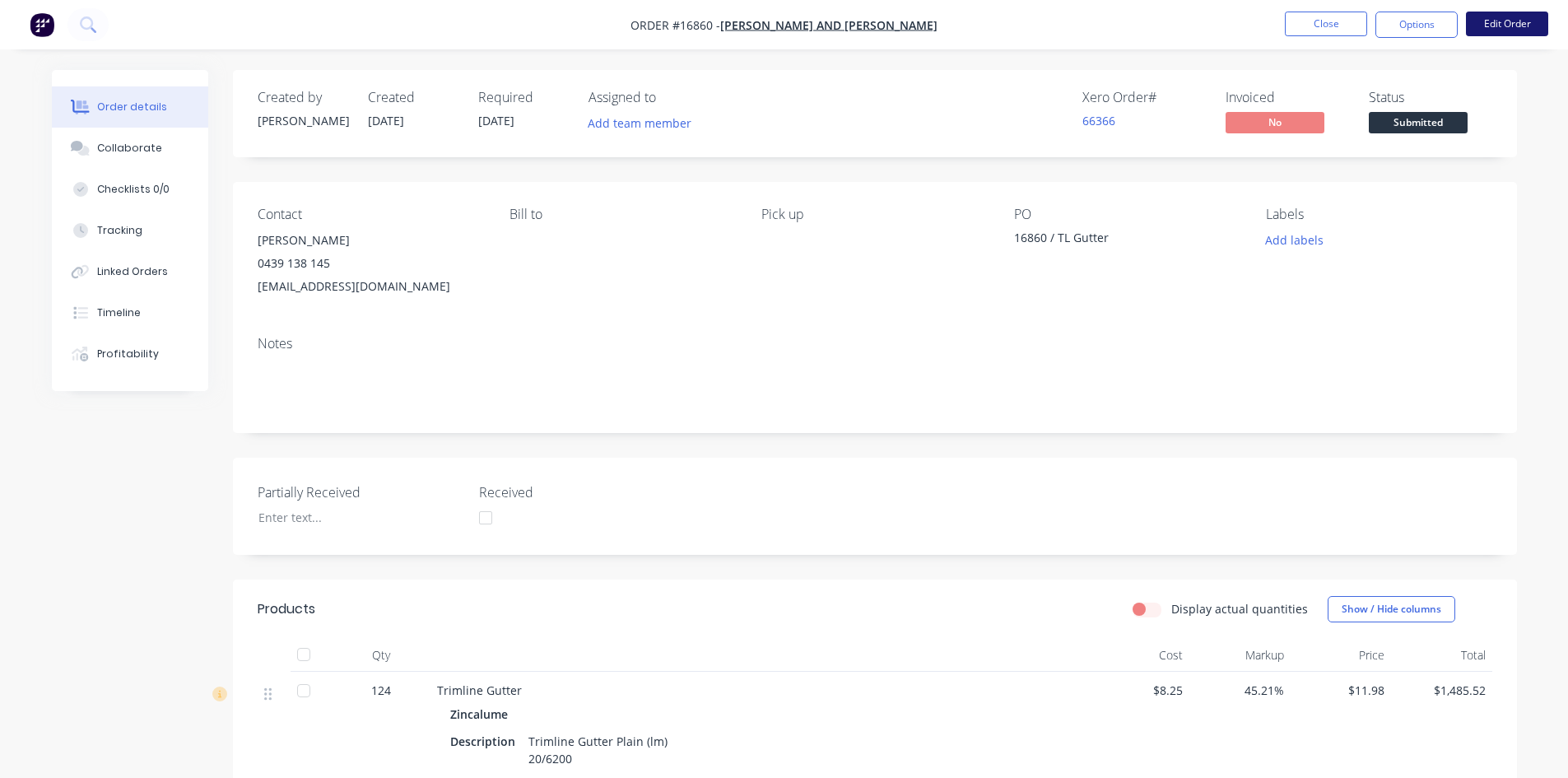
click at [1512, 21] on button "Edit Order" at bounding box center [1507, 23] width 82 height 25
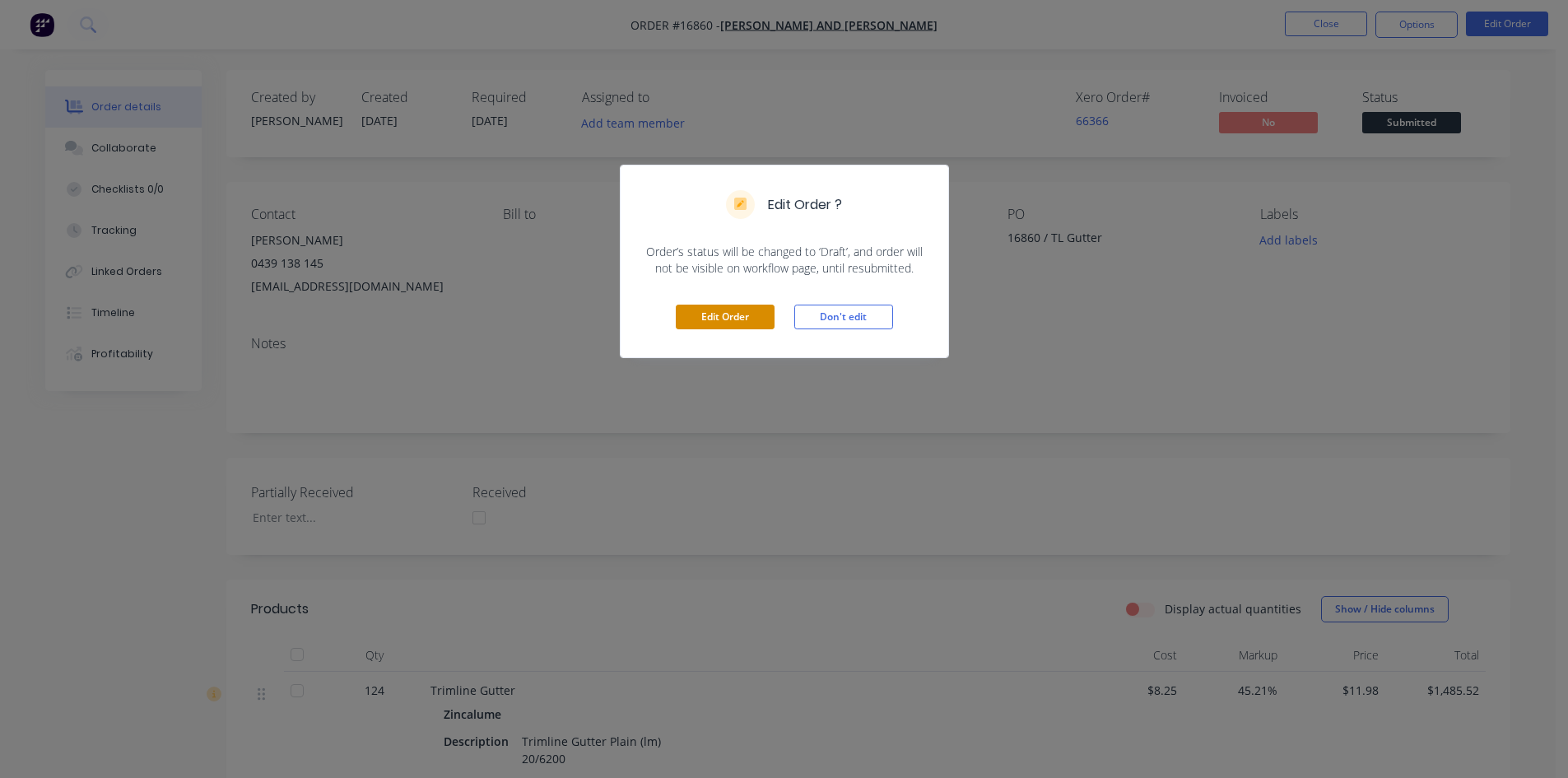
click at [744, 316] on button "Edit Order" at bounding box center [725, 316] width 99 height 25
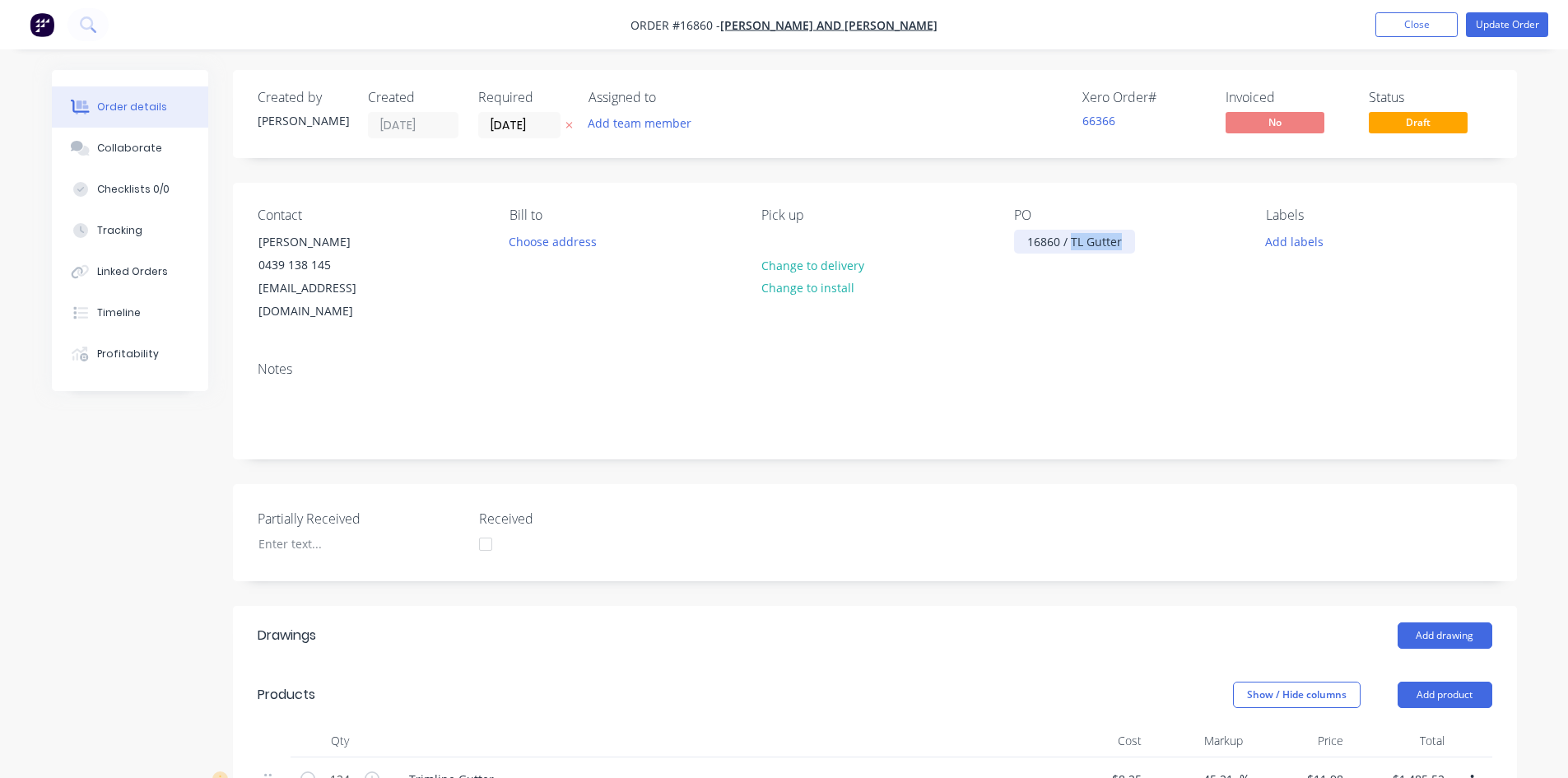
drag, startPoint x: 1127, startPoint y: 241, endPoint x: 1071, endPoint y: 233, distance: 56.6
click at [1071, 233] on div "16860 / TL Gutter" at bounding box center [1074, 241] width 121 height 24
paste div
click at [1241, 310] on div "Contact Jay Sargeant 0439 138 145 rainwatergoodsandservices@gmail.com Bill to C…" at bounding box center [875, 266] width 1284 height 166
click at [1488, 27] on button "Update Order" at bounding box center [1507, 24] width 82 height 25
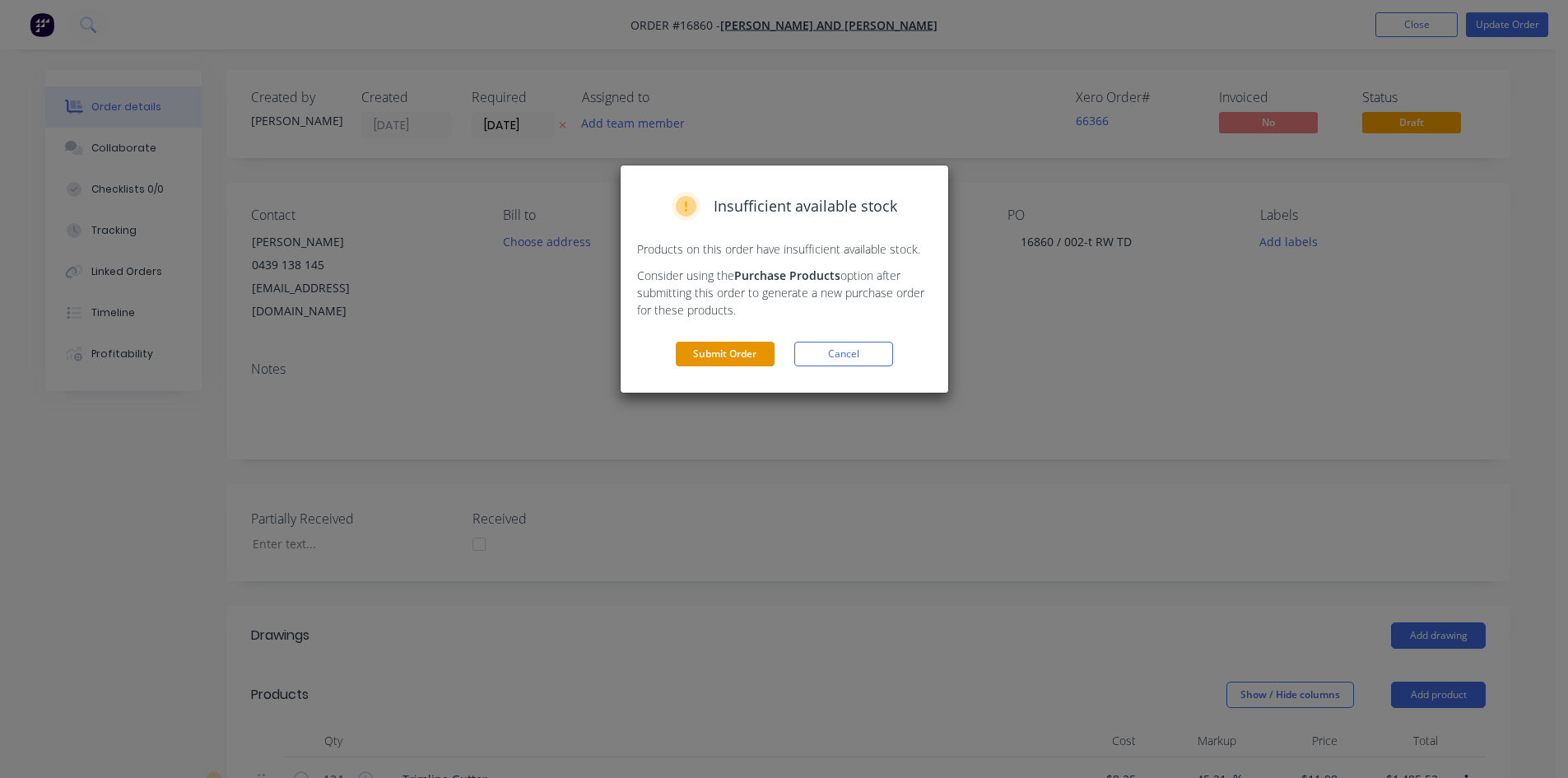
click at [693, 363] on button "Submit Order" at bounding box center [725, 353] width 99 height 25
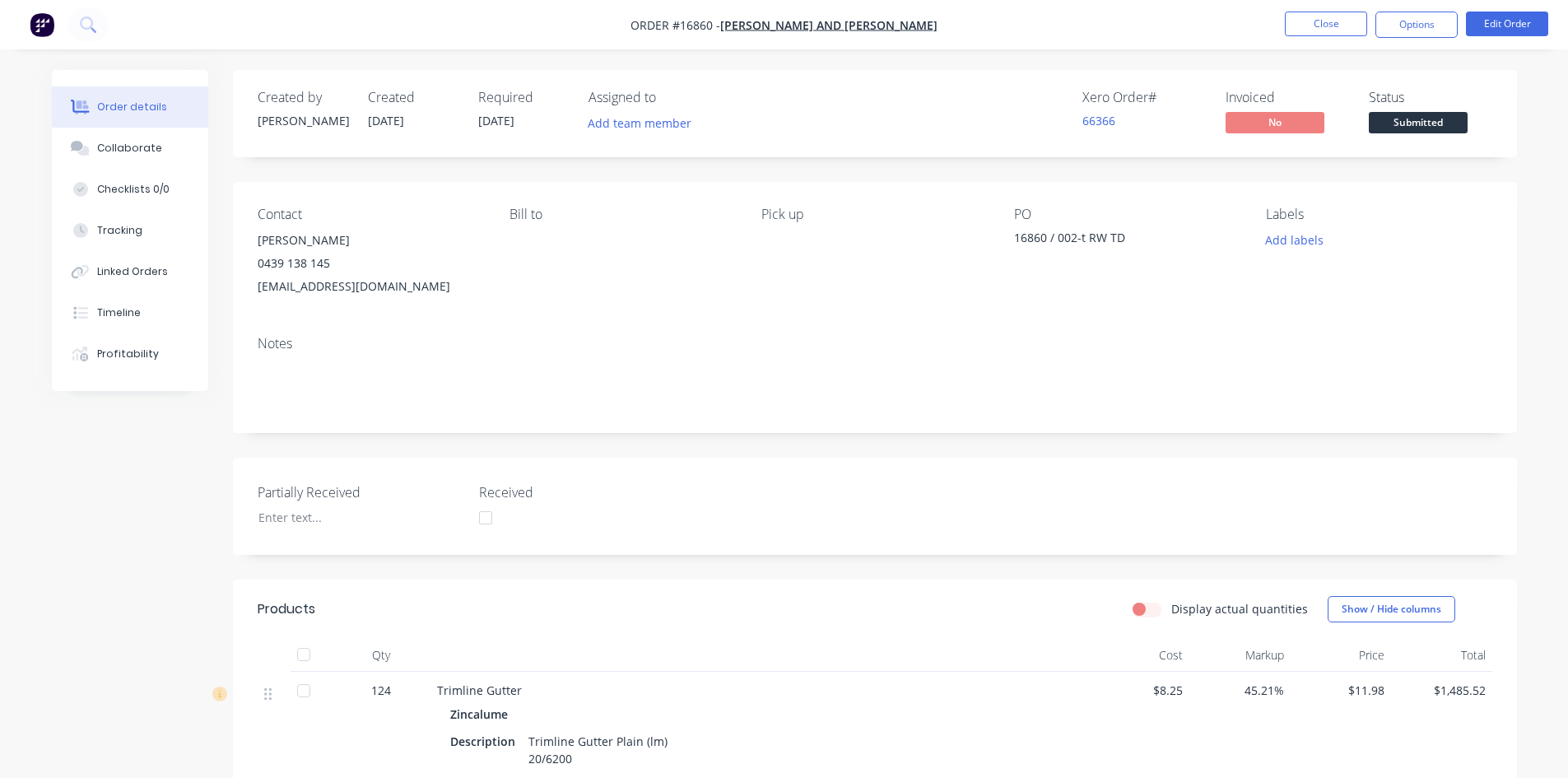
click at [514, 123] on span "15/05/25" at bounding box center [496, 120] width 36 height 16
click at [1485, 19] on button "Edit Order" at bounding box center [1507, 23] width 82 height 25
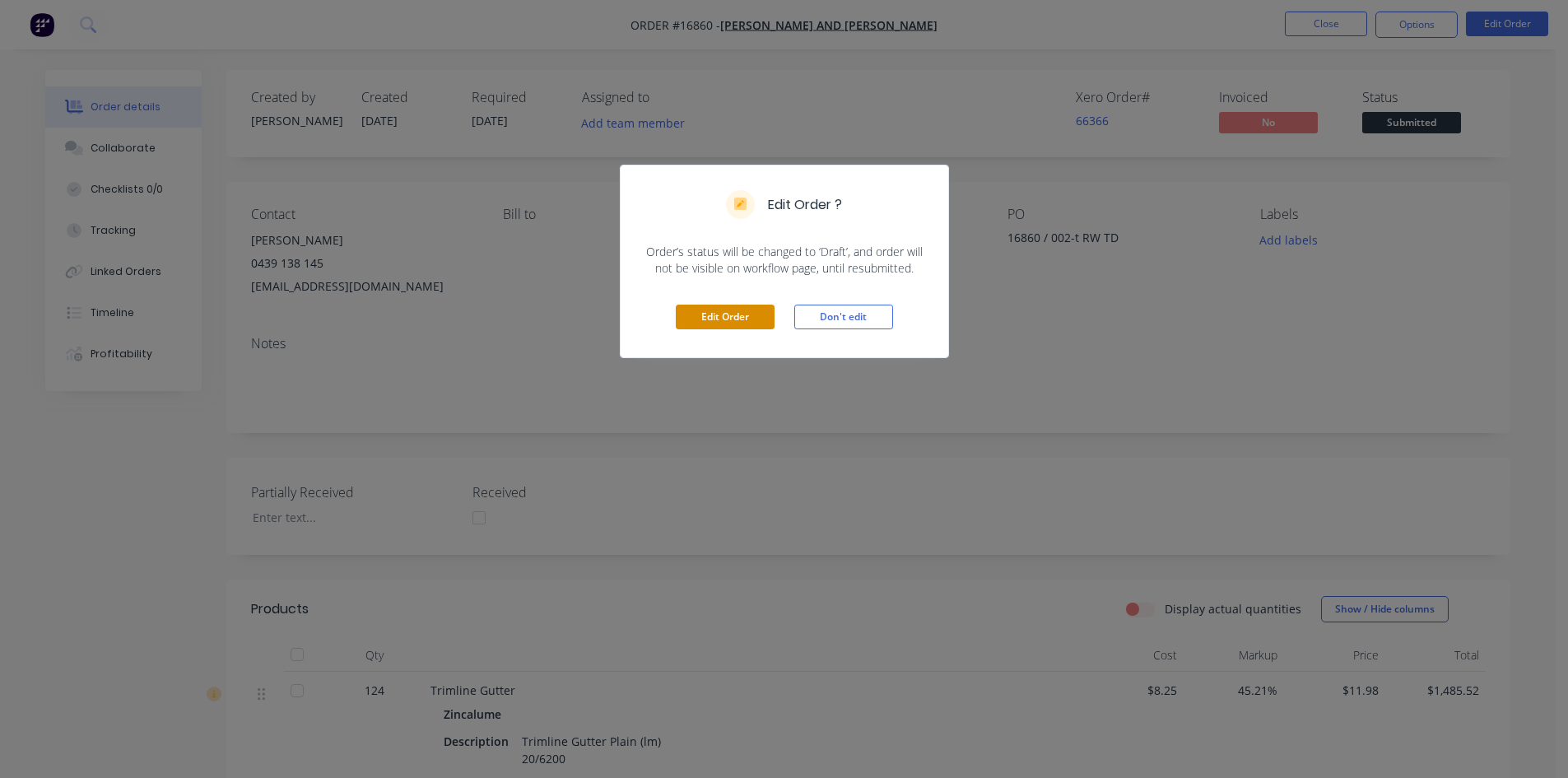
click at [759, 319] on button "Edit Order" at bounding box center [725, 316] width 99 height 25
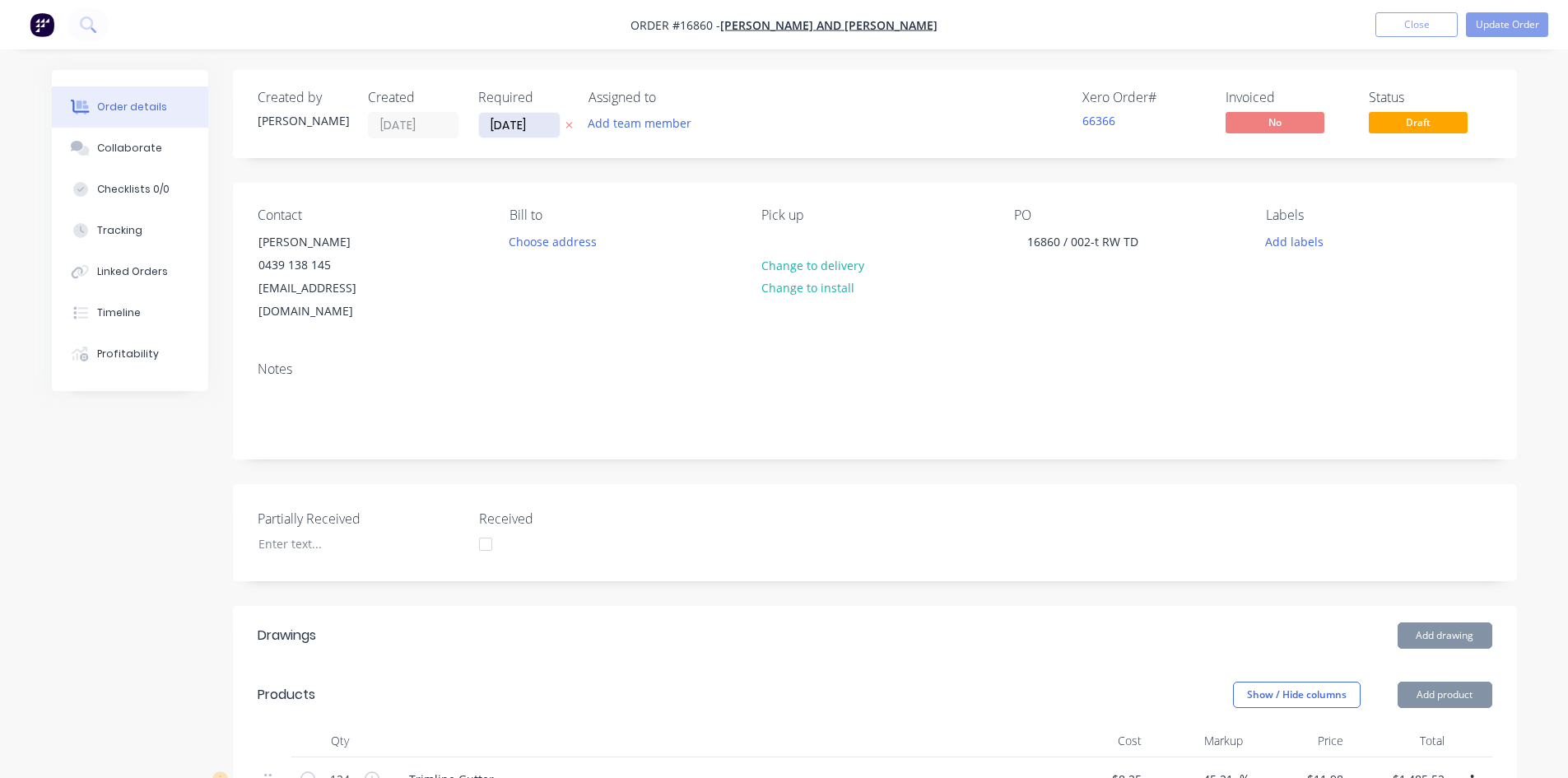
click at [537, 127] on input "15/05/25" at bounding box center [519, 125] width 80 height 25
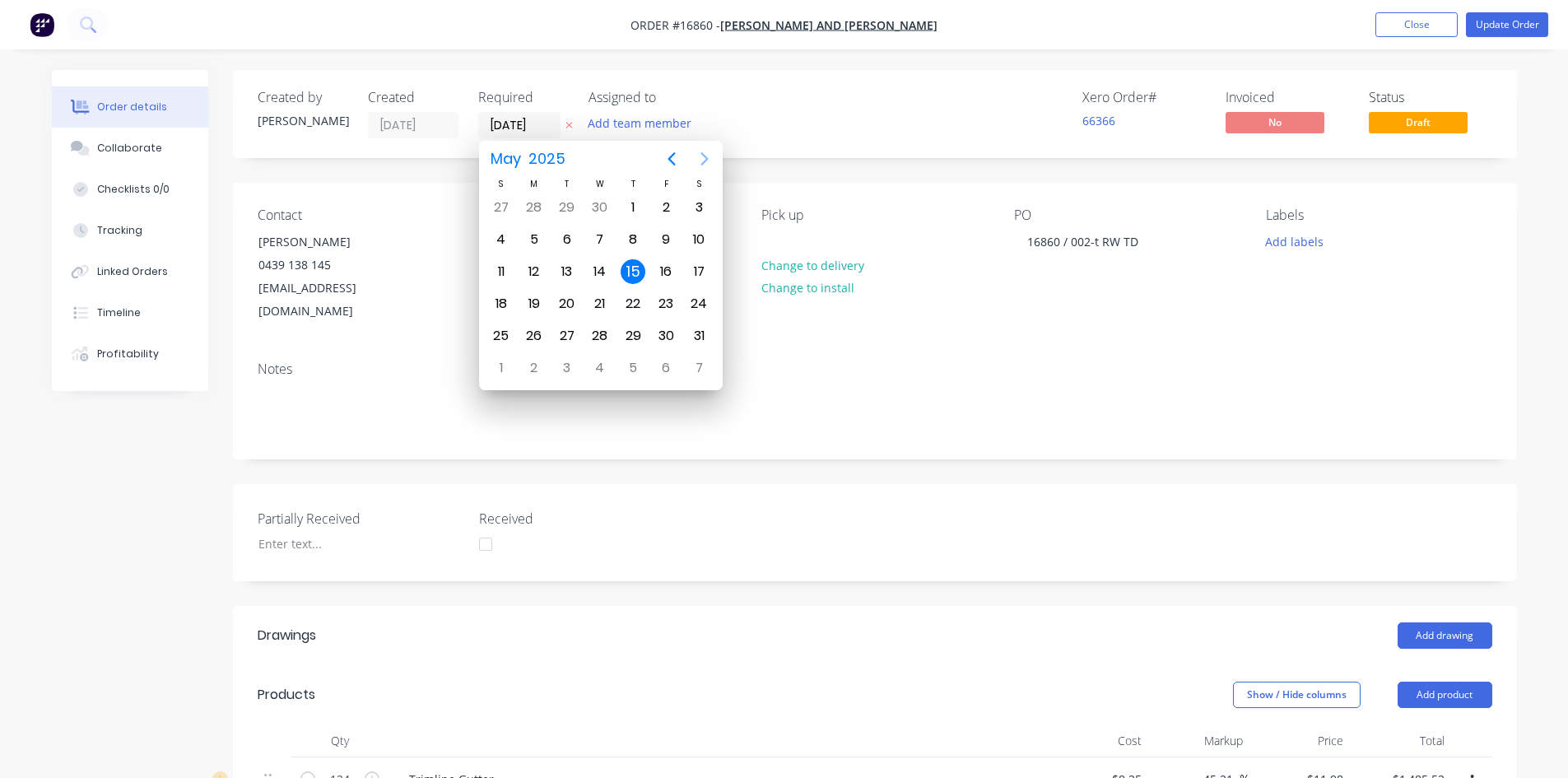
click at [706, 161] on icon "Next page" at bounding box center [704, 159] width 7 height 13
click at [565, 330] on div "30" at bounding box center [567, 336] width 25 height 25
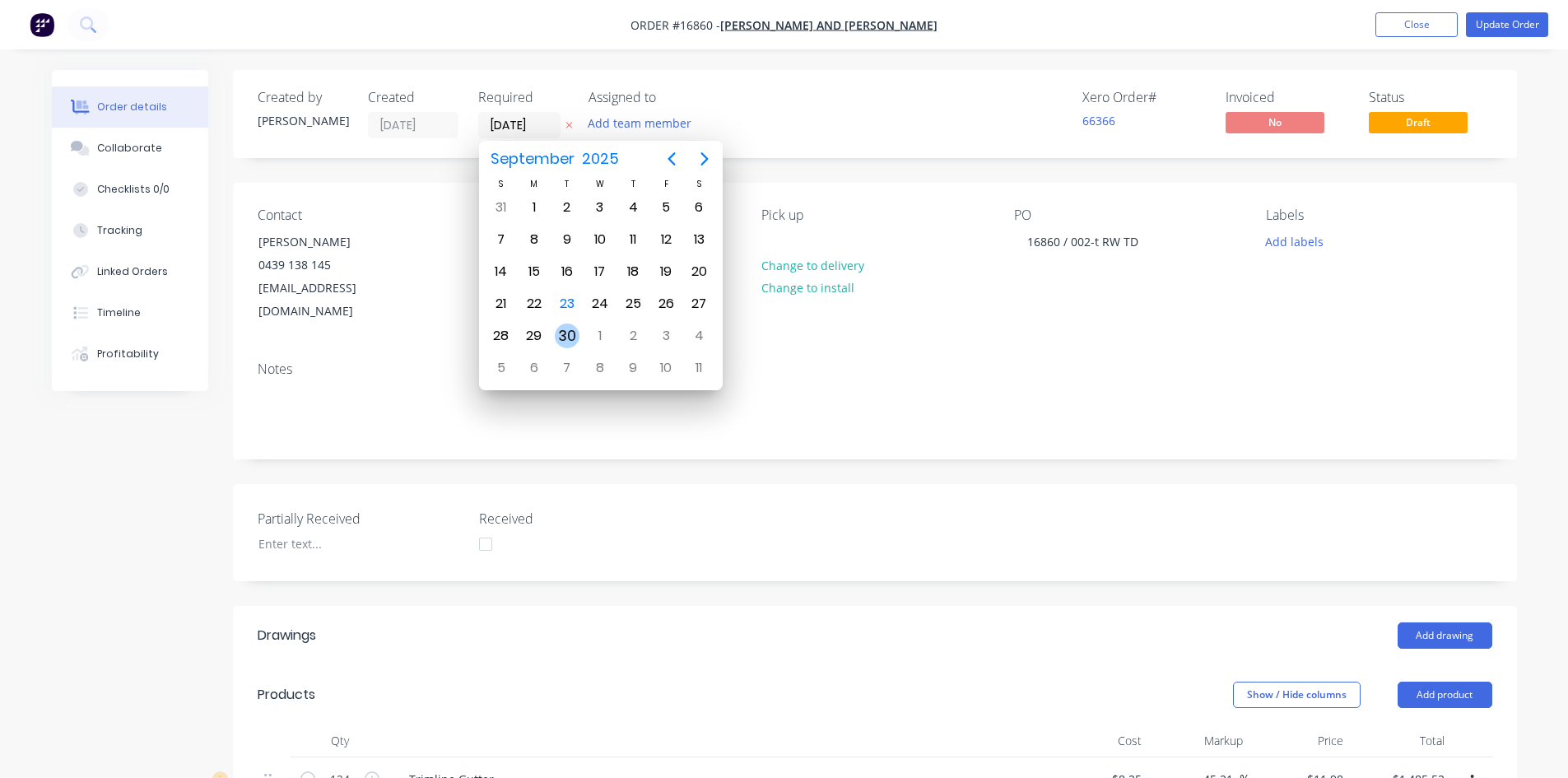
type input "30/09/25"
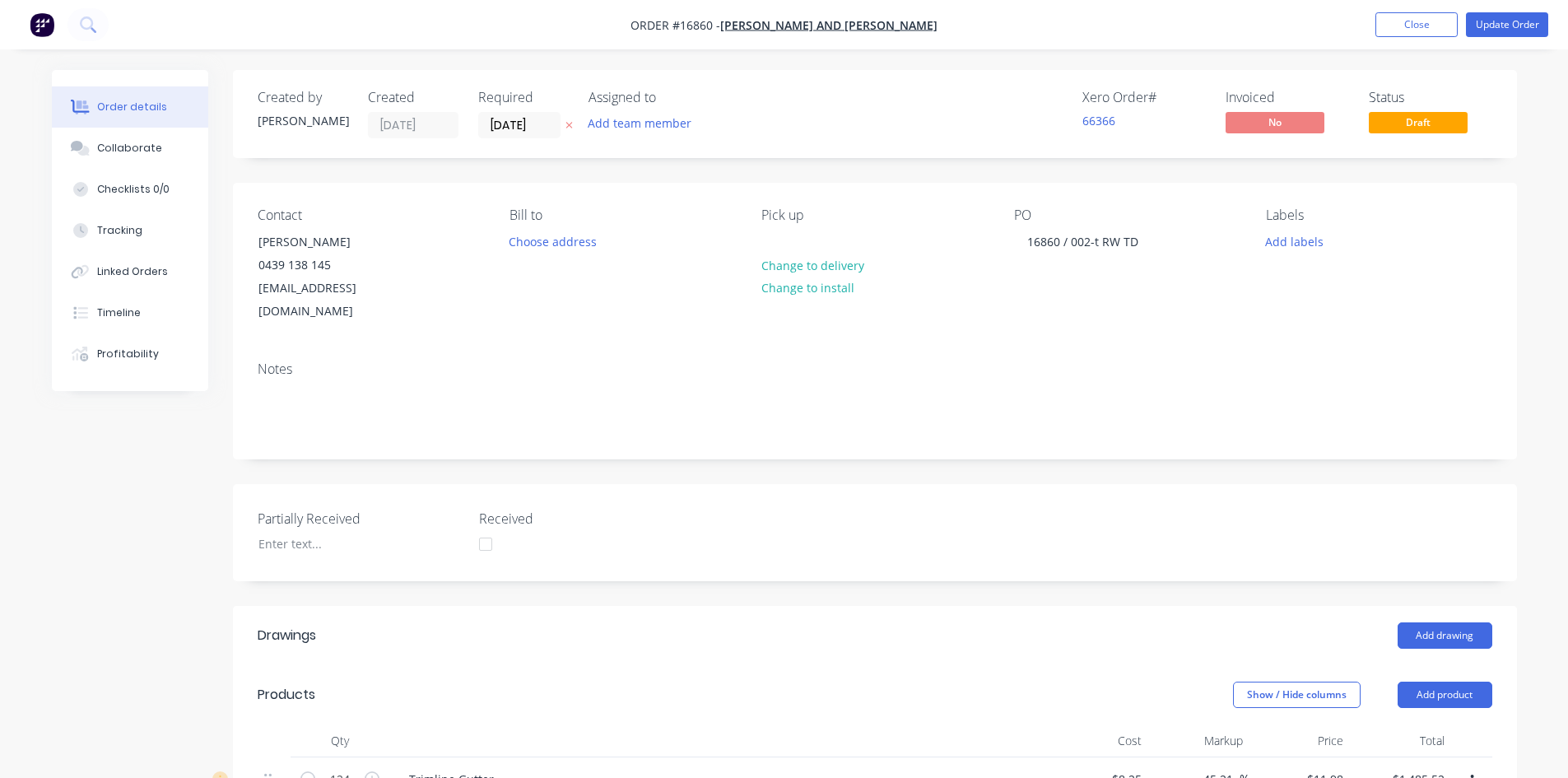
click at [1517, 5] on nav "Order #16860 - Jay and Penny Sargeant Add product Close Update Order" at bounding box center [784, 24] width 1568 height 49
click at [1511, 21] on button "Update Order" at bounding box center [1507, 24] width 82 height 25
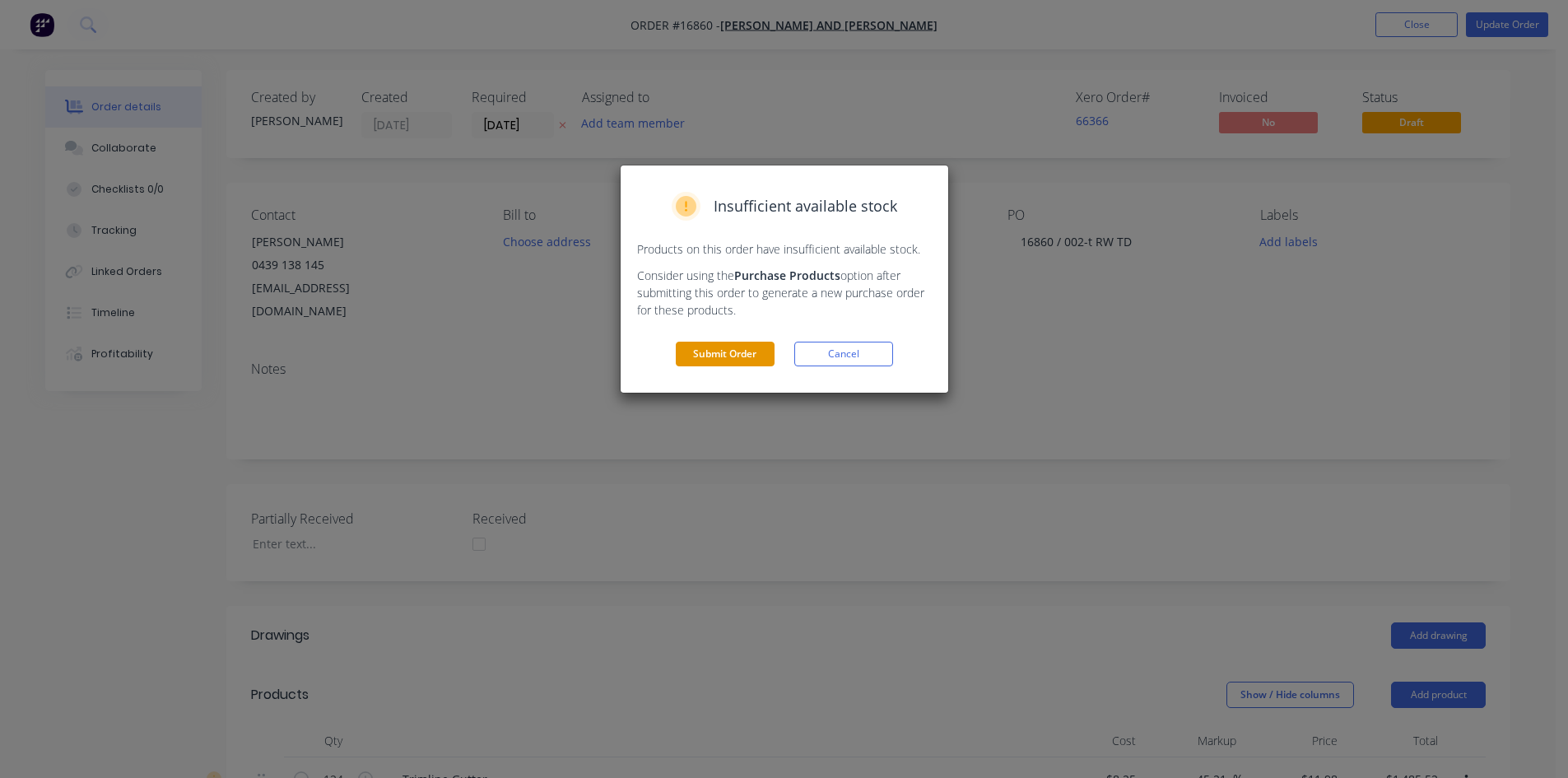
click at [717, 360] on button "Submit Order" at bounding box center [725, 353] width 99 height 25
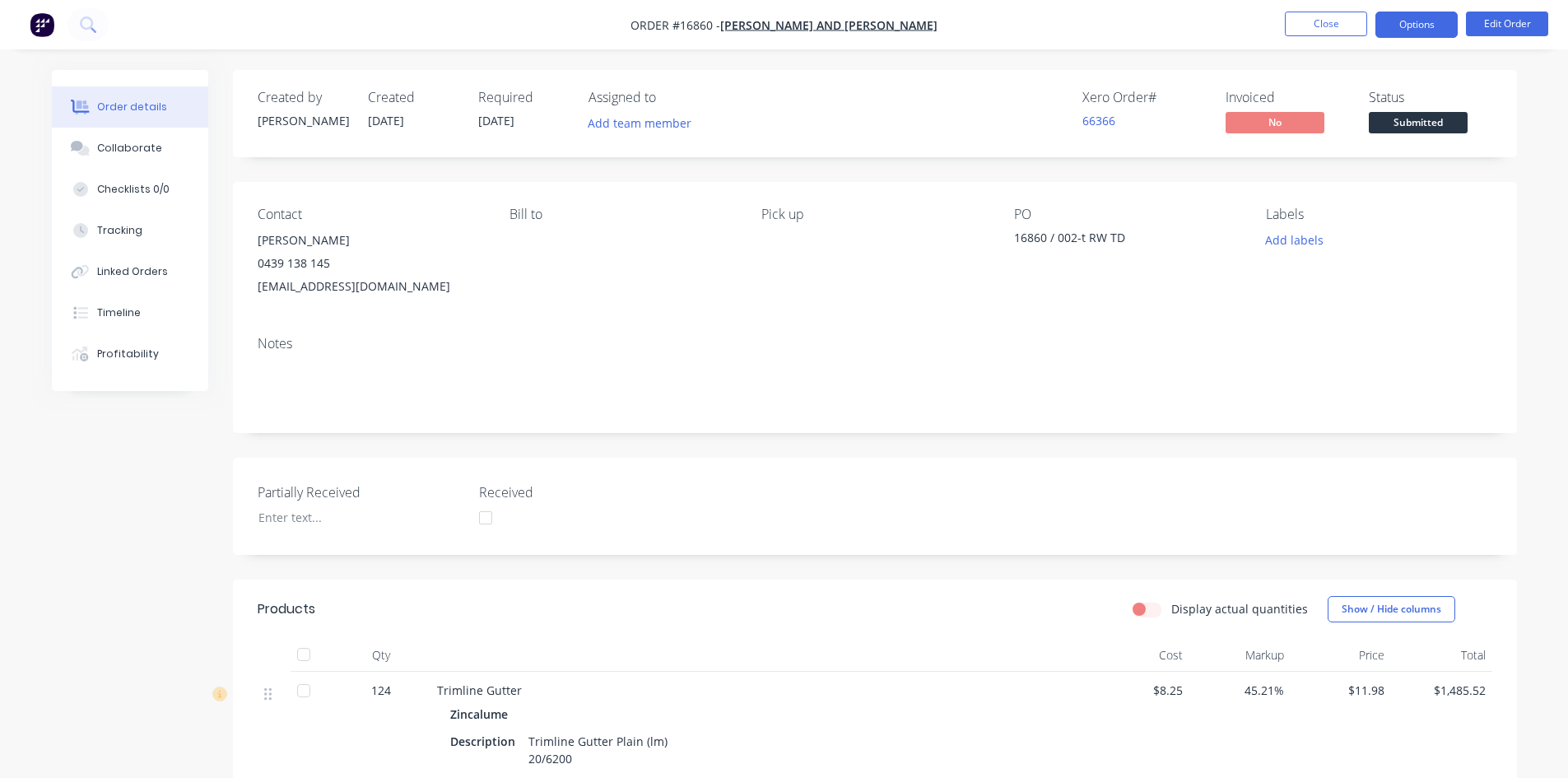
click at [1420, 30] on button "Options" at bounding box center [1416, 24] width 82 height 26
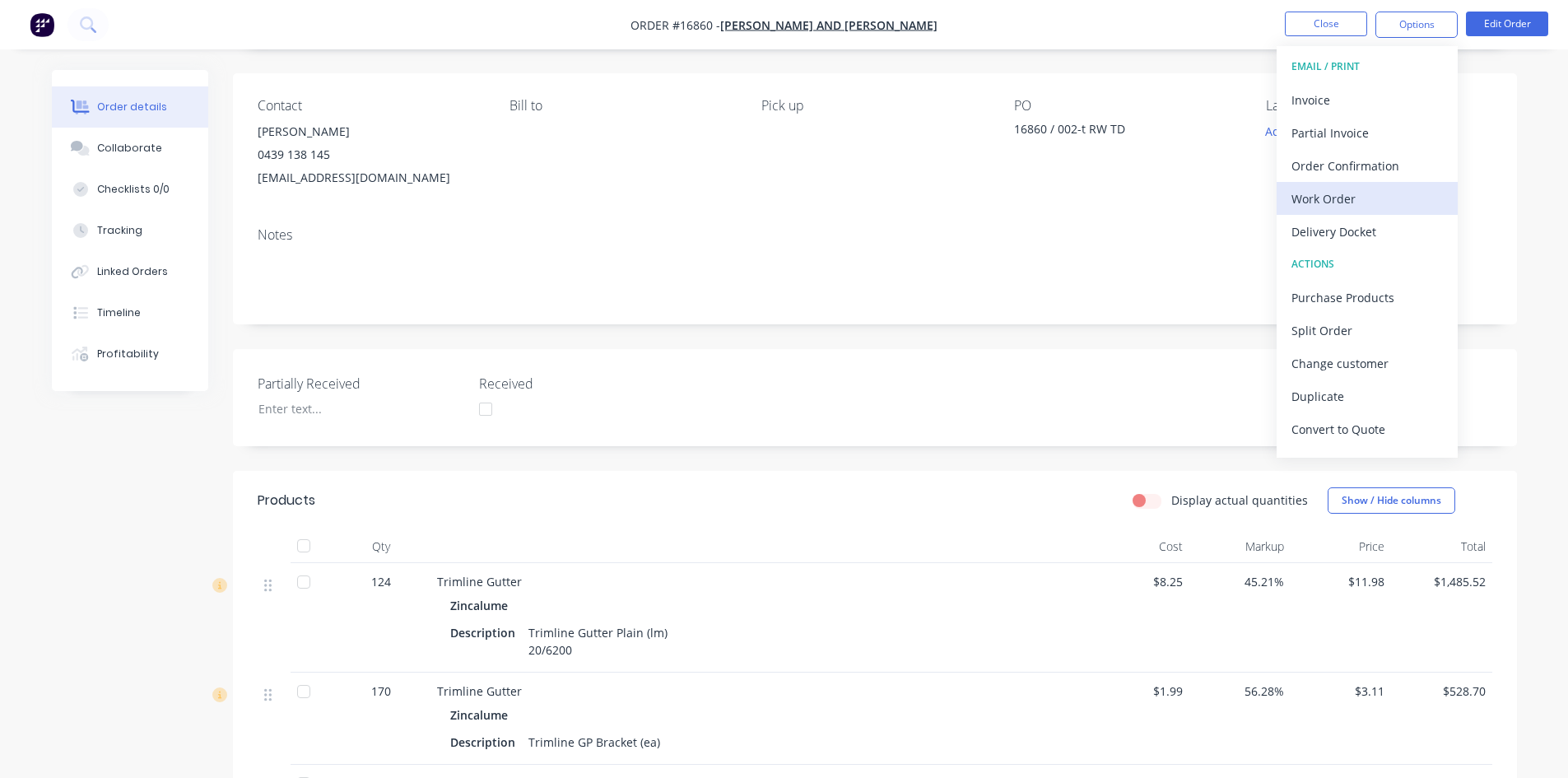
scroll to position [82, 0]
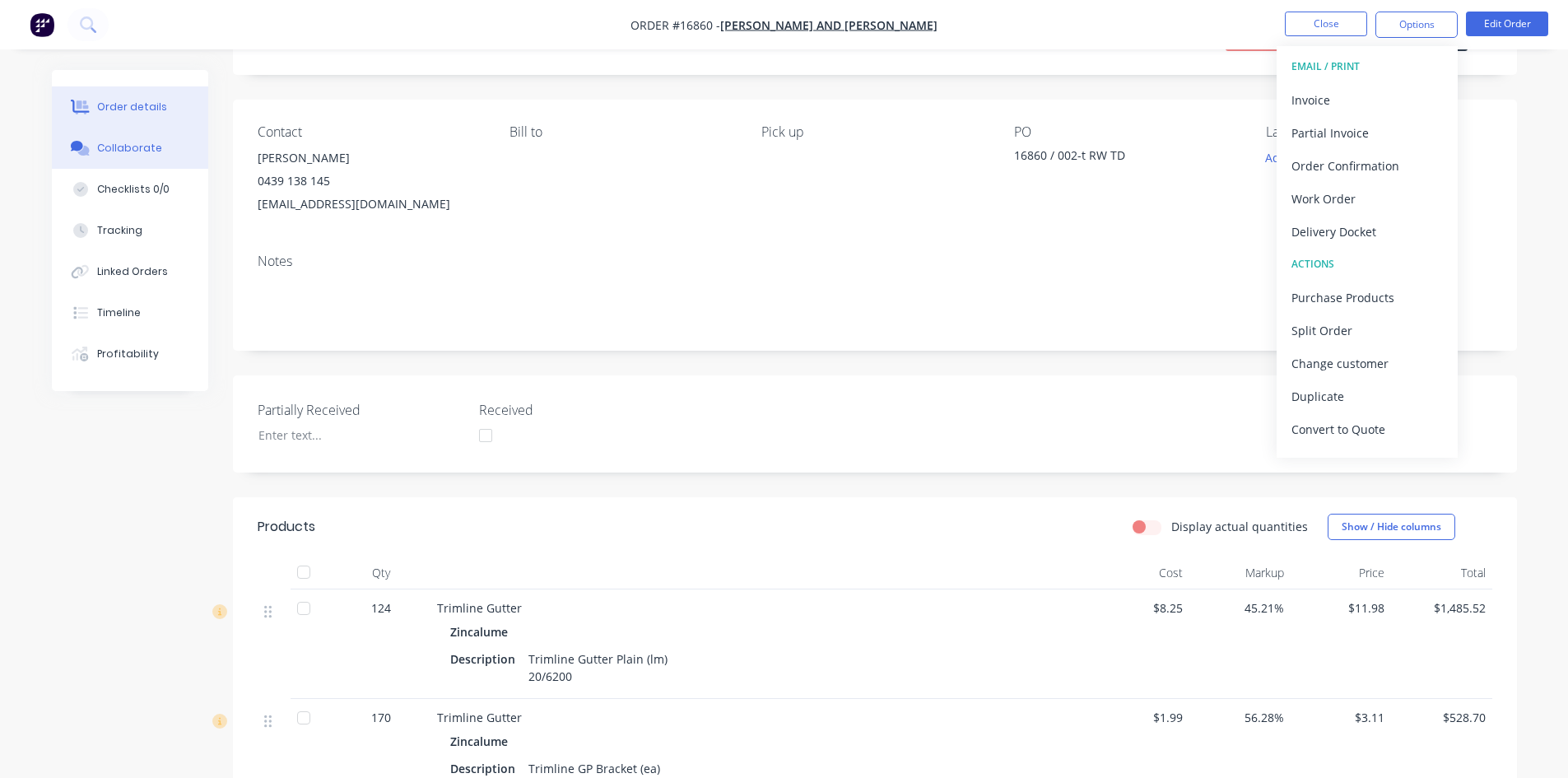
click at [139, 146] on div "Collaborate" at bounding box center [130, 148] width 65 height 15
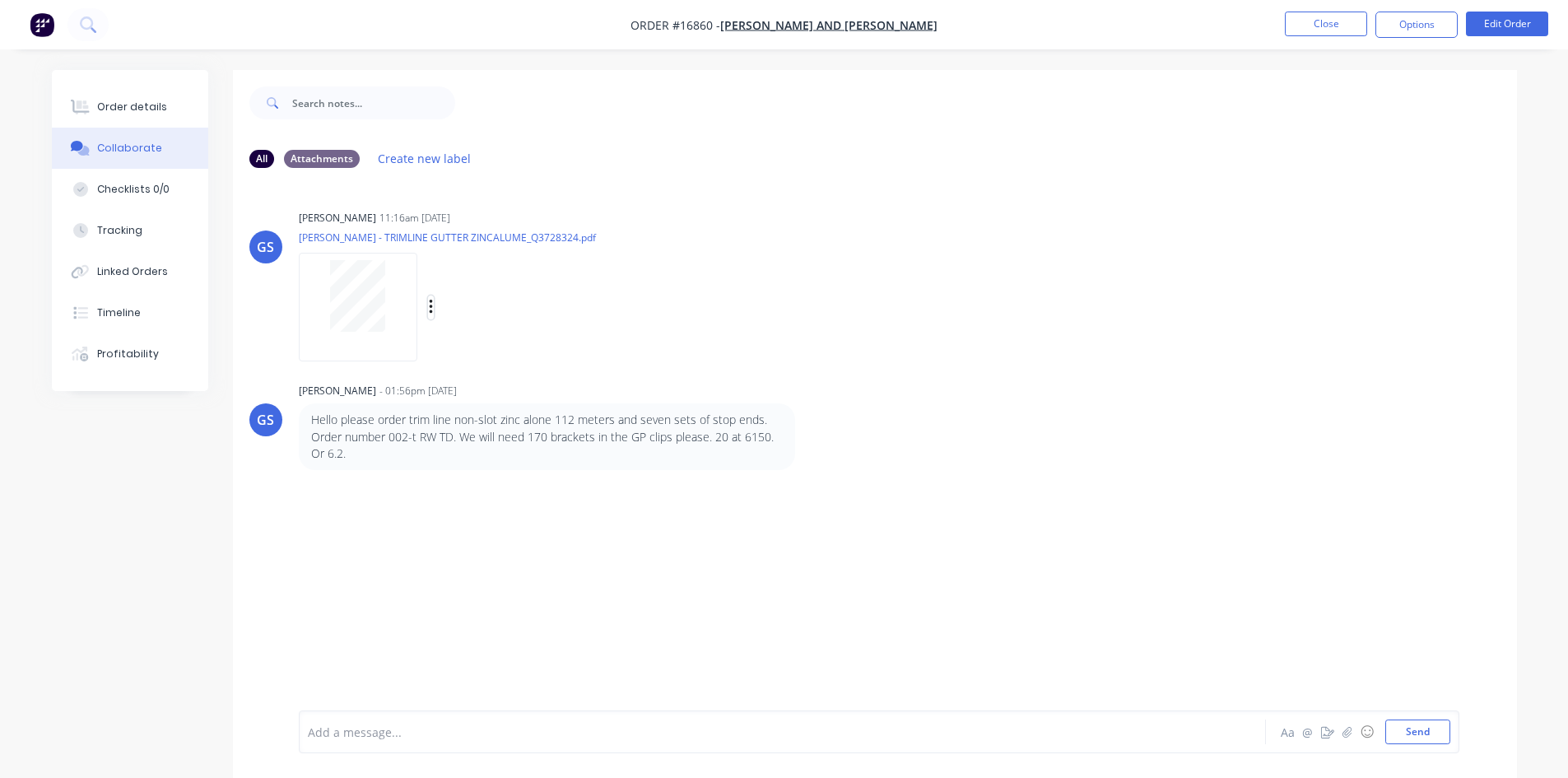
click at [434, 308] on button "button" at bounding box center [431, 307] width 6 height 24
click at [499, 351] on button "Download" at bounding box center [538, 352] width 185 height 37
click at [166, 115] on button "Order details" at bounding box center [130, 106] width 156 height 41
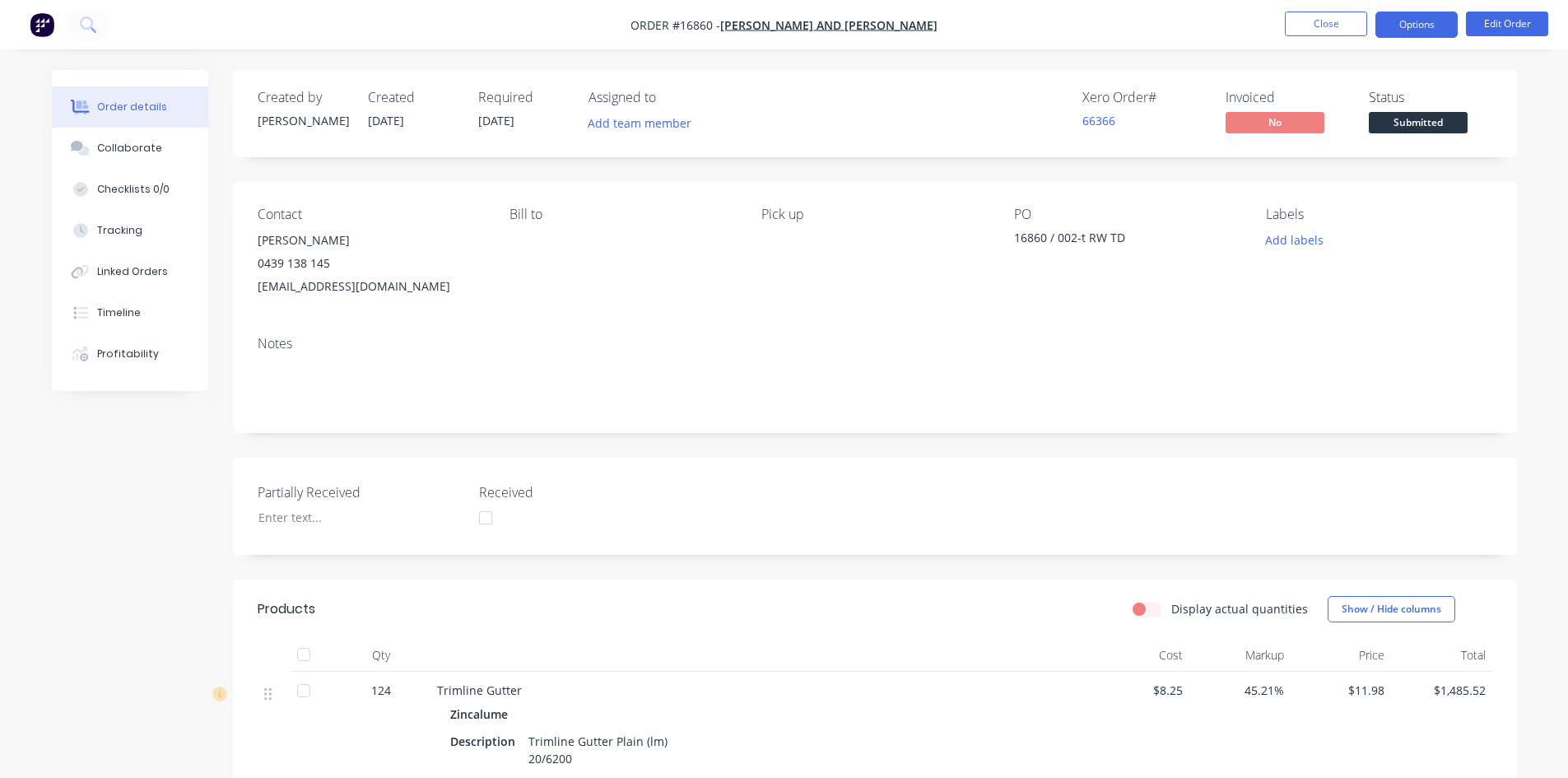
click at [1431, 31] on button "Options" at bounding box center [1416, 24] width 82 height 26
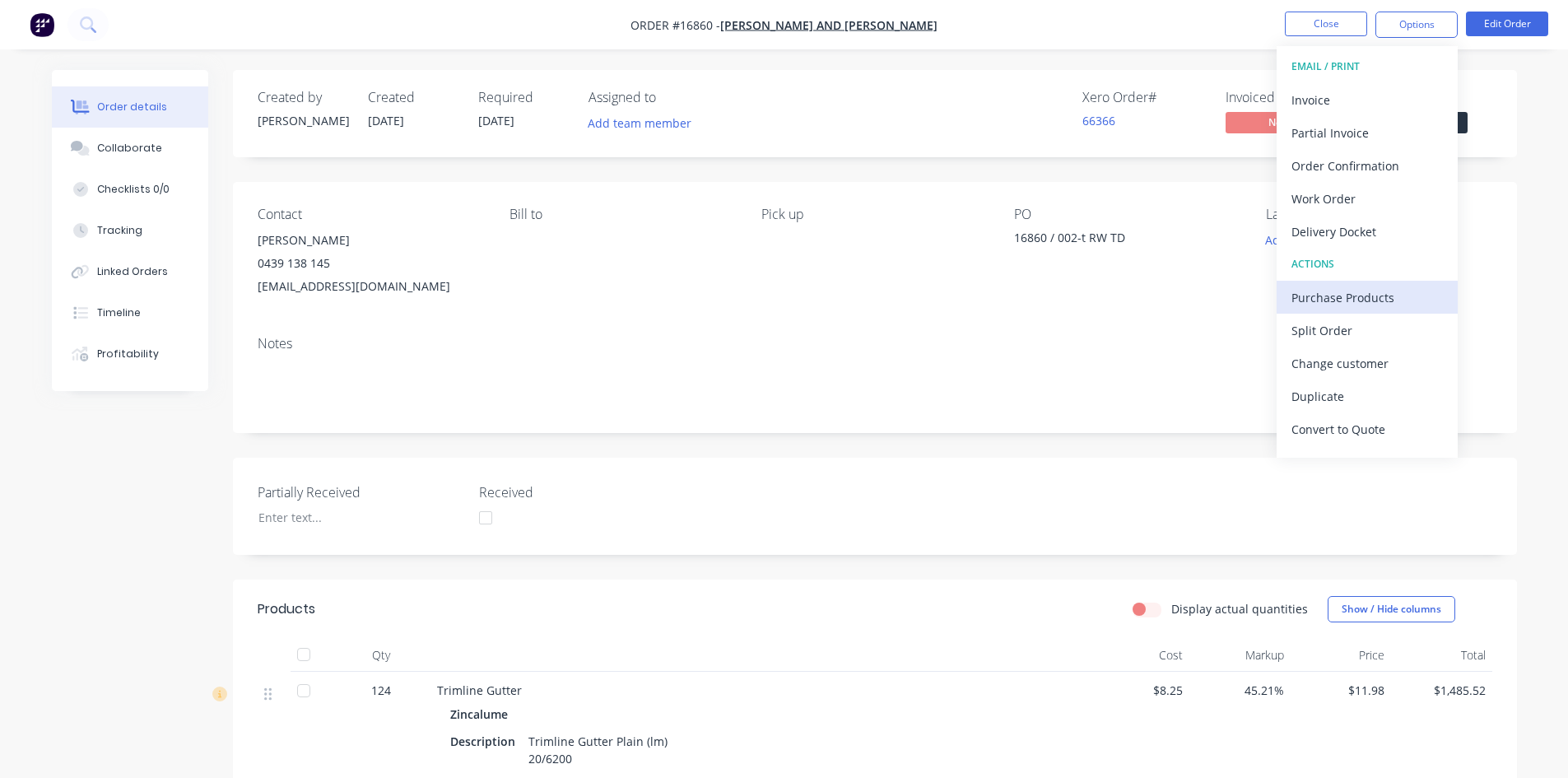
click at [1365, 299] on div "Purchase Products" at bounding box center [1367, 298] width 152 height 24
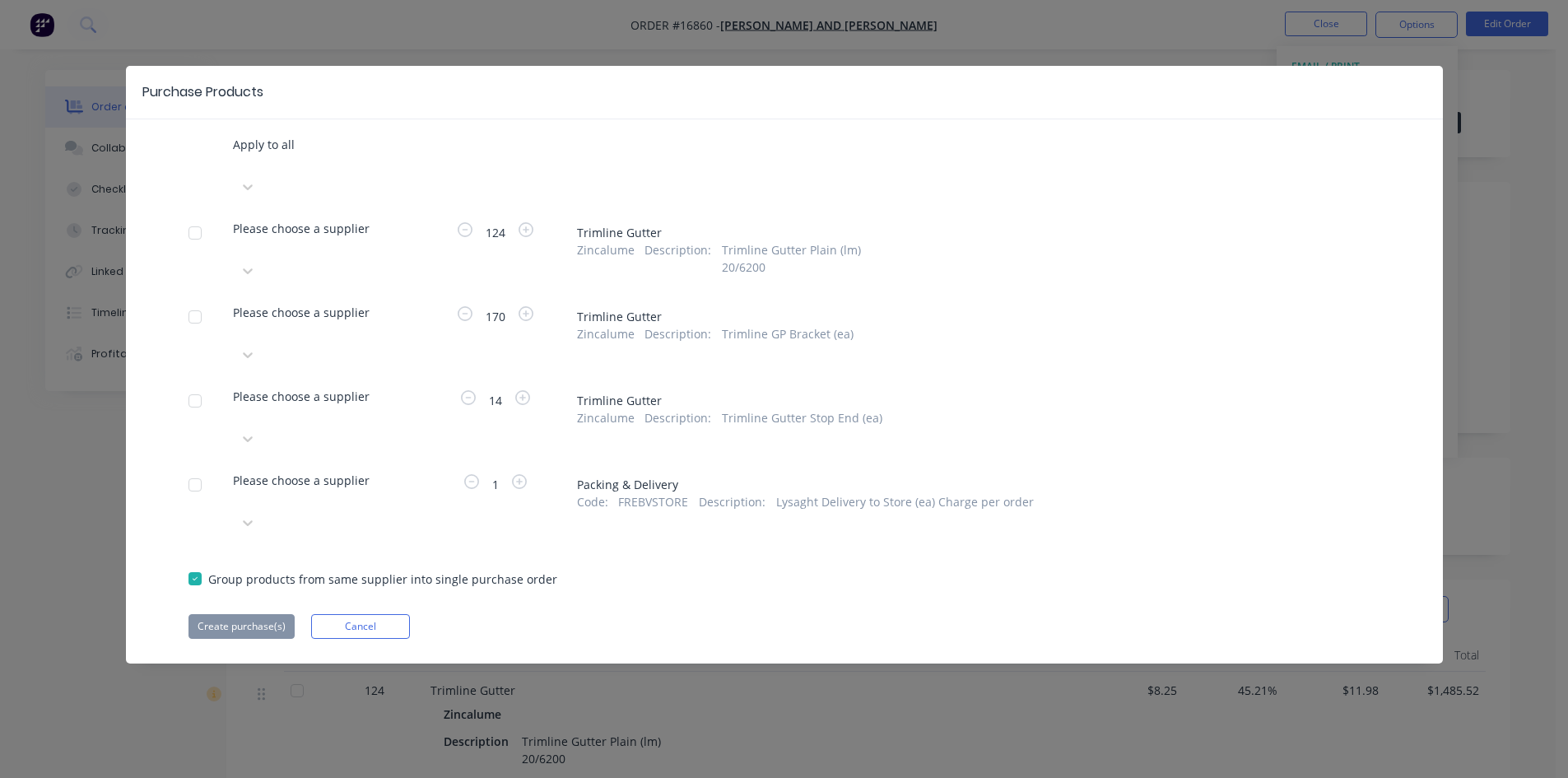
click at [236, 154] on div at bounding box center [235, 164] width 4 height 20
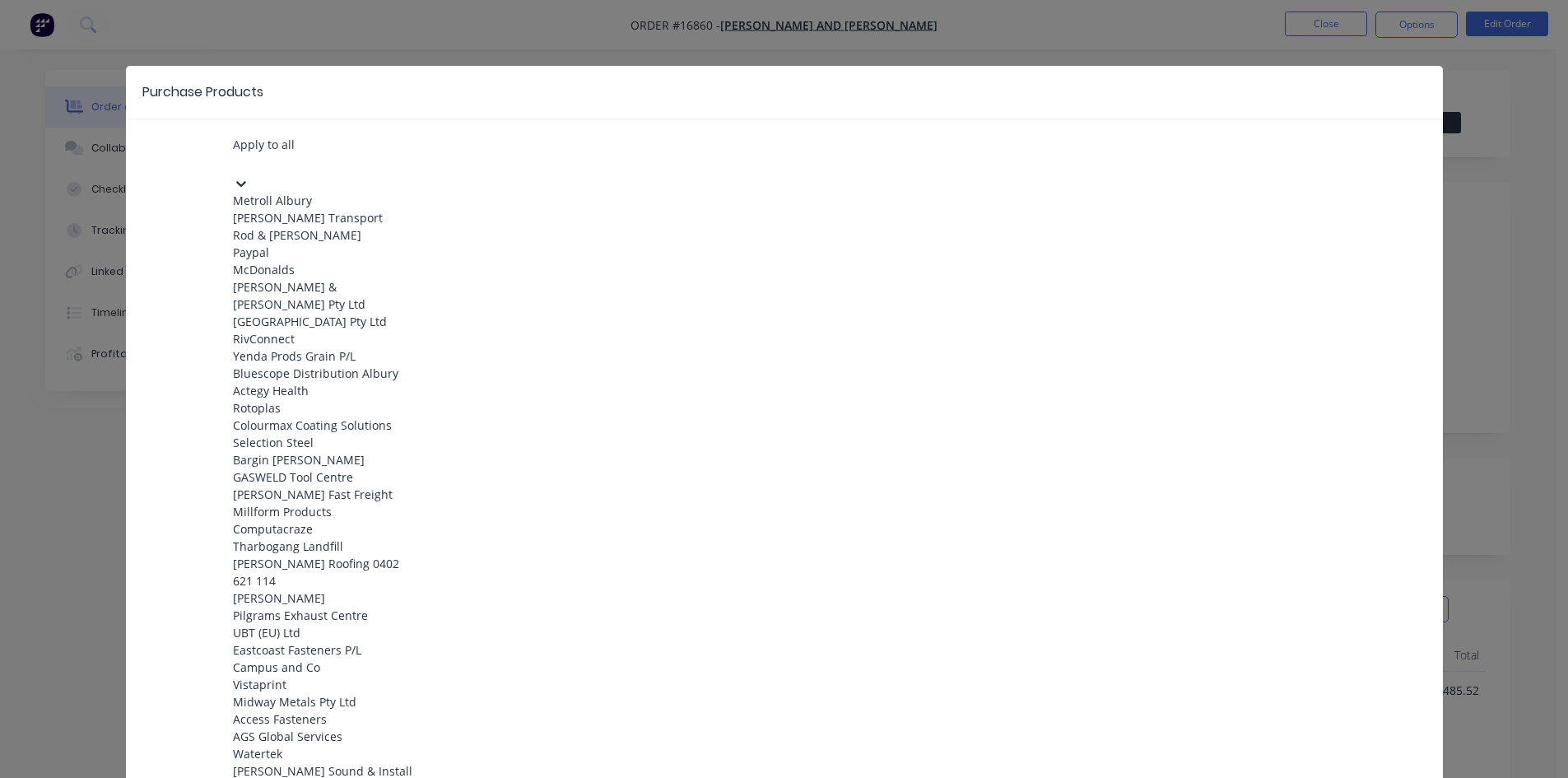
click at [352, 192] on div "Metroll Albury" at bounding box center [324, 200] width 181 height 18
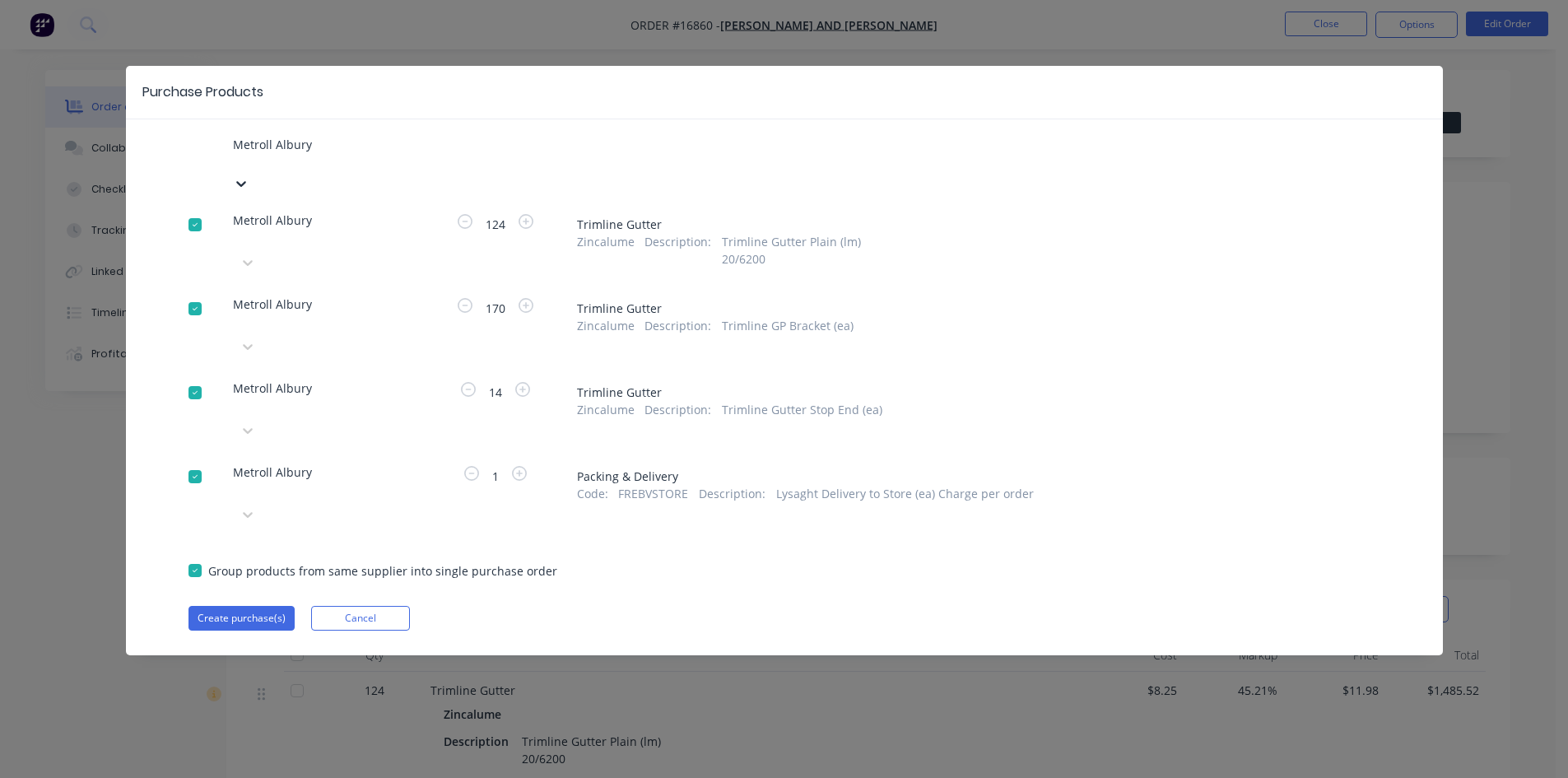
click at [236, 154] on div at bounding box center [235, 164] width 4 height 20
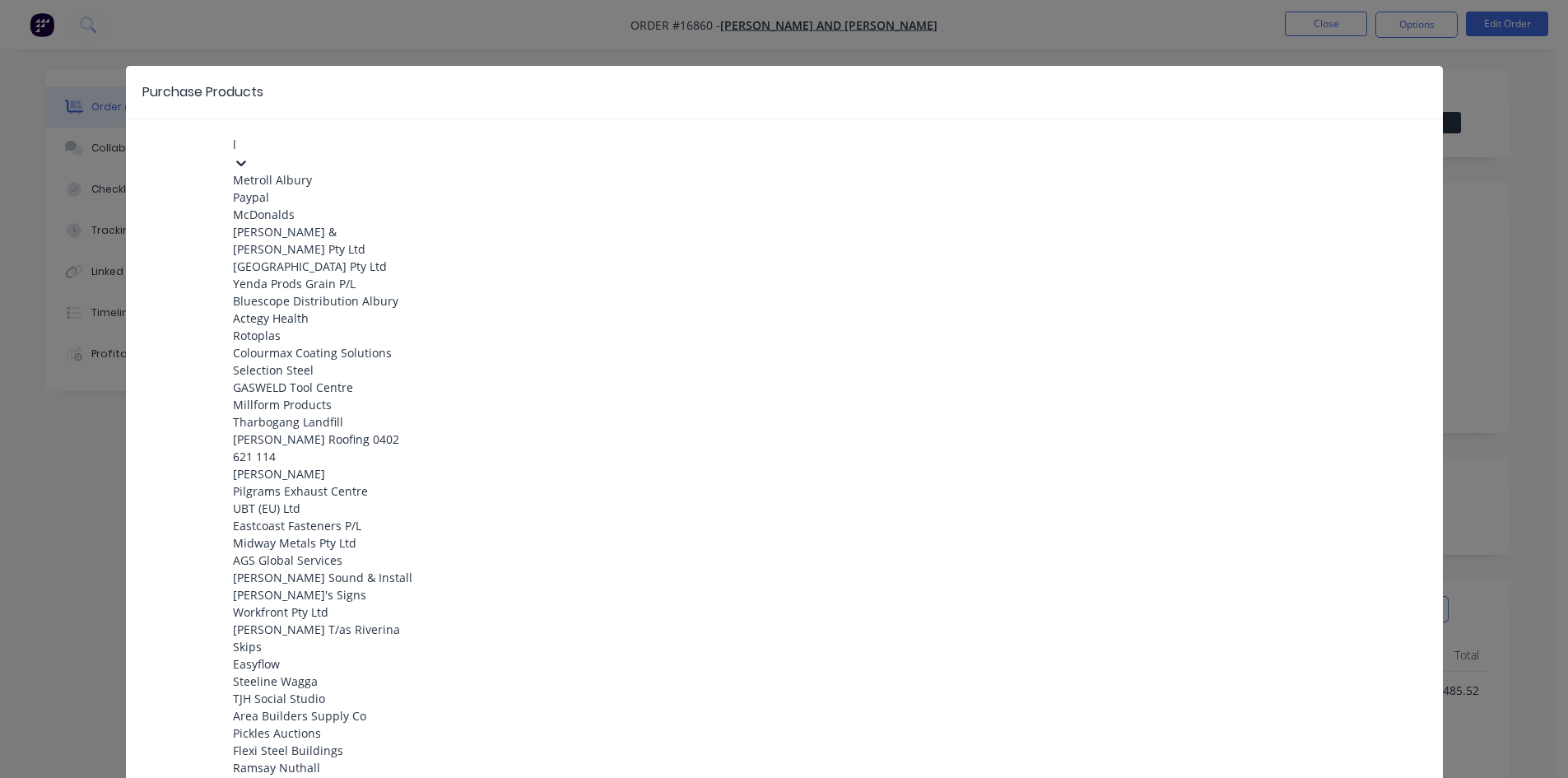
type input "ly"
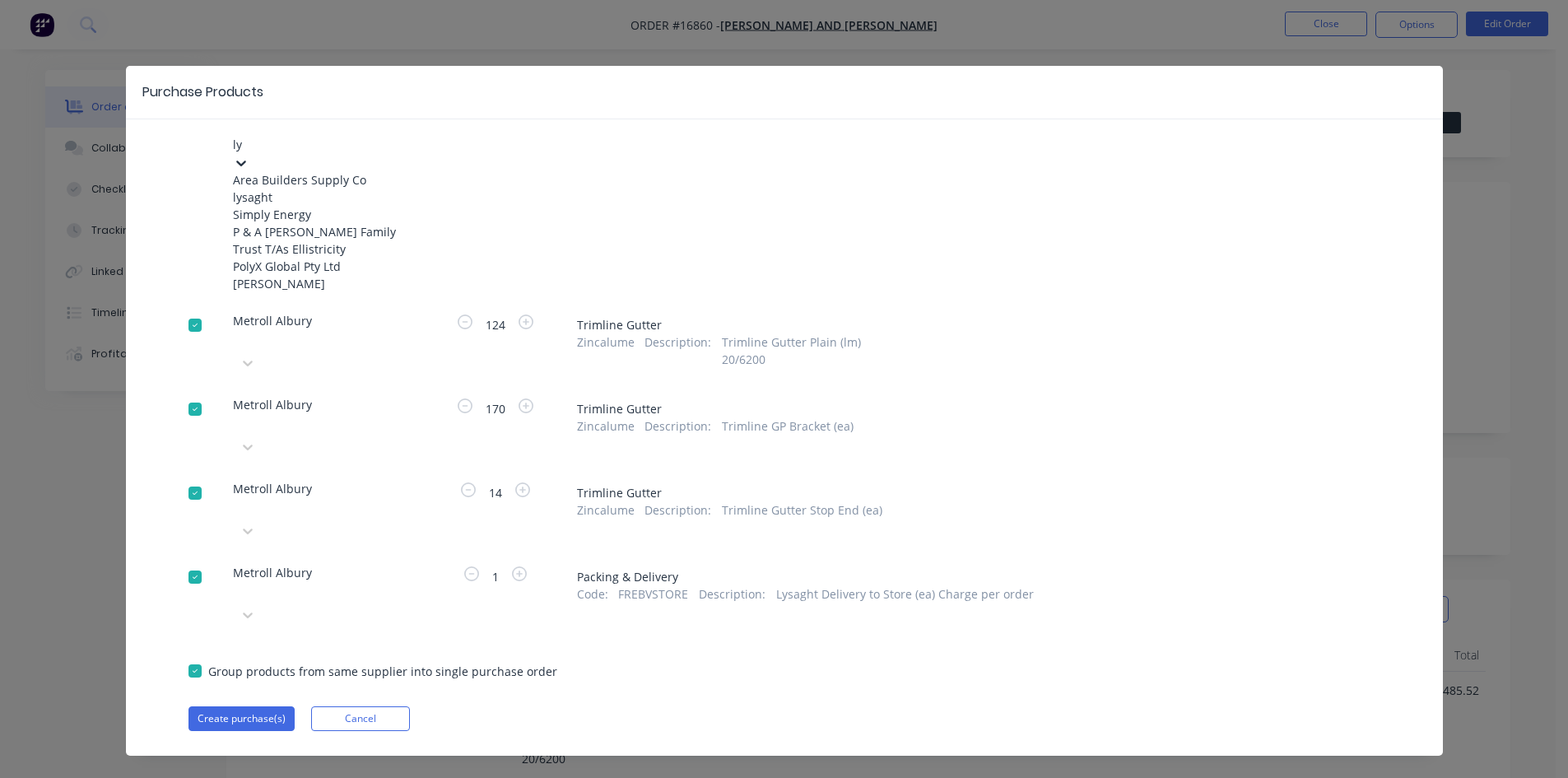
click at [334, 292] on div "[PERSON_NAME]" at bounding box center [324, 283] width 181 height 18
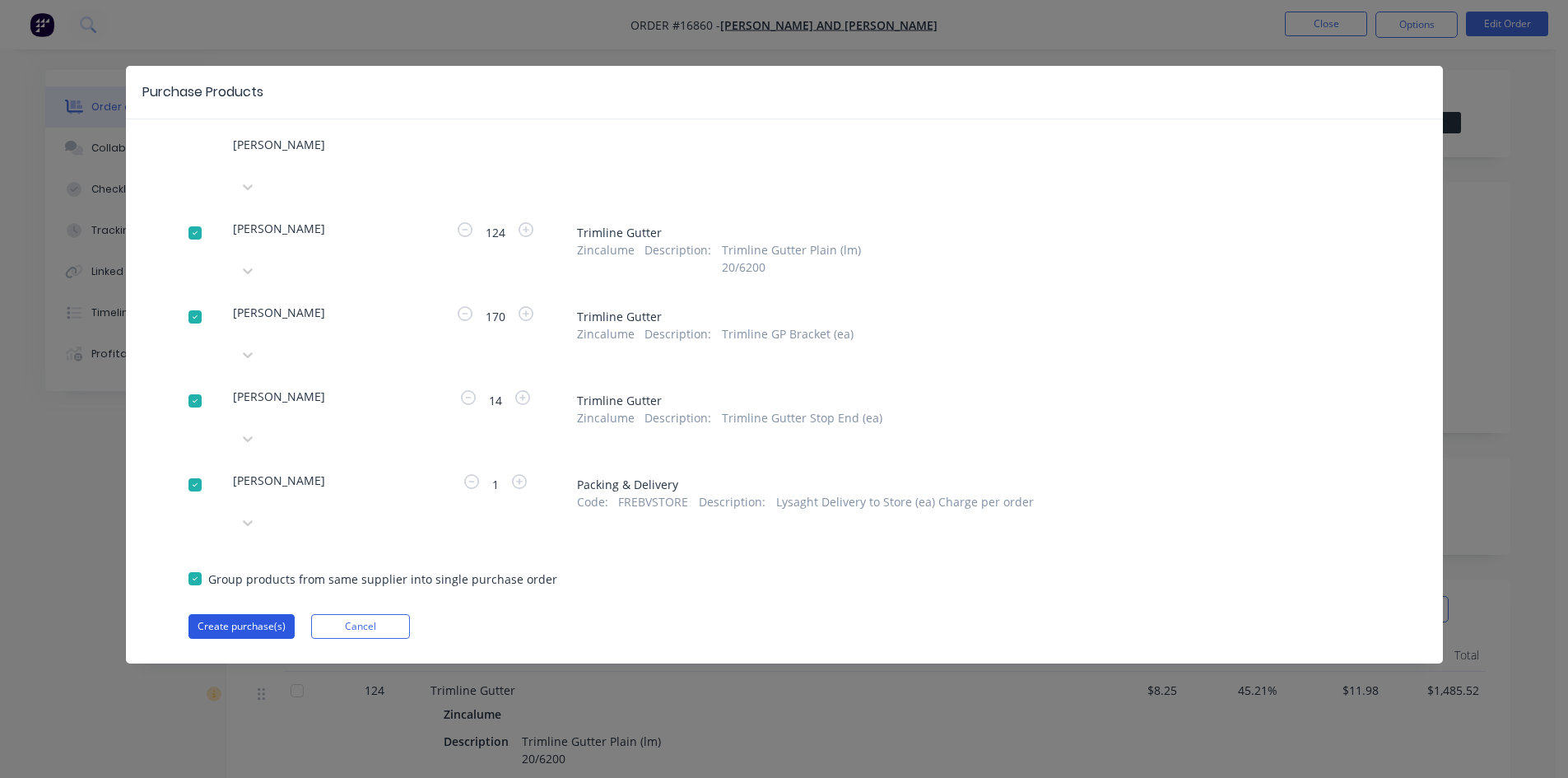
click at [259, 614] on button "Create purchase(s)" at bounding box center [241, 626] width 106 height 25
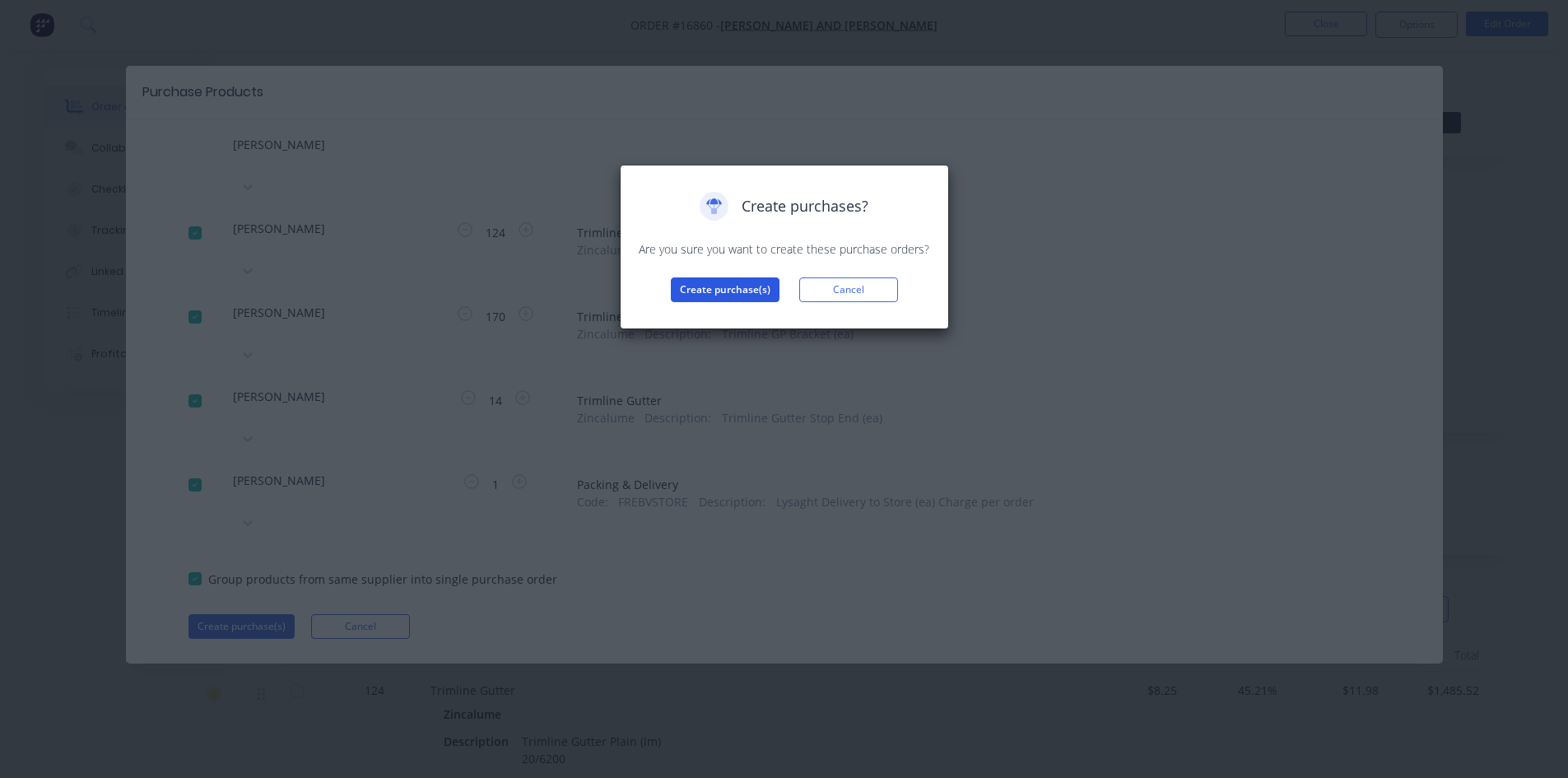
click at [693, 290] on button "Create purchase(s)" at bounding box center [724, 290] width 108 height 25
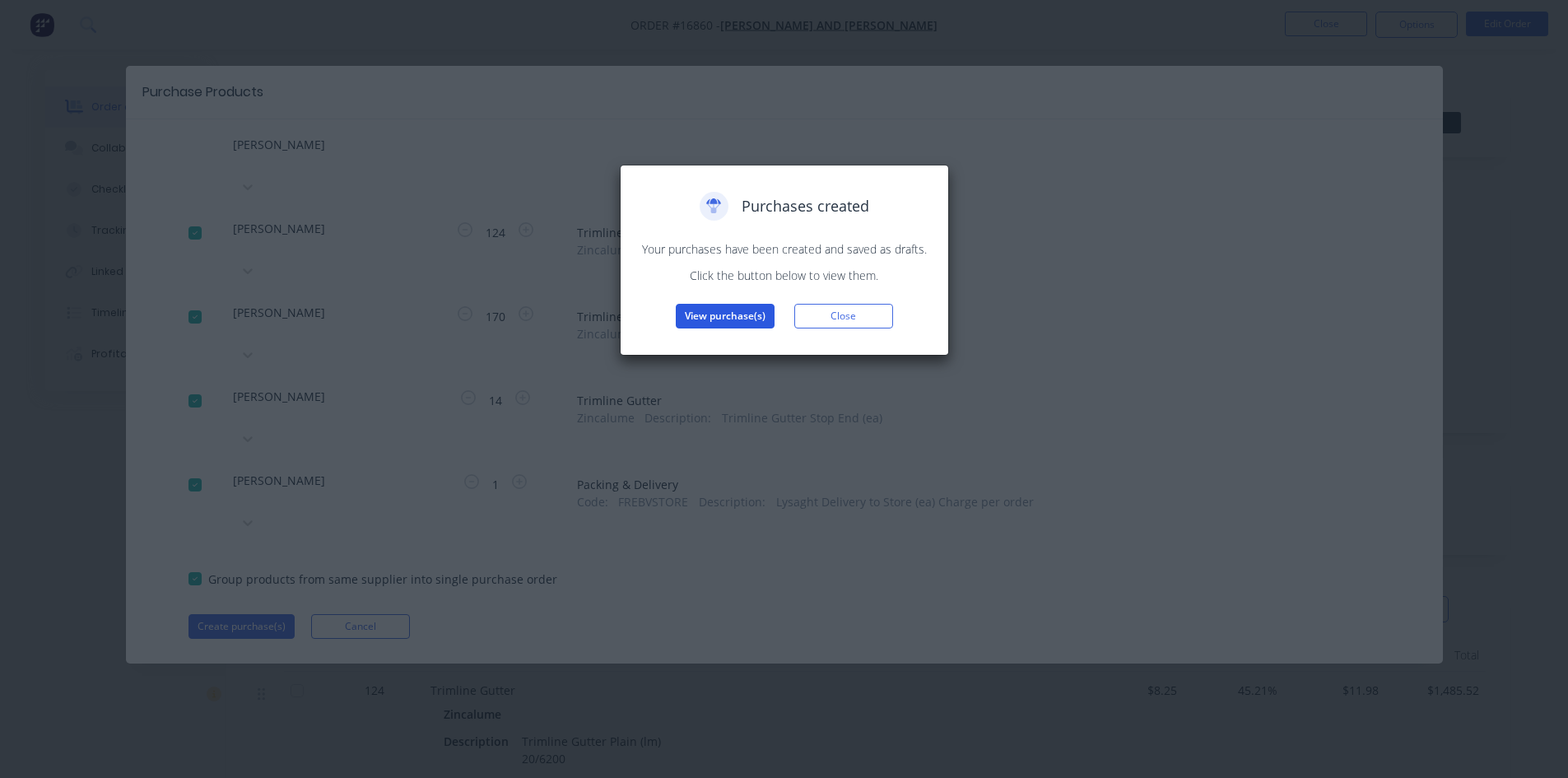
click at [722, 317] on button "View purchase(s)" at bounding box center [725, 315] width 99 height 25
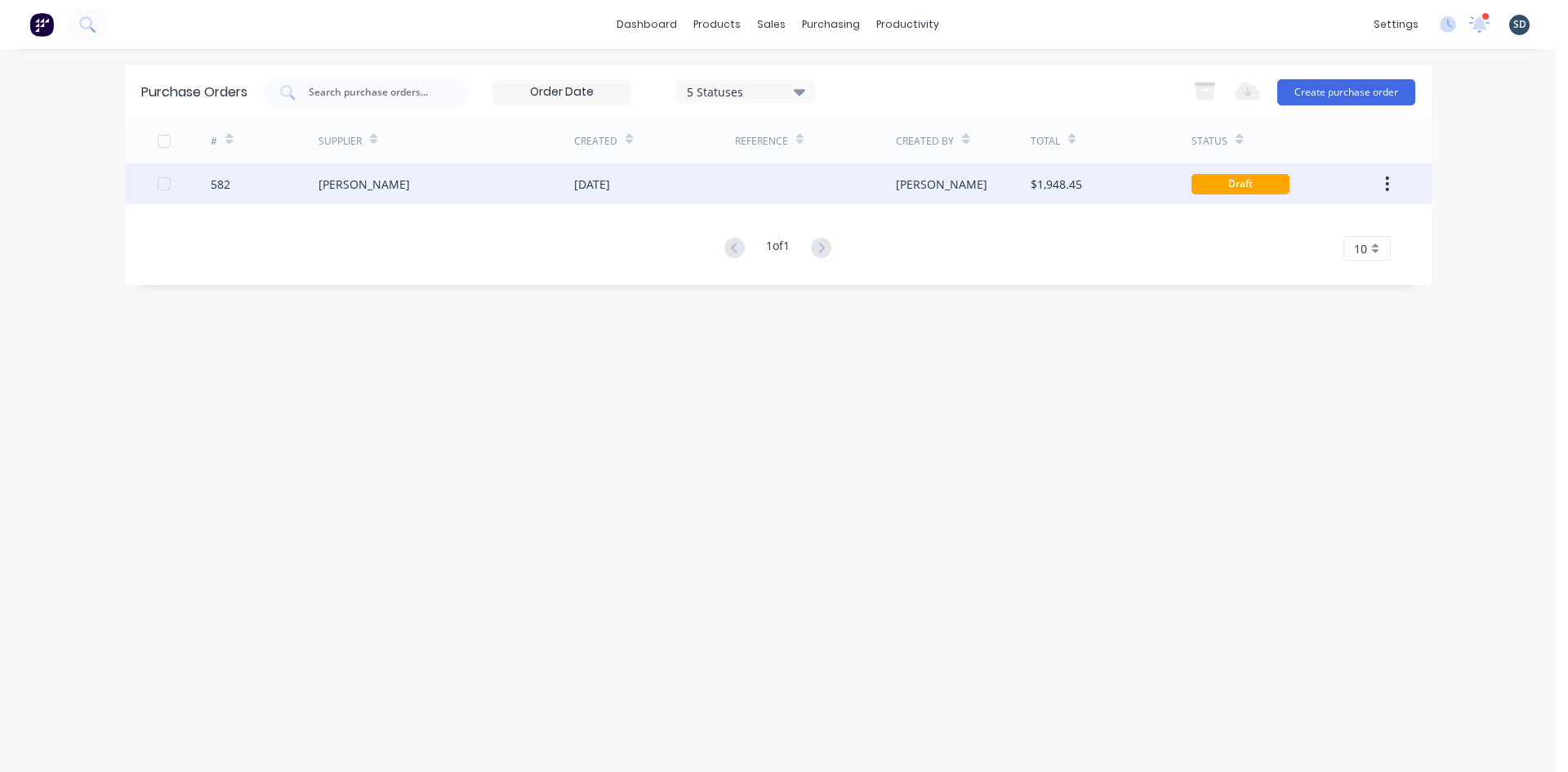
click at [475, 177] on div "[PERSON_NAME]" at bounding box center [446, 184] width 256 height 40
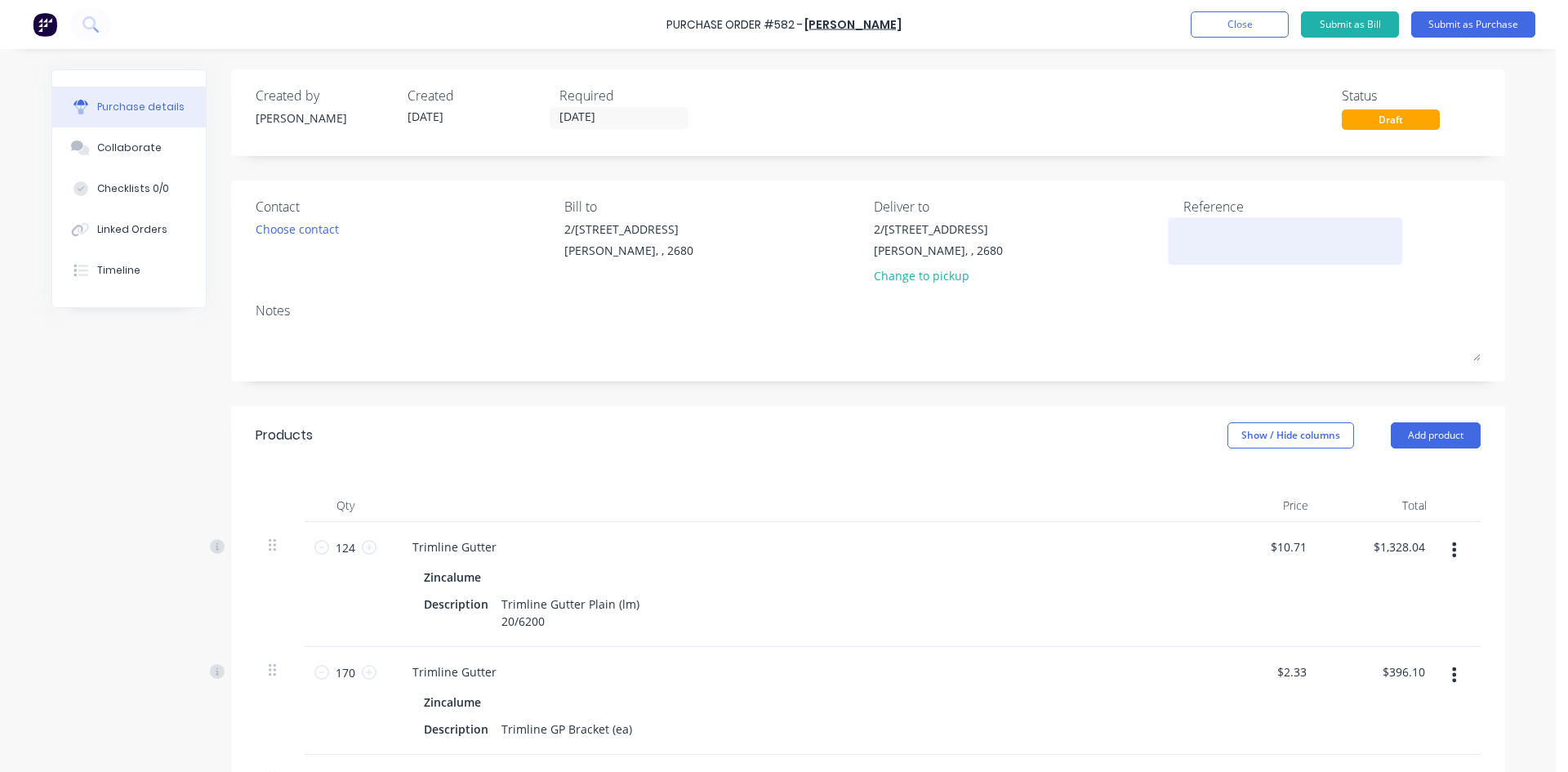
click at [1205, 230] on textarea at bounding box center [1285, 239] width 204 height 37
type textarea "582 / Rainwater Goods"
click at [1088, 298] on div "Contact Choose contact Bill to 2/50-56 Banna Ave Griffith, , 2680 Deliver to 2/…" at bounding box center [868, 281] width 1273 height 201
click at [633, 123] on input "23/09/25" at bounding box center [619, 117] width 138 height 20
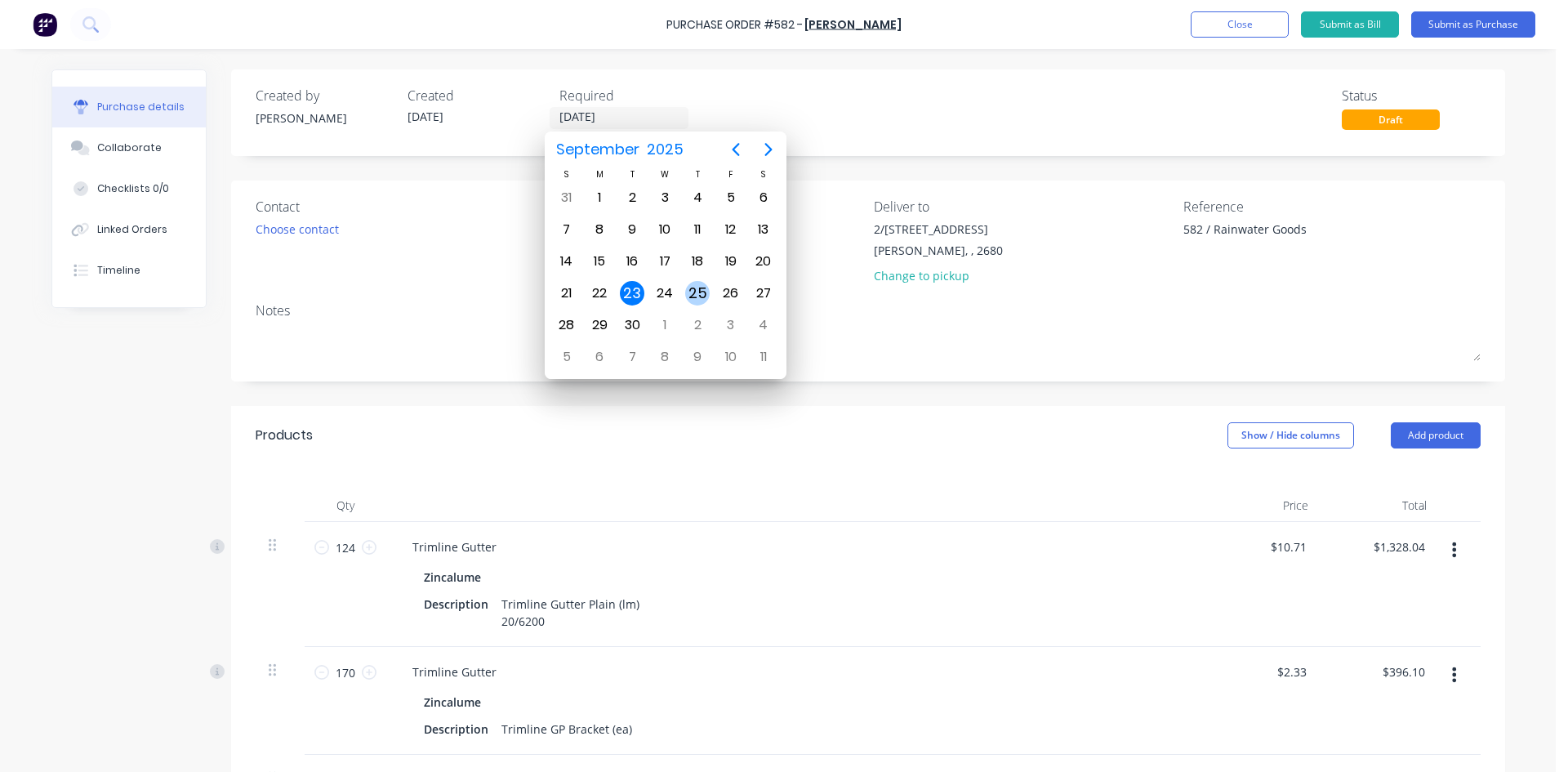
click at [700, 293] on div "25" at bounding box center [697, 293] width 25 height 25
type input "25/09/25"
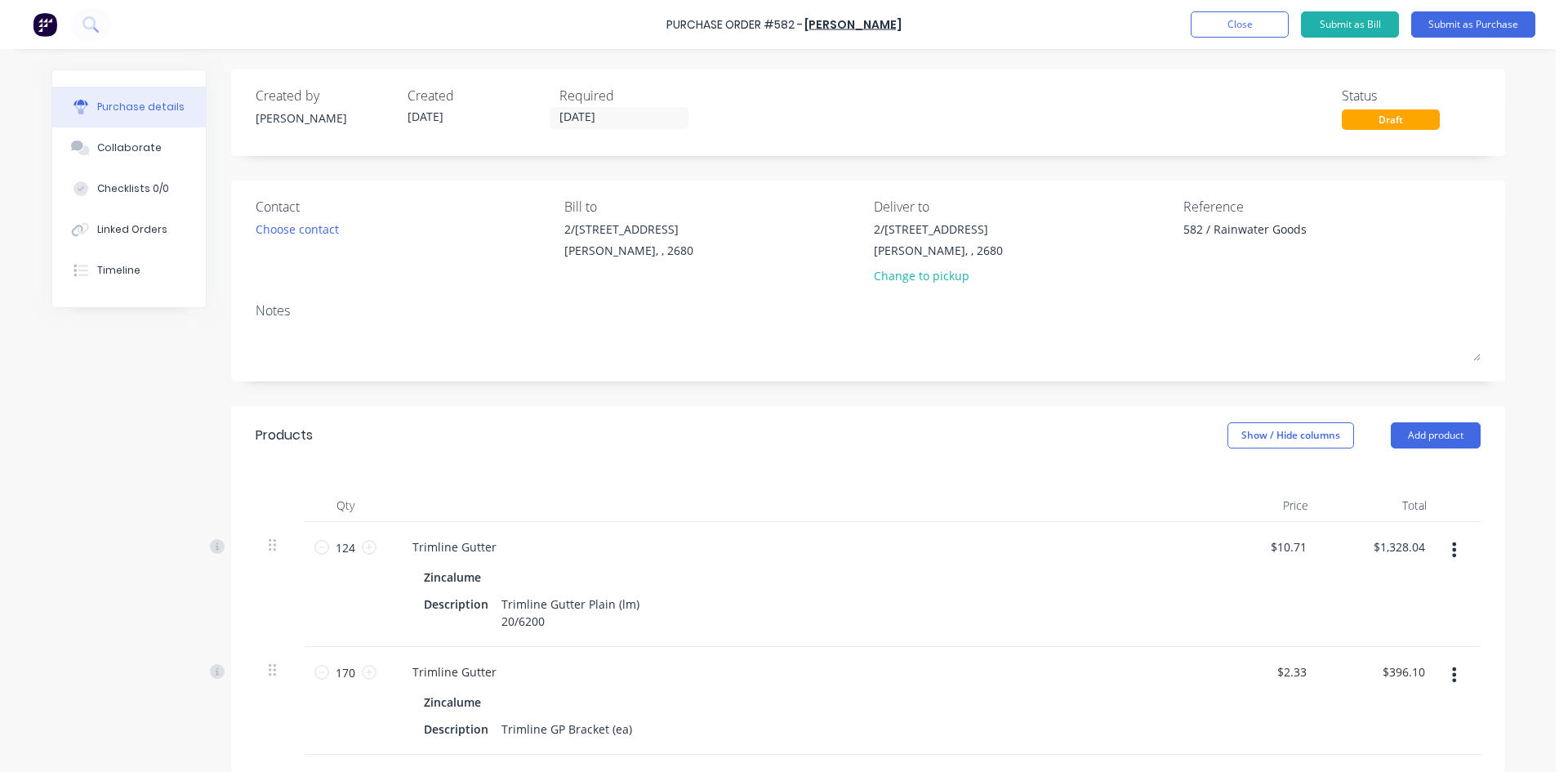
click at [746, 174] on div "Created by Sam Created 23/09/25 Required 25/09/25 Status Draft Contact Choose c…" at bounding box center [868, 684] width 1273 height 1229
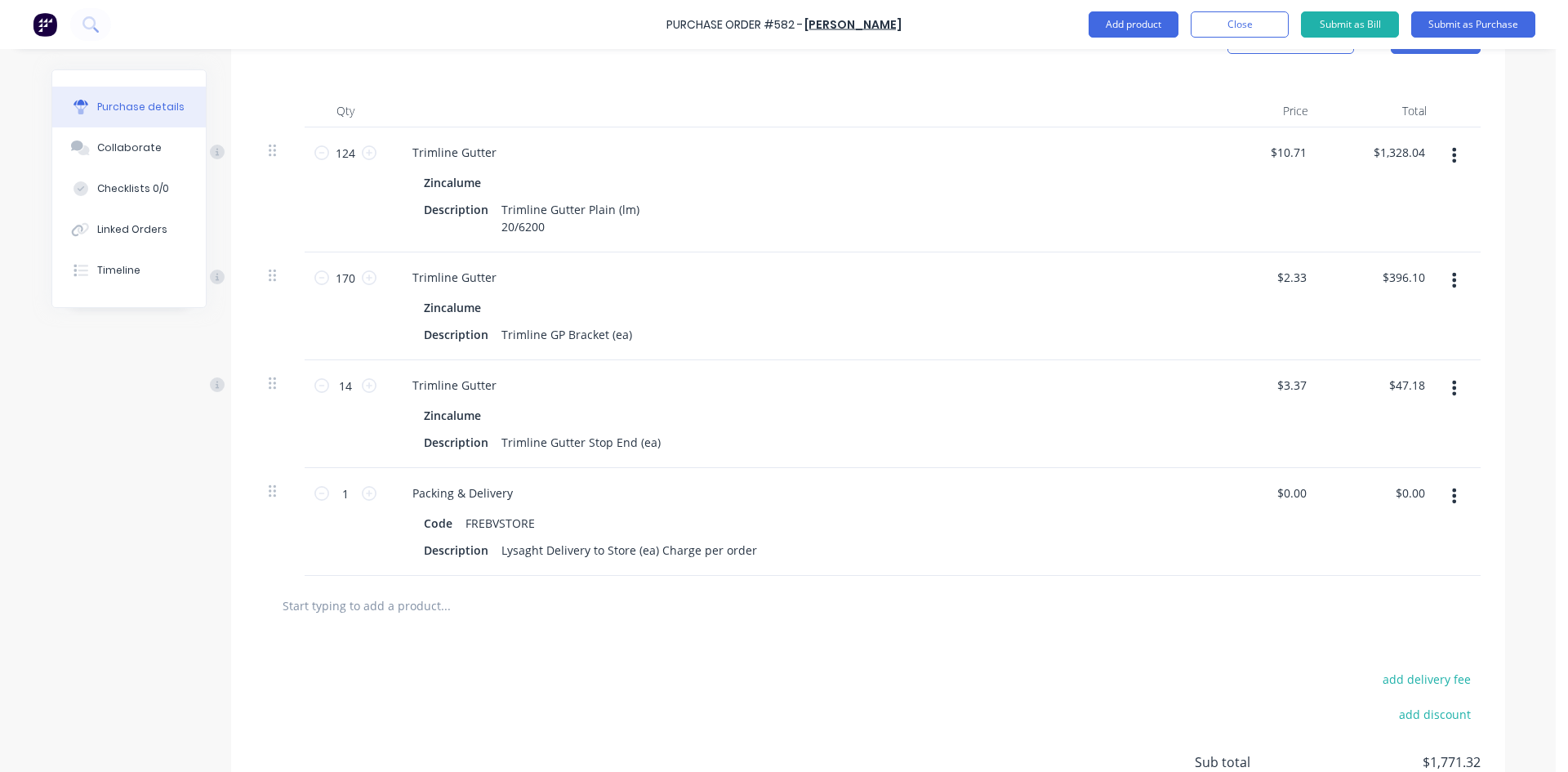
scroll to position [408, 0]
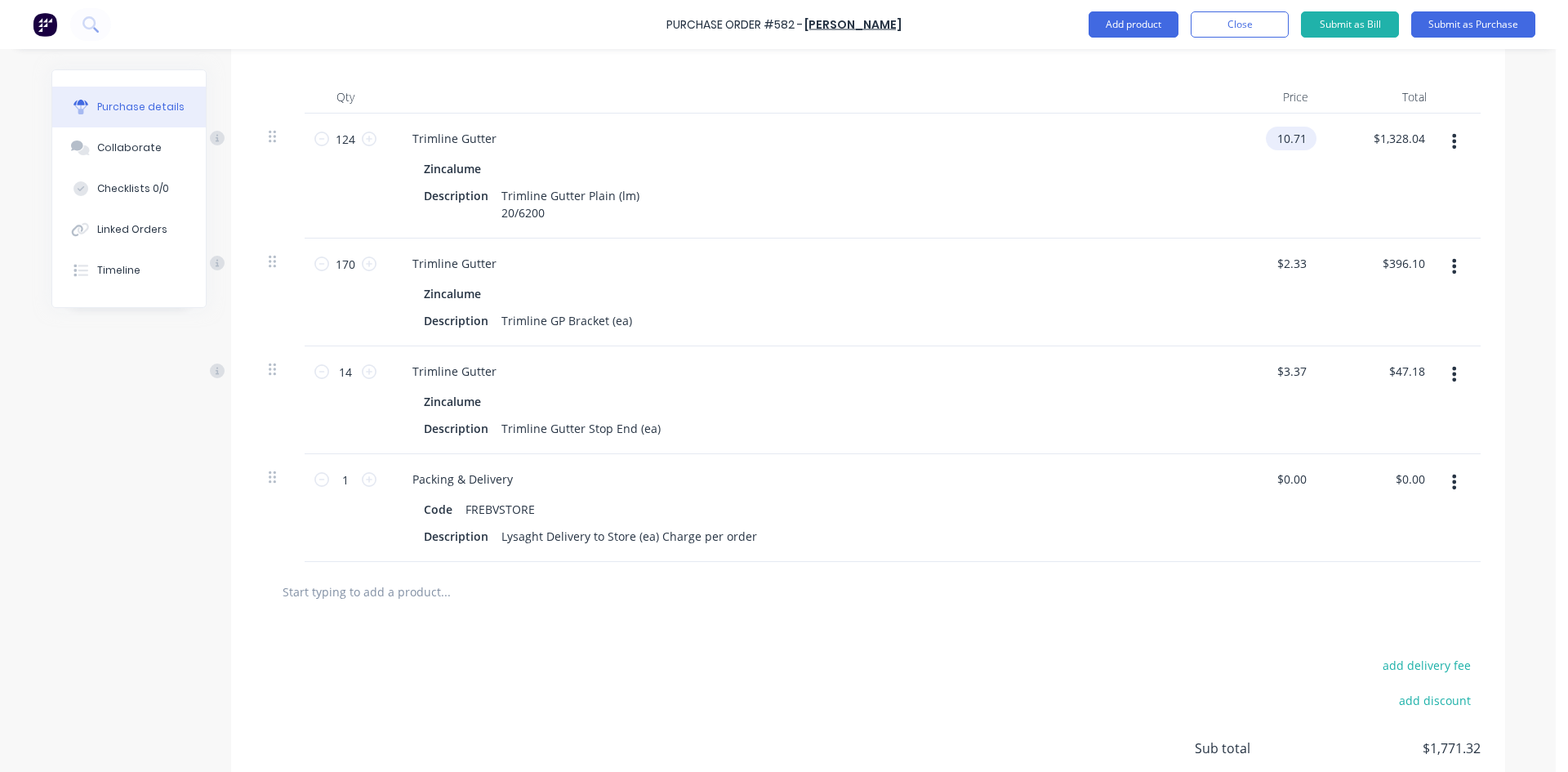
click at [1296, 137] on input "10.71" at bounding box center [1287, 139] width 44 height 24
click at [1296, 137] on input "10.71" at bounding box center [1291, 139] width 38 height 24
click at [1284, 135] on input "10.71" at bounding box center [1287, 139] width 44 height 24
click at [1284, 135] on input "10.71" at bounding box center [1291, 139] width 38 height 24
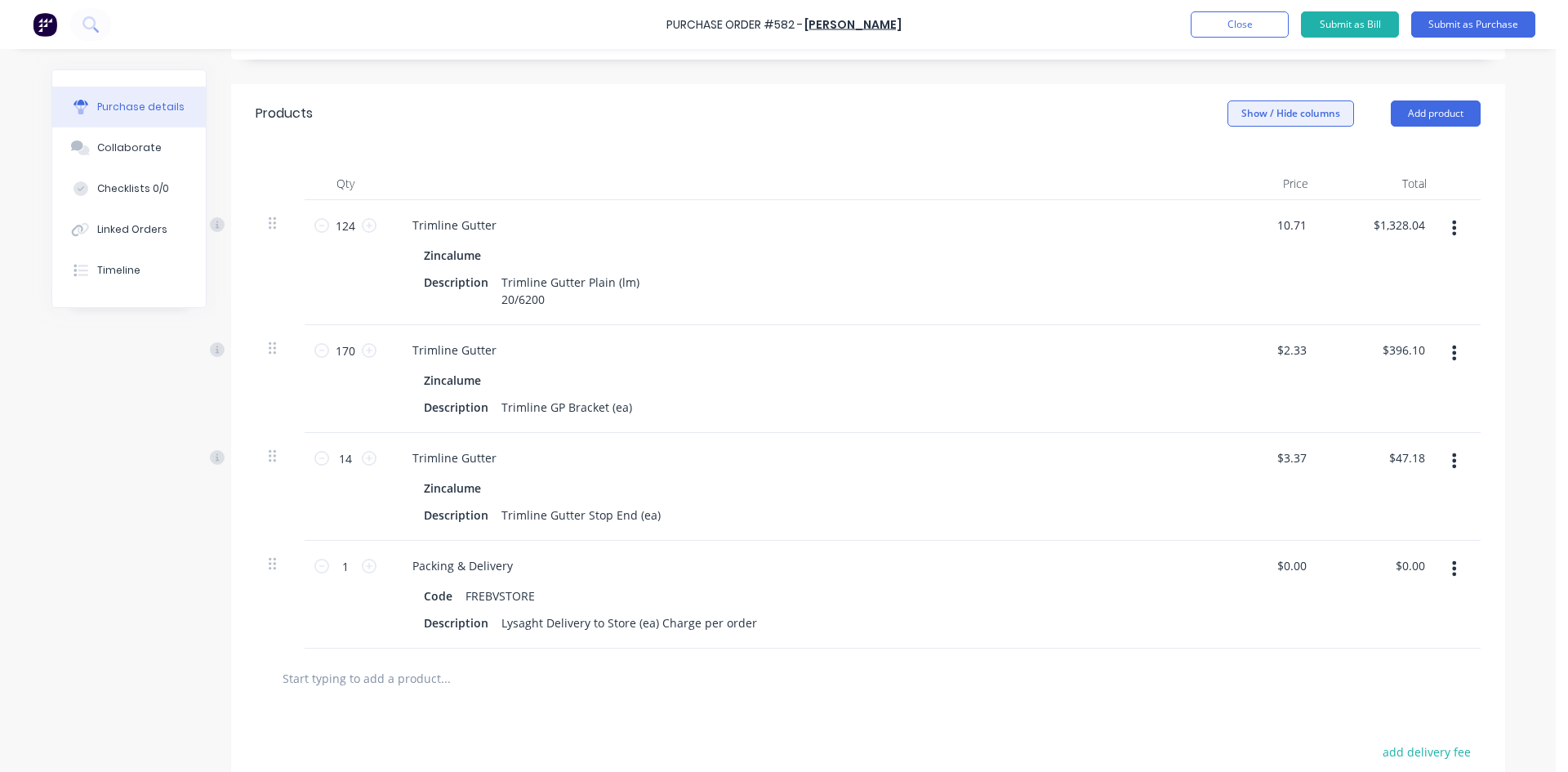
scroll to position [298, 0]
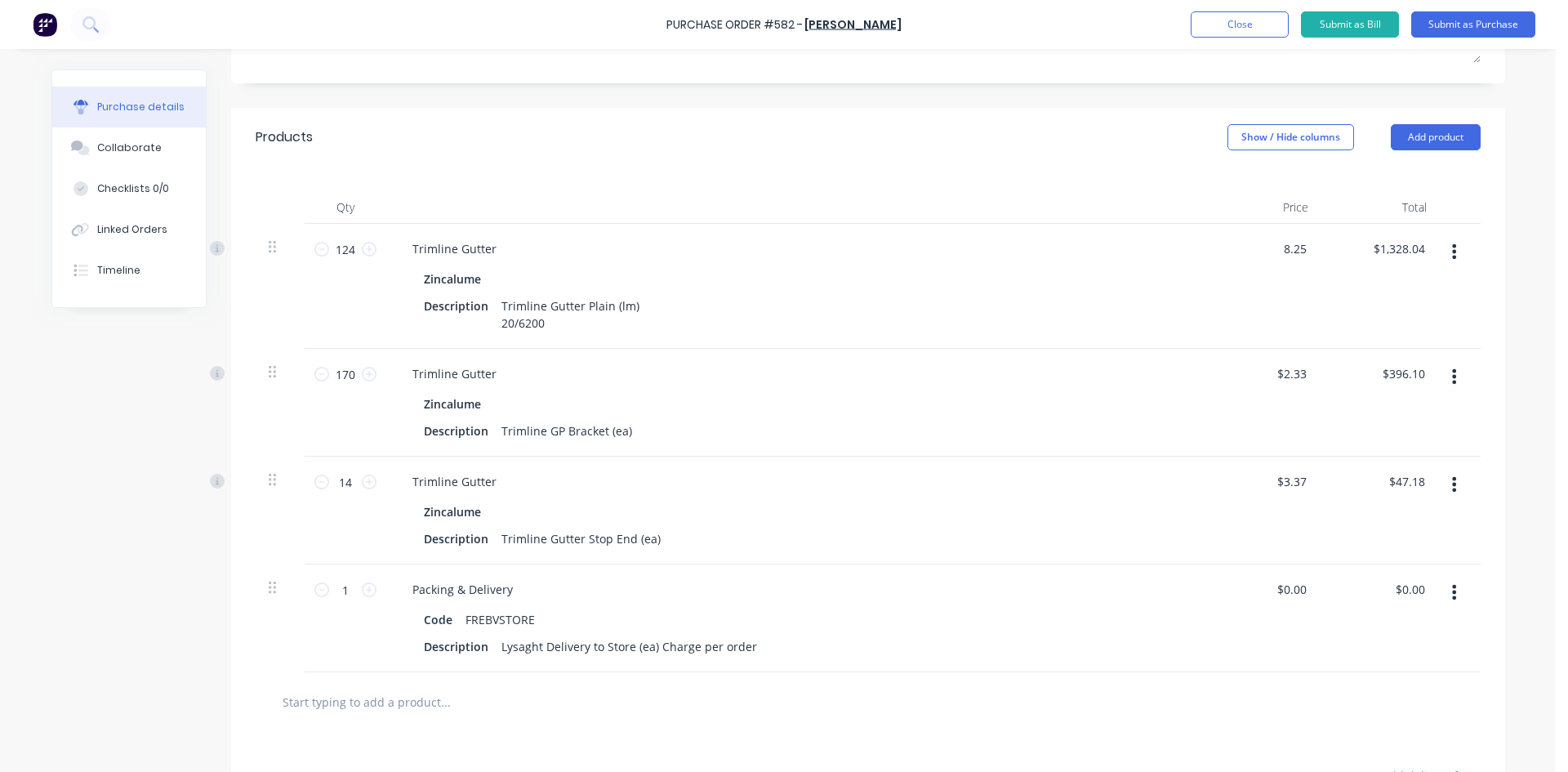
type input "$8.25"
type input "$1,023.00"
click at [1158, 168] on div "Qty Price Total 124 124 Trimline Gutter Zincalume Description Trimline Gutter P…" at bounding box center [868, 420] width 1273 height 506
click at [1297, 376] on input "2.33" at bounding box center [1291, 374] width 38 height 24
click at [1297, 376] on input "2.33" at bounding box center [1295, 374] width 31 height 24
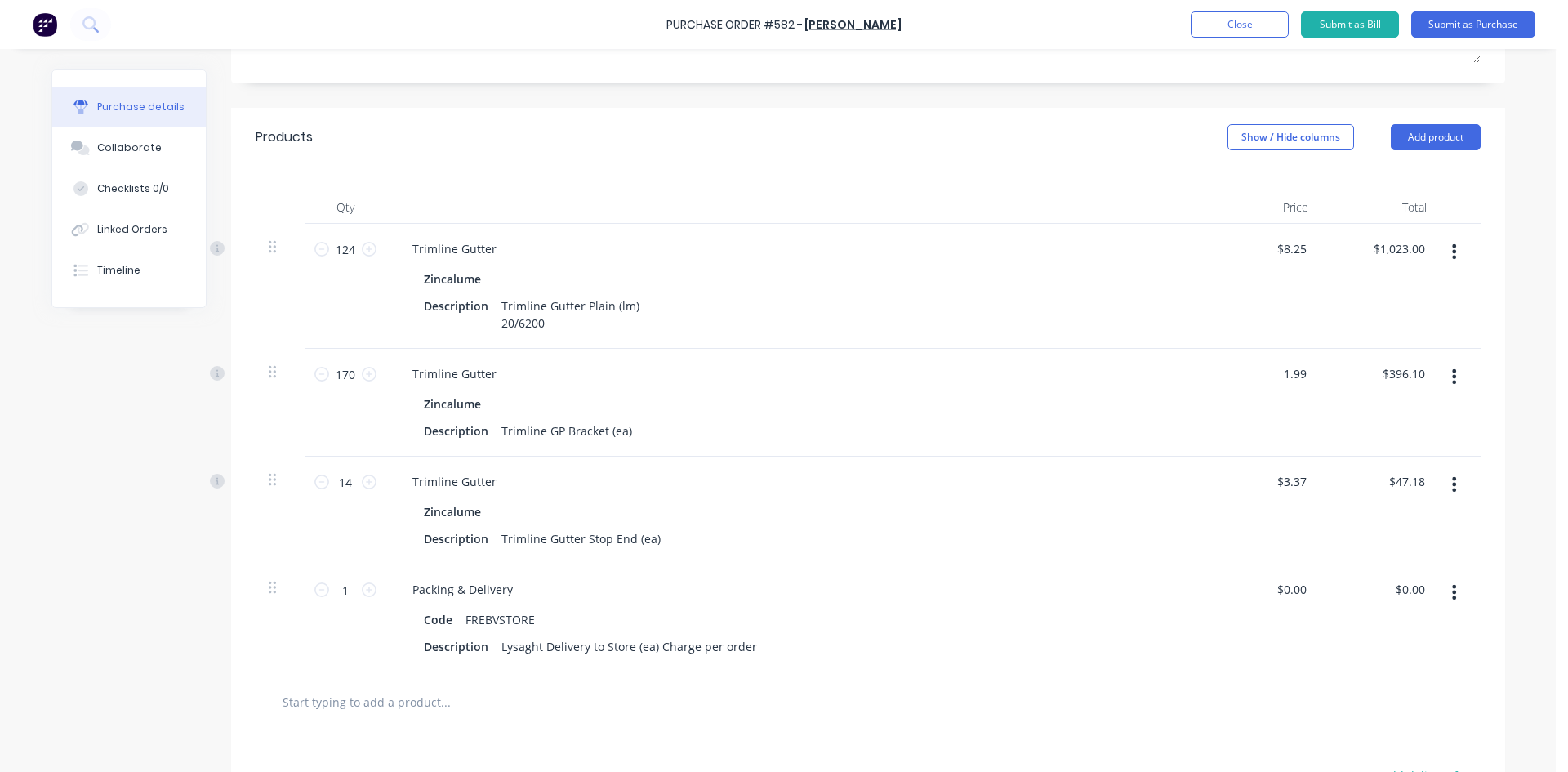
type input "$1.99"
type input "$338.30"
click at [1156, 285] on div "Zincalume" at bounding box center [795, 279] width 741 height 24
click at [1294, 483] on input "3.37" at bounding box center [1291, 482] width 38 height 24
click at [1294, 483] on input "3.37" at bounding box center [1295, 482] width 31 height 24
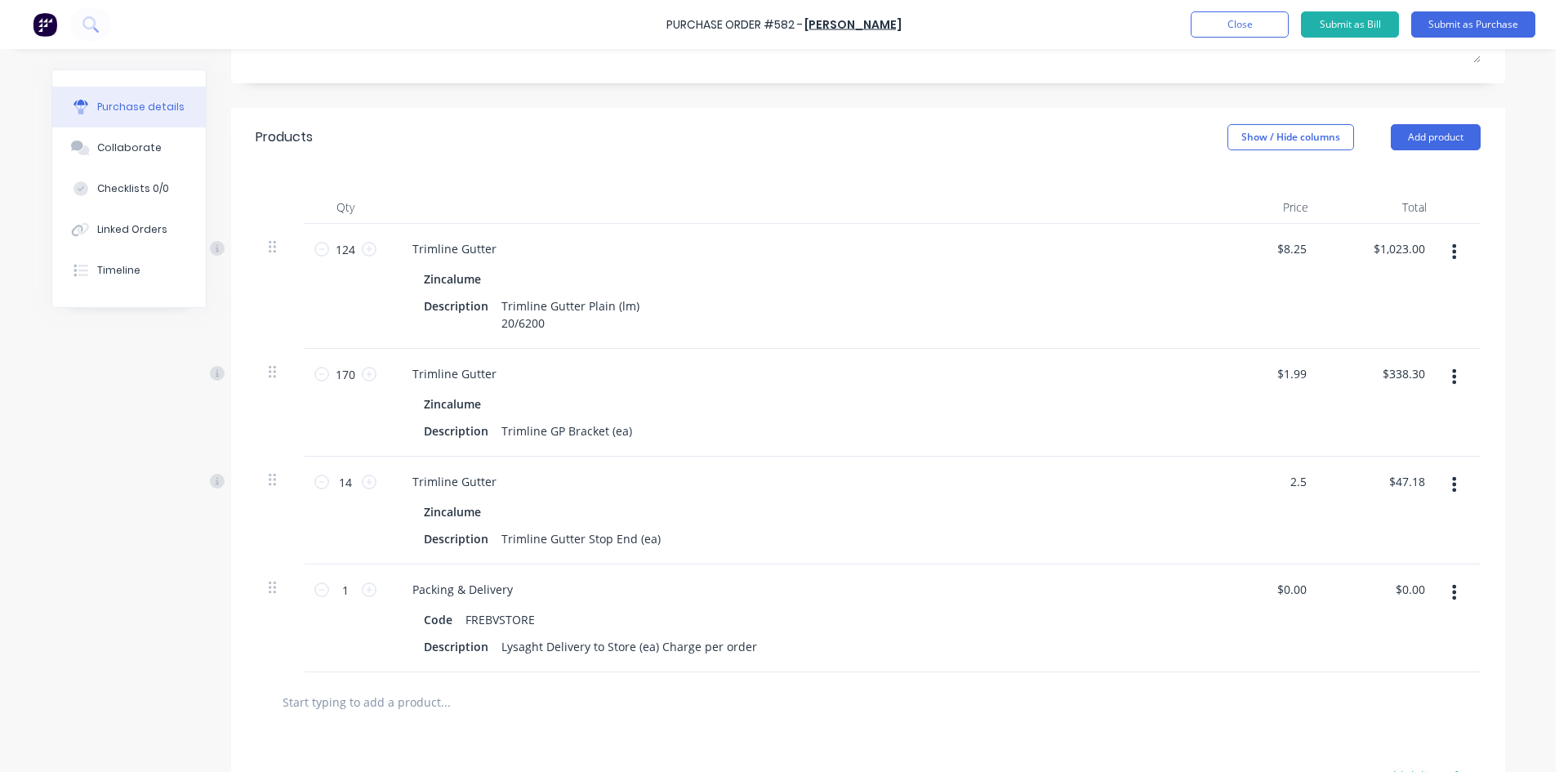
type input "$2.50"
type input "$35.00"
click at [1161, 472] on div "Trimline Gutter" at bounding box center [794, 482] width 790 height 24
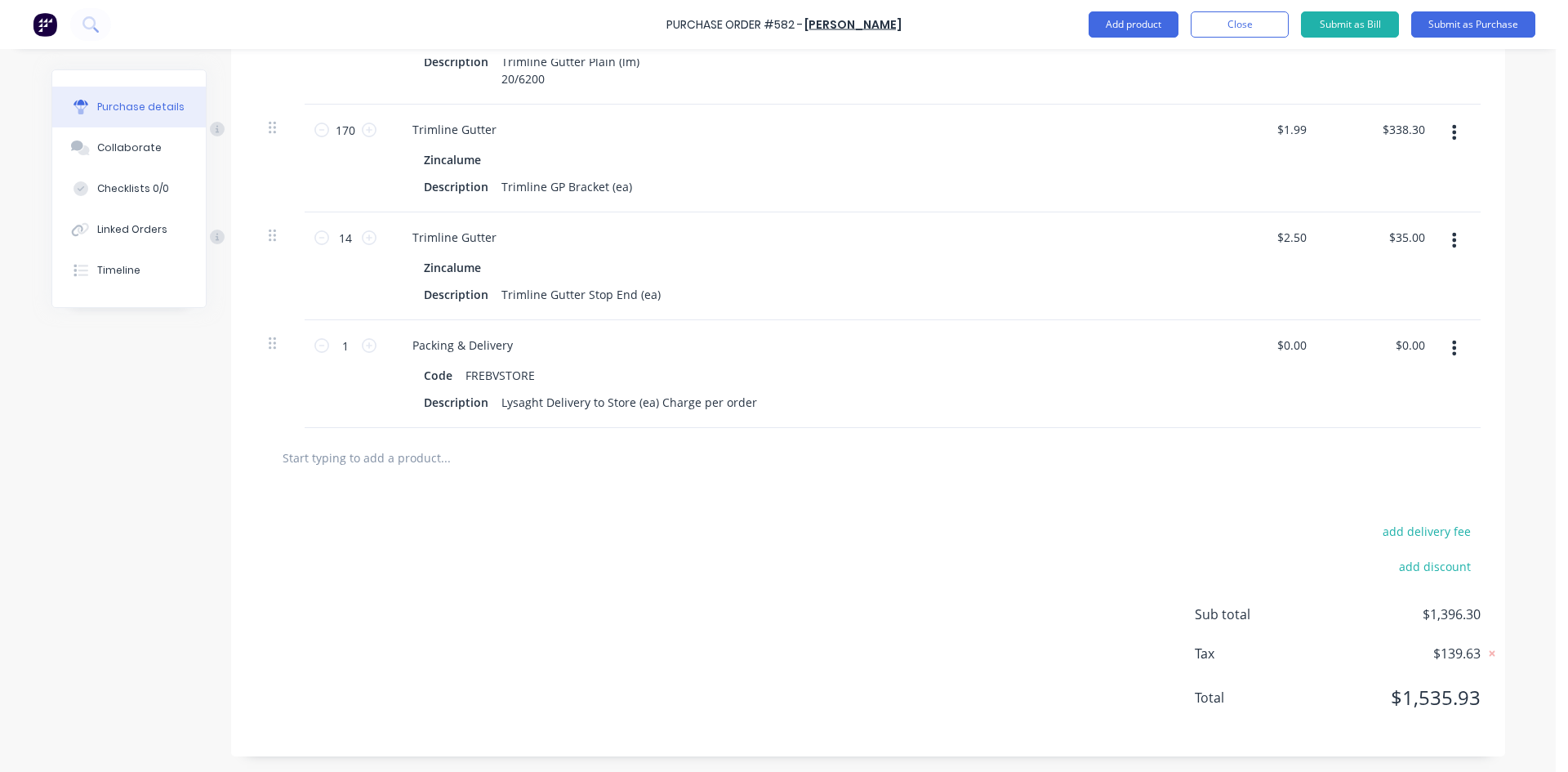
scroll to position [543, 0]
click at [1410, 353] on input "0.00" at bounding box center [1409, 344] width 38 height 24
click at [1410, 352] on input "0.00" at bounding box center [1413, 344] width 31 height 24
type input "35"
type input "$35.00"
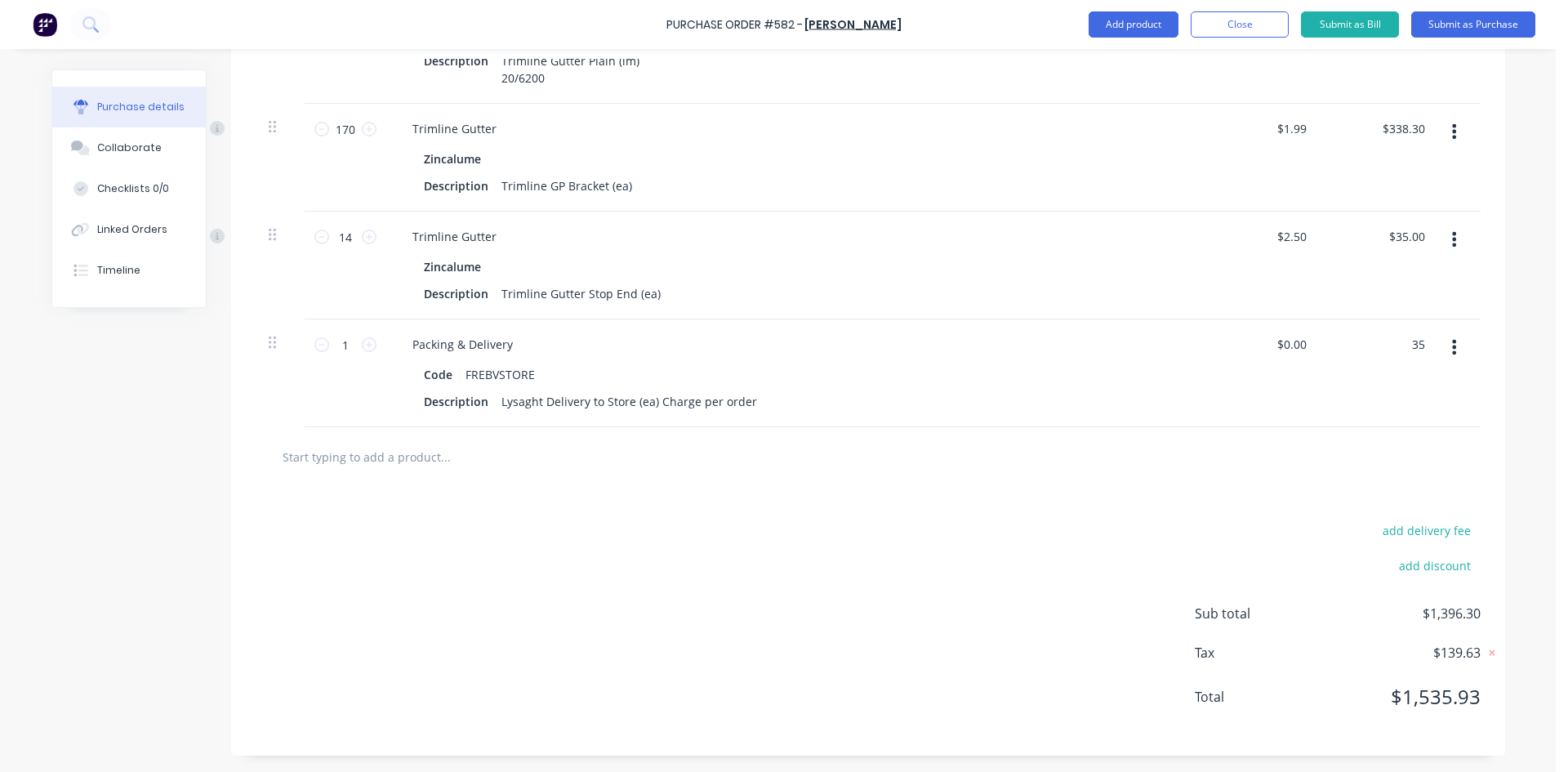
type input "$35.00"
click at [1024, 525] on div "add delivery fee add discount Sub total $1,396.30 Tax $139.63 Total $1,535.93" at bounding box center [868, 621] width 1273 height 269
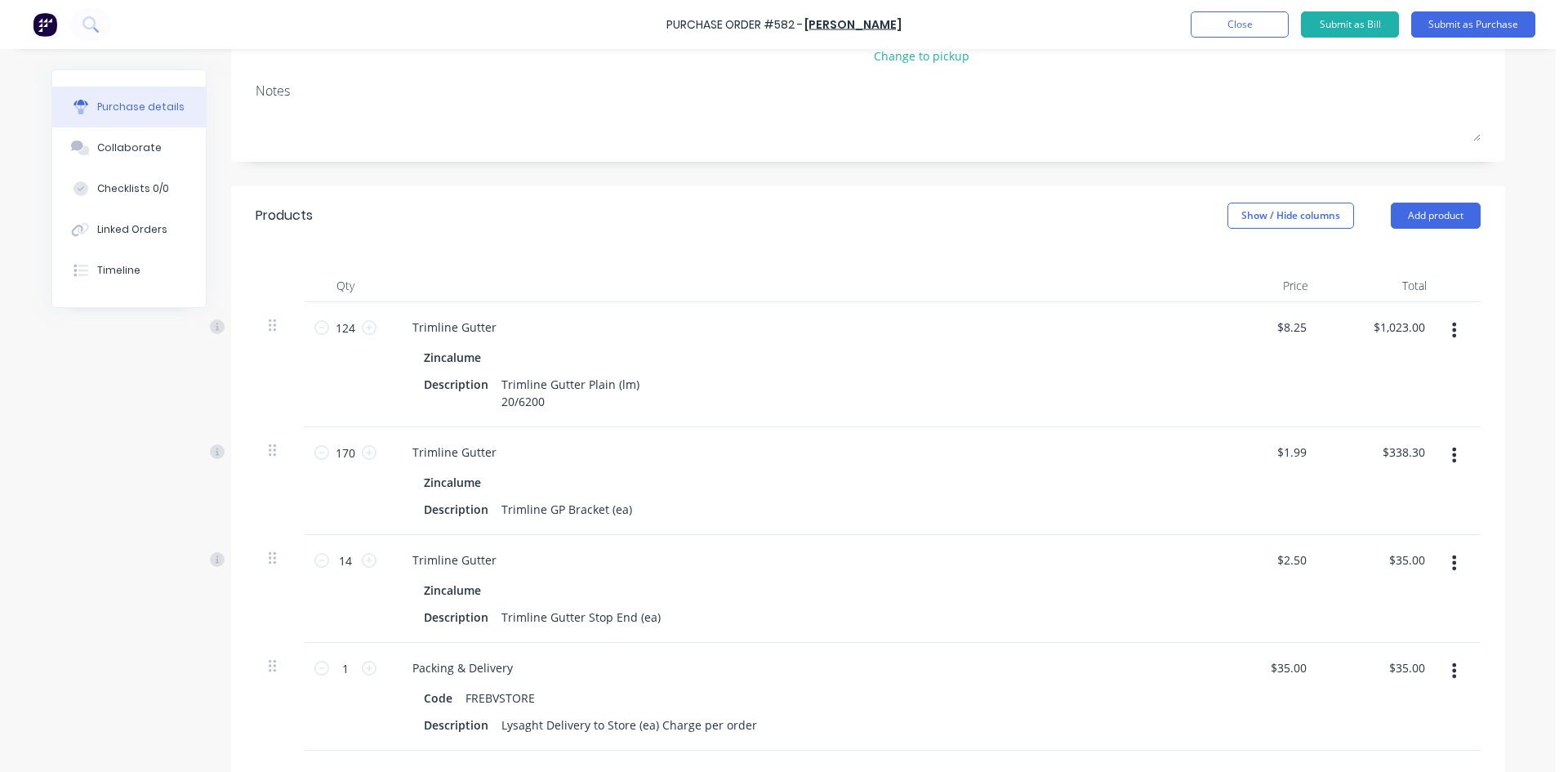
scroll to position [53, 0]
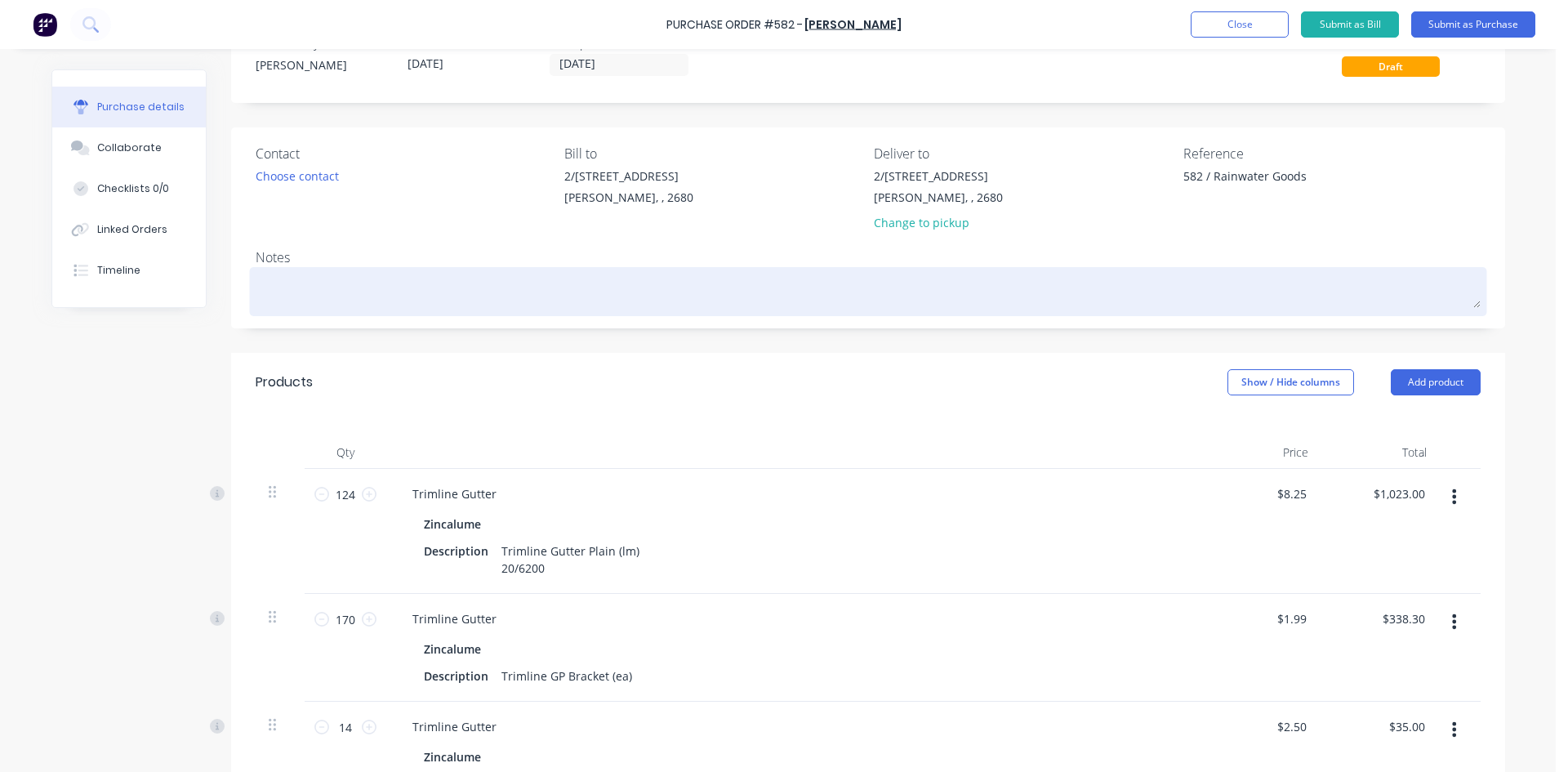
click at [312, 275] on textarea at bounding box center [868, 289] width 1225 height 37
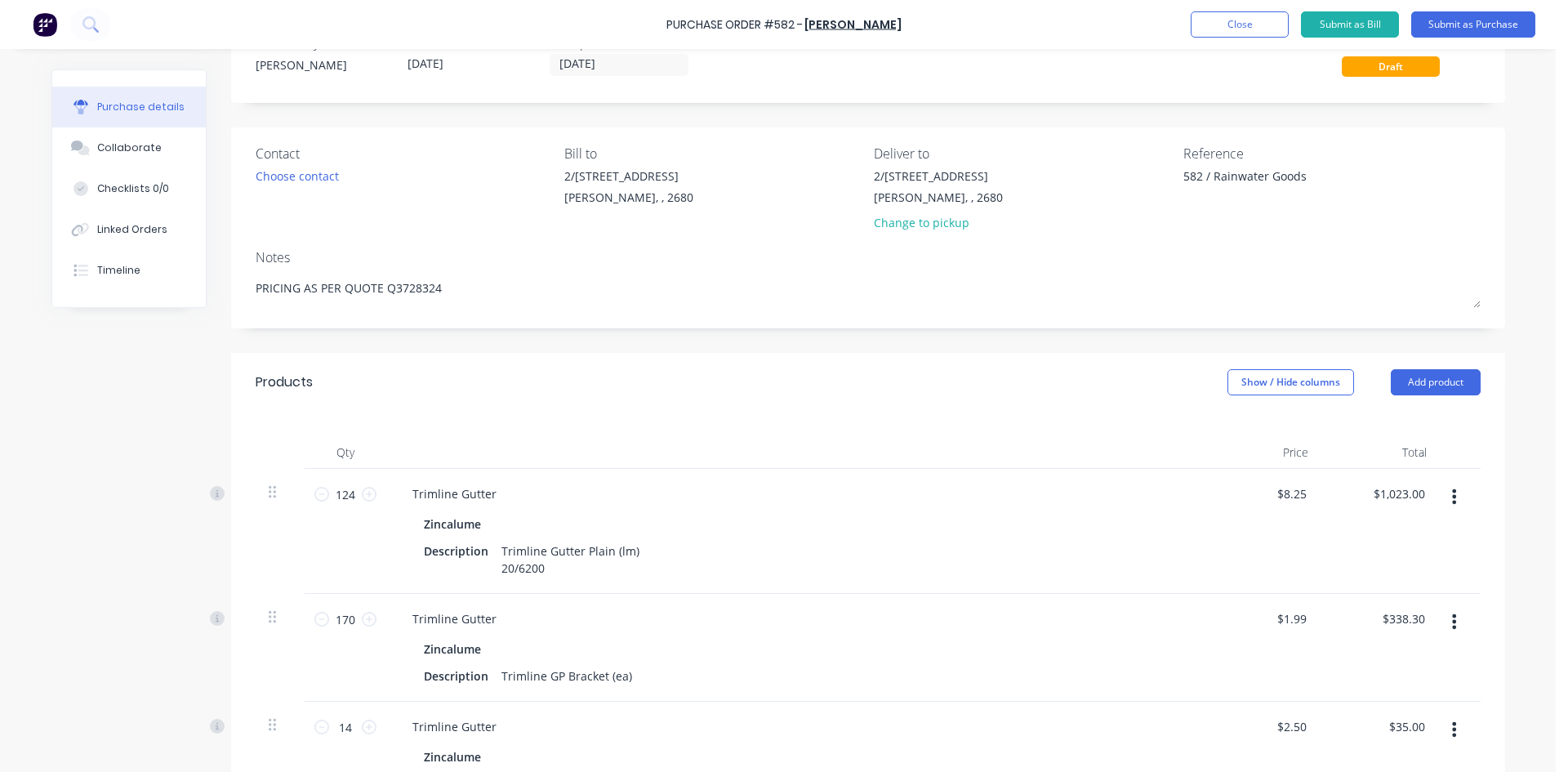
type textarea "PRICING AS PER QUOTE Q3728324"
click at [429, 254] on div "Notes" at bounding box center [868, 257] width 1225 height 19
click at [142, 139] on button "Collaborate" at bounding box center [128, 148] width 153 height 40
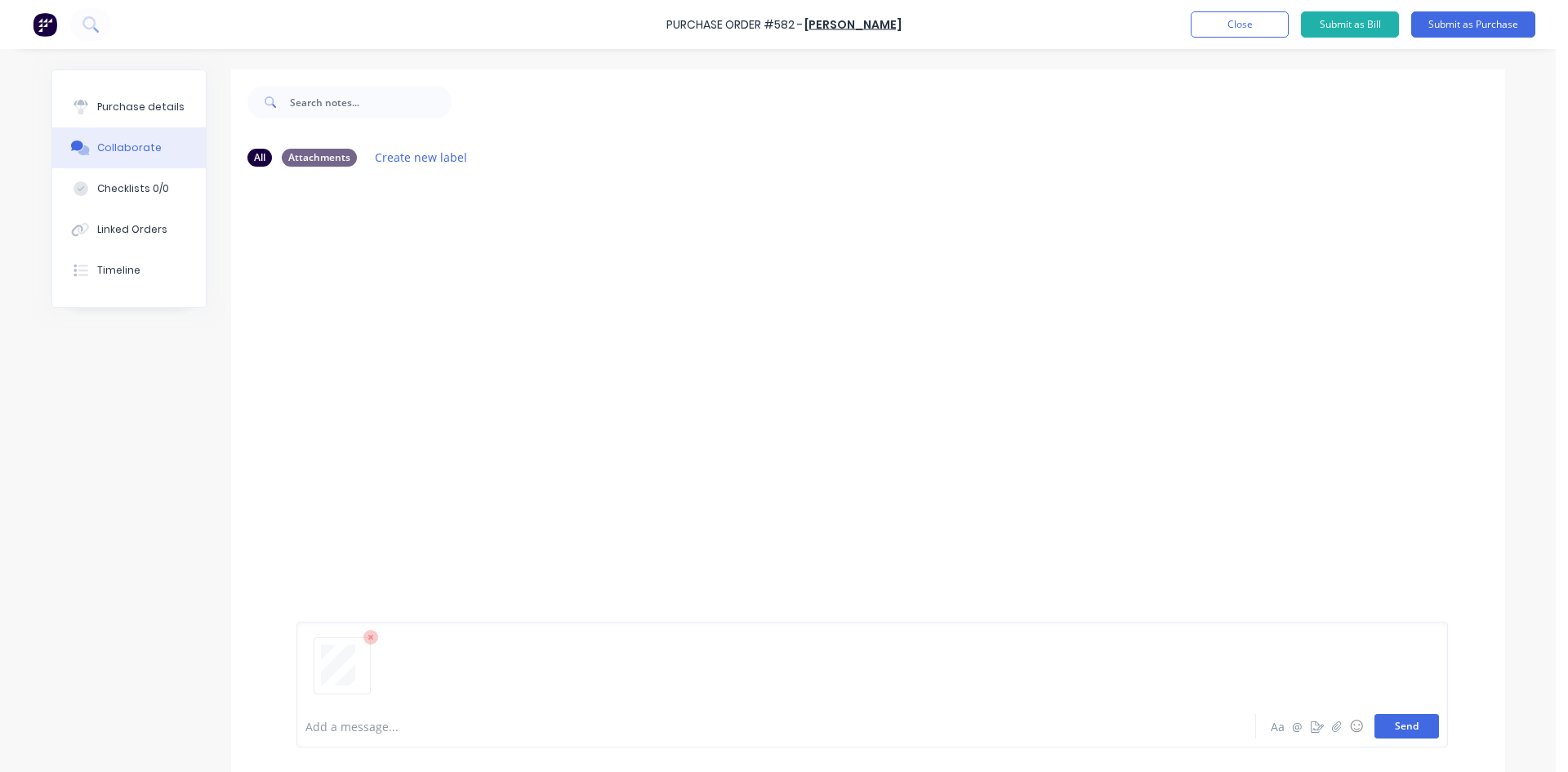
click at [1385, 723] on button "Send" at bounding box center [1407, 726] width 64 height 25
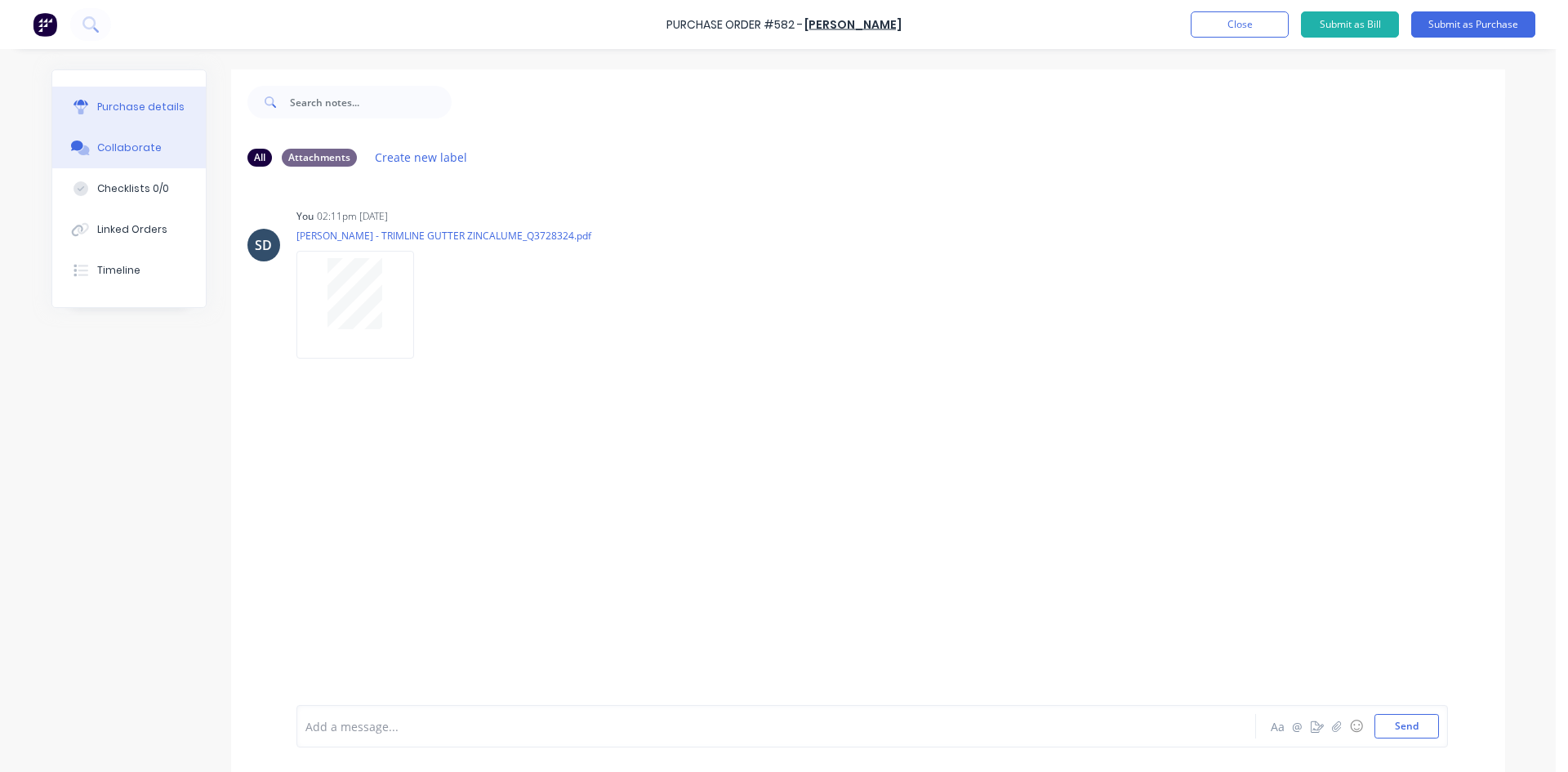
click at [138, 101] on div "Purchase details" at bounding box center [140, 107] width 87 height 15
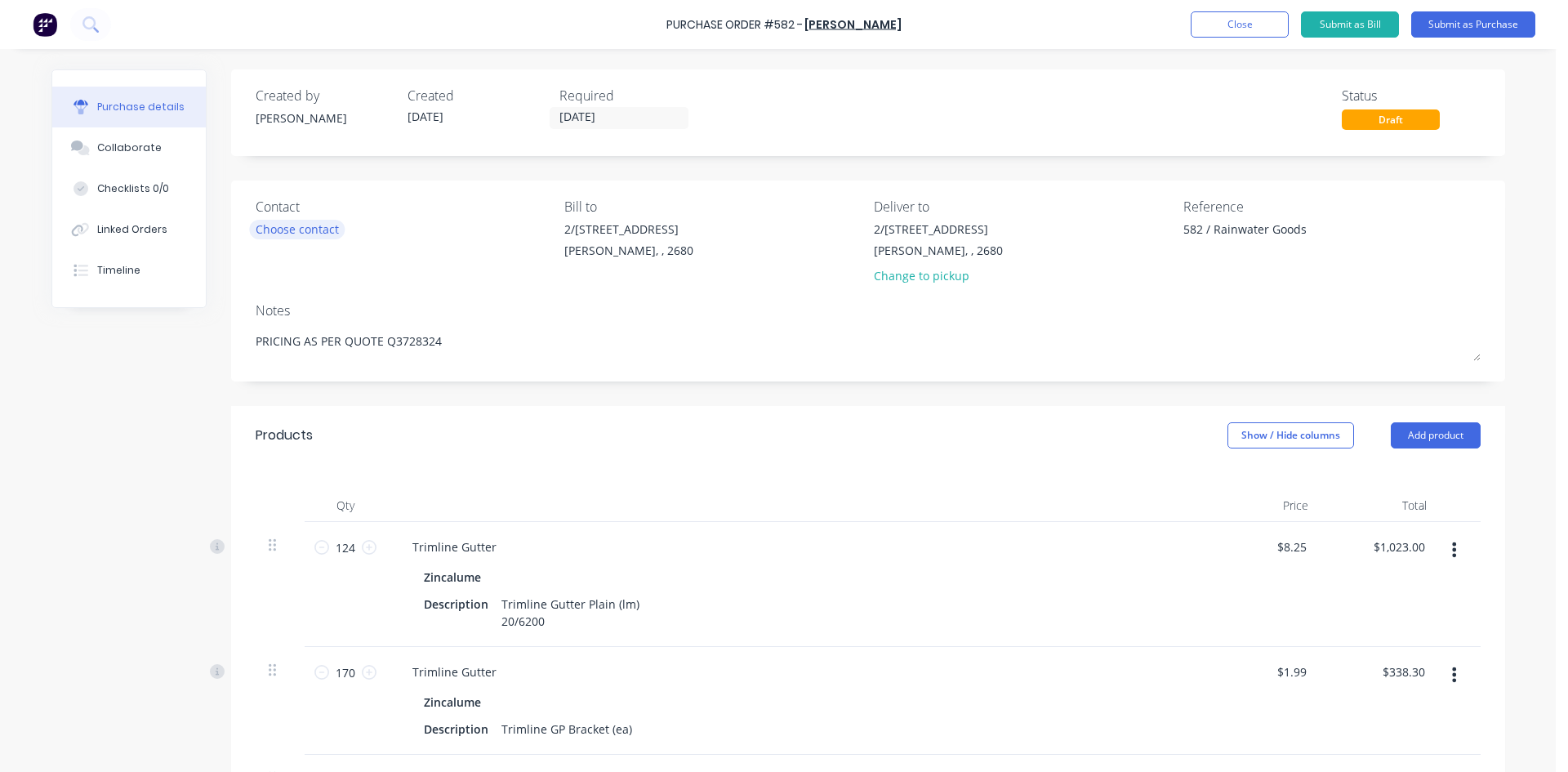
click at [297, 231] on div "Choose contact" at bounding box center [297, 229] width 83 height 17
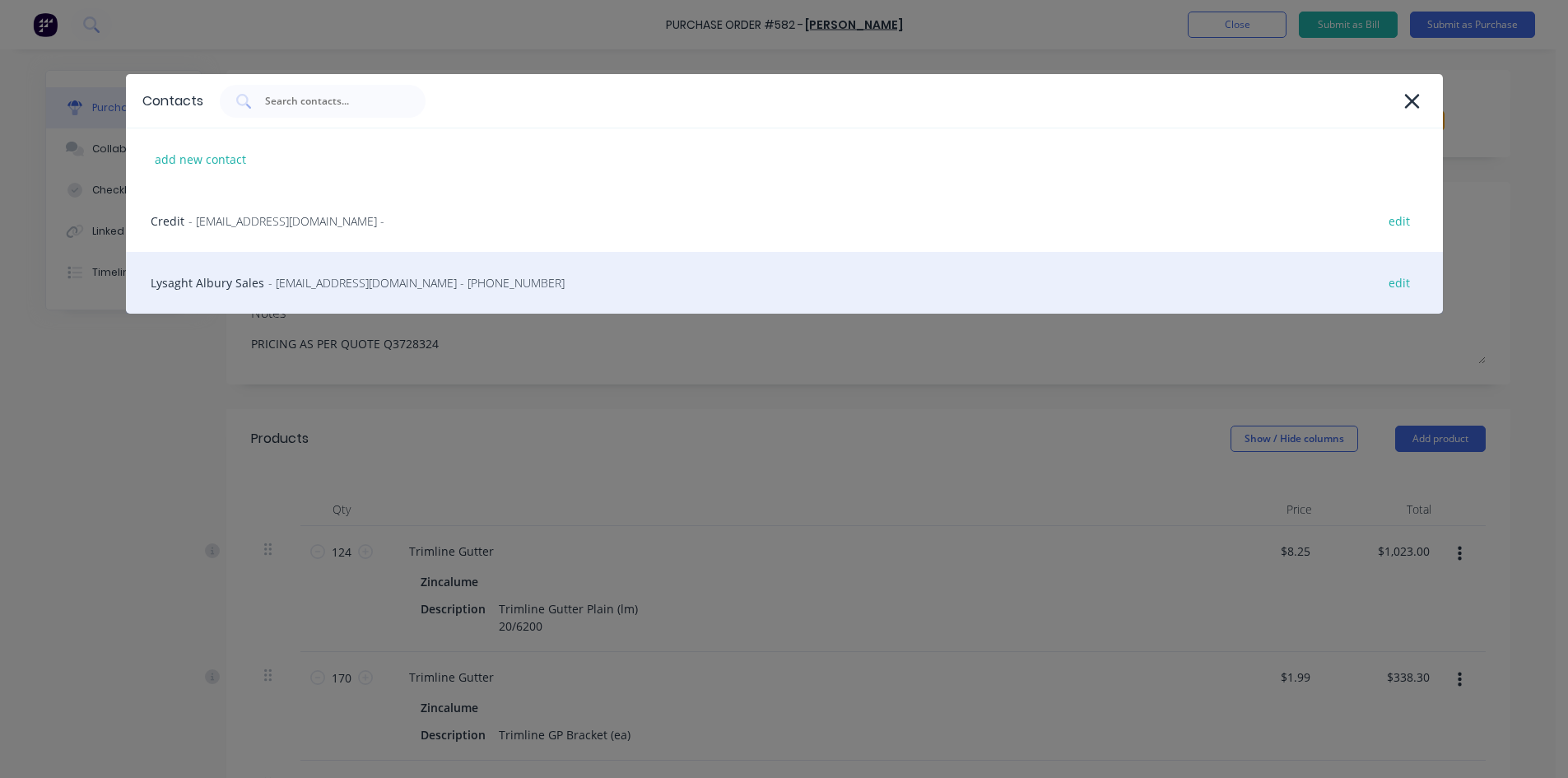
click at [288, 288] on span "- lysaghtalburysales@lysaght.com - (02) 6040 8044" at bounding box center [416, 282] width 296 height 18
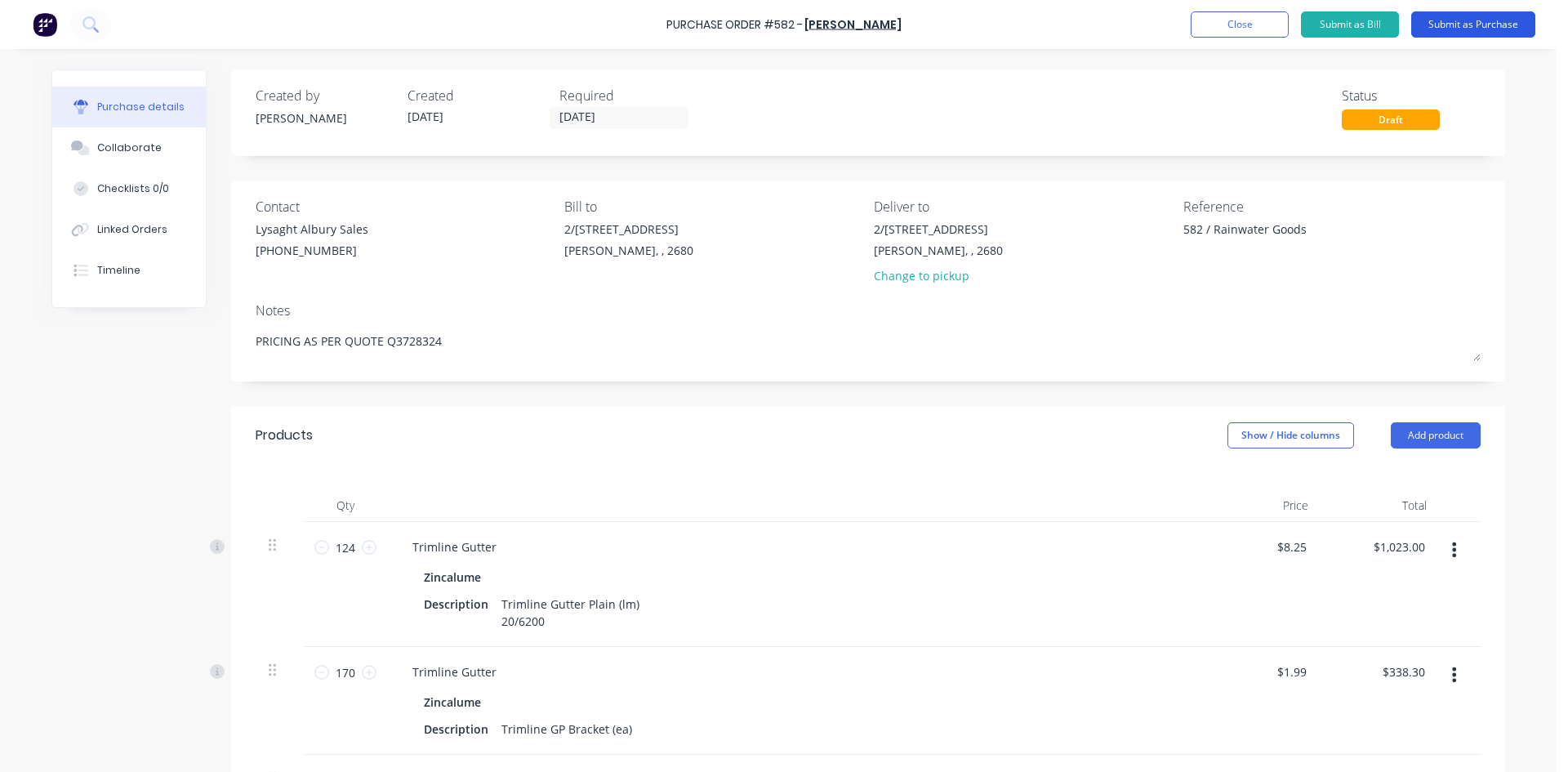
click at [1458, 24] on button "Submit as Purchase" at bounding box center [1473, 24] width 124 height 26
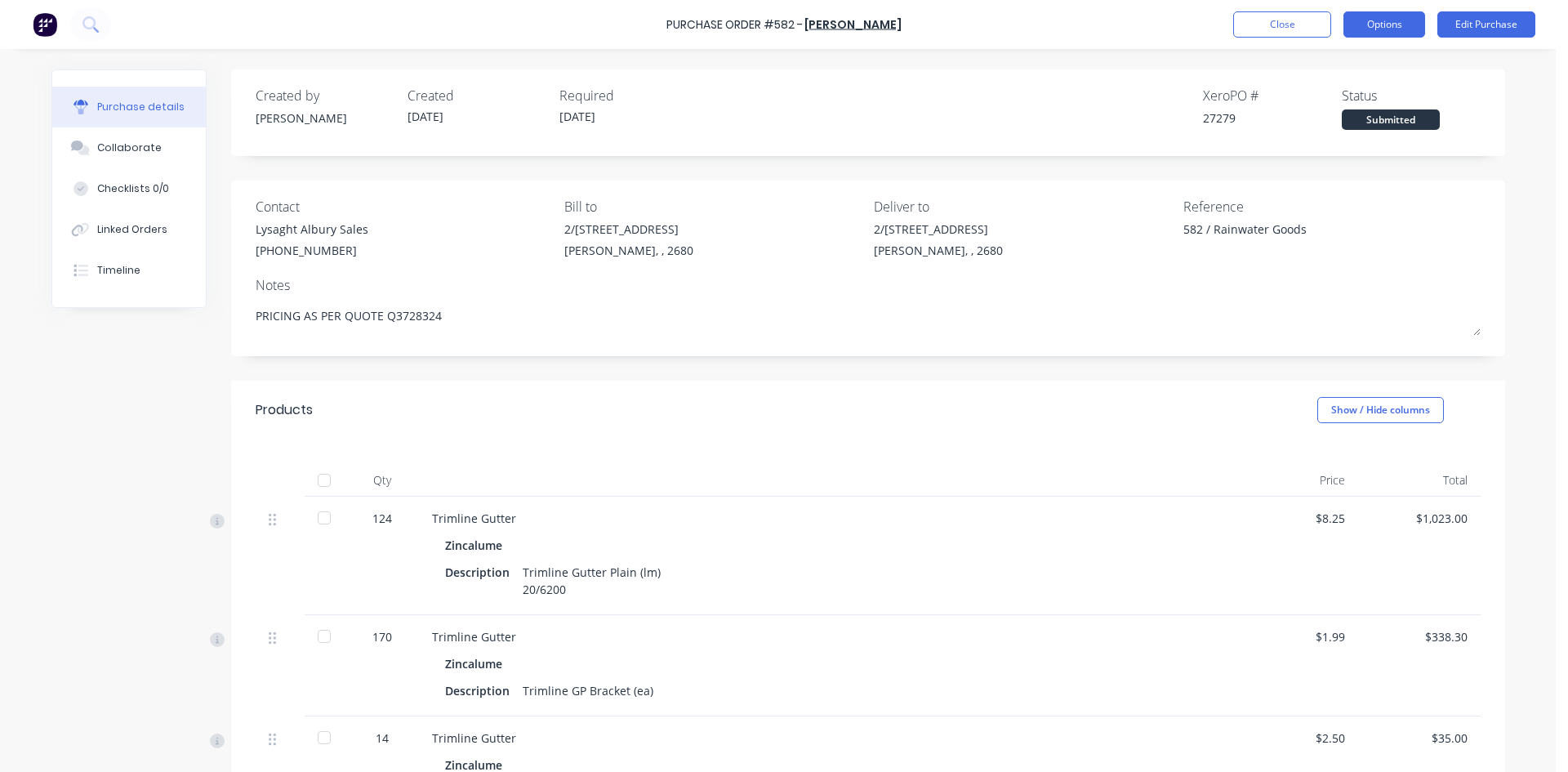
click at [1389, 26] on button "Options" at bounding box center [1384, 24] width 82 height 26
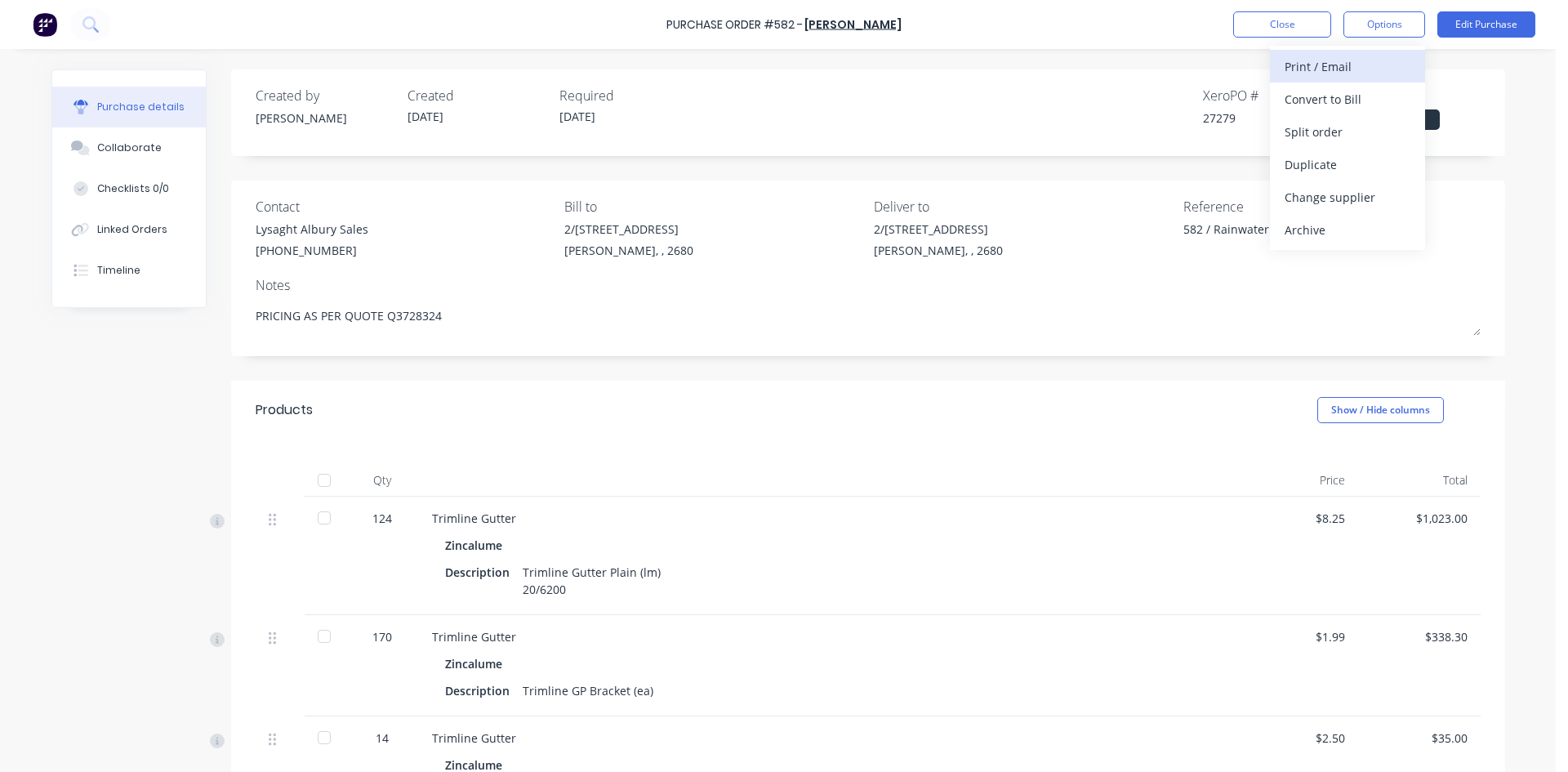
click at [1347, 64] on div "Print / Email" at bounding box center [1347, 67] width 126 height 24
click at [1337, 97] on div "With pricing" at bounding box center [1347, 99] width 126 height 24
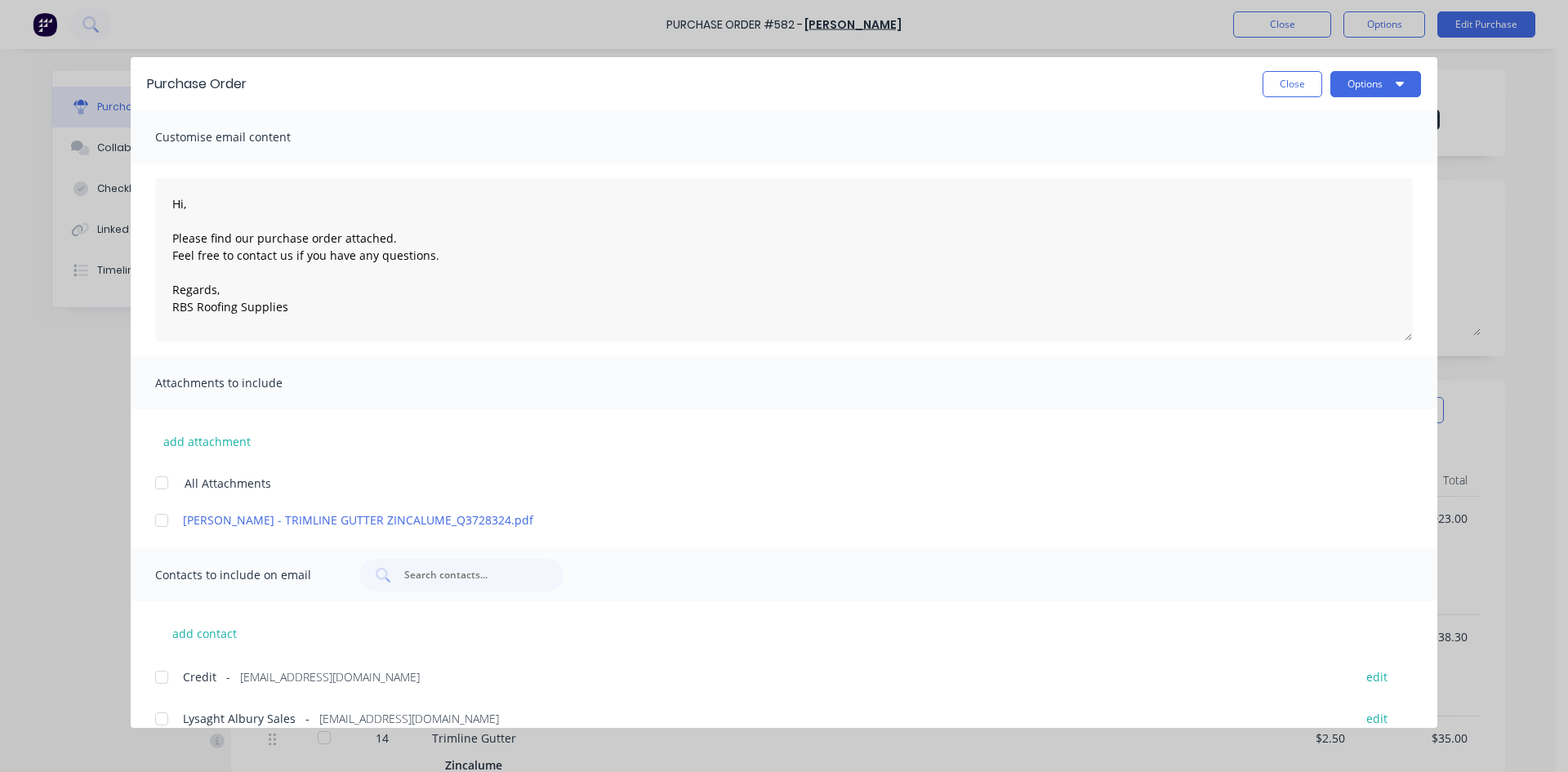
click at [161, 521] on div at bounding box center [161, 520] width 33 height 33
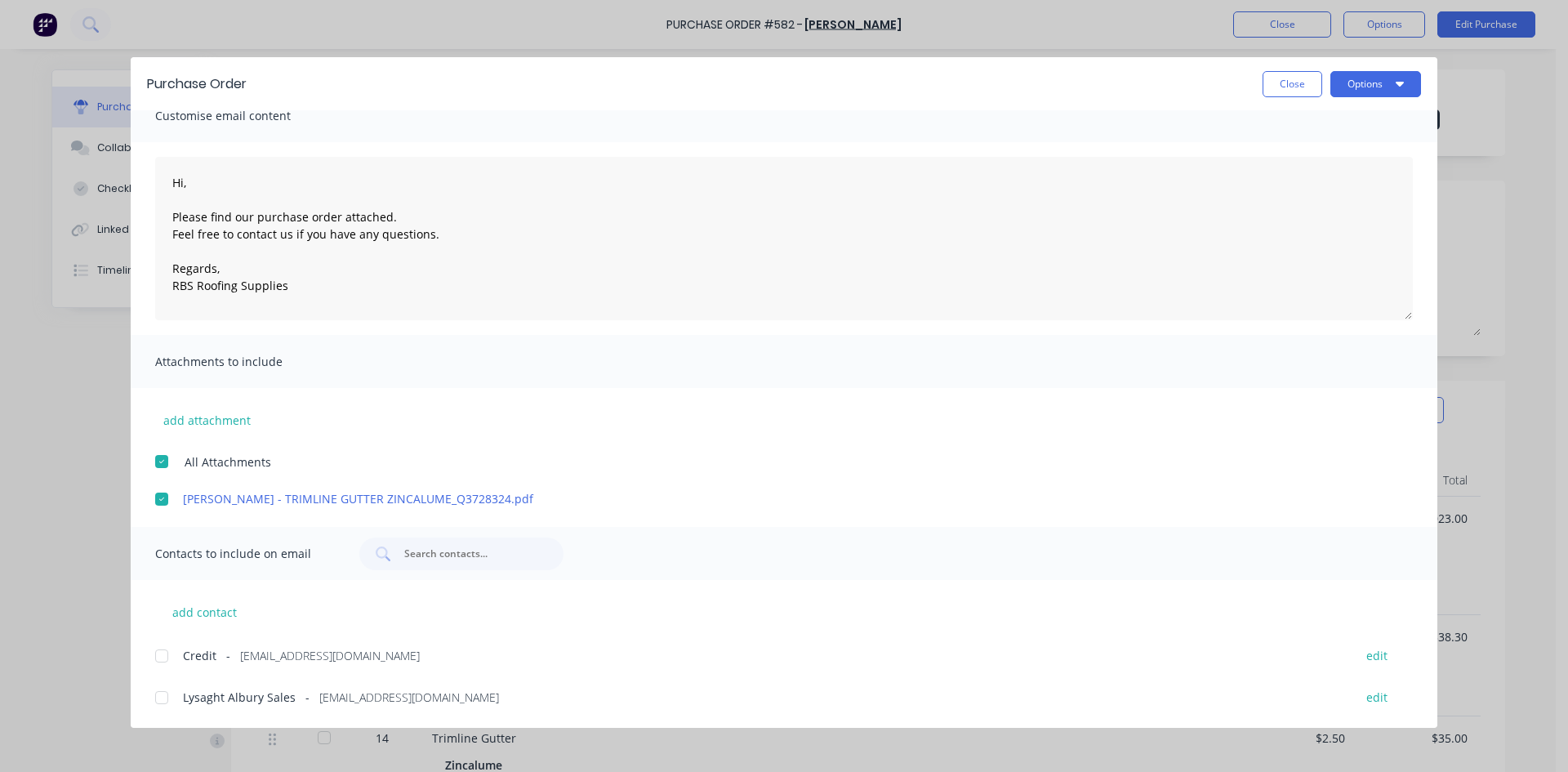
click at [161, 699] on div at bounding box center [161, 698] width 33 height 33
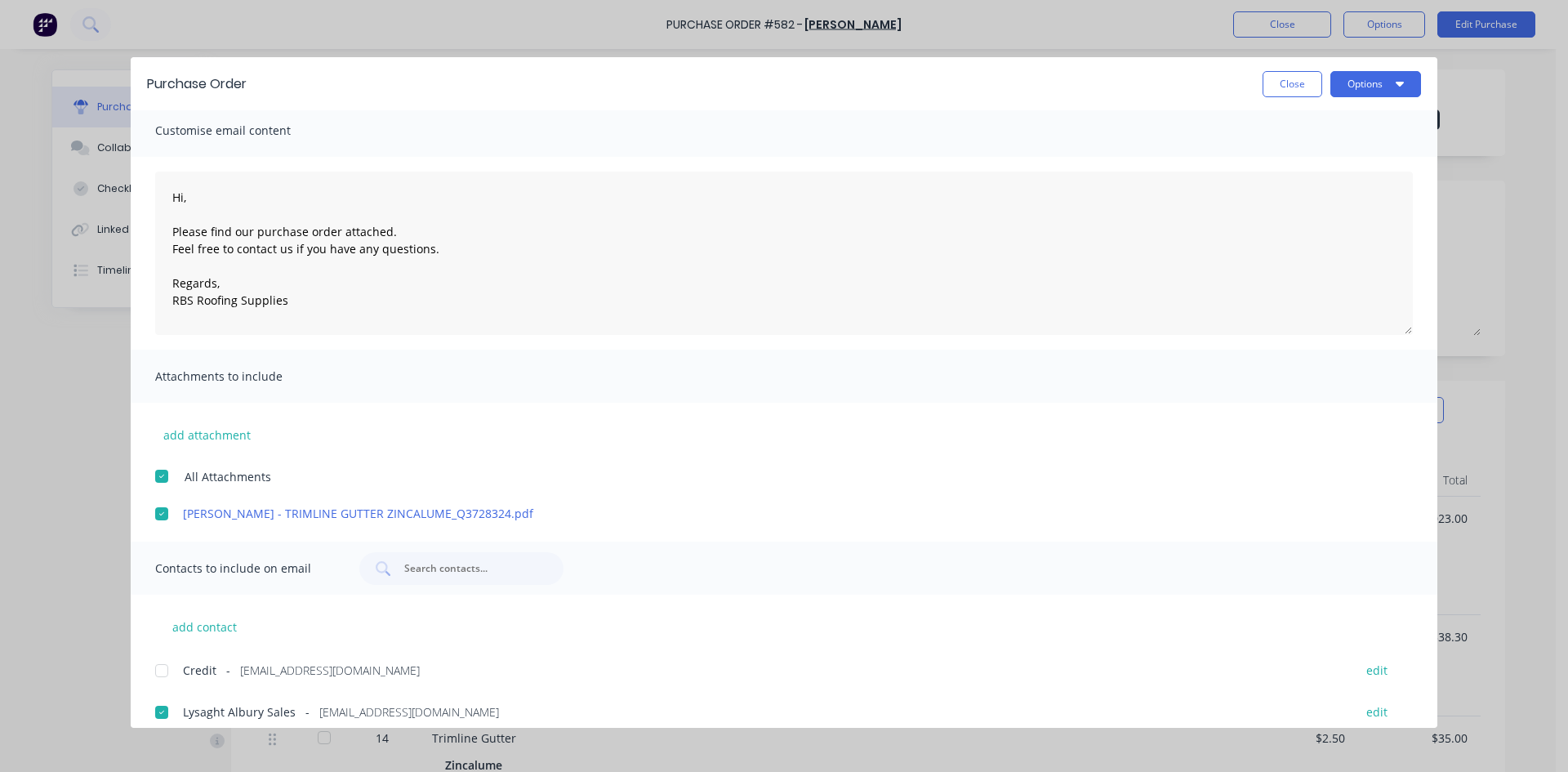
scroll to position [0, 0]
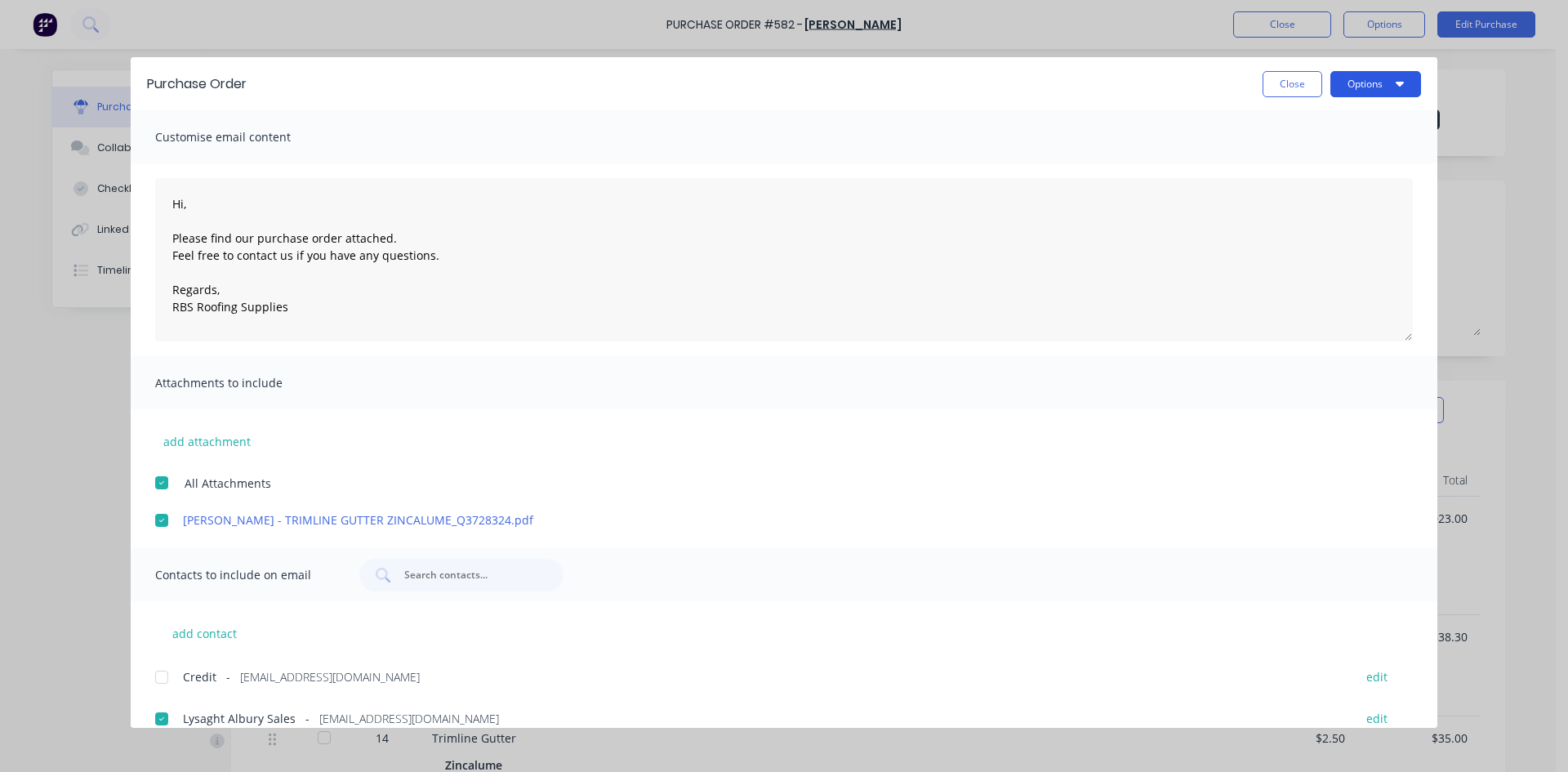
click at [1377, 80] on button "Options" at bounding box center [1375, 84] width 91 height 26
click at [412, 229] on textarea "Hi, Please find our purchase order attached. Feel free to contact us if you hav…" at bounding box center [784, 260] width 1257 height 163
click at [400, 240] on textarea "Hi, Please find our purchase order attached. Feel free to contact us if you hav…" at bounding box center [784, 260] width 1257 height 163
click at [397, 234] on textarea "Hi, Please find our purchase order attached. Feel free to contact us if you hav…" at bounding box center [784, 260] width 1257 height 163
click at [536, 283] on textarea "Hi, Please find our purchase order attached, along with the relevant quote. Fee…" at bounding box center [784, 260] width 1257 height 163
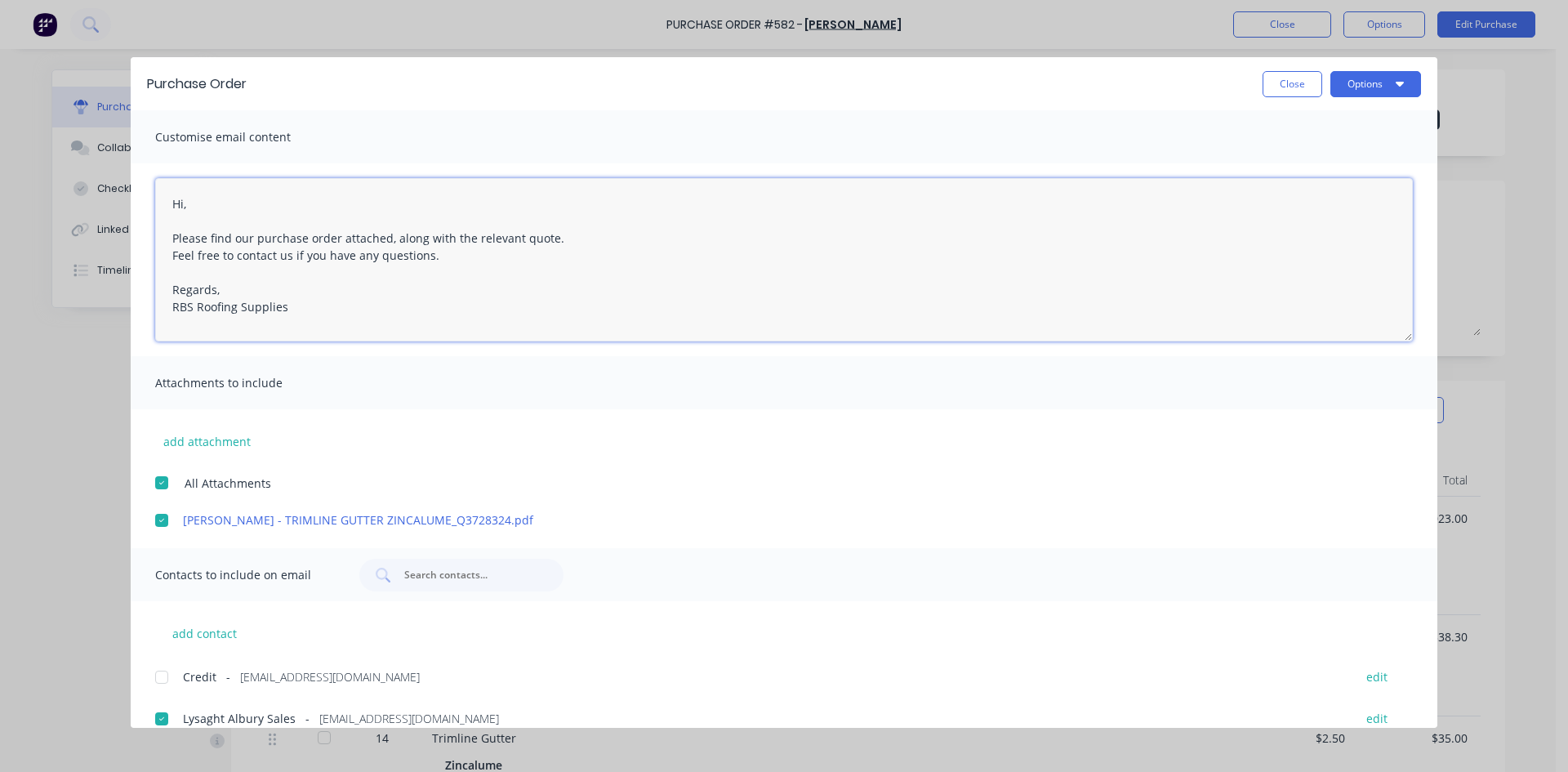
type textarea "Hi, Please find our purchase order attached, along with the relevant quote. Fee…"
click at [1432, 84] on div "Purchase Order Close Options" at bounding box center [784, 84] width 1307 height 53
click at [1392, 92] on button "Options" at bounding box center [1375, 84] width 91 height 26
click at [1342, 182] on div "Email" at bounding box center [1342, 191] width 126 height 24
click at [1289, 79] on button "Close" at bounding box center [1292, 84] width 60 height 26
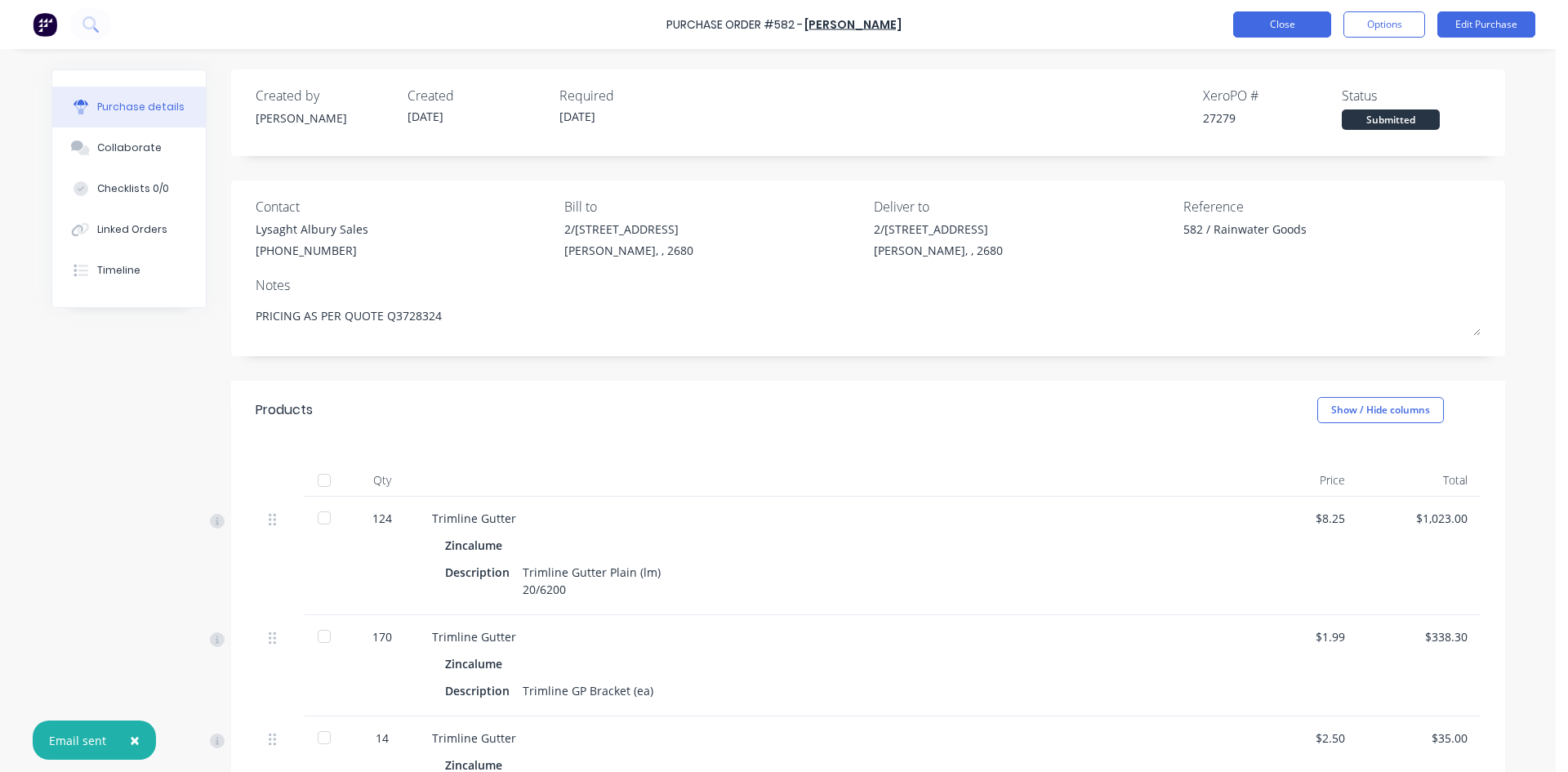
click at [1295, 22] on button "Close" at bounding box center [1282, 24] width 98 height 26
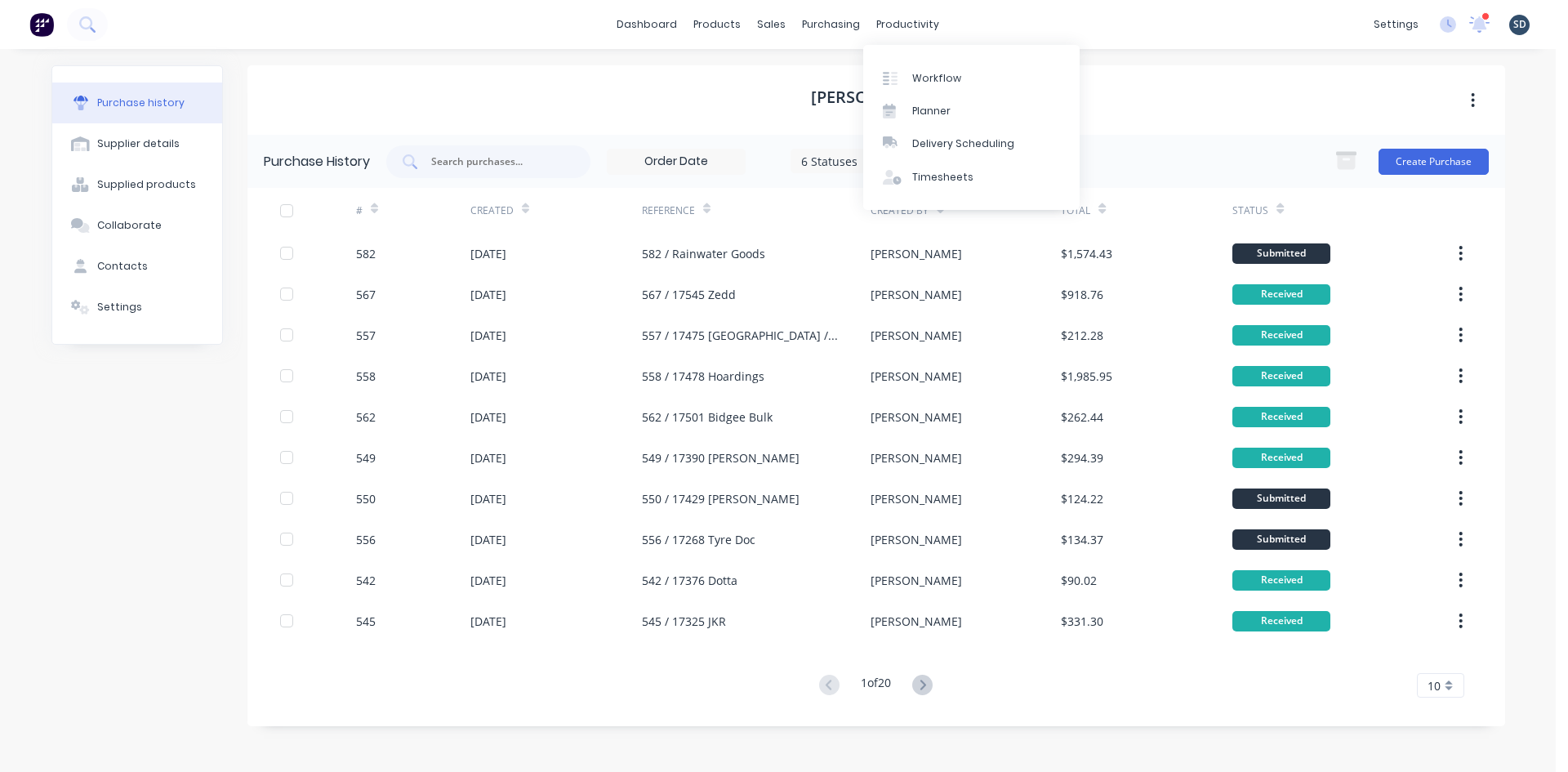
click at [999, 22] on div "dashboard products sales purchasing productivity dashboard products Product Cat…" at bounding box center [777, 24] width 1555 height 49
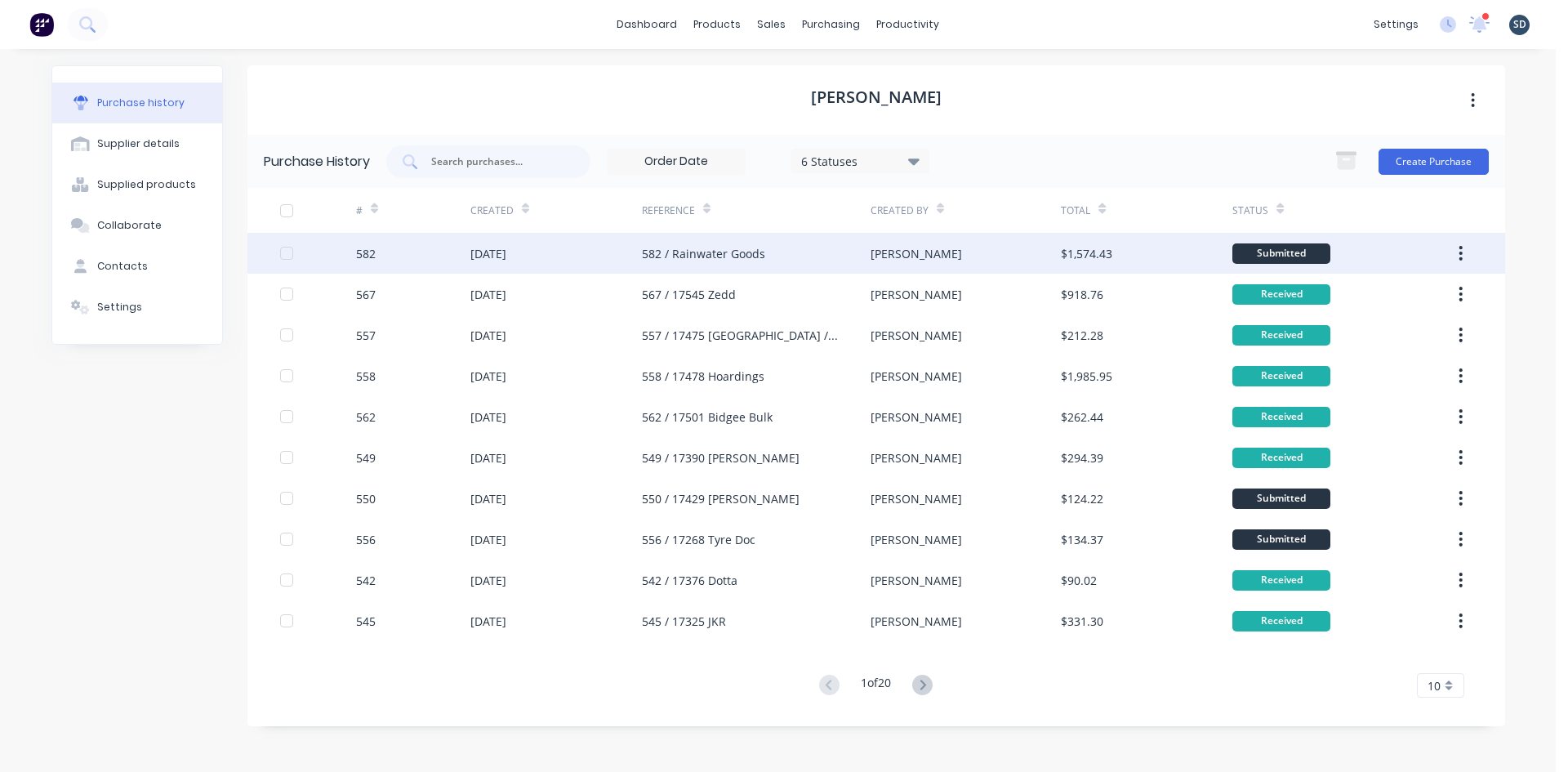
click at [748, 243] on div "582 / Rainwater Goods" at bounding box center [755, 253] width 228 height 40
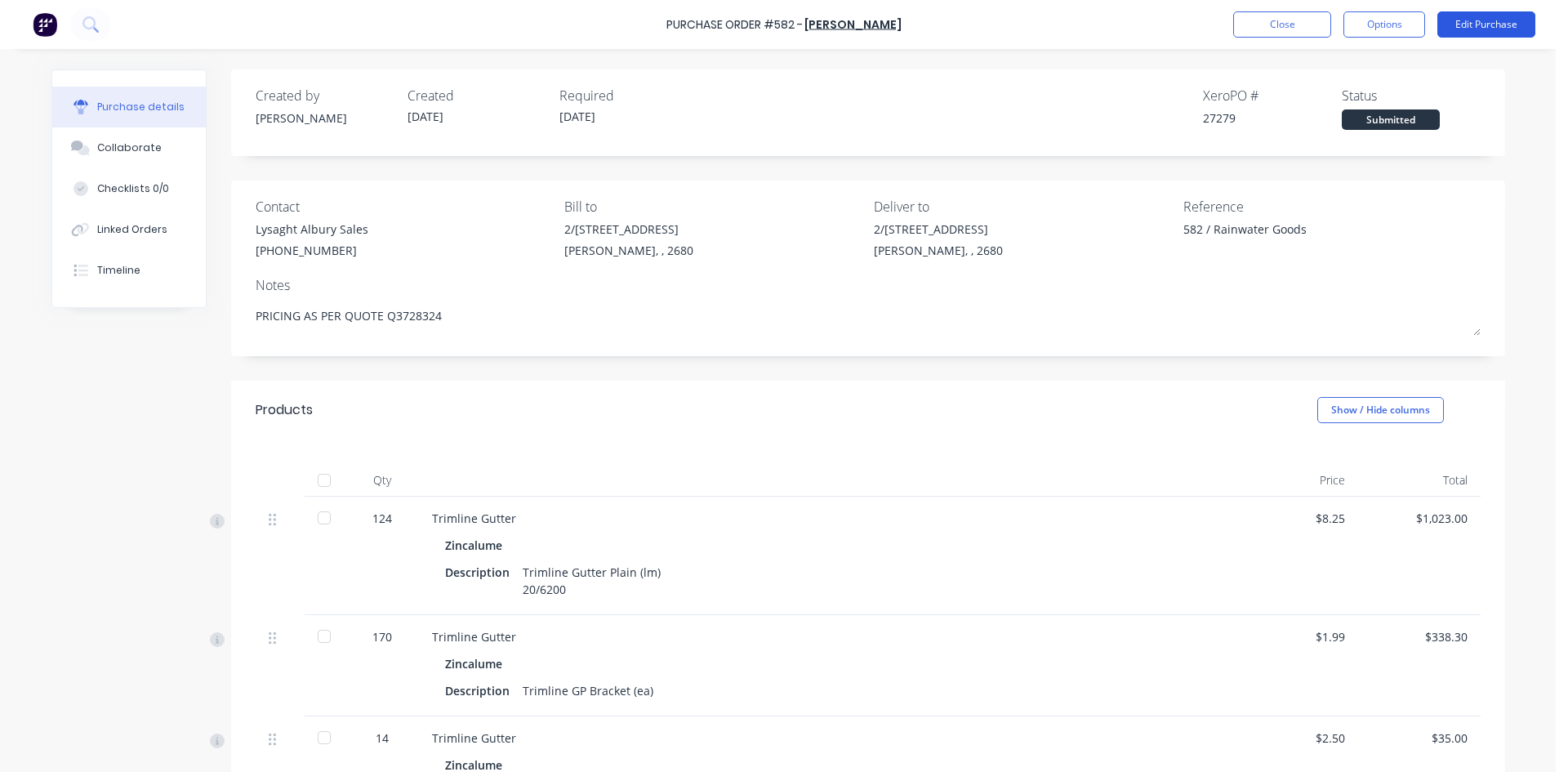
click at [1500, 27] on button "Edit Purchase" at bounding box center [1485, 24] width 98 height 26
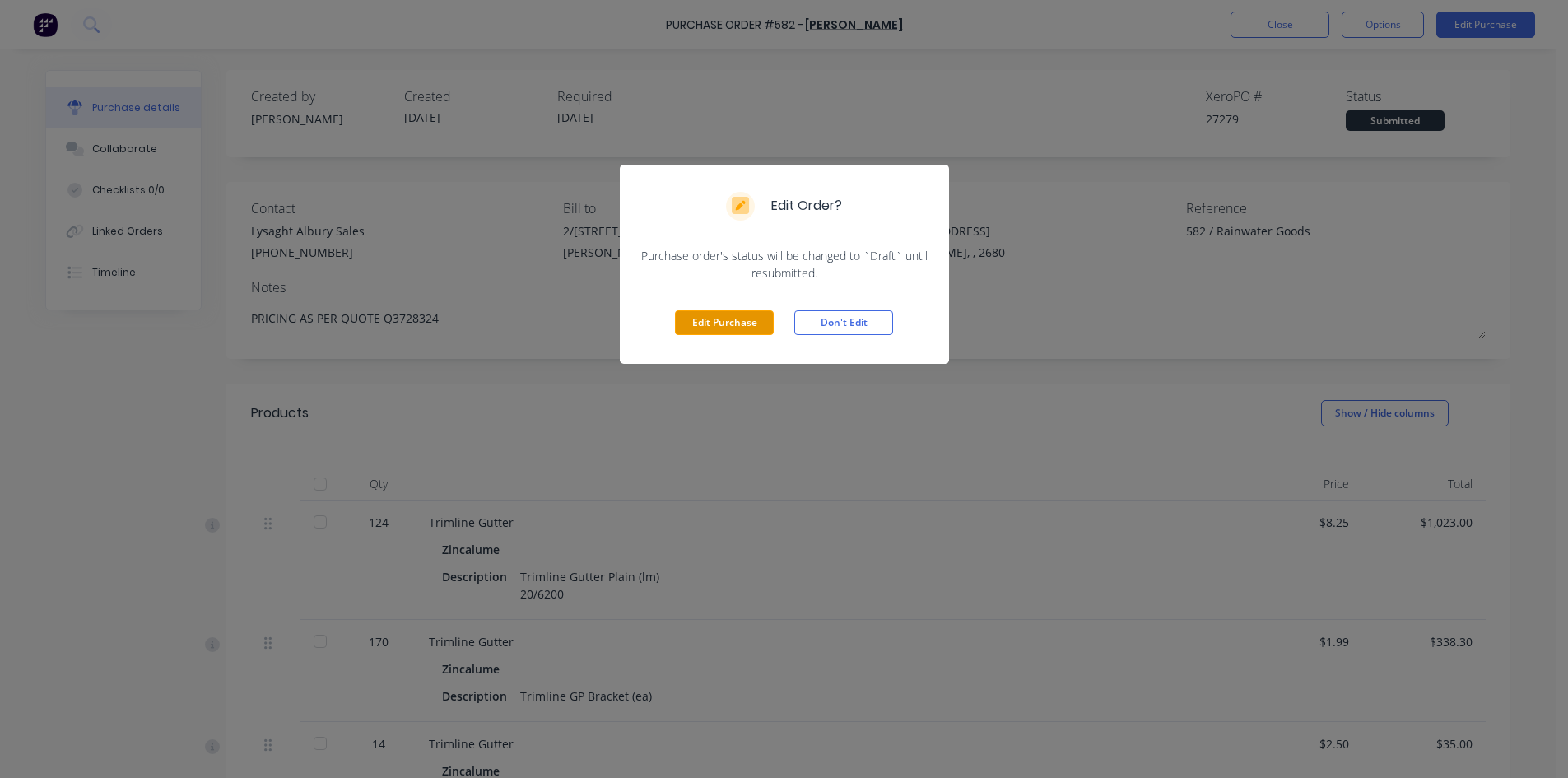
click at [743, 319] on button "Edit Purchase" at bounding box center [724, 323] width 99 height 25
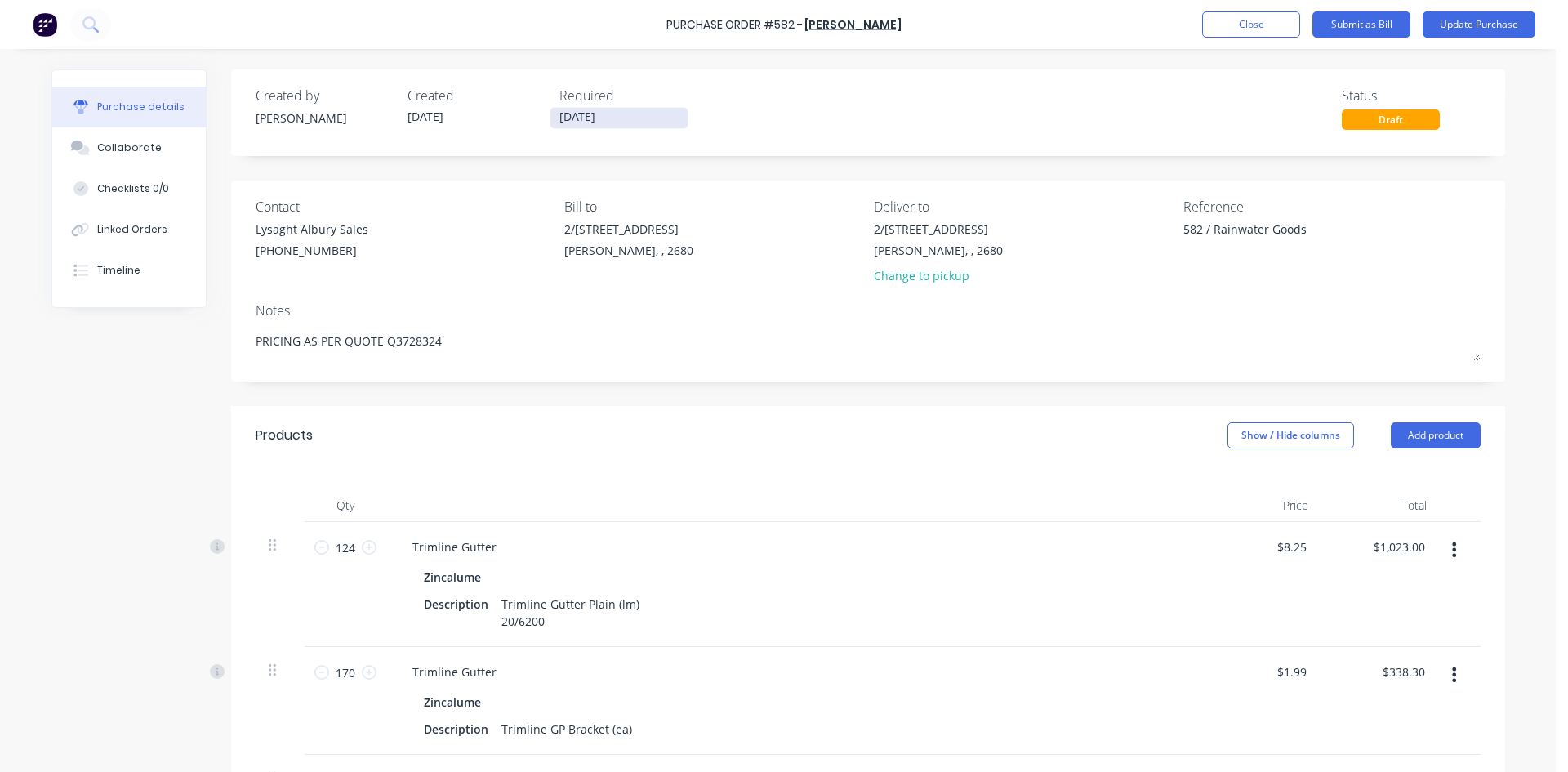
click at [602, 116] on input "25/09/25" at bounding box center [619, 117] width 138 height 20
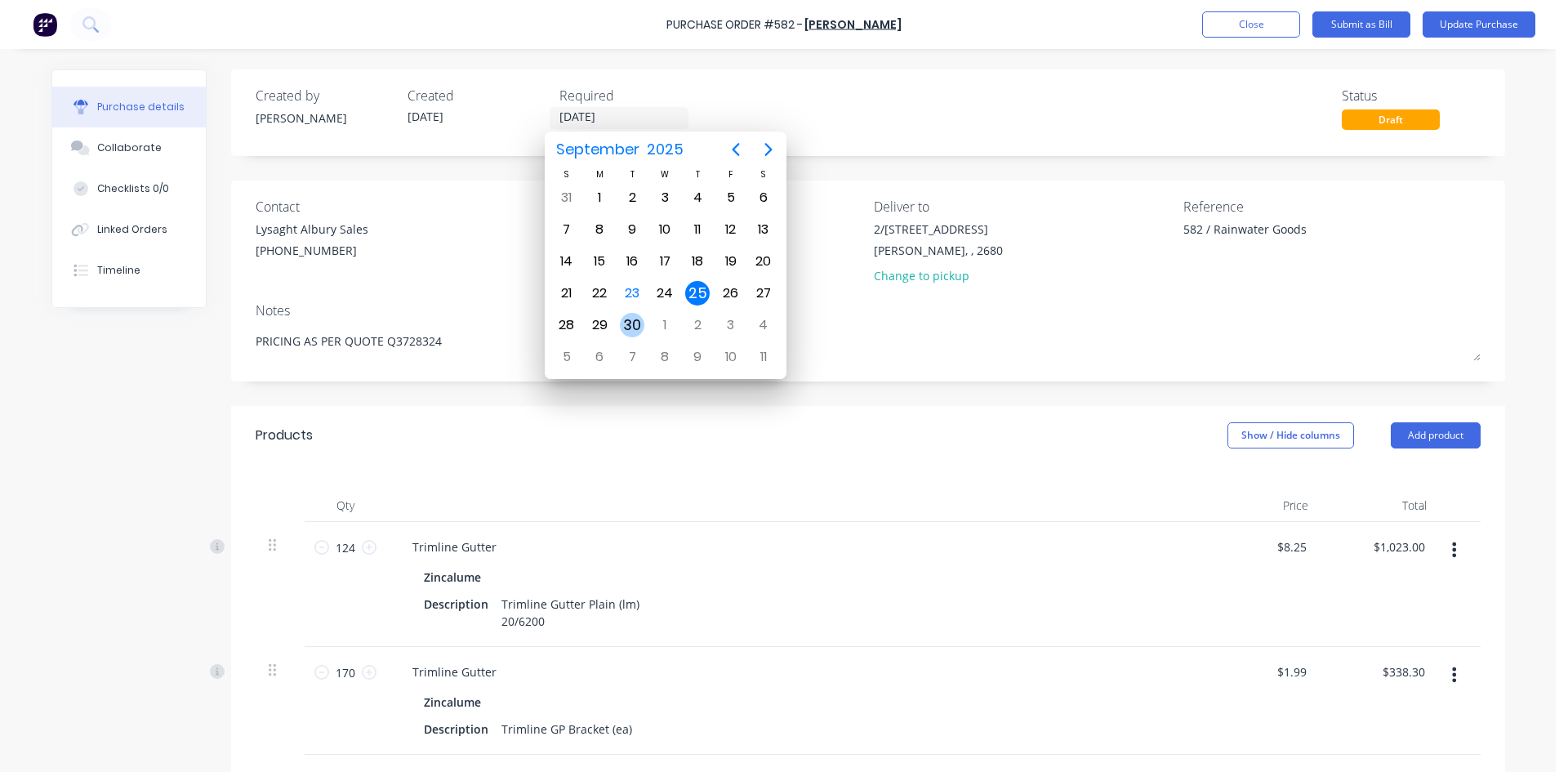
click at [628, 327] on div "30" at bounding box center [631, 325] width 25 height 25
type input "30/09/25"
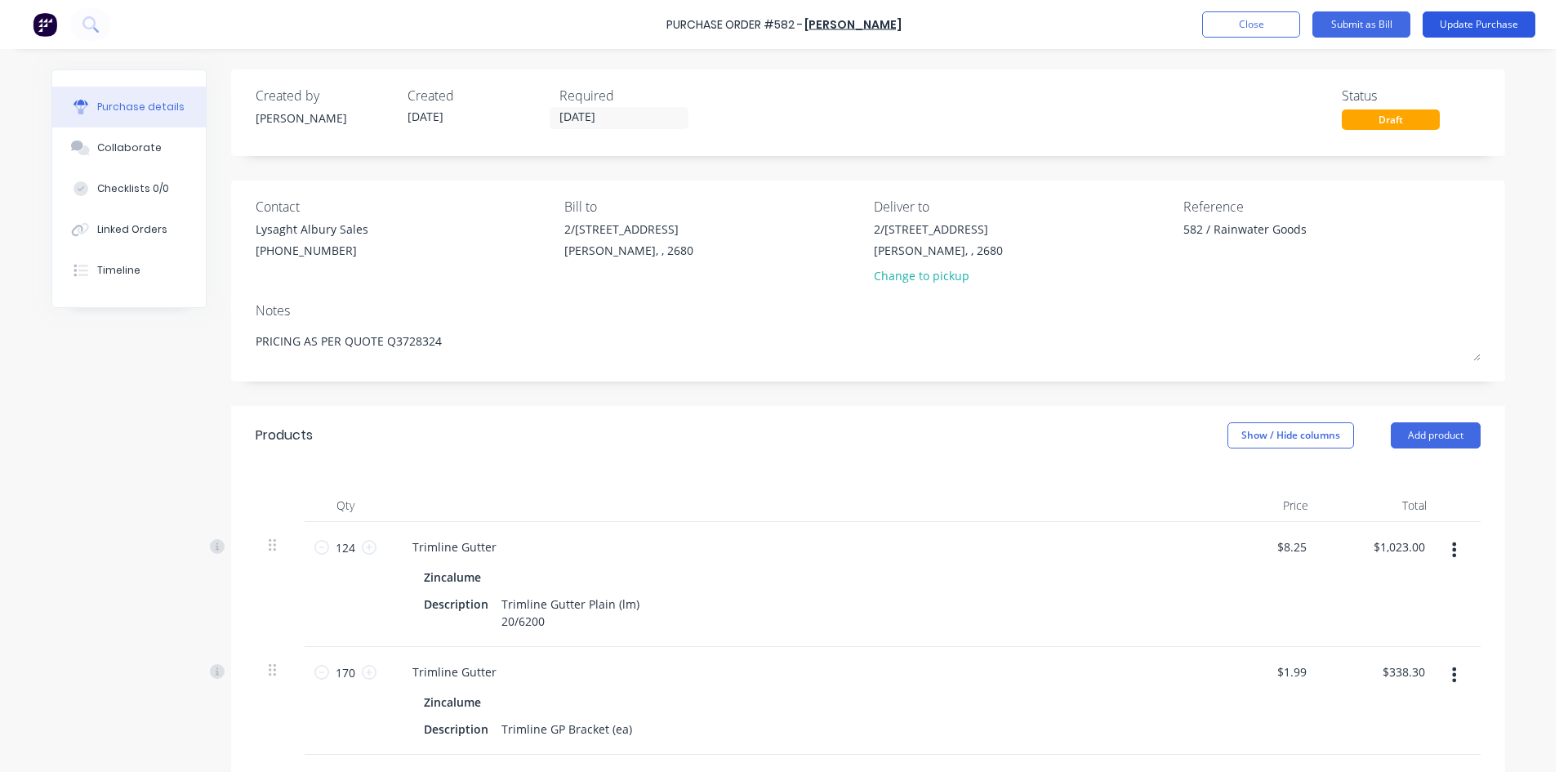
click at [1481, 19] on button "Update Purchase" at bounding box center [1478, 24] width 113 height 26
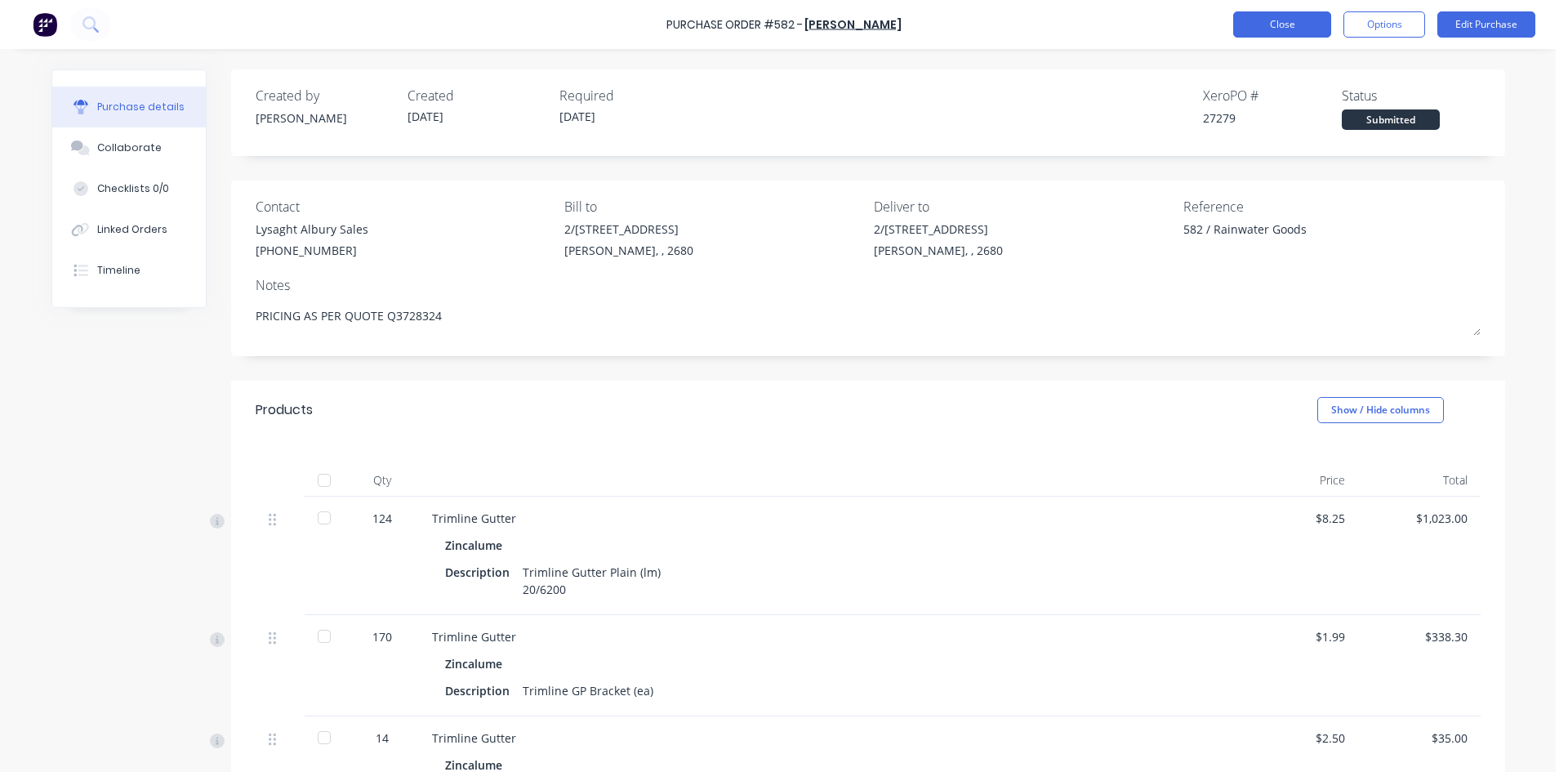
click at [1315, 24] on button "Close" at bounding box center [1282, 24] width 98 height 26
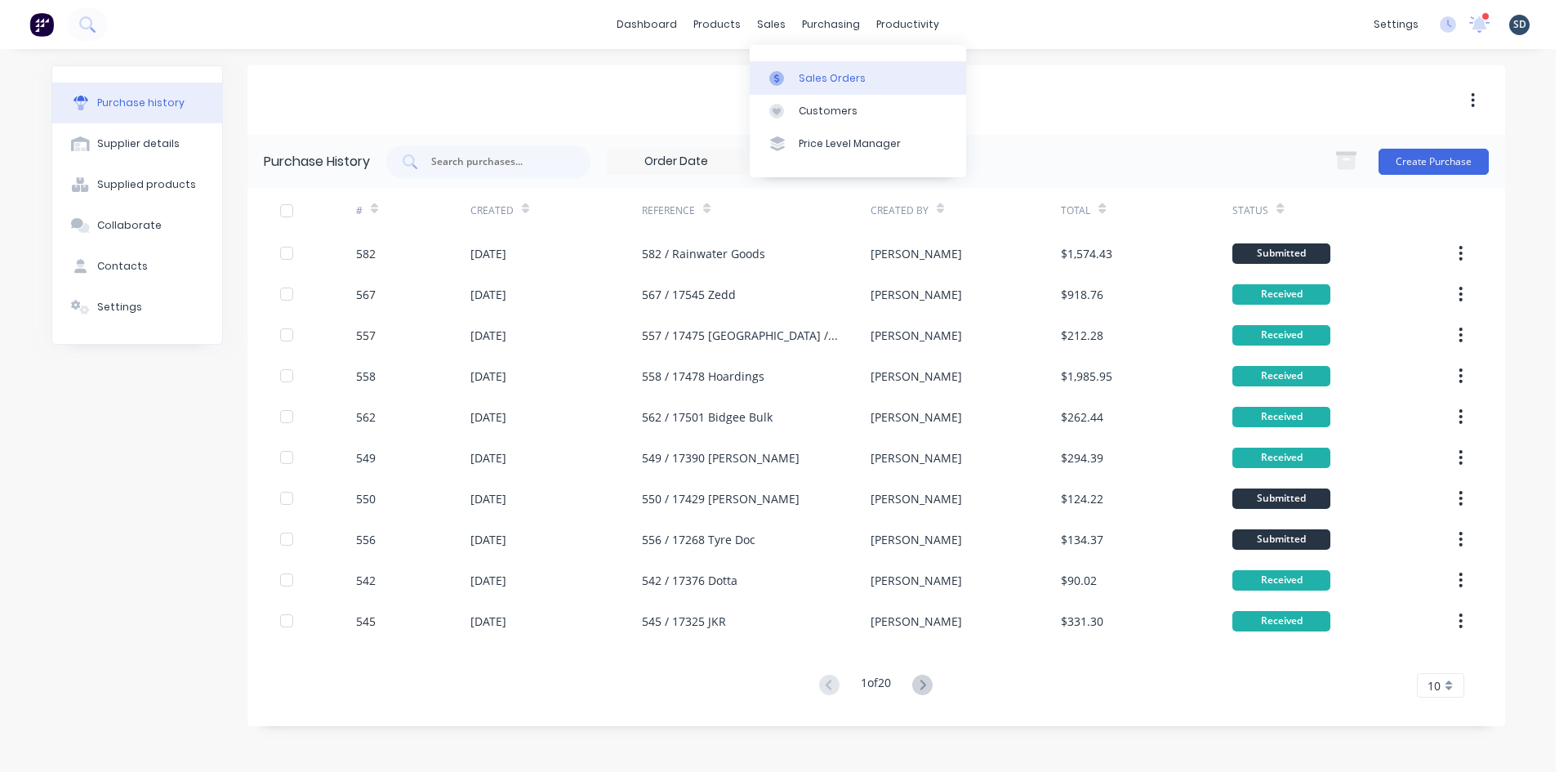
click at [817, 88] on link "Sales Orders" at bounding box center [858, 78] width 217 height 33
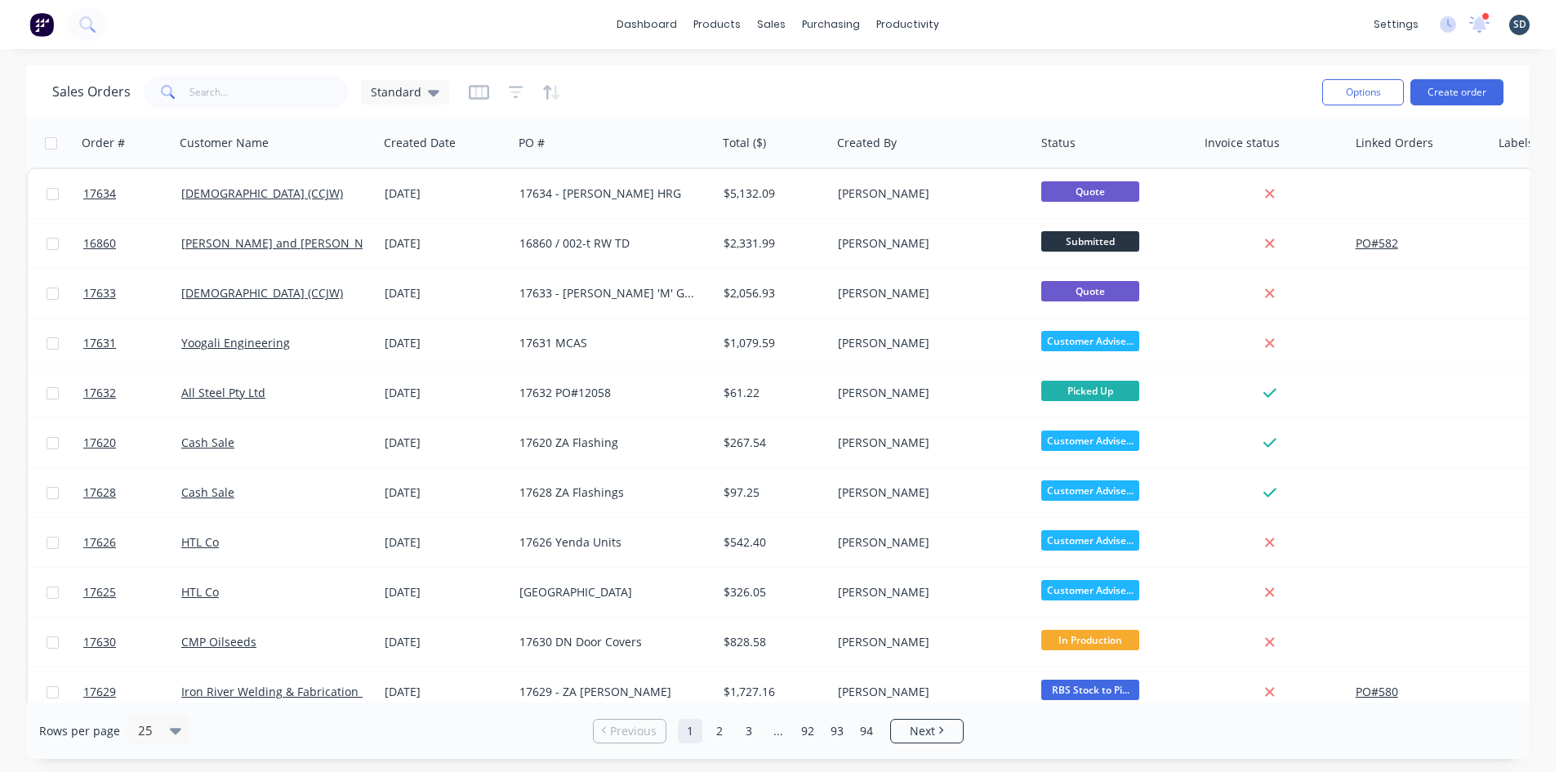
click at [1056, 28] on div "dashboard products sales purchasing productivity dashboard products Product Cat…" at bounding box center [777, 24] width 1555 height 49
